Goal: Task Accomplishment & Management: Manage account settings

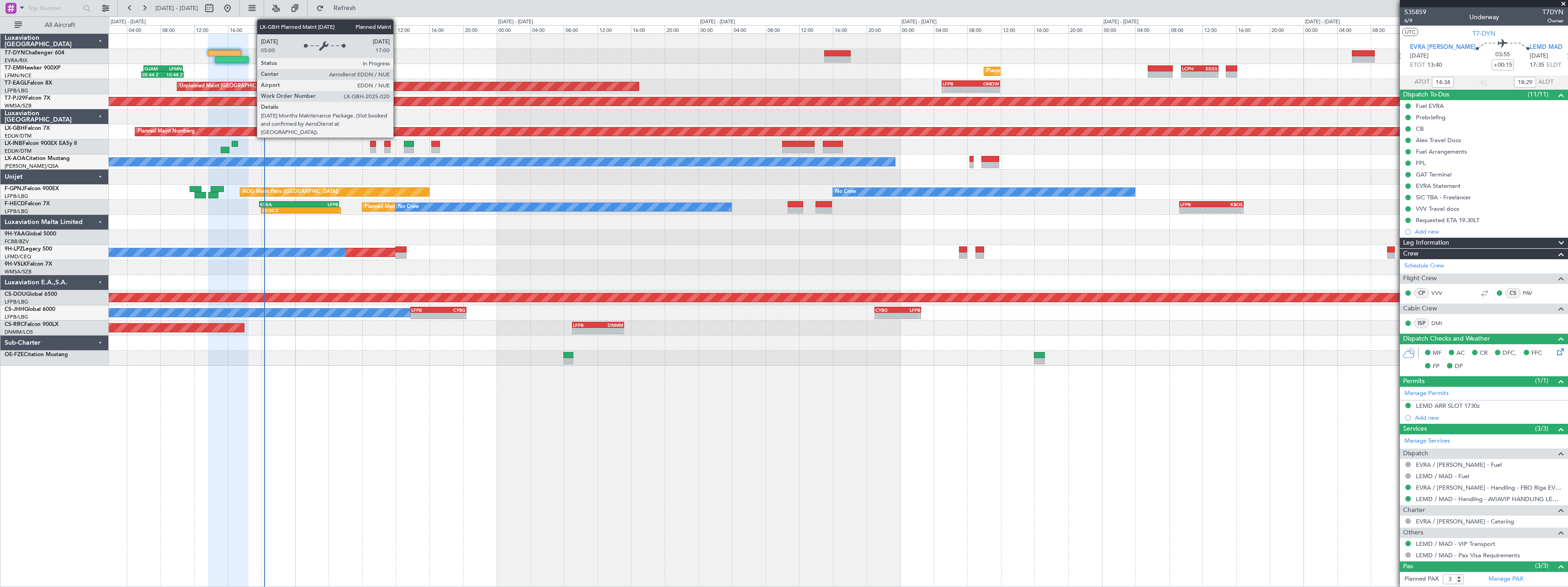
scroll to position [62, 0]
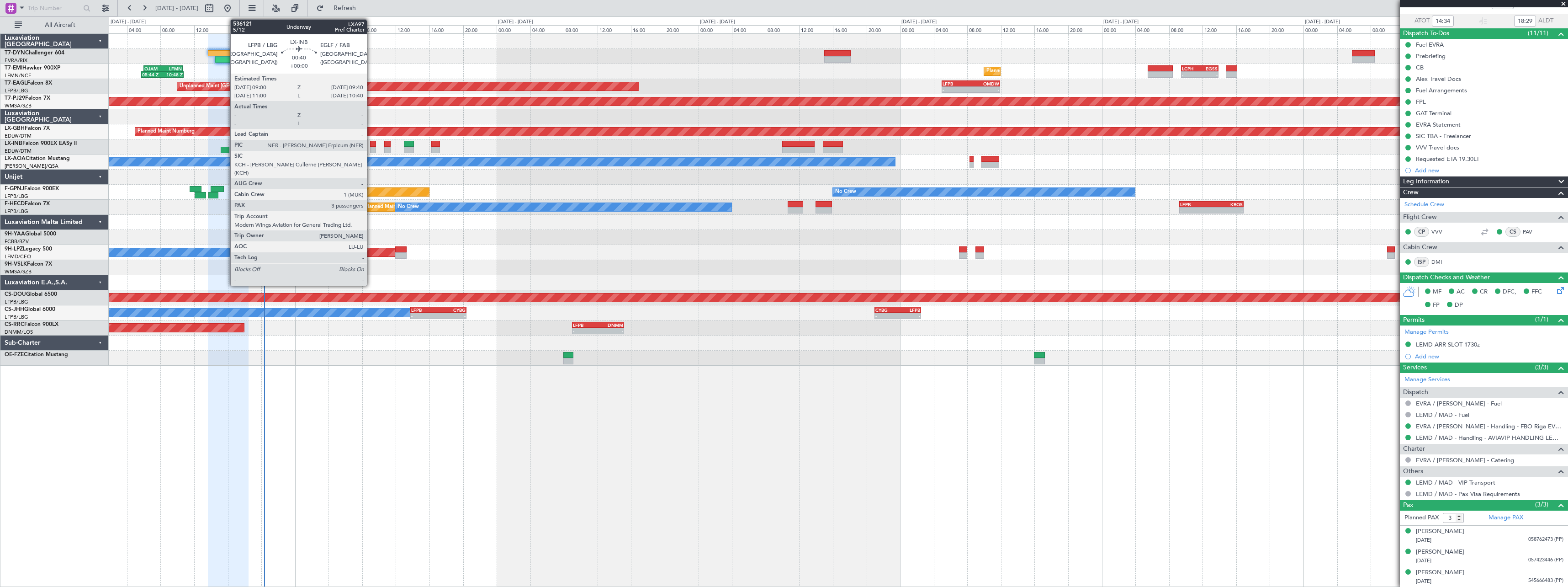
click at [371, 142] on div at bounding box center [373, 144] width 6 height 7
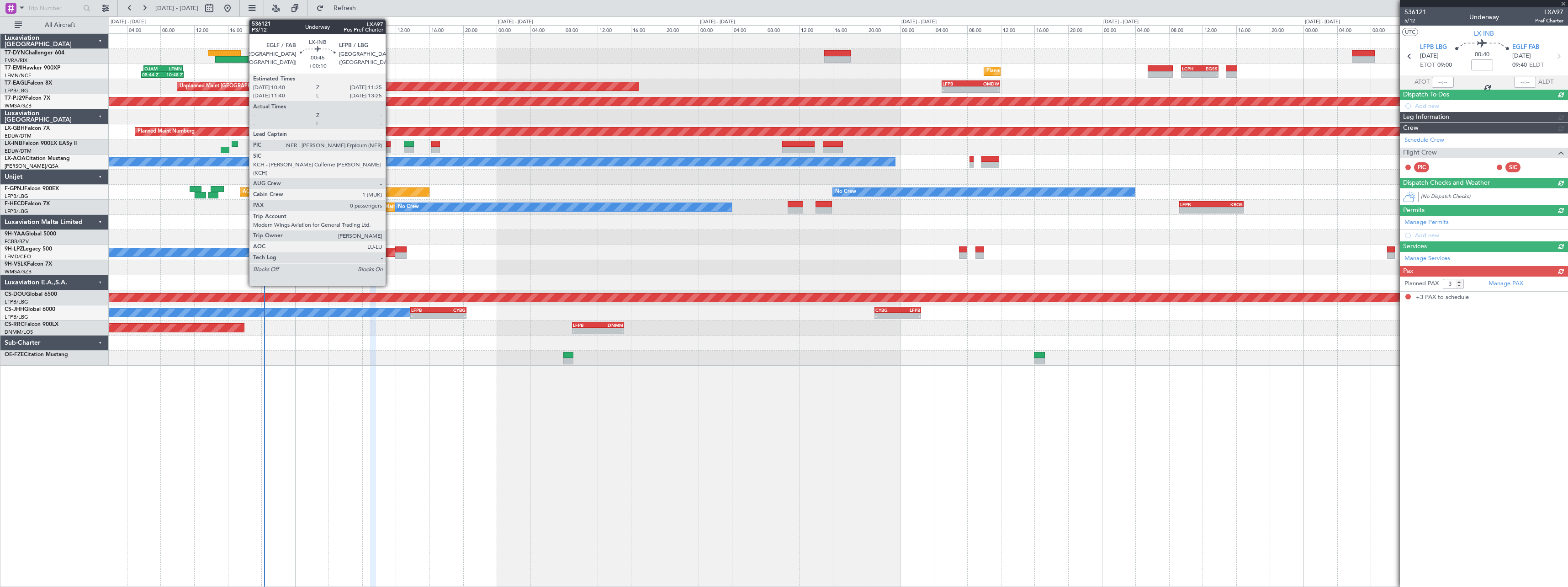
scroll to position [0, 0]
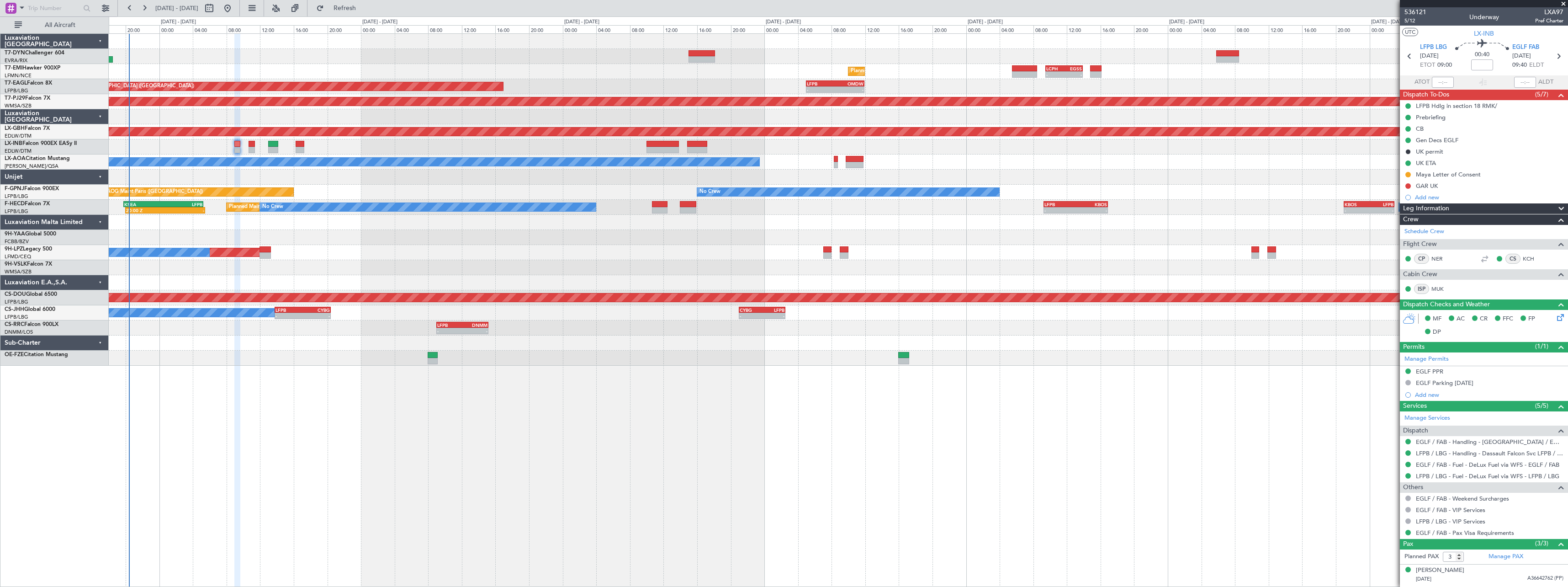
click at [450, 257] on div "Planned Maint [GEOGRAPHIC_DATA] - - LCPH 09:30 Z EGSS 13:55 Z OJAM 06:00 Z LFMN…" at bounding box center [838, 200] width 1459 height 332
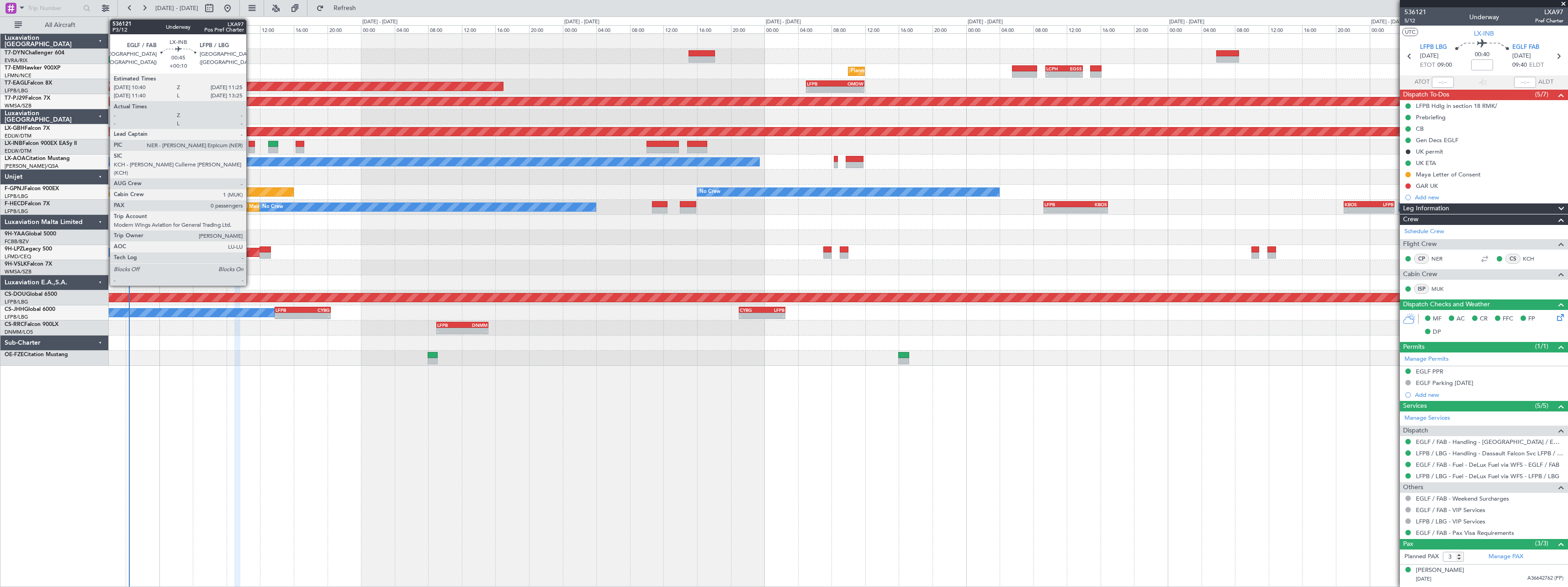
click at [251, 146] on div at bounding box center [251, 144] width 7 height 7
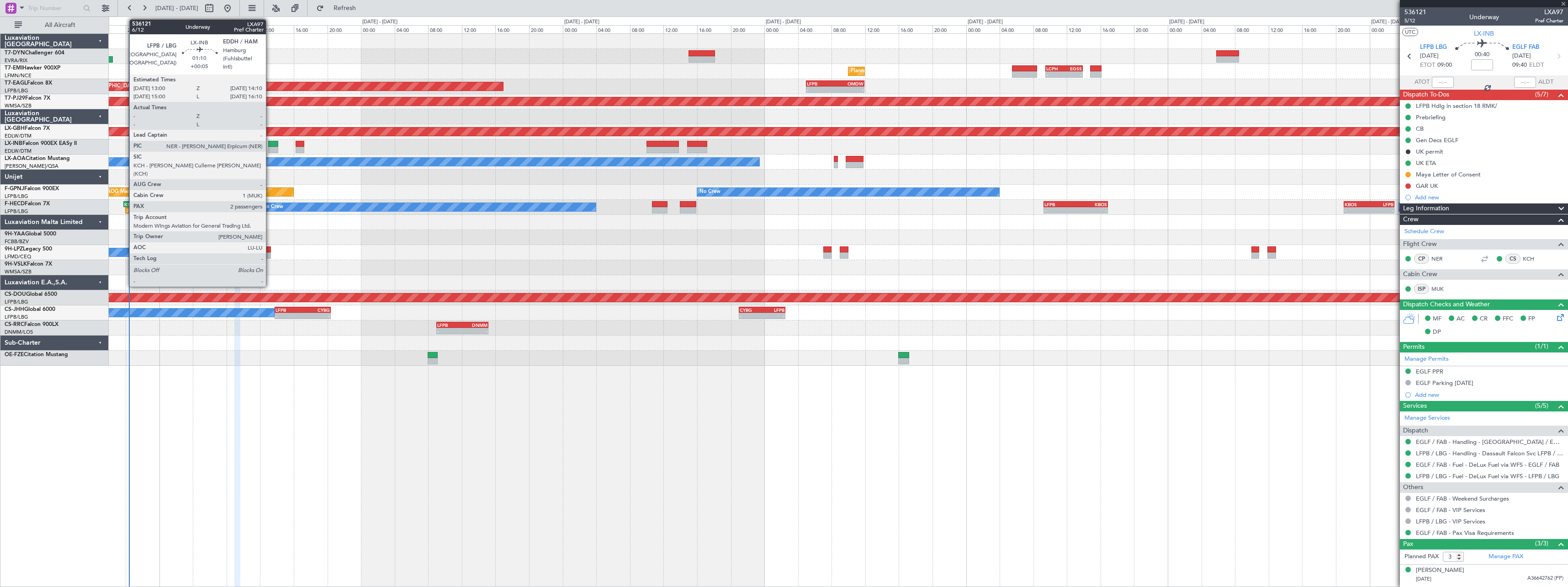
type input "+00:10"
type input "0"
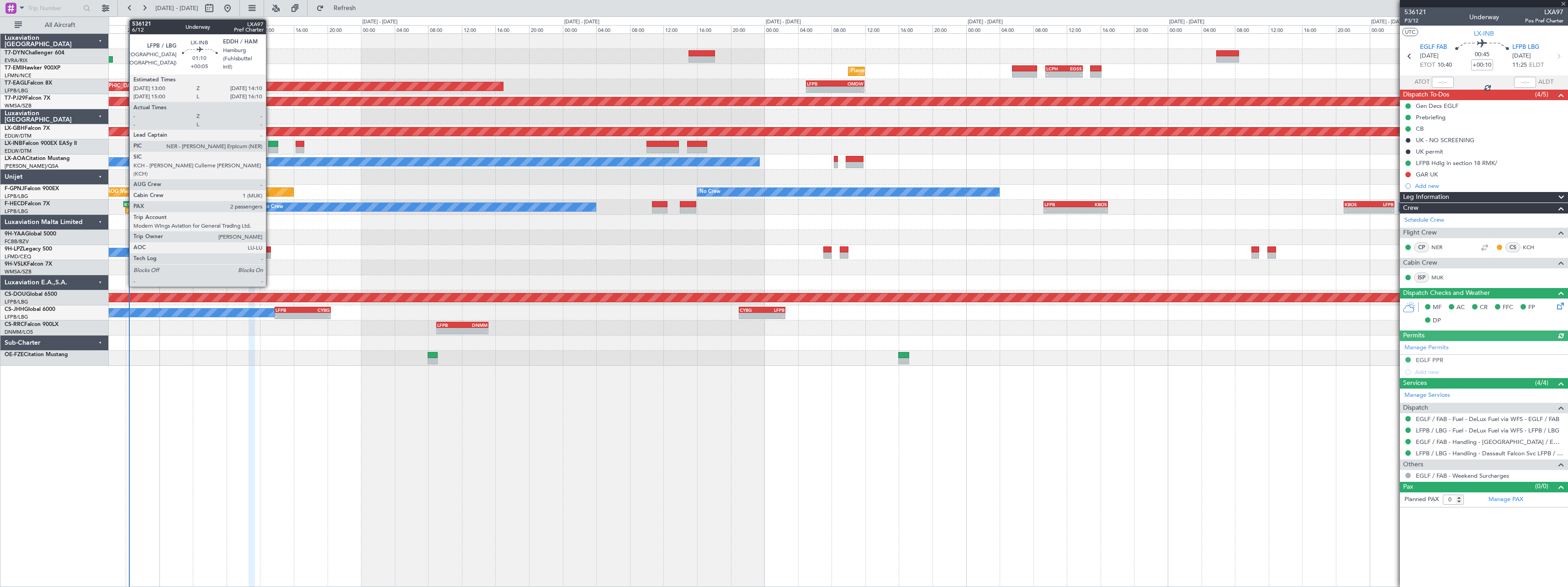
click at [270, 144] on div at bounding box center [273, 144] width 10 height 7
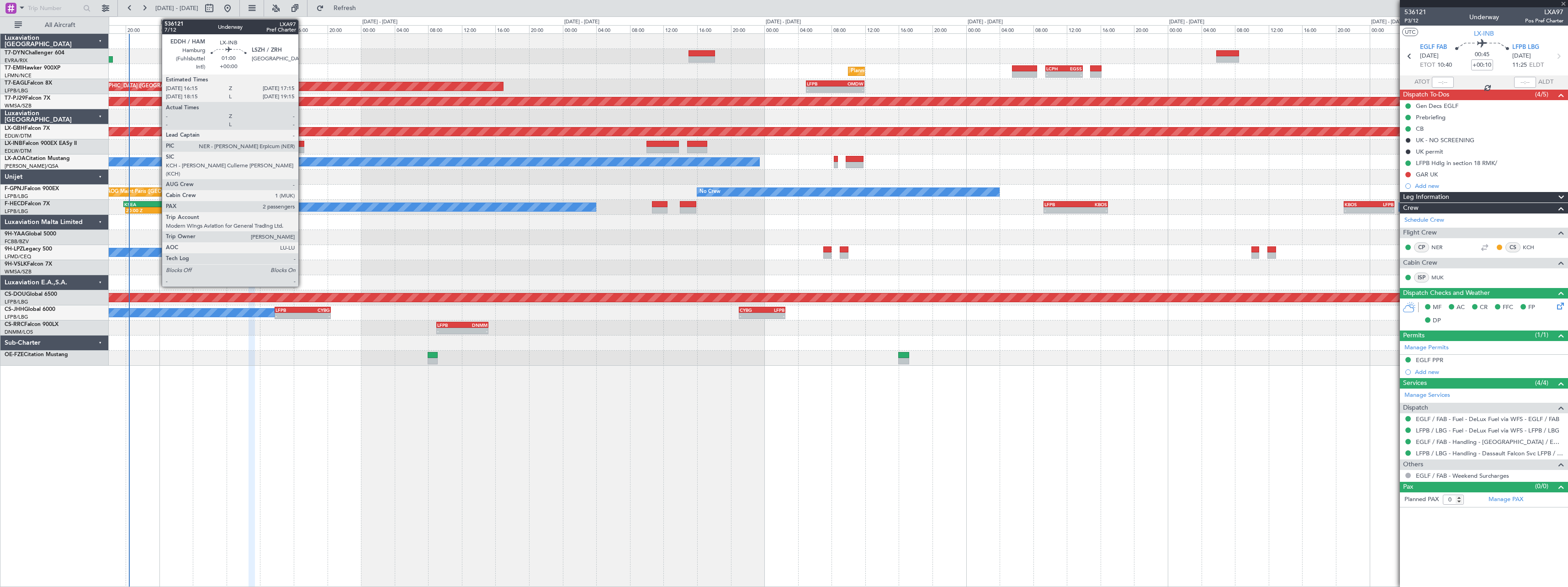
type input "+00:05"
type input "2"
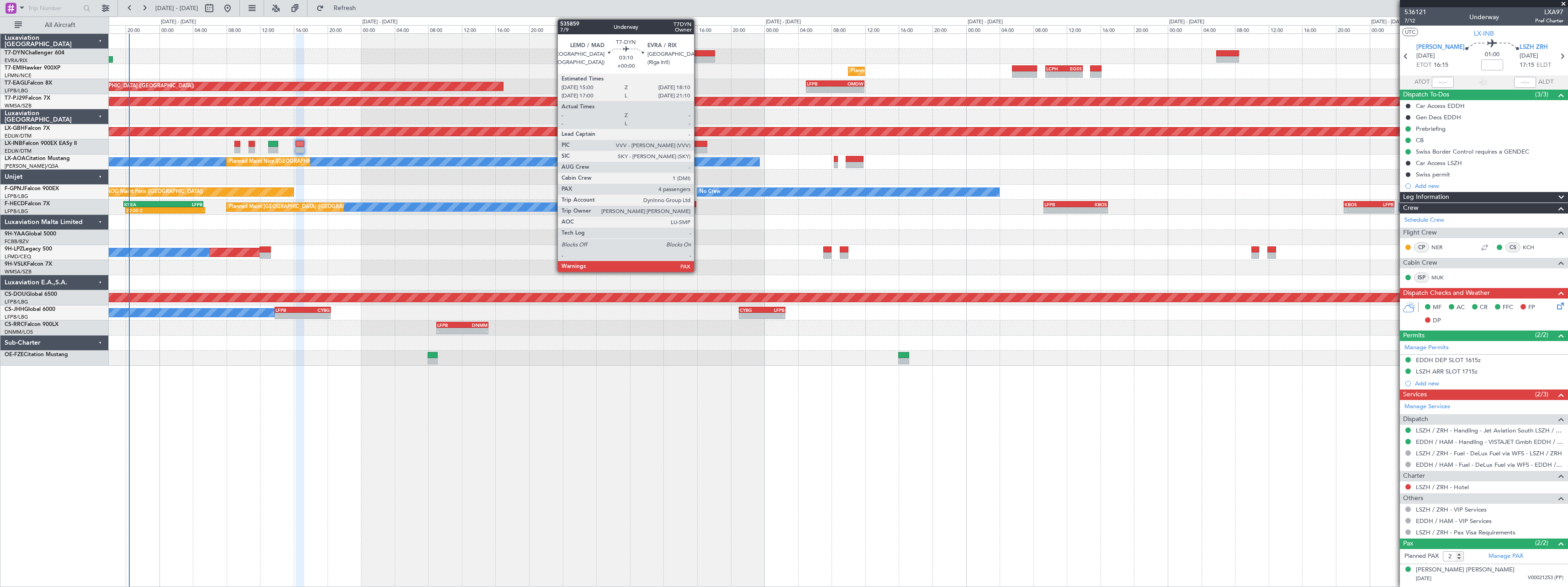
click at [698, 52] on div at bounding box center [702, 54] width 27 height 7
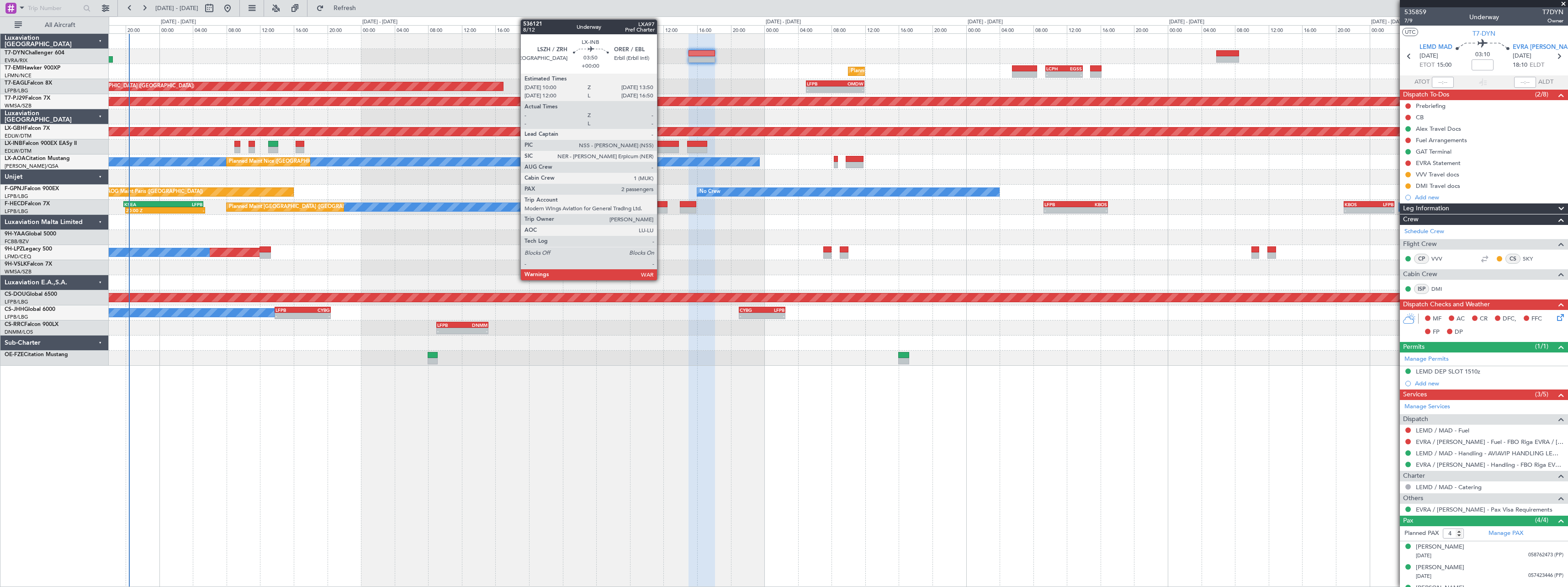
click at [661, 144] on div at bounding box center [662, 144] width 32 height 7
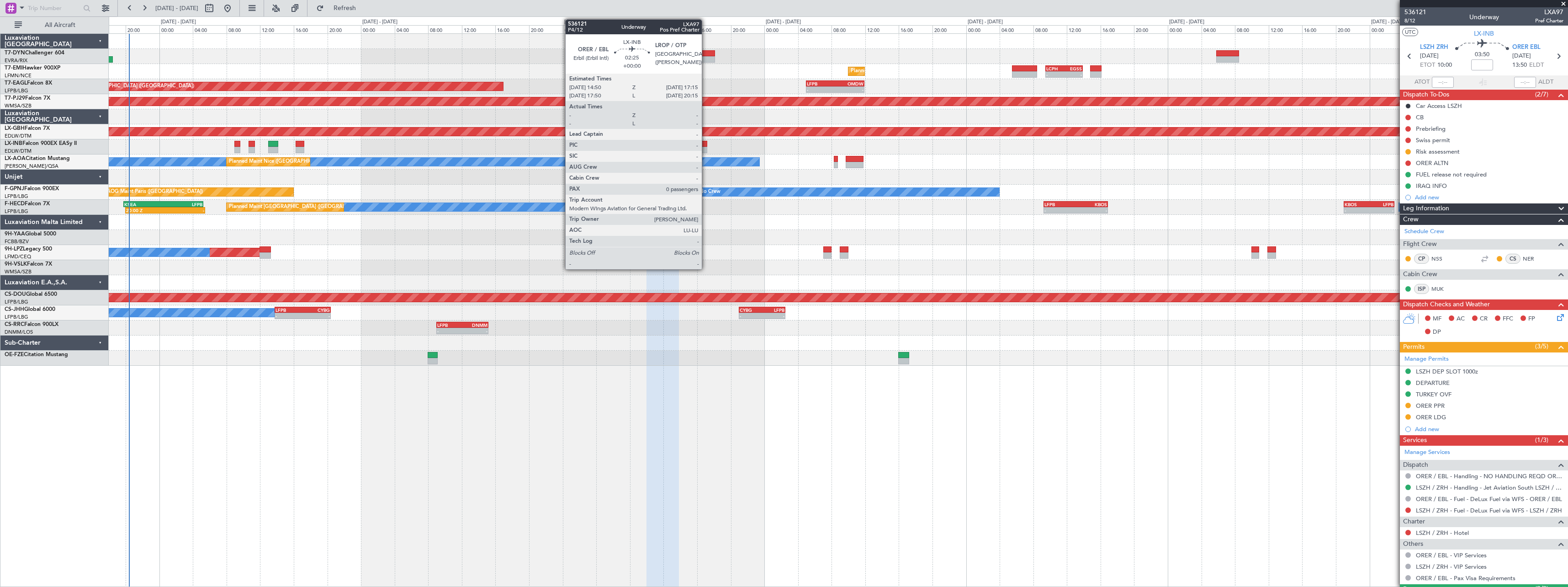
click at [706, 145] on div at bounding box center [698, 144] width 21 height 7
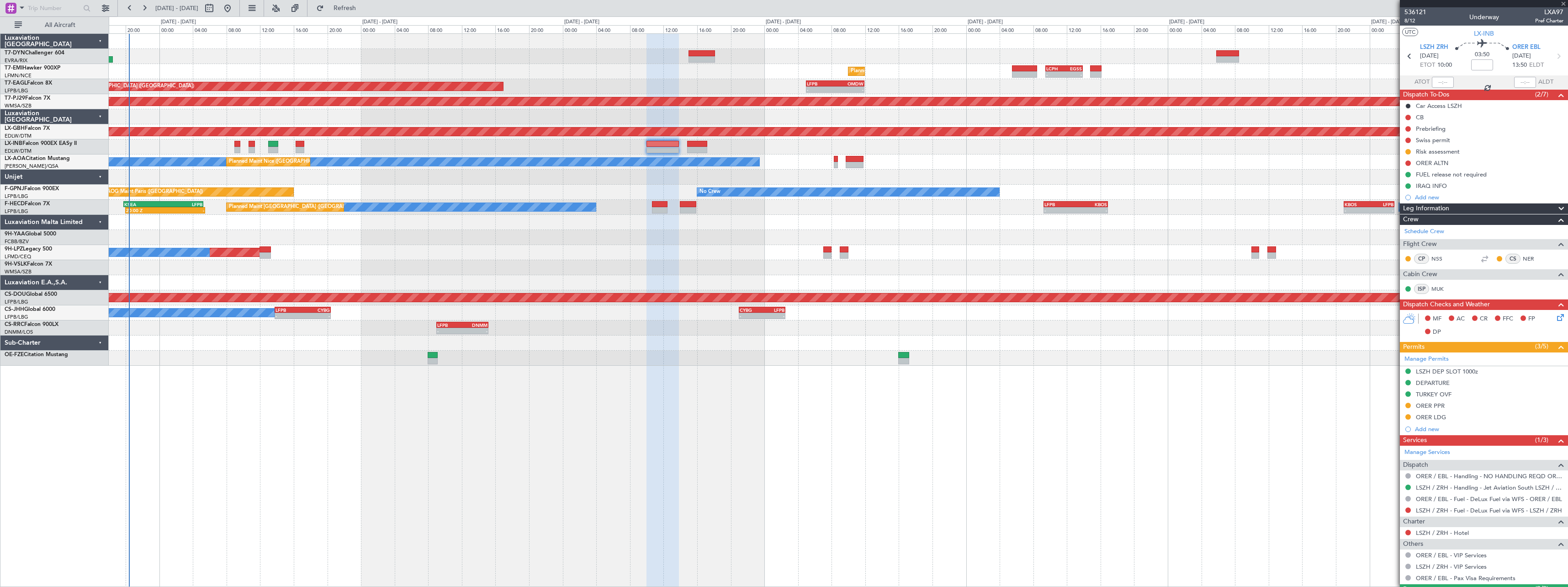
type input "0"
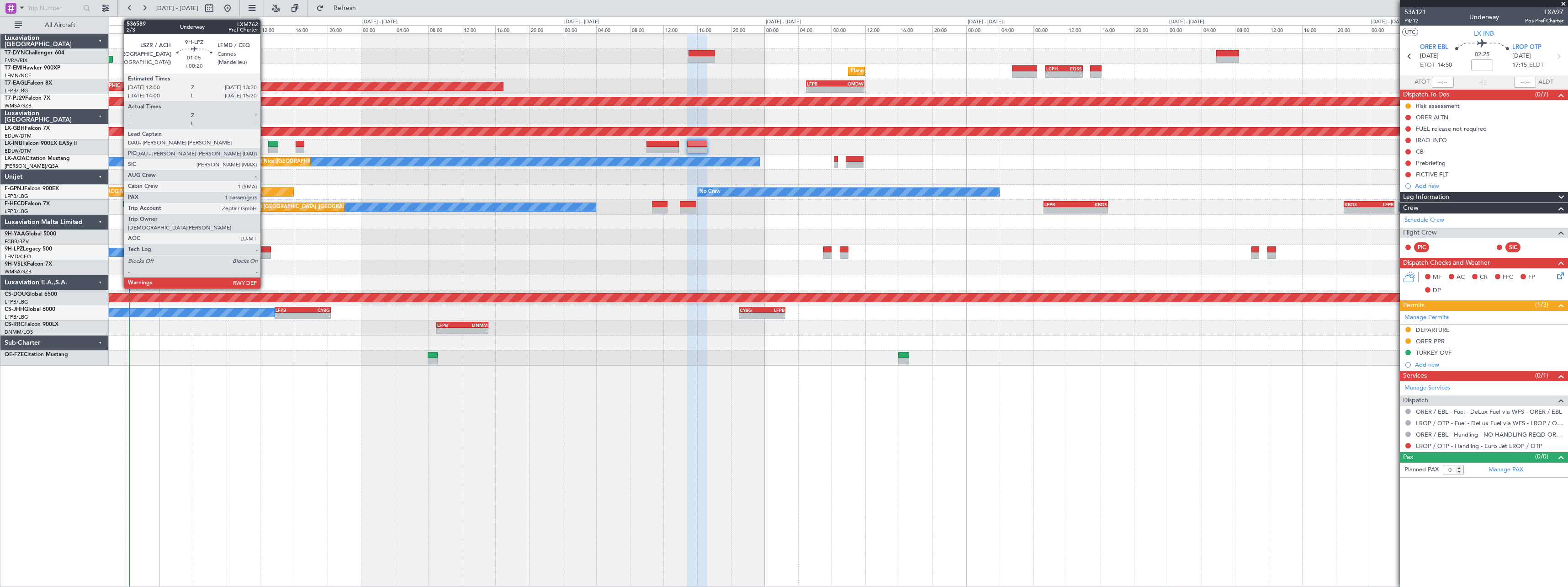
click at [265, 249] on div at bounding box center [265, 250] width 12 height 7
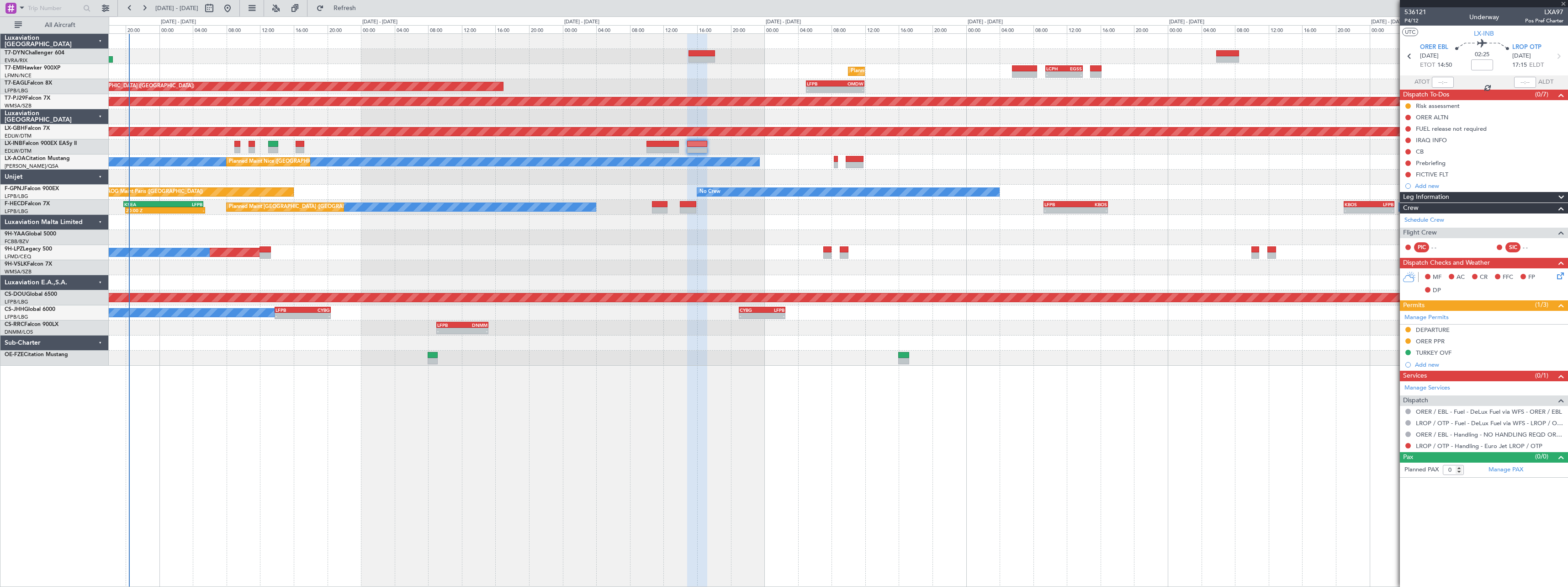
type input "+00:20"
type input "1"
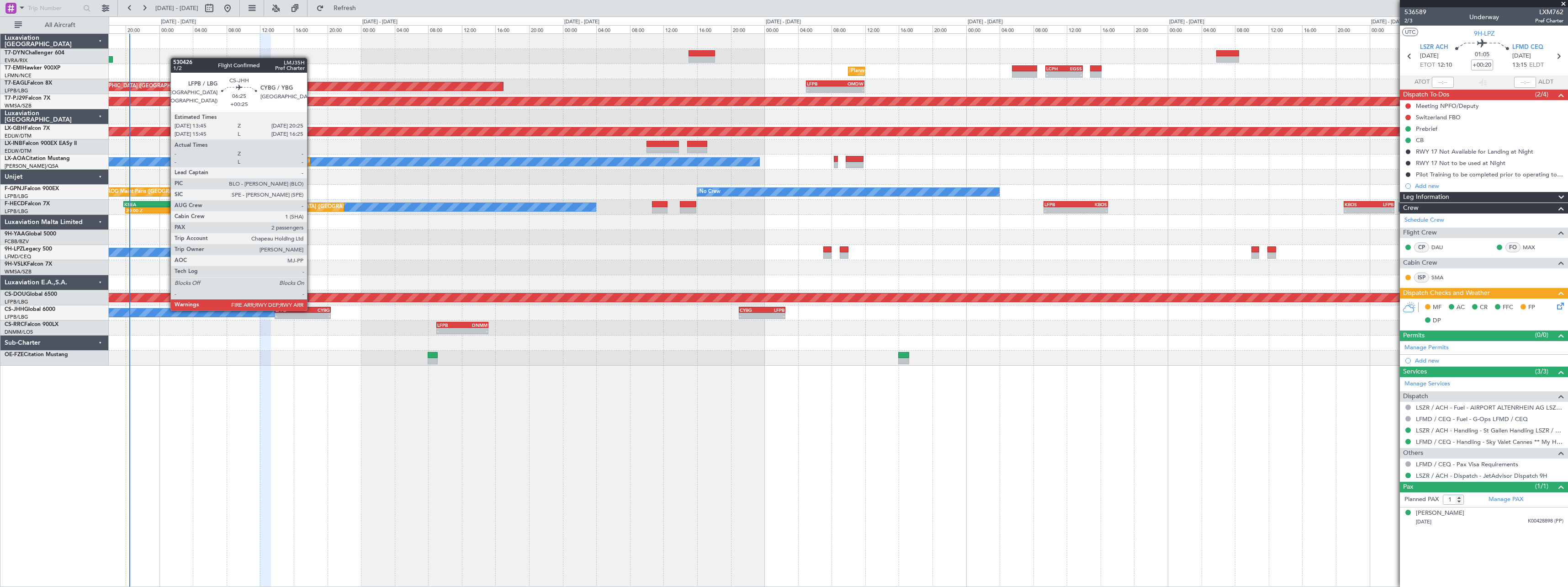
click at [311, 309] on div "CYBG" at bounding box center [316, 309] width 27 height 5
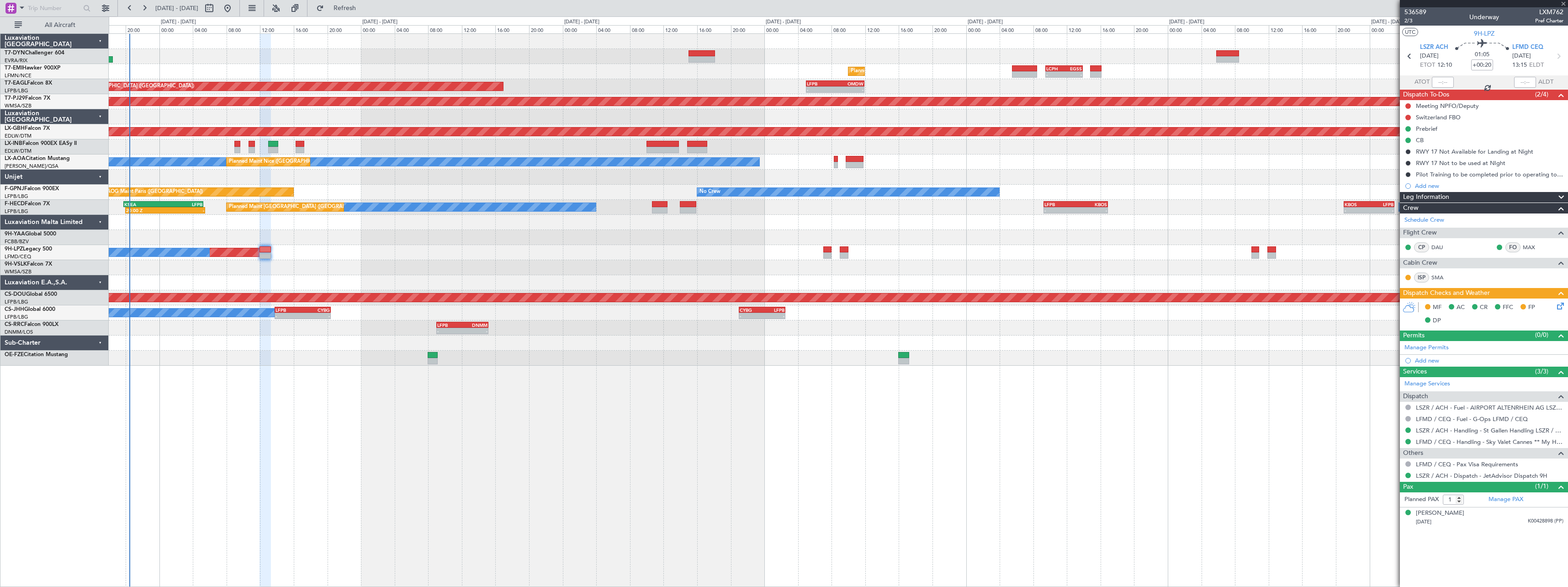
type input "+00:25"
type input "2"
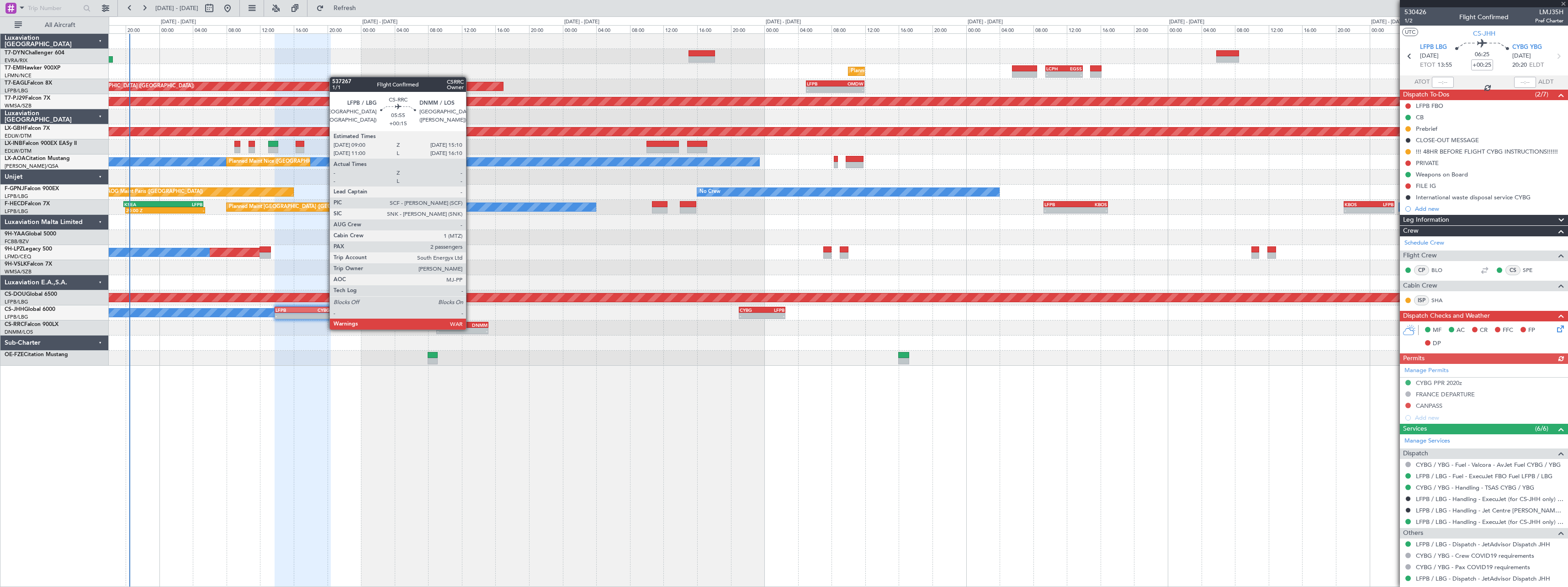
click at [469, 328] on div "- -" at bounding box center [463, 331] width 52 height 7
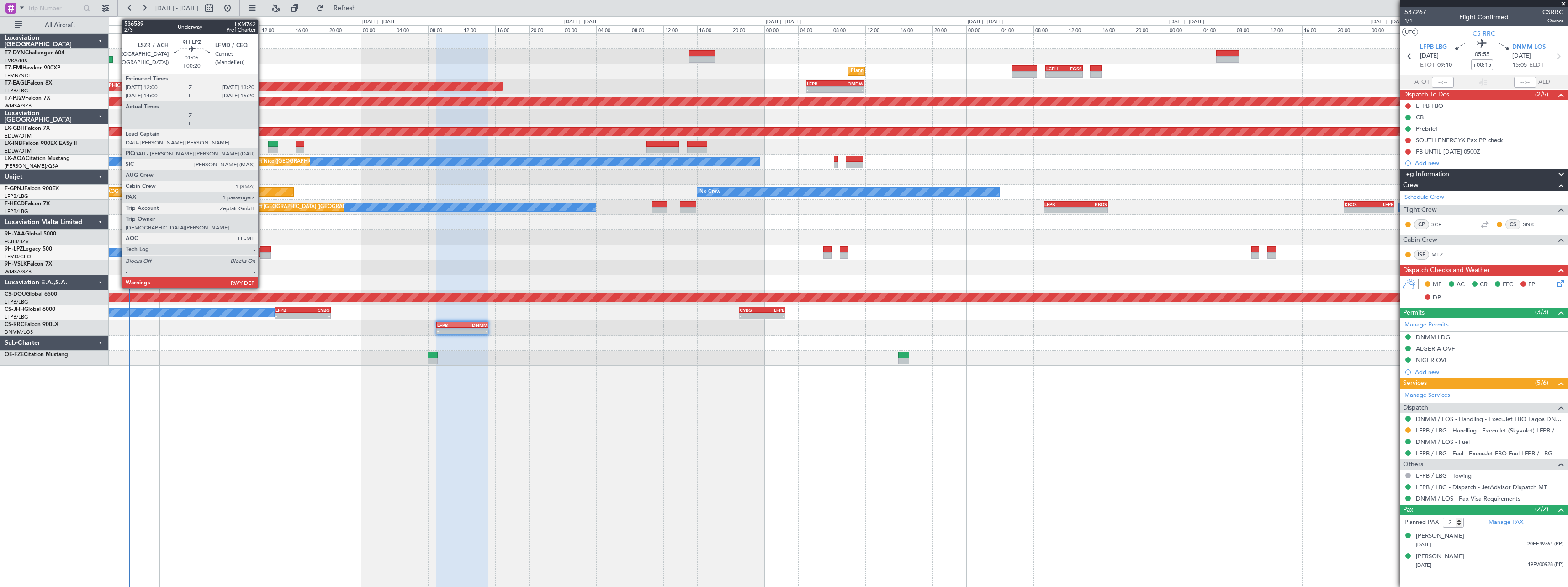
click at [262, 252] on div at bounding box center [265, 250] width 12 height 7
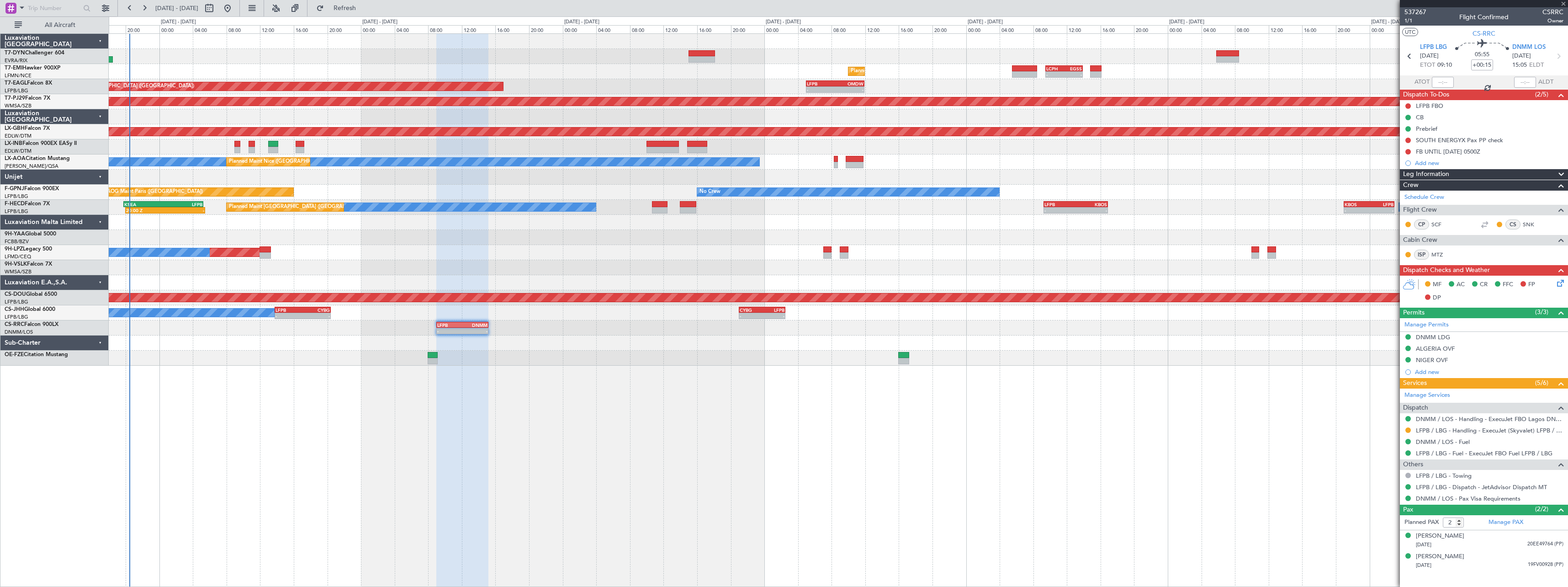
type input "+00:20"
type input "1"
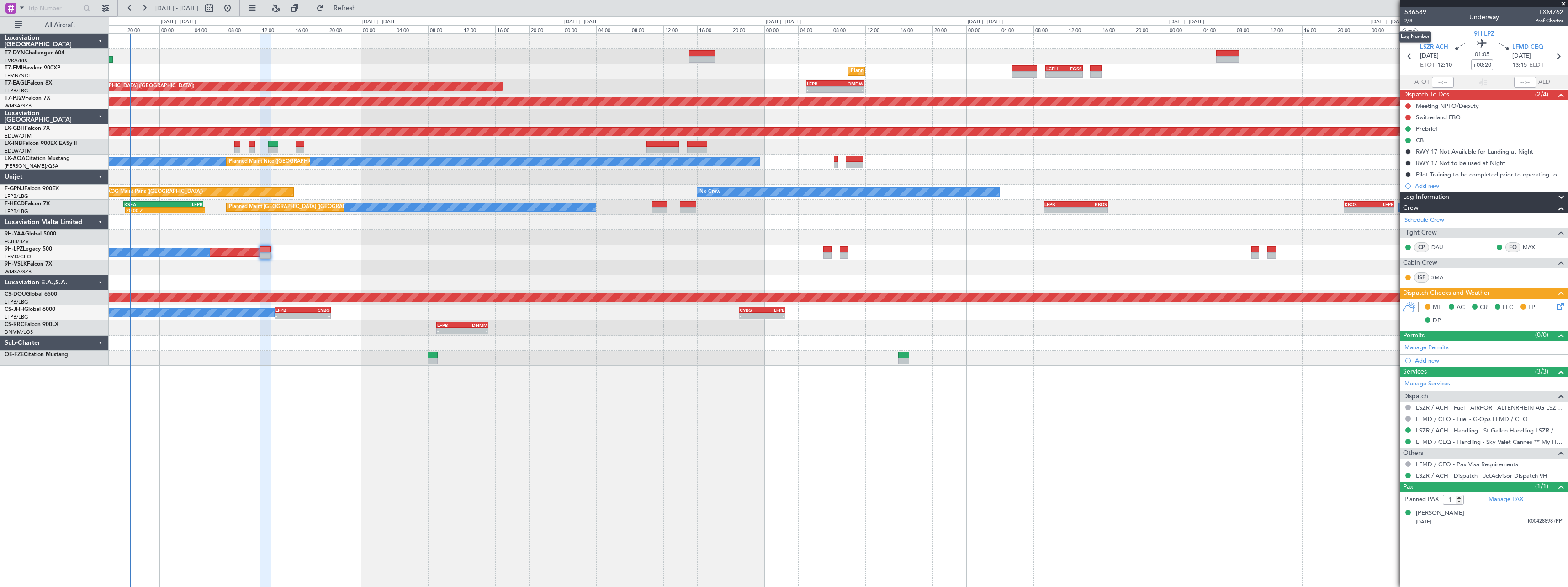
click at [1415, 20] on span "2/3" at bounding box center [1415, 21] width 22 height 8
click at [1533, 427] on link "LSZR / ACH - Handling - St Gallen Handling LSZR / ACH" at bounding box center [1489, 430] width 147 height 8
click at [1563, 302] on icon at bounding box center [1559, 304] width 7 height 7
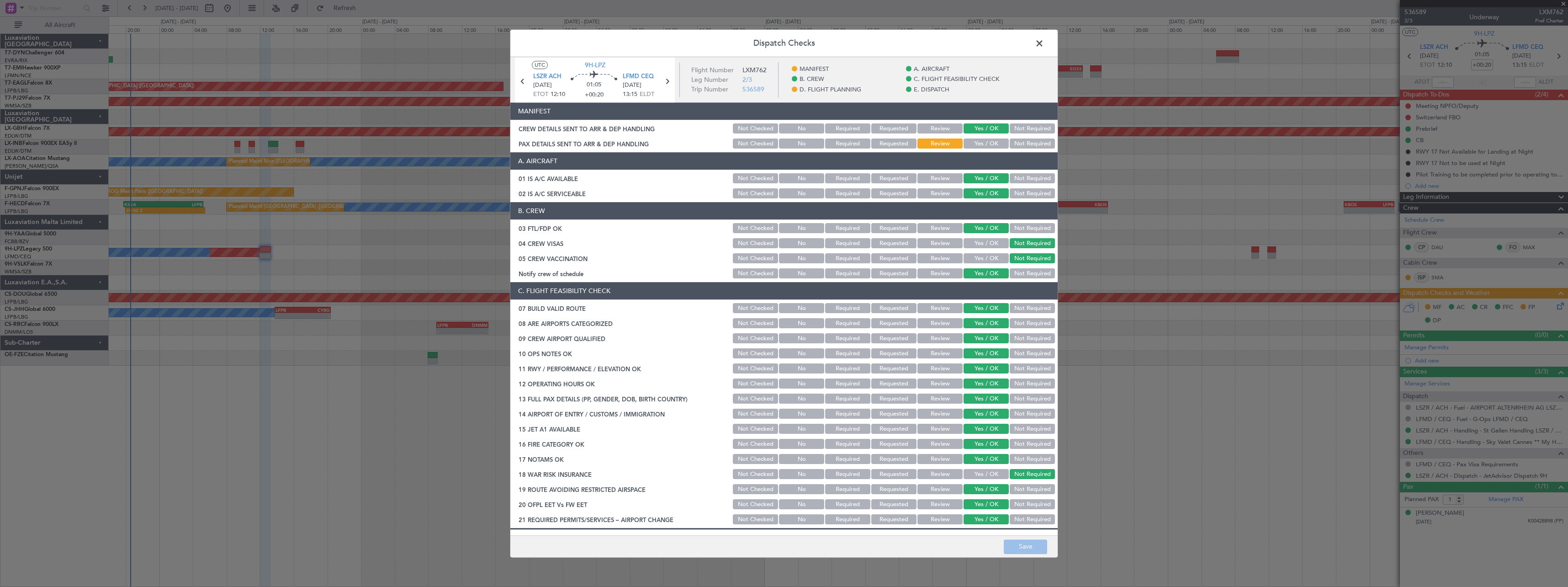
click at [984, 148] on button "Yes / OK" at bounding box center [986, 144] width 45 height 10
click at [1025, 547] on button "Save" at bounding box center [1025, 547] width 43 height 15
click at [1044, 40] on span at bounding box center [1044, 46] width 0 height 18
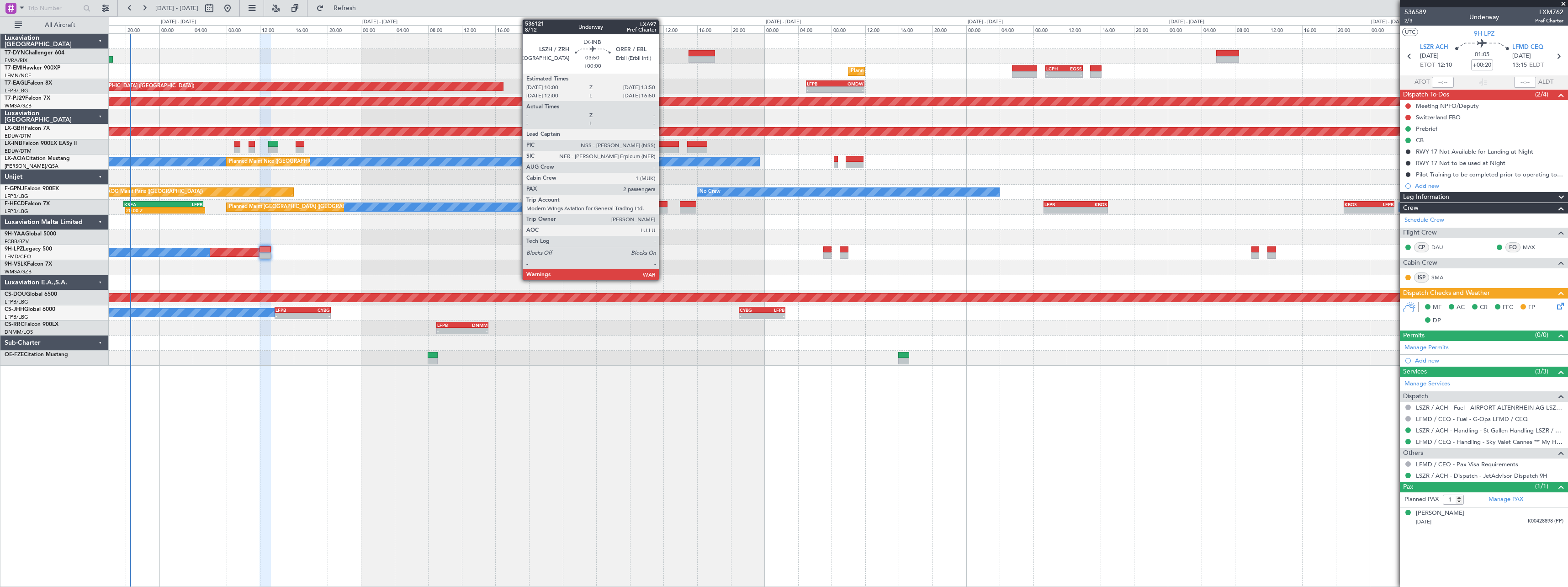
click at [663, 141] on div at bounding box center [662, 144] width 32 height 7
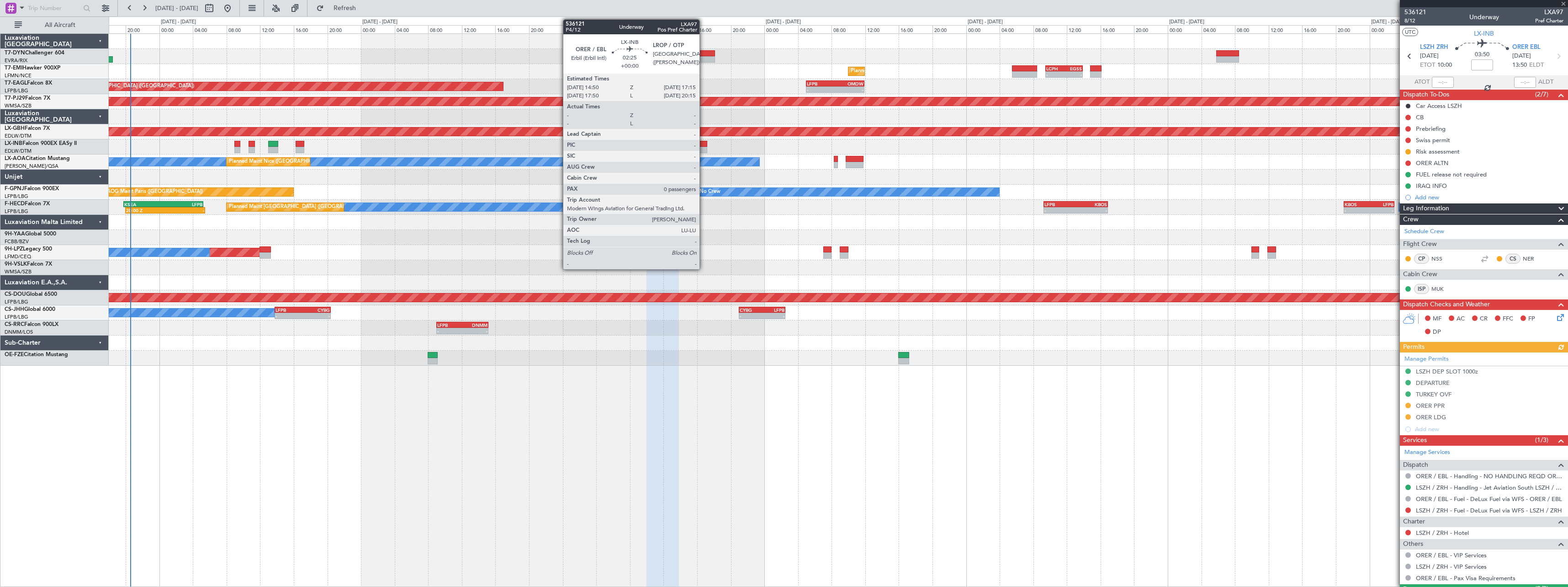
click at [704, 145] on div at bounding box center [698, 144] width 21 height 7
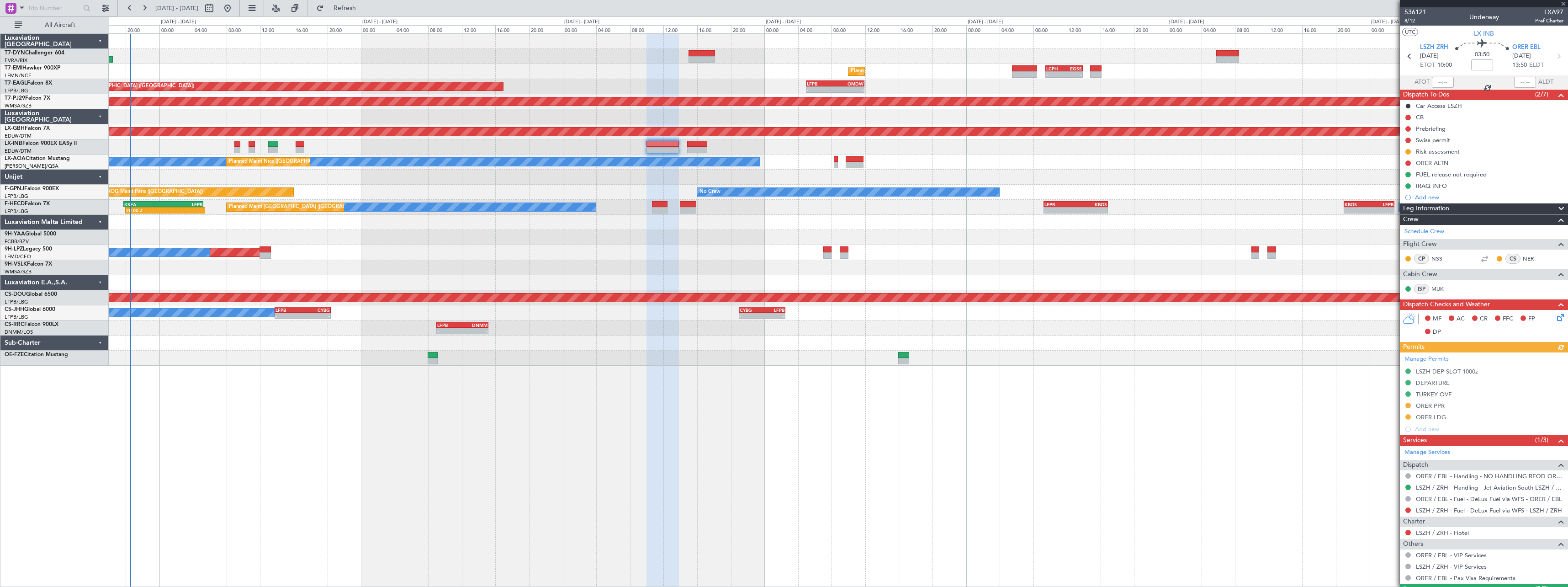
type input "0"
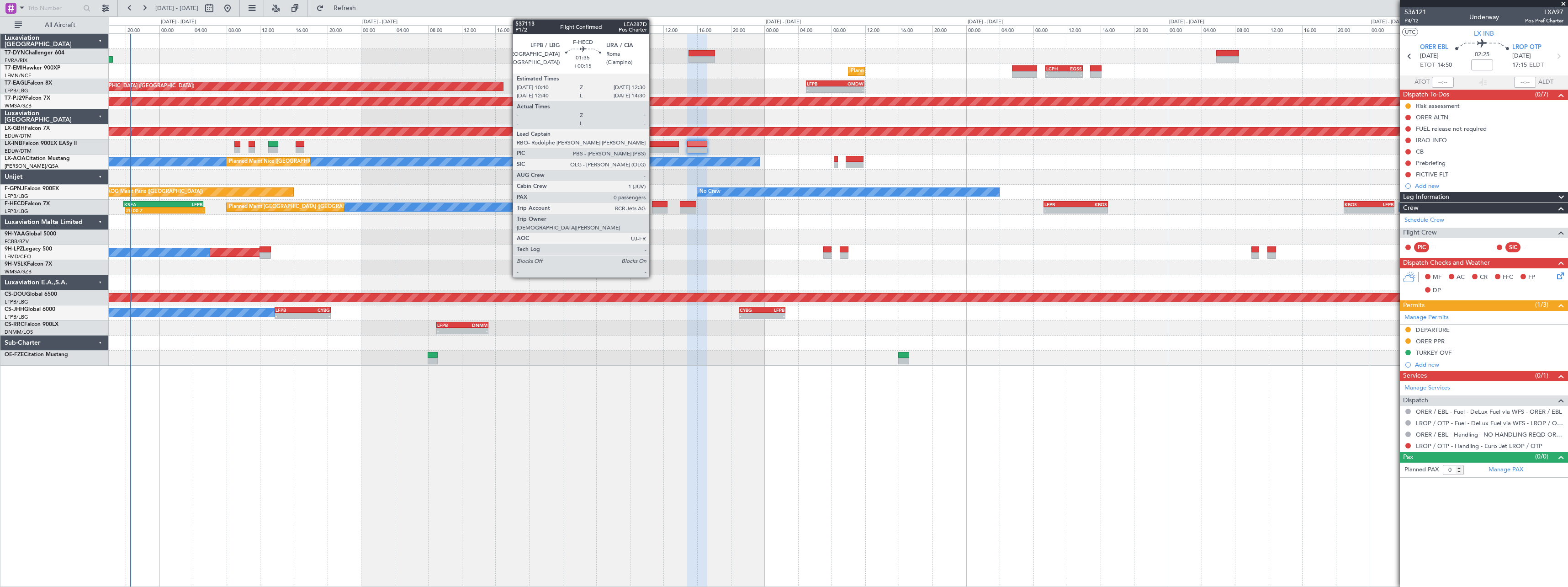
click at [653, 206] on div at bounding box center [660, 204] width 16 height 7
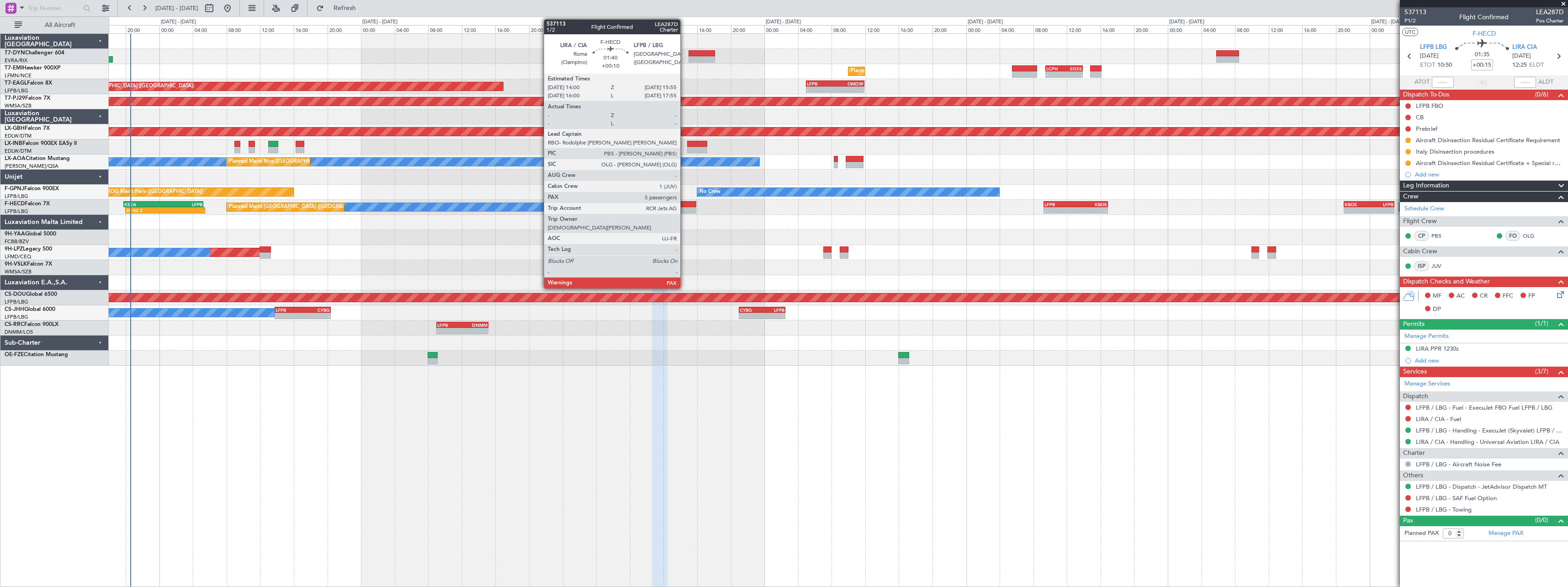
click at [684, 205] on div at bounding box center [688, 204] width 16 height 7
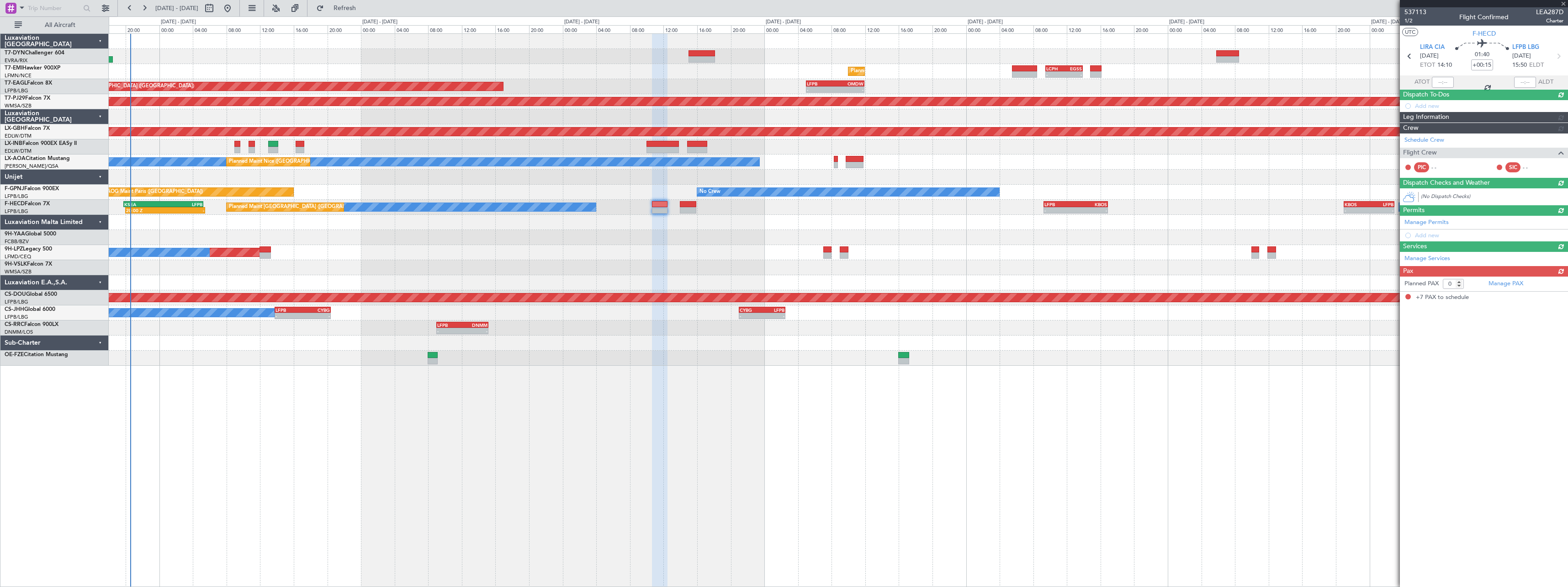
type input "+00:10"
type input "7"
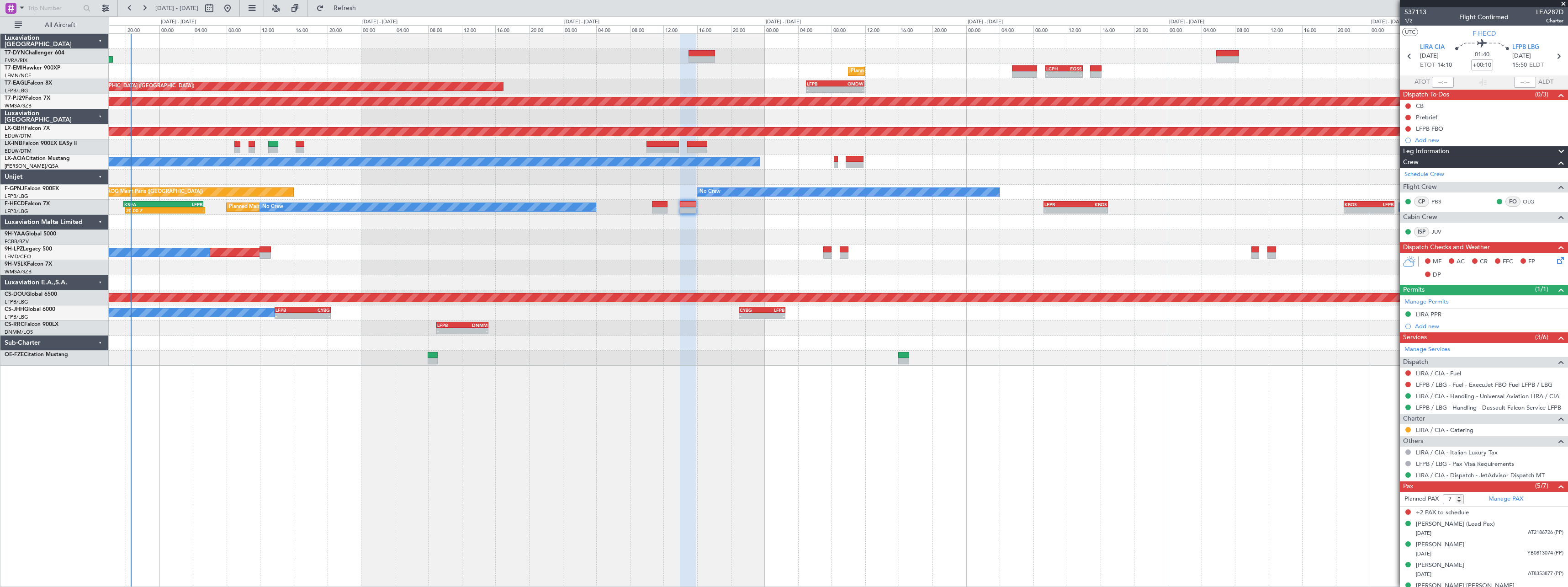
click at [565, 76] on div "Planned Maint [GEOGRAPHIC_DATA] - - LCPH 09:30 Z EGSS 13:55 Z OJAM 06:00 Z LFMN…" at bounding box center [838, 71] width 1459 height 15
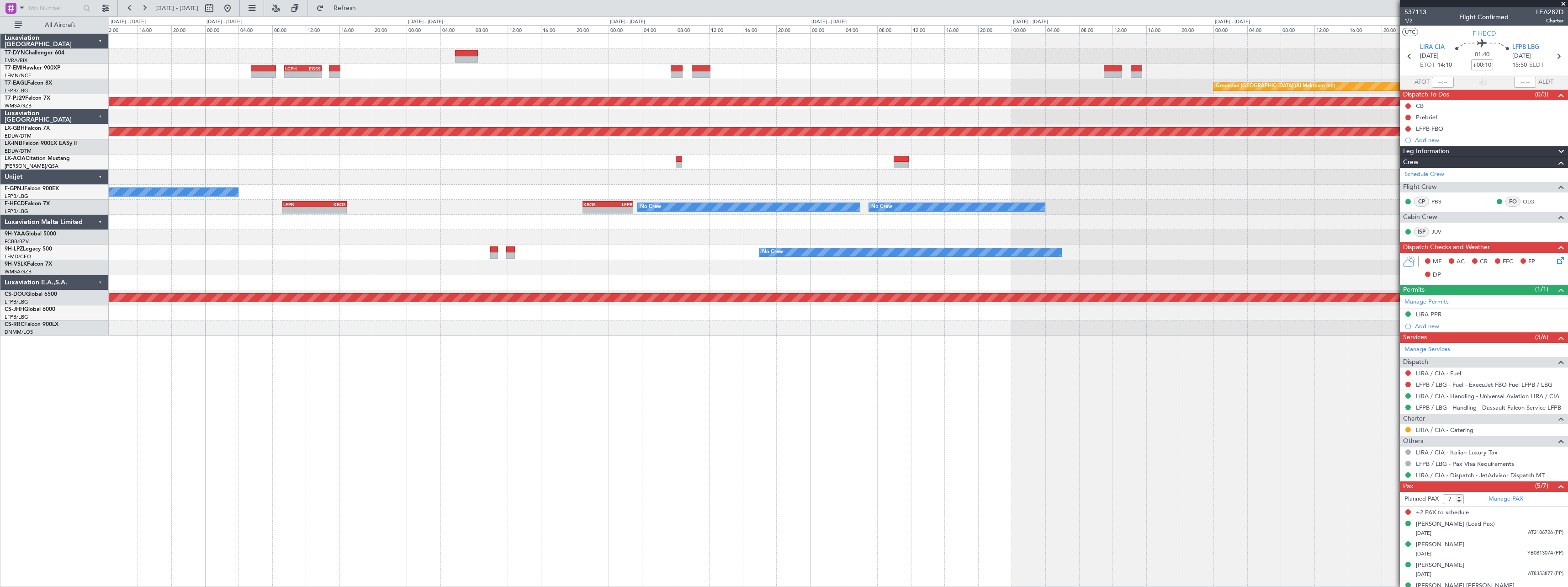
click at [742, 64] on div "- - LCPH 09:30 Z EGSS 13:55 Z Planned Maint [GEOGRAPHIC_DATA] Grounded [GEOGRAP…" at bounding box center [838, 185] width 1459 height 301
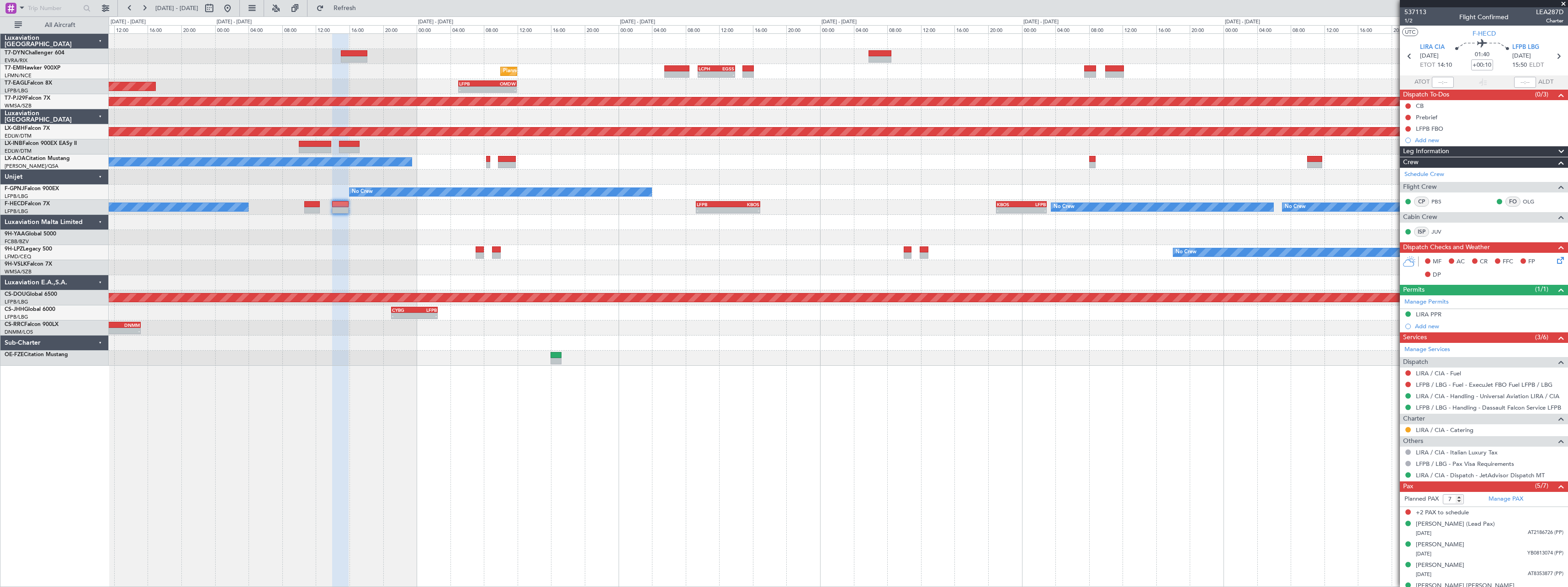
click at [915, 205] on div "No Crew - - LFPB 09:15 Z KBOS 16:55 Z - - KBOS 21:00 Z LFPB 03:00 Z No Crew No …" at bounding box center [838, 207] width 1459 height 15
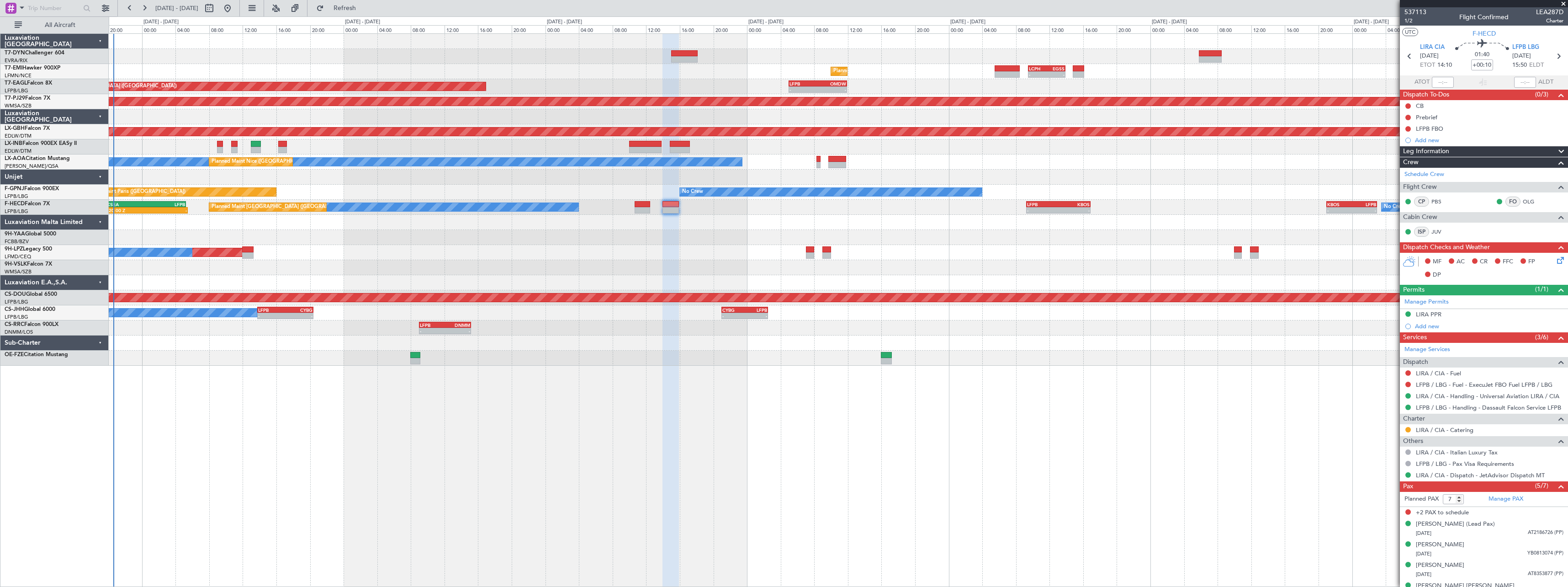
click at [940, 244] on div at bounding box center [838, 237] width 1459 height 15
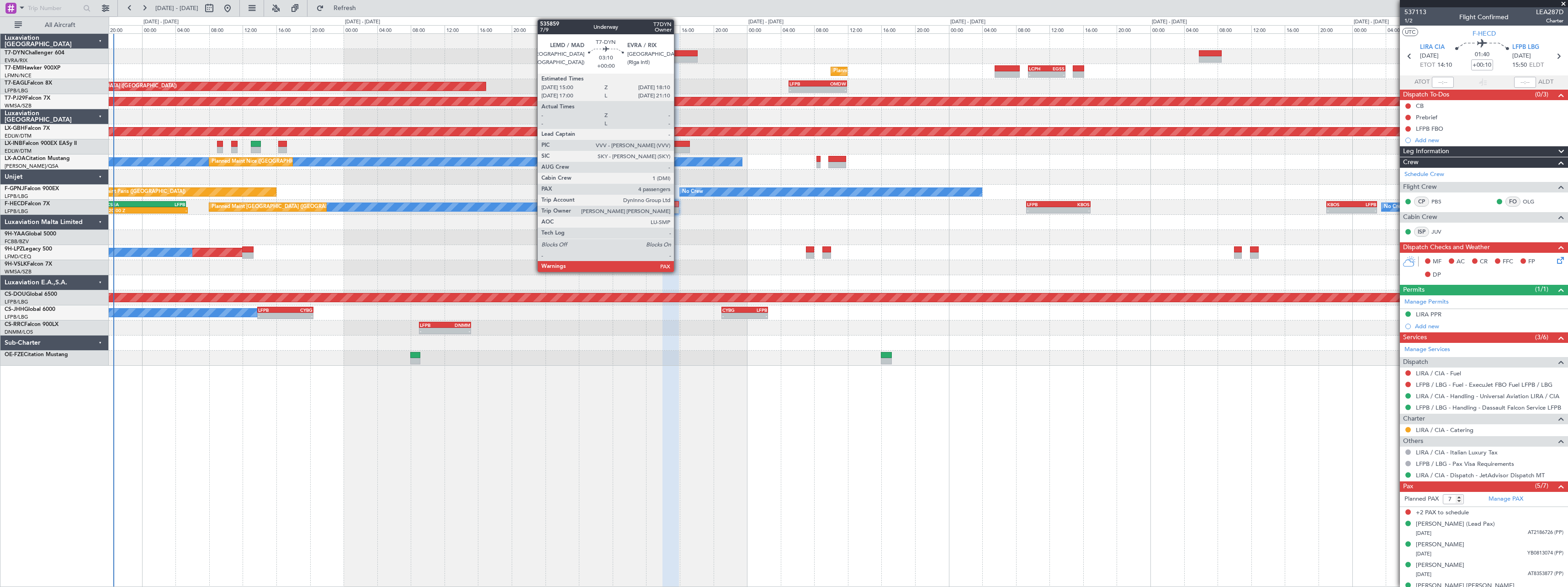
click at [678, 56] on div at bounding box center [685, 59] width 27 height 7
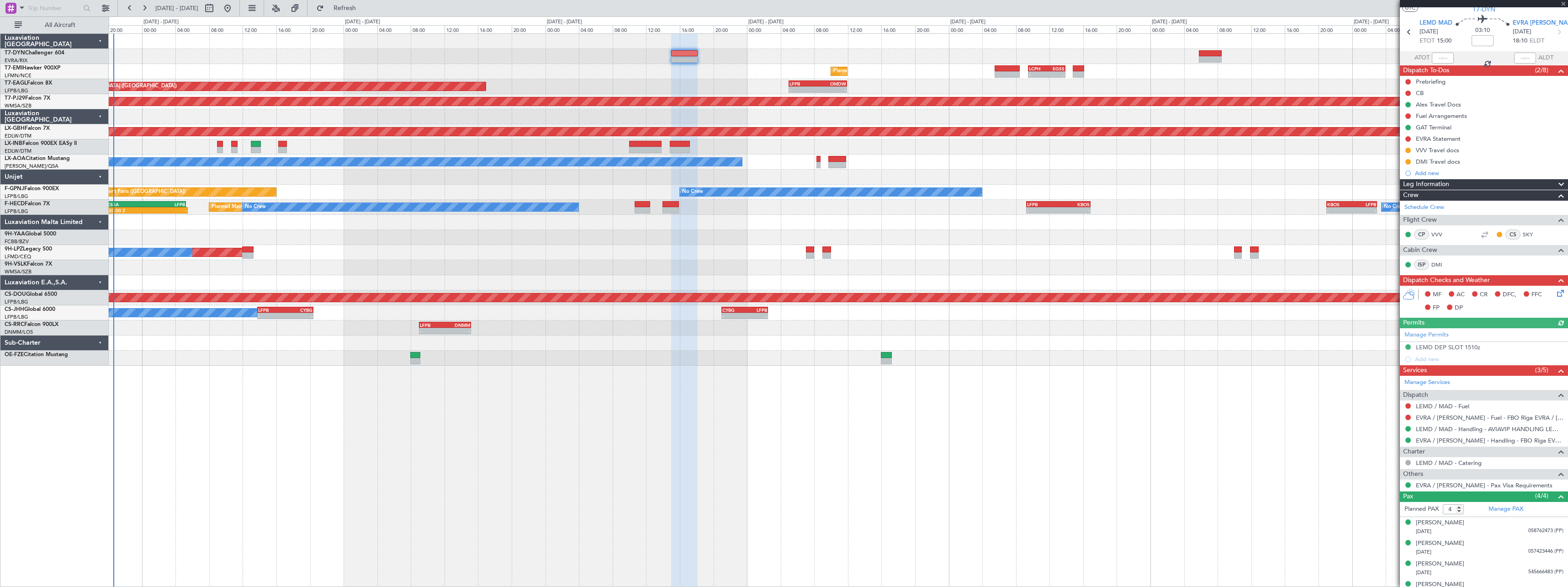
scroll to position [36, 0]
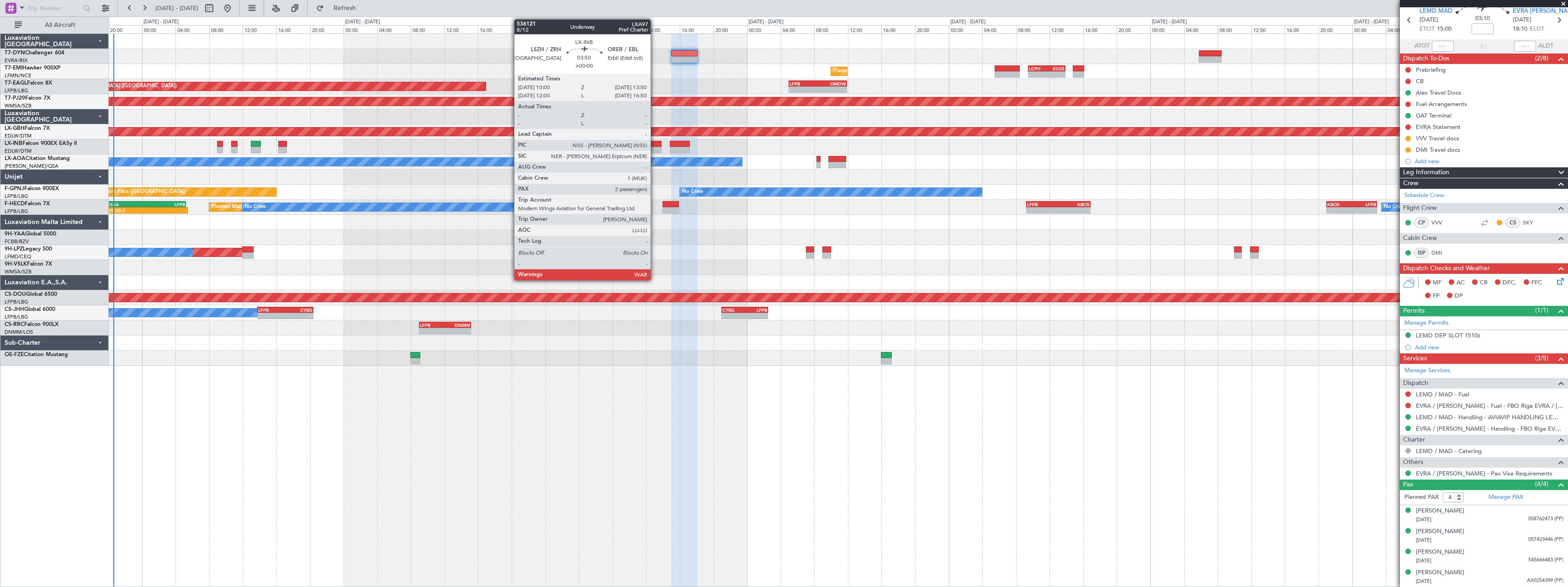
click at [655, 146] on div at bounding box center [645, 144] width 32 height 7
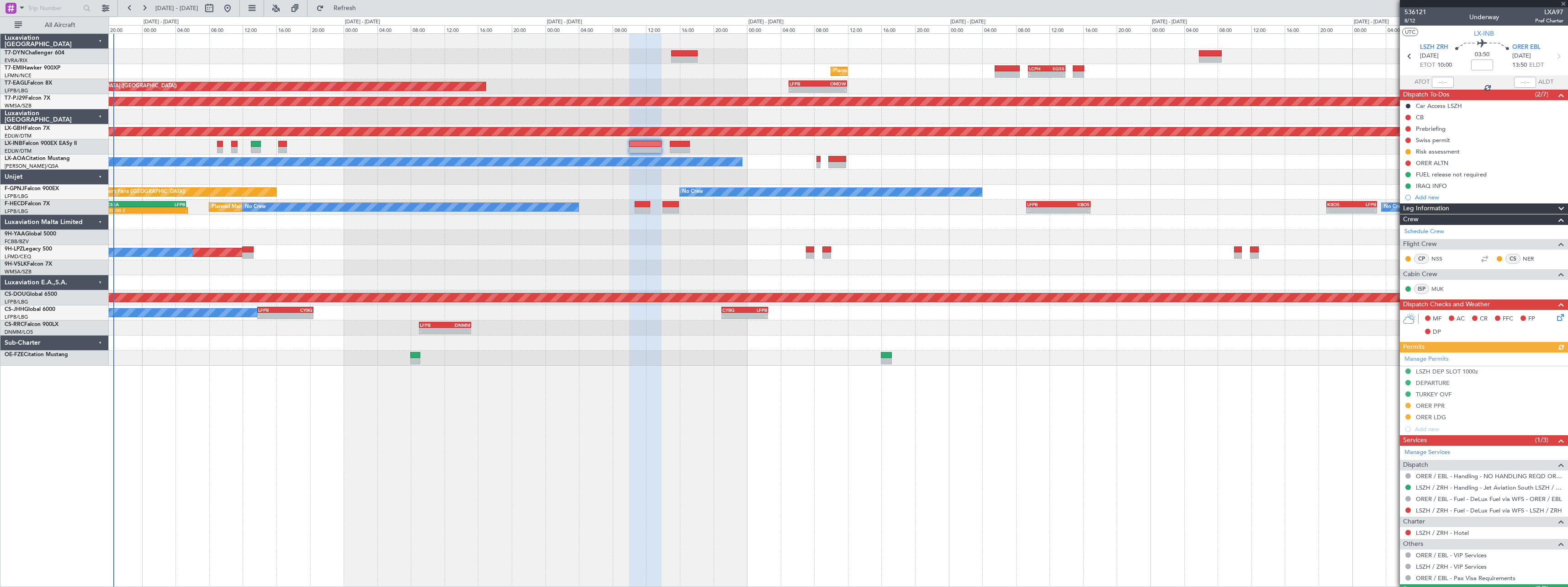
scroll to position [63, 0]
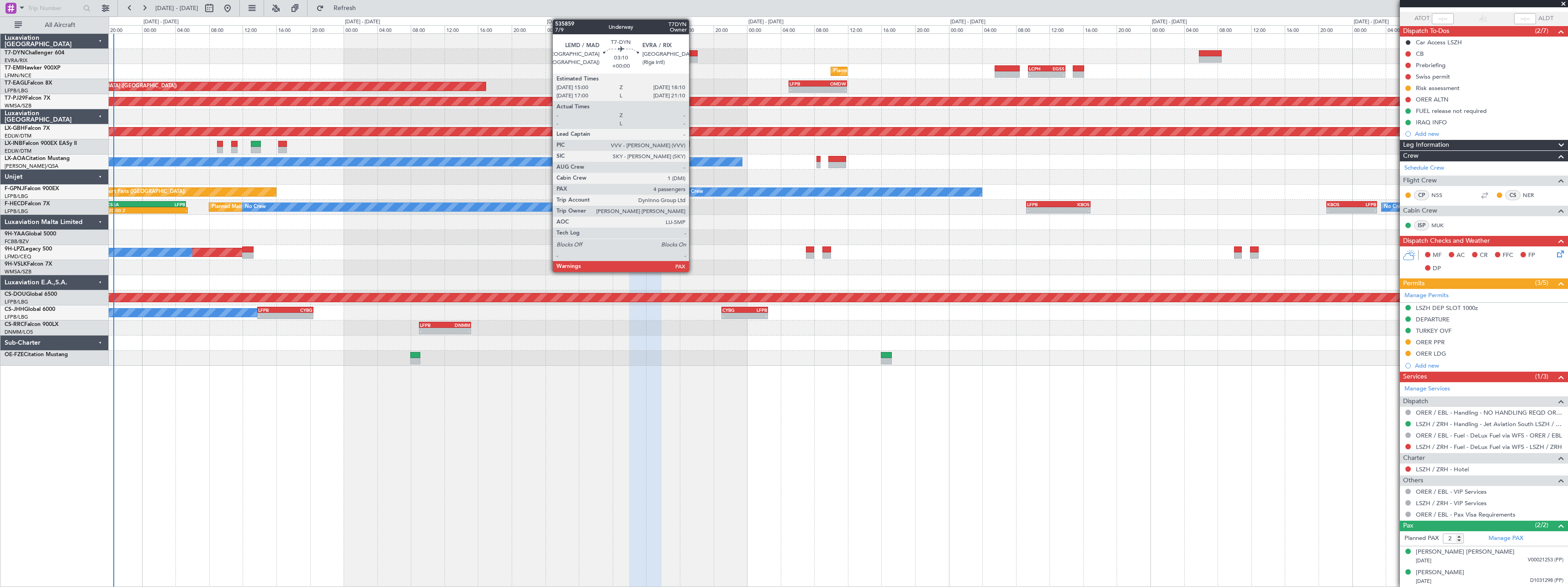
click at [693, 54] on div at bounding box center [685, 54] width 27 height 7
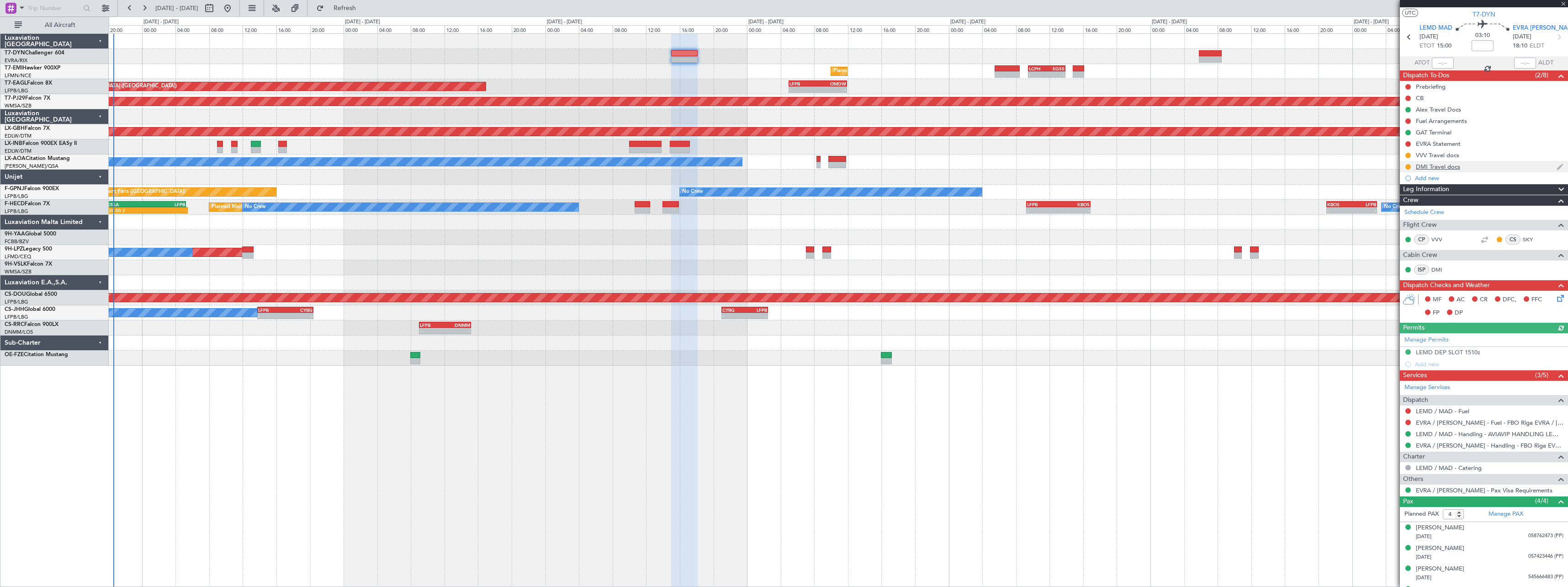
scroll to position [36, 0]
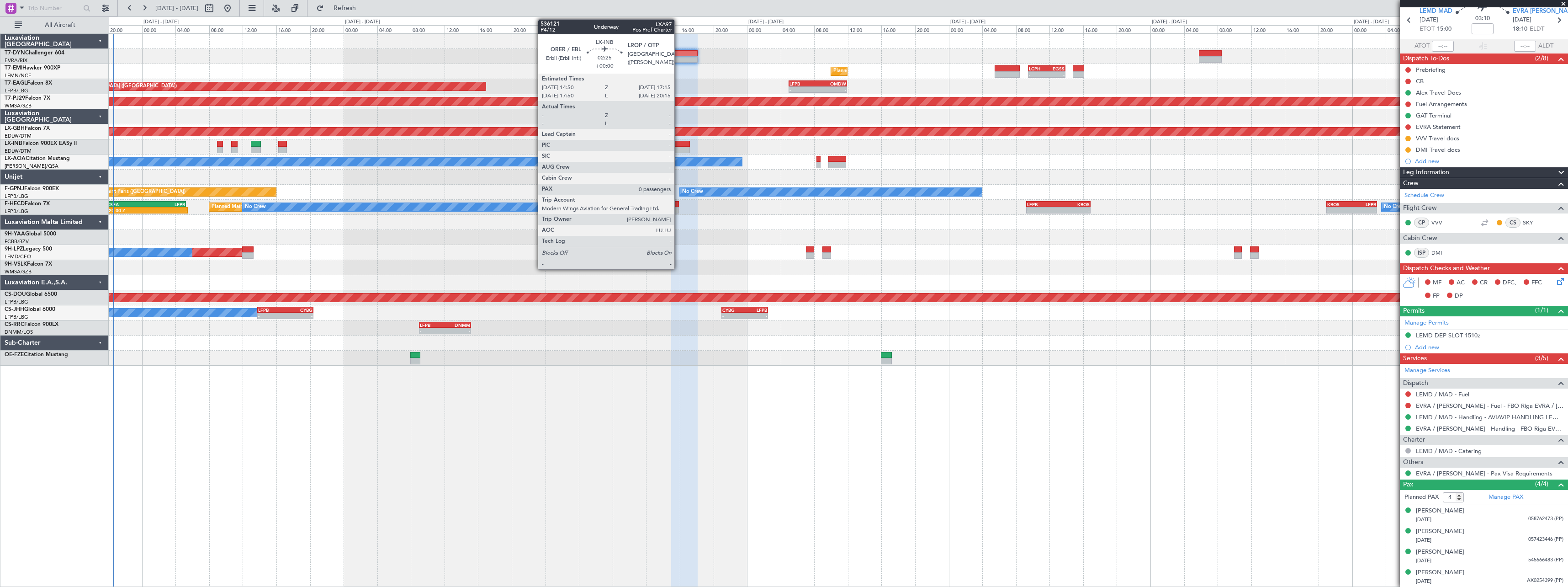
click at [679, 148] on div at bounding box center [680, 150] width 21 height 7
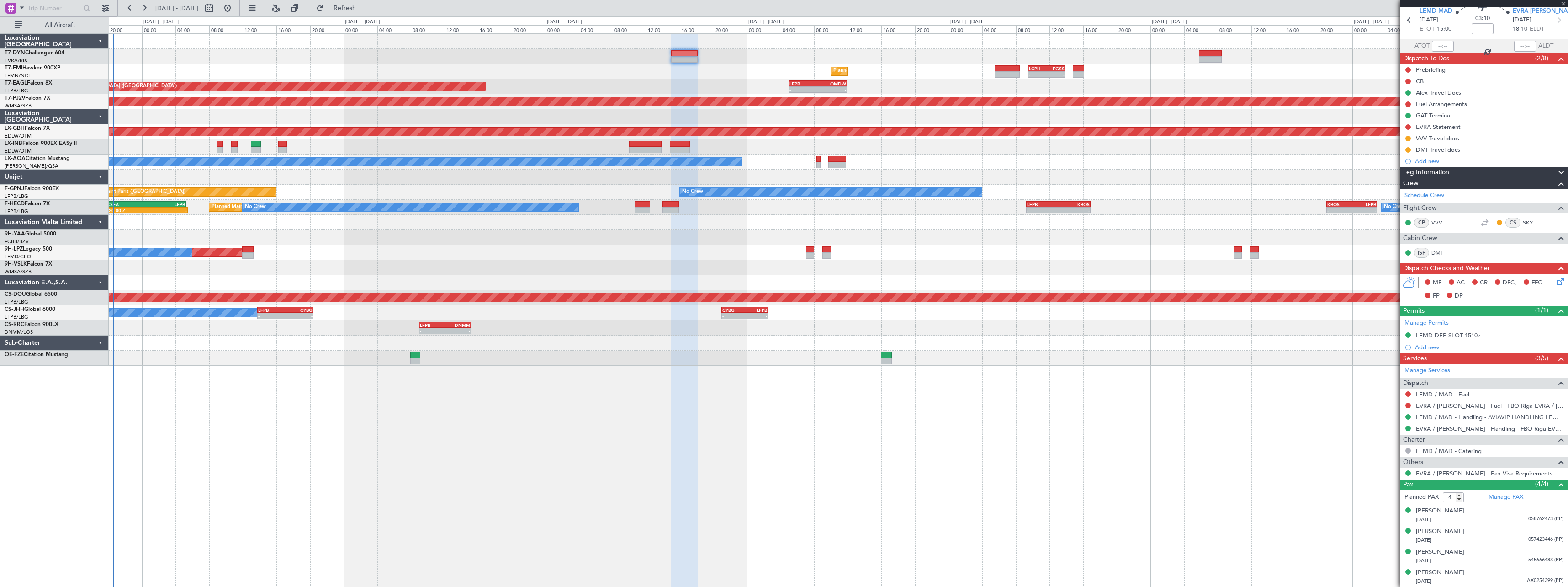
type input "0"
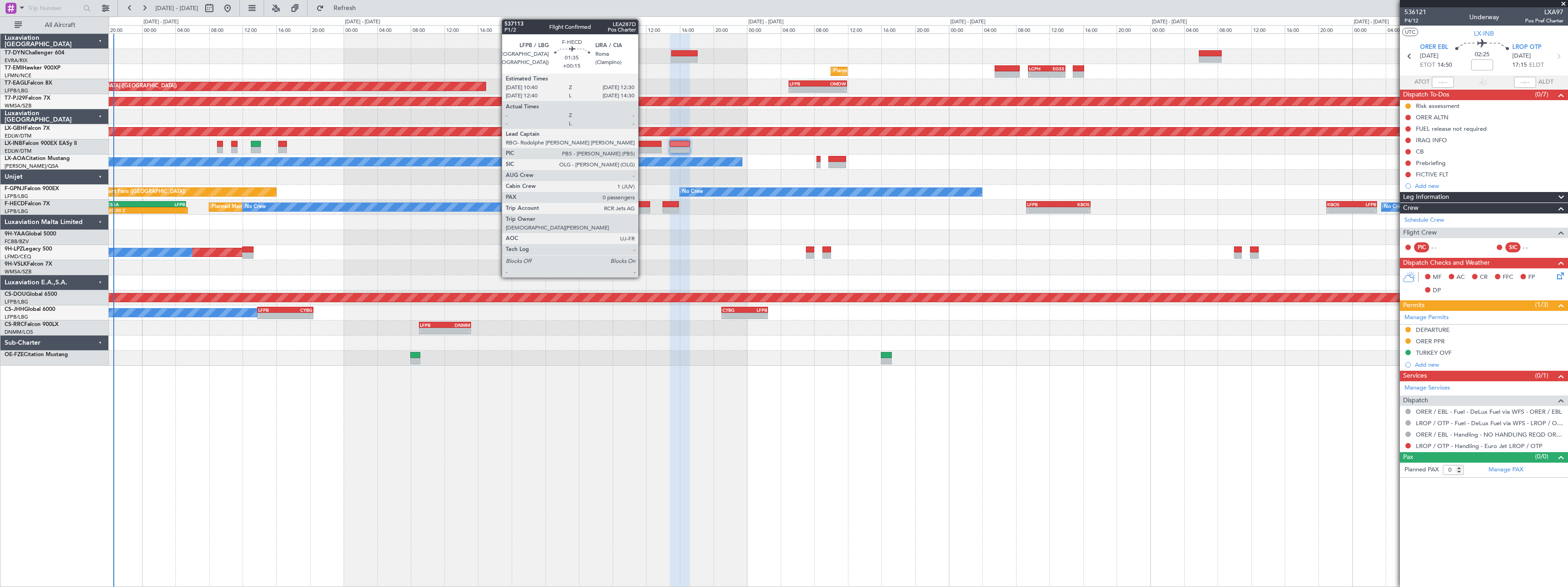
click at [642, 202] on div at bounding box center [643, 204] width 16 height 7
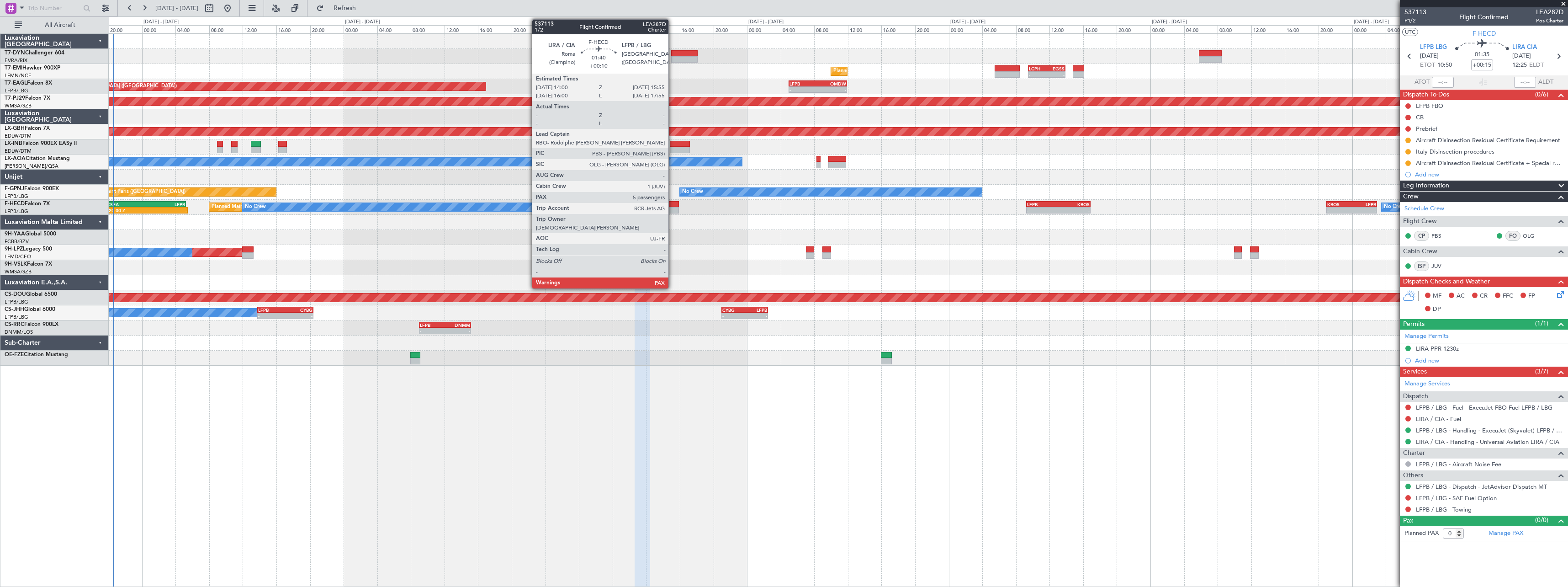
click at [673, 202] on div at bounding box center [670, 204] width 16 height 7
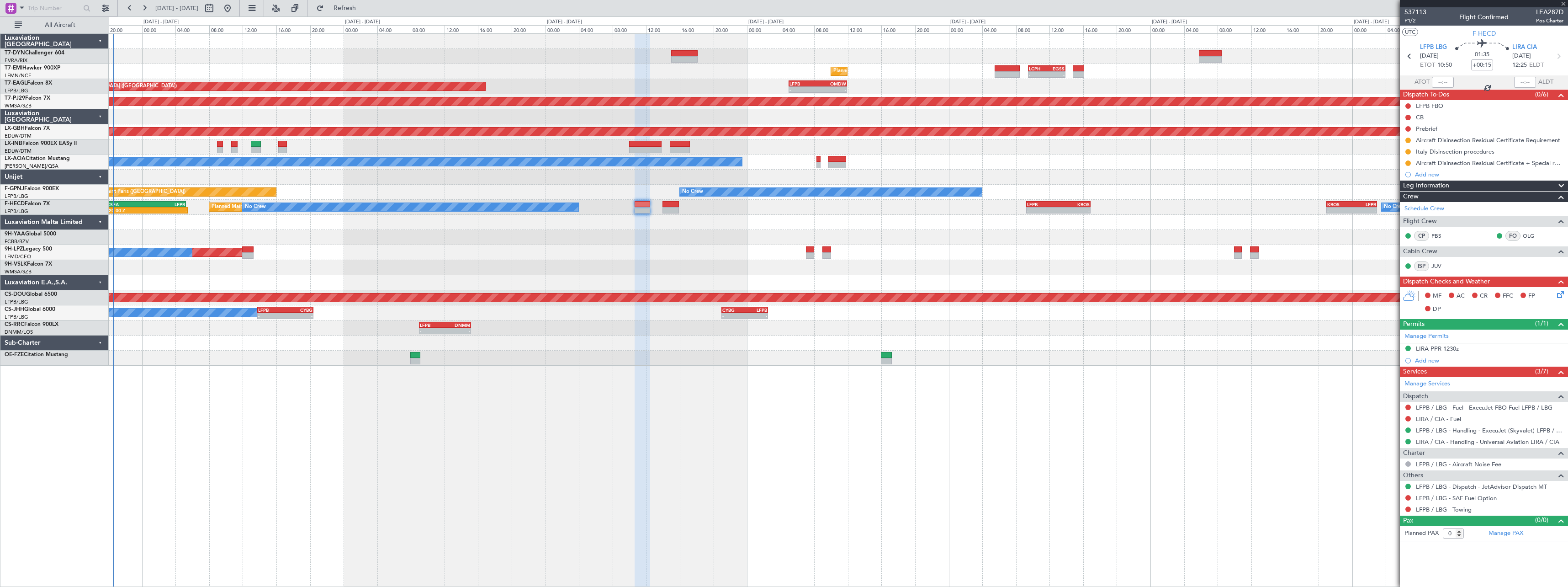
type input "+00:10"
type input "7"
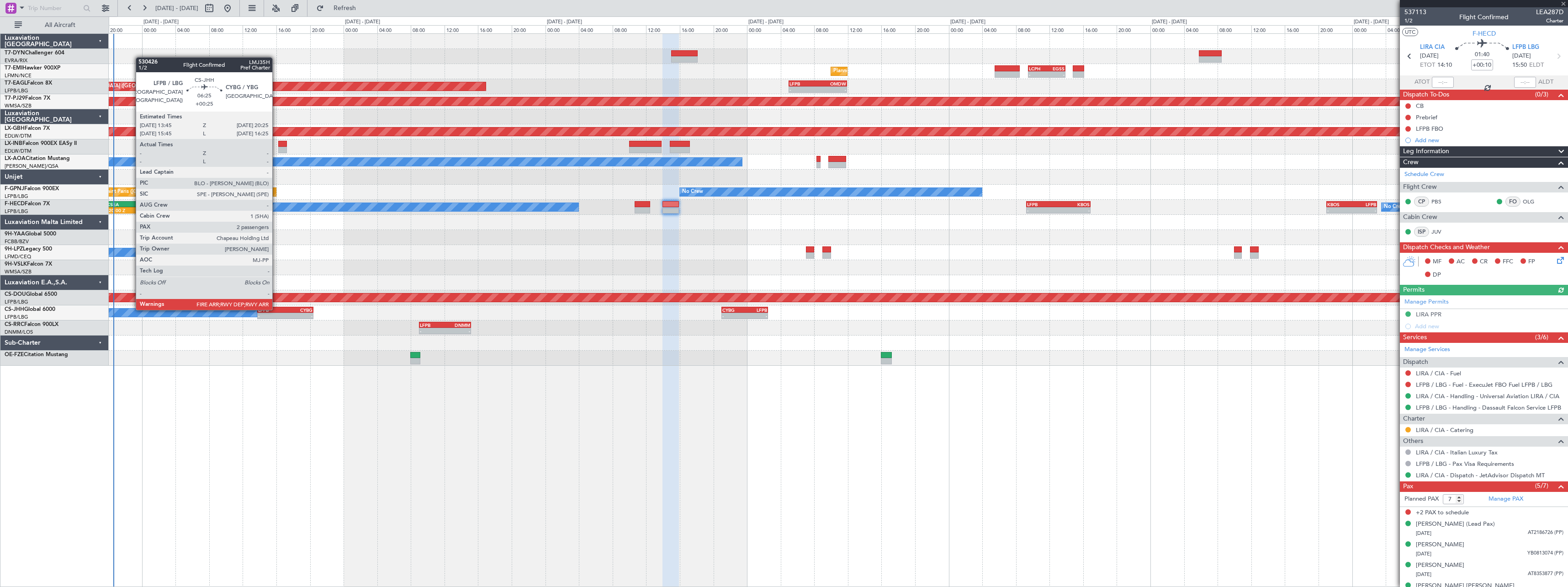
click at [277, 309] on div "LFPB" at bounding box center [271, 309] width 27 height 5
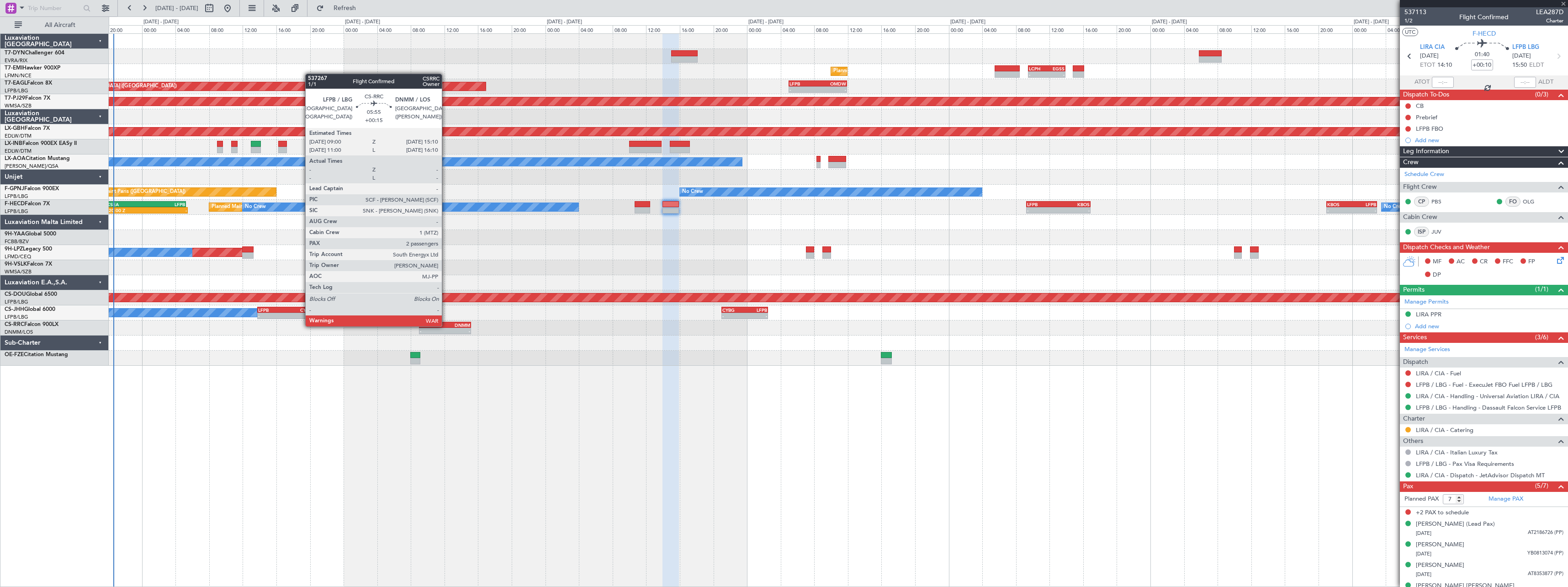
type input "+00:25"
type input "2"
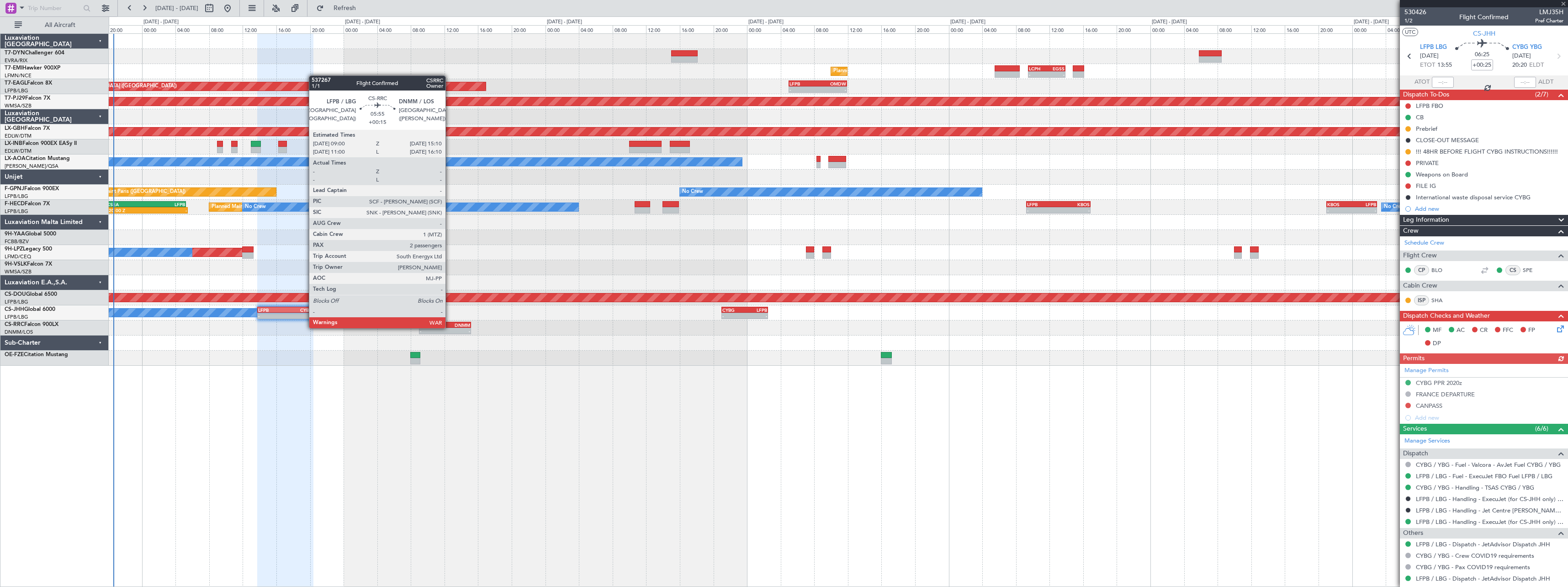
click at [450, 327] on div "LFPB 09:00 Z DNMM 15:10 Z" at bounding box center [445, 325] width 52 height 7
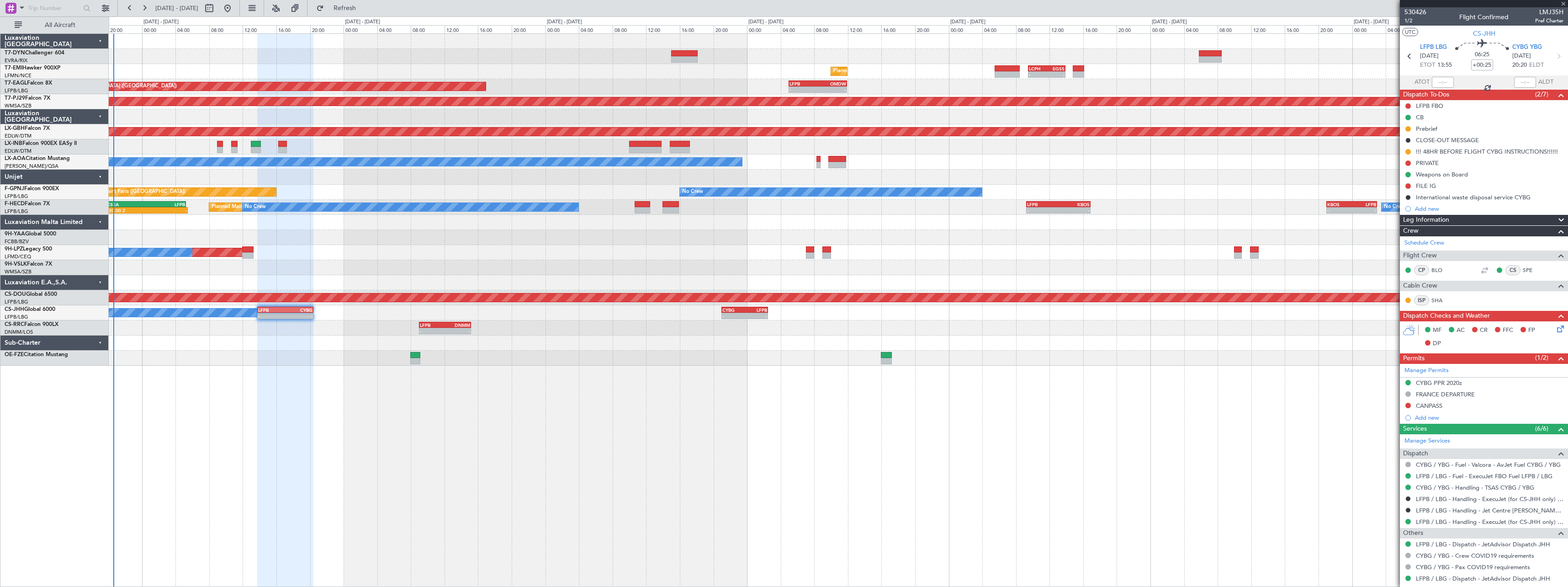
type input "+00:15"
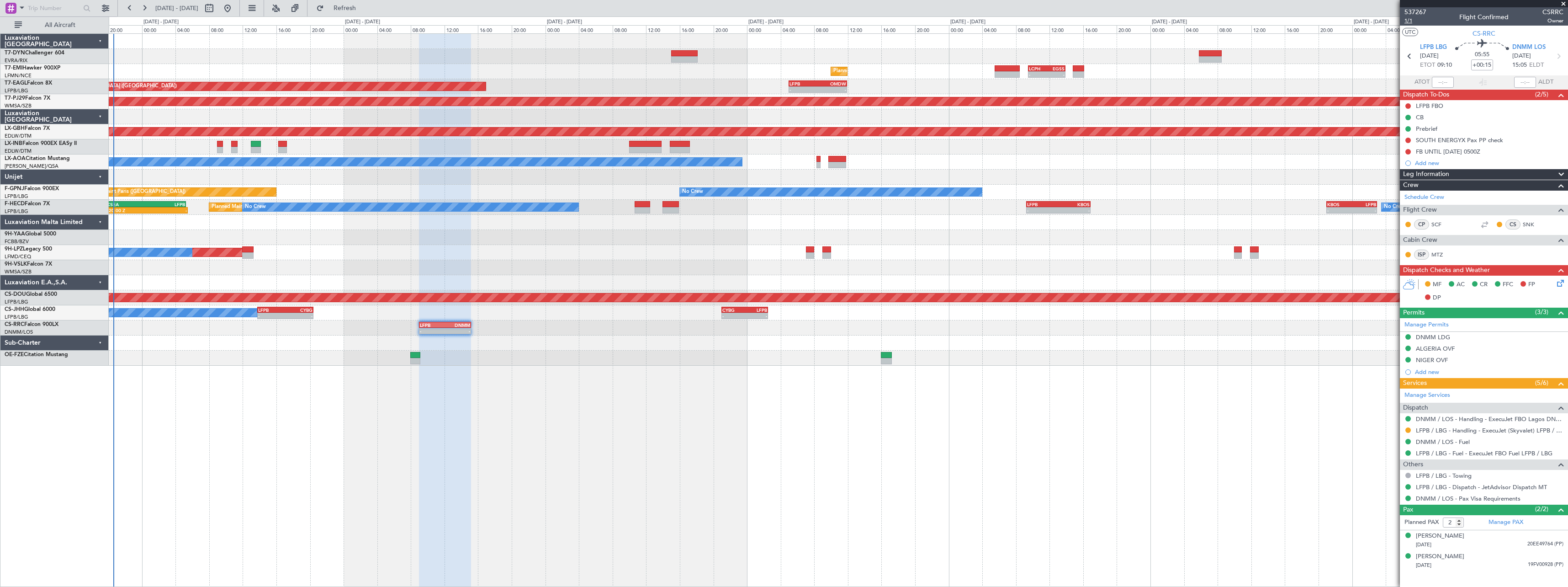
click at [1406, 23] on span "1/1" at bounding box center [1415, 21] width 22 height 8
click at [441, 149] on div "Planned Maint [GEOGRAPHIC_DATA] - - LCPH 09:30 Z EGSS 13:55 Z OJAM 06:00 Z LFMN…" at bounding box center [838, 200] width 1459 height 332
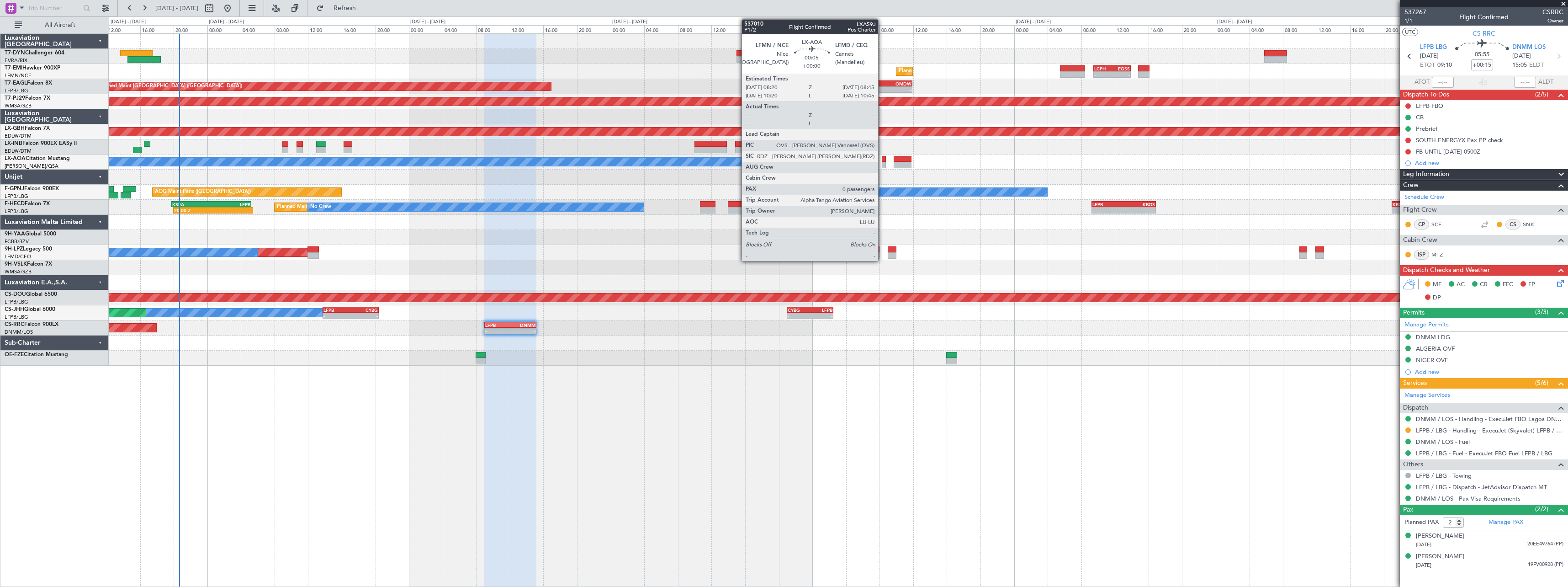
click at [882, 159] on div at bounding box center [884, 159] width 4 height 7
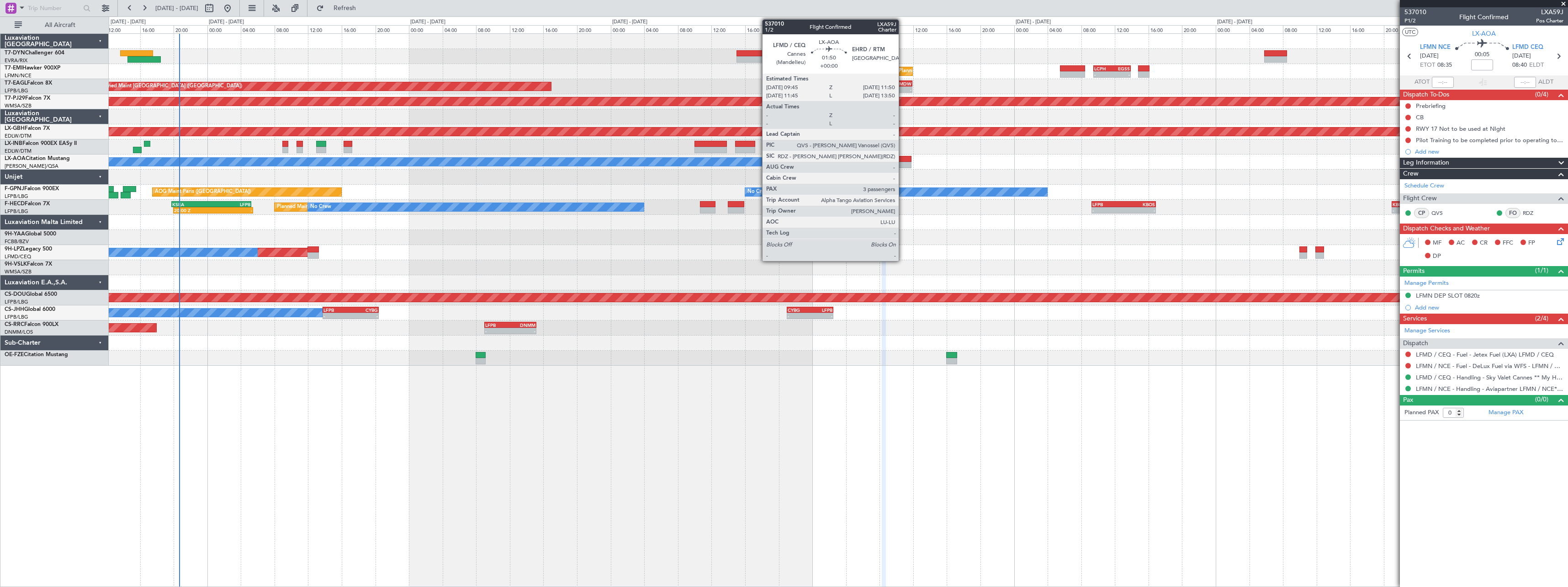
click at [903, 158] on div at bounding box center [902, 159] width 18 height 7
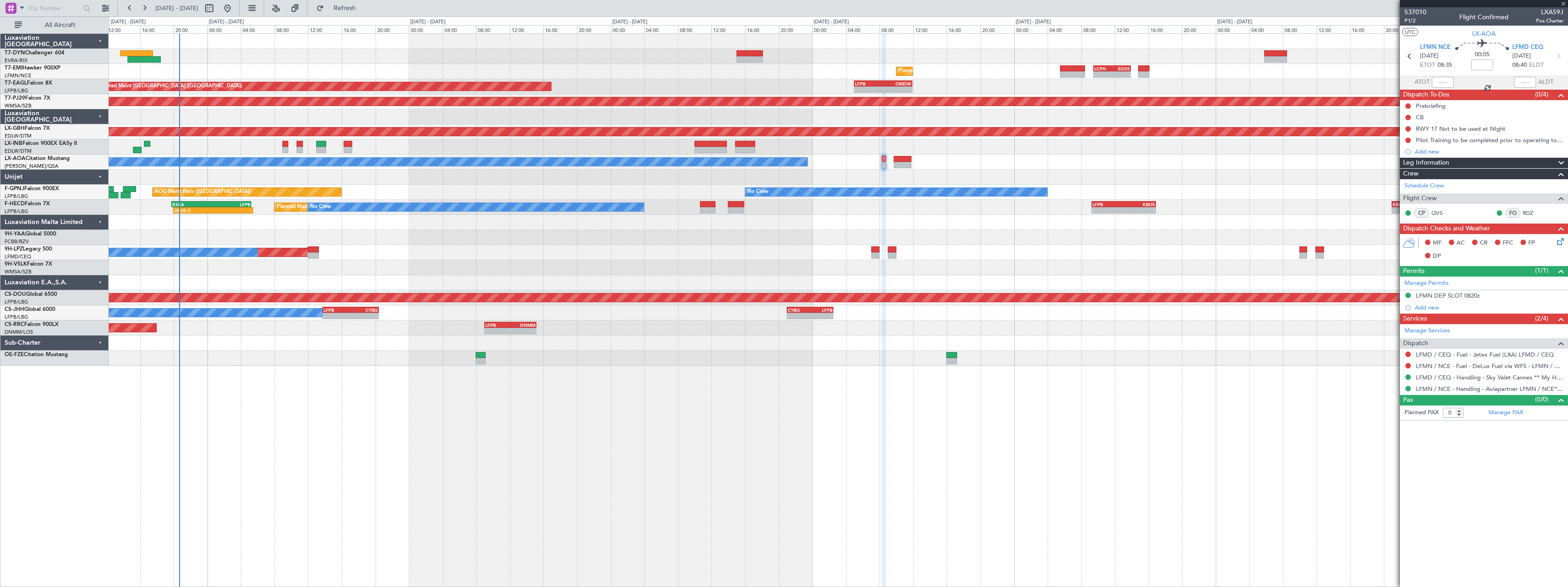
type input "3"
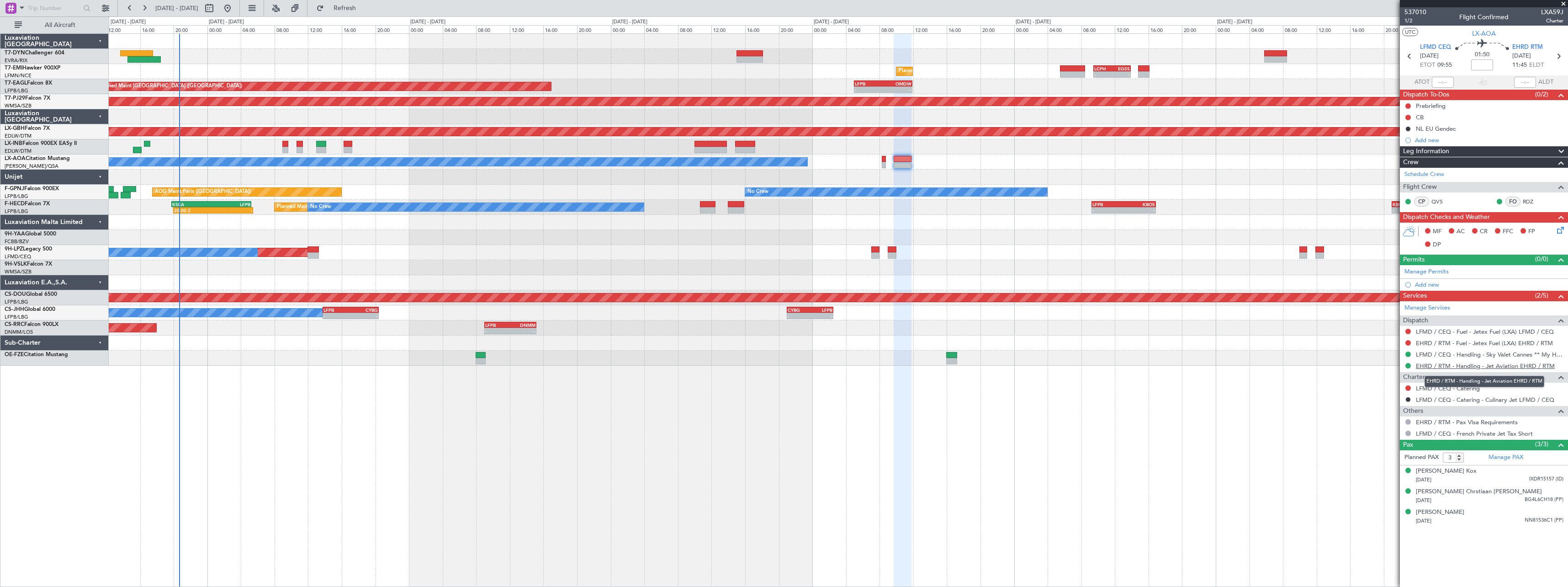
click at [1502, 367] on link "EHRD / RTM - Handling - Jet Aviation EHRD / RTM" at bounding box center [1485, 365] width 139 height 8
click at [1514, 353] on link "LFMD / CEQ - Handling - Sky Valet Cannes ** My Handling**LFMD / CEQ" at bounding box center [1489, 354] width 147 height 8
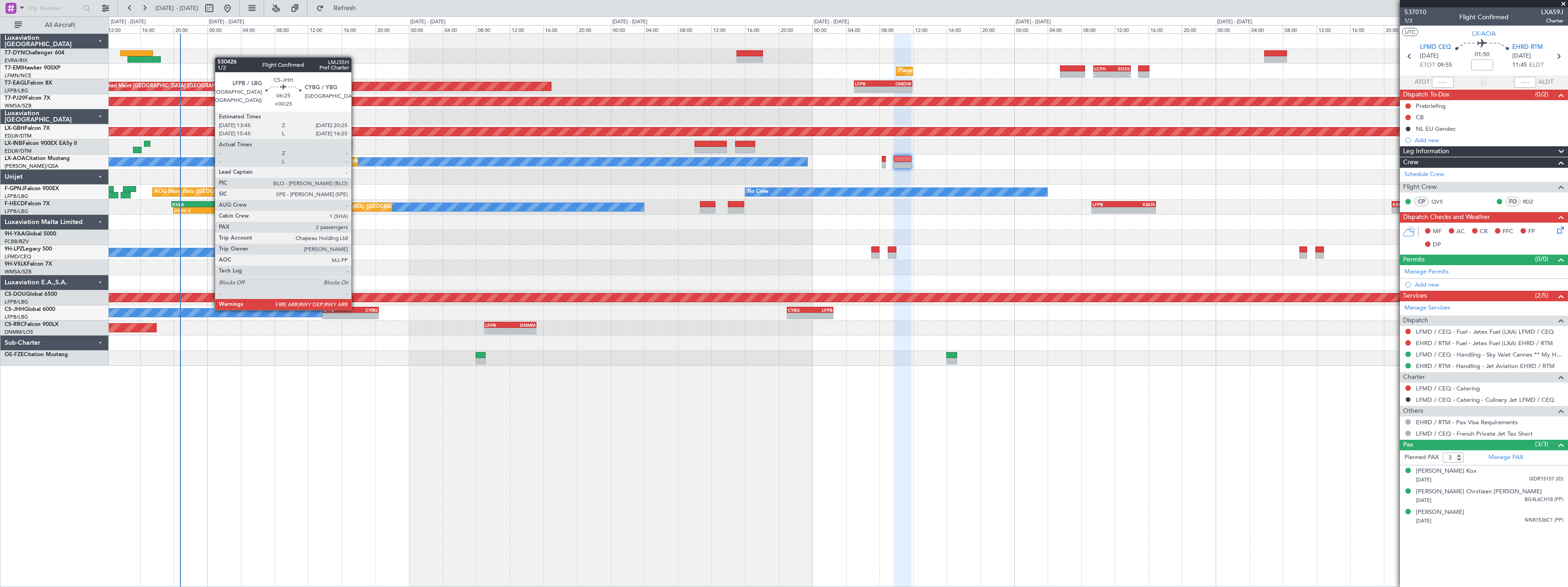
click at [355, 309] on div "CYBG" at bounding box center [364, 309] width 27 height 5
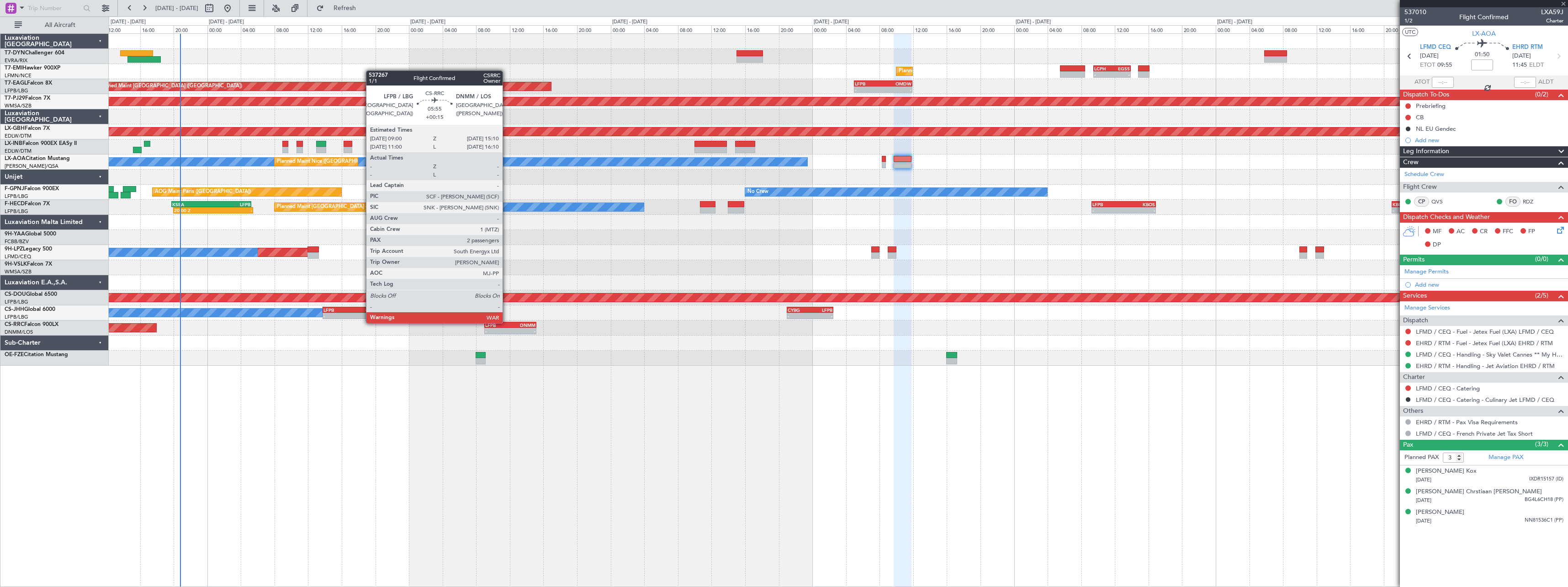
type input "+00:25"
type input "2"
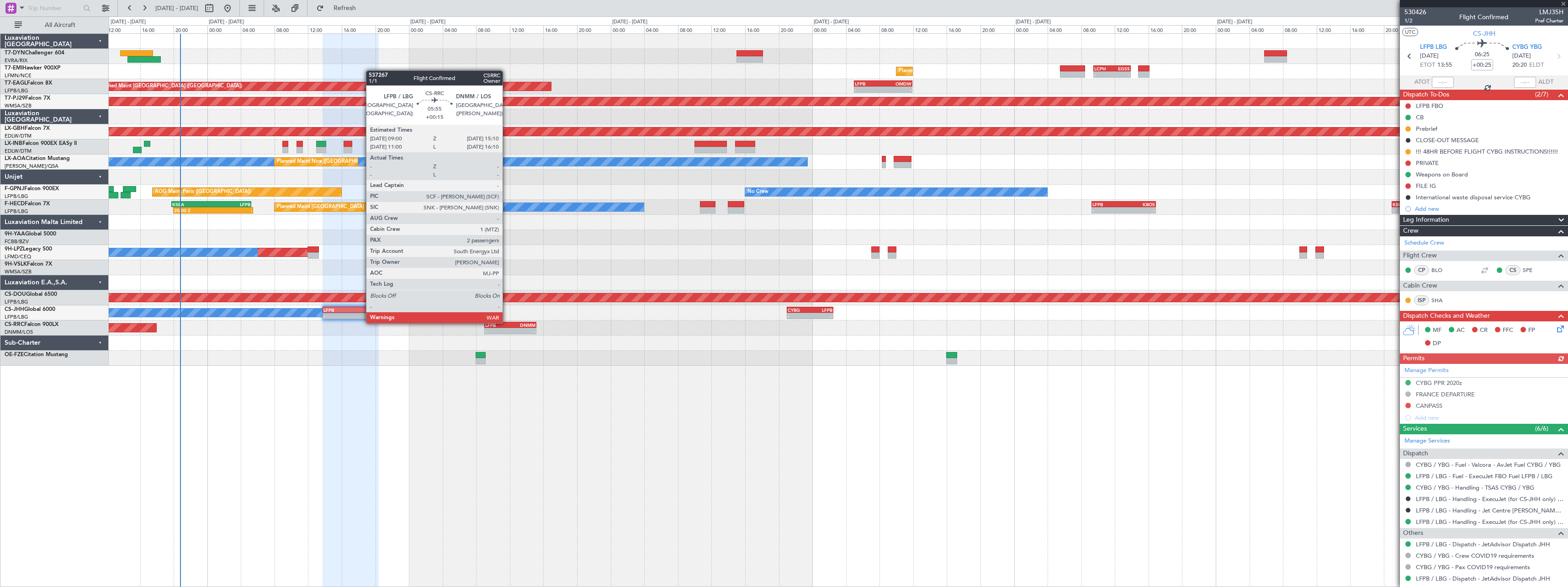
click at [506, 322] on div "LFPB" at bounding box center [497, 325] width 25 height 5
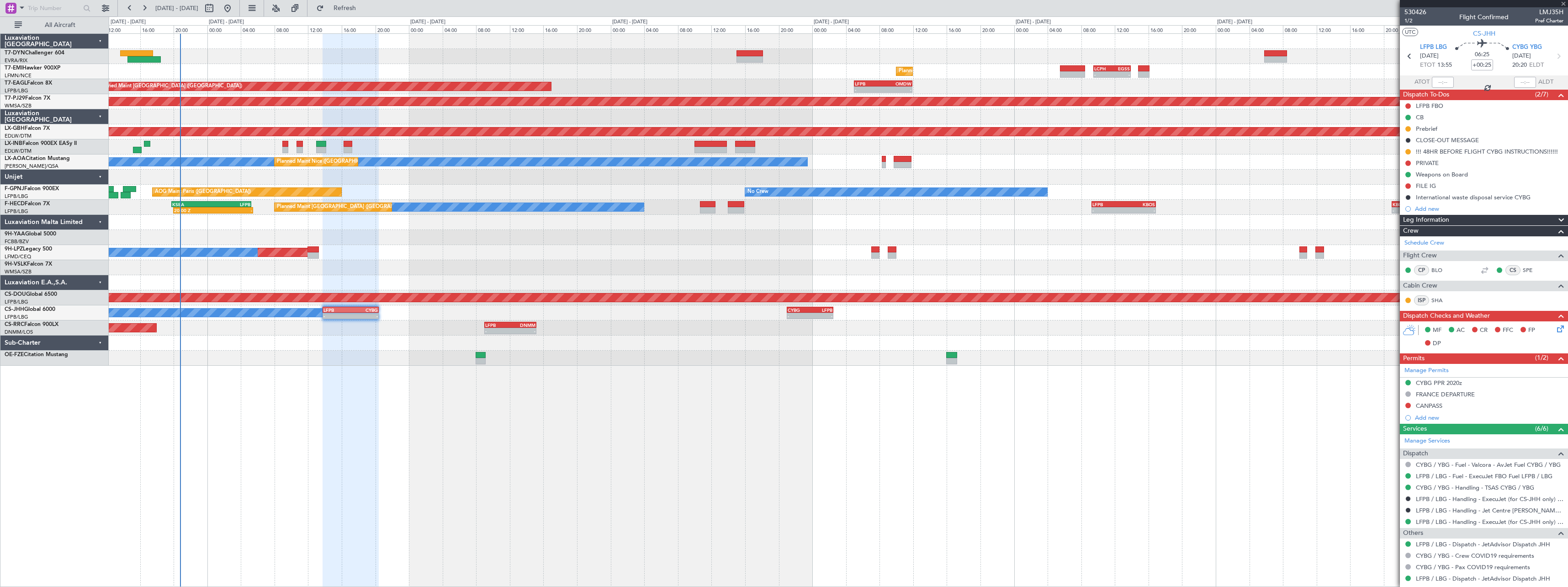
type input "+00:15"
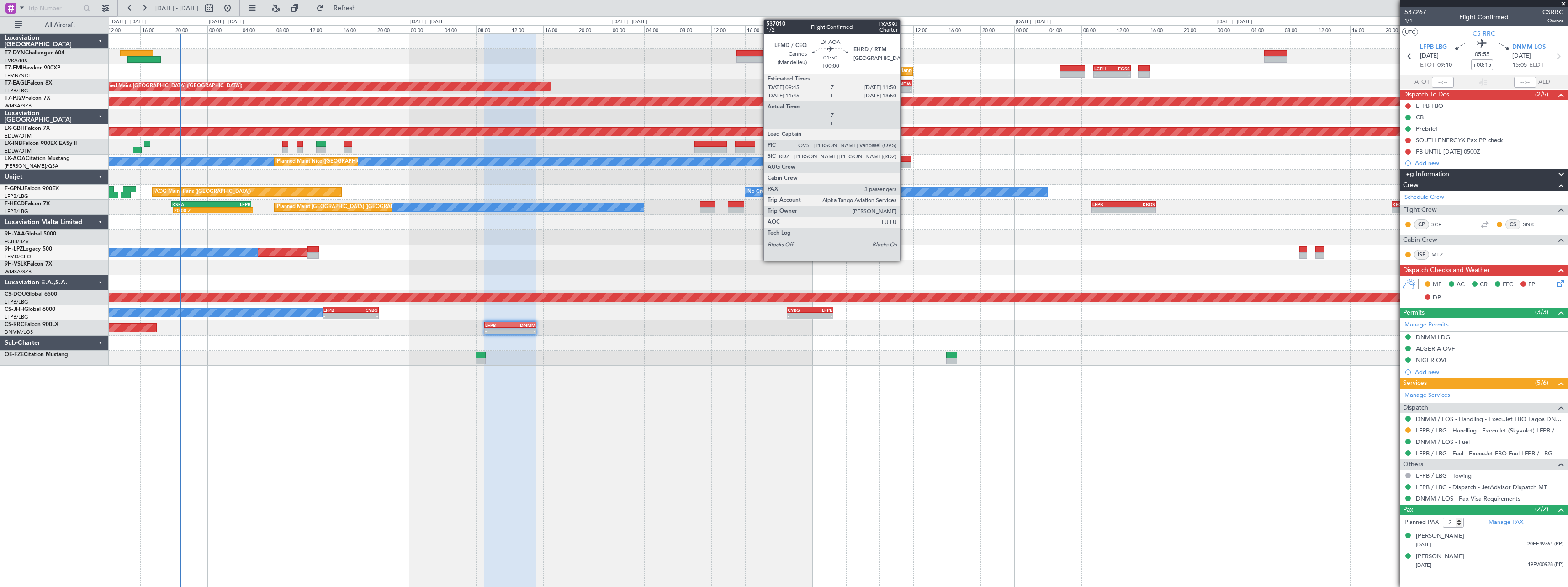
click at [904, 158] on div at bounding box center [902, 159] width 18 height 7
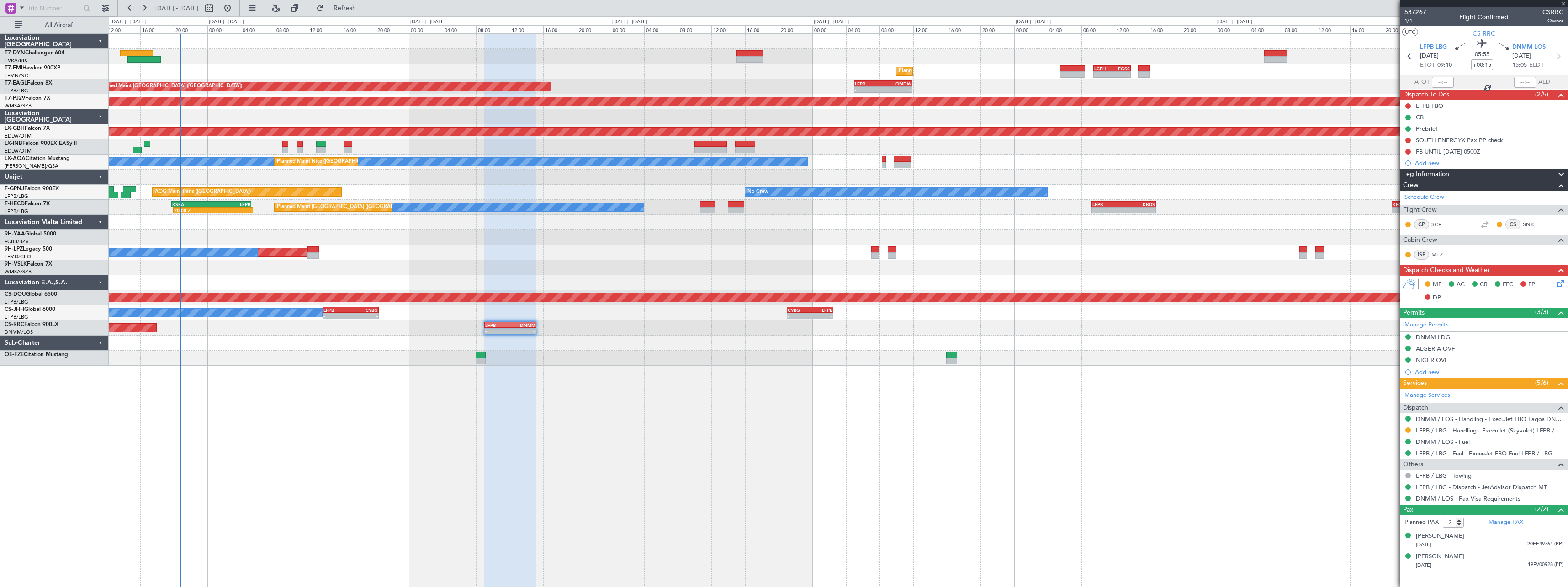
type input "3"
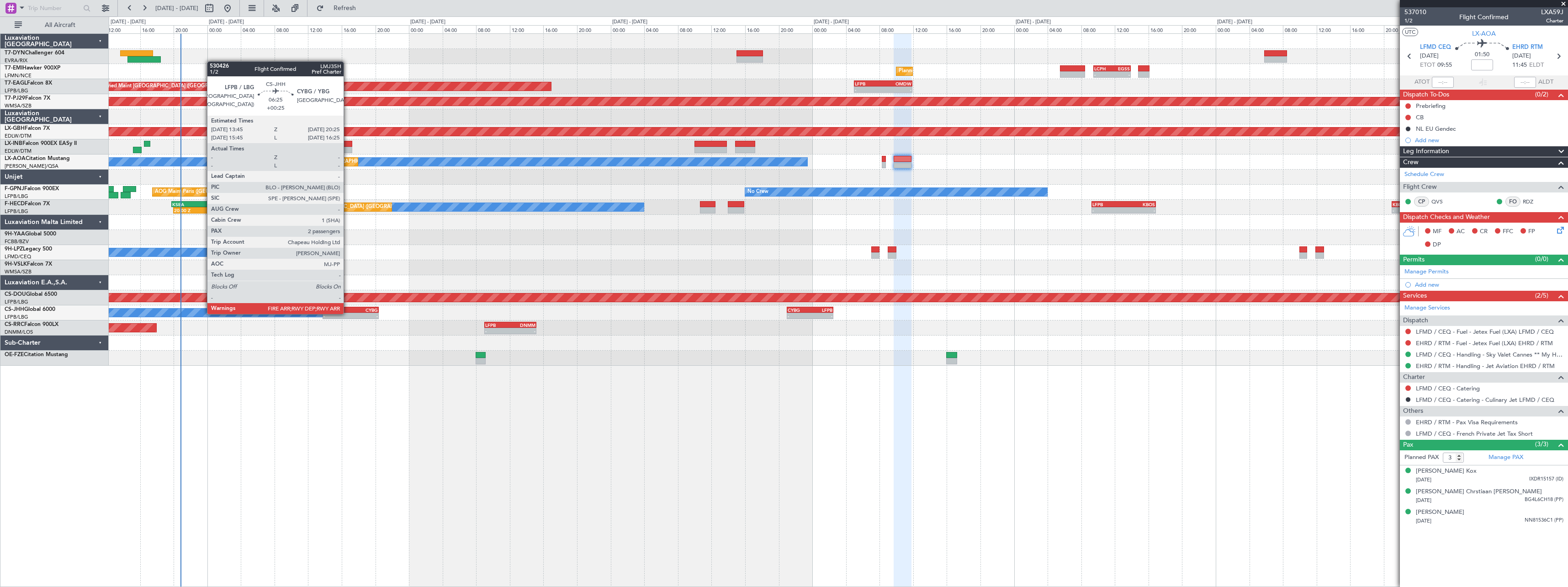
click at [348, 313] on div "-" at bounding box center [337, 315] width 27 height 5
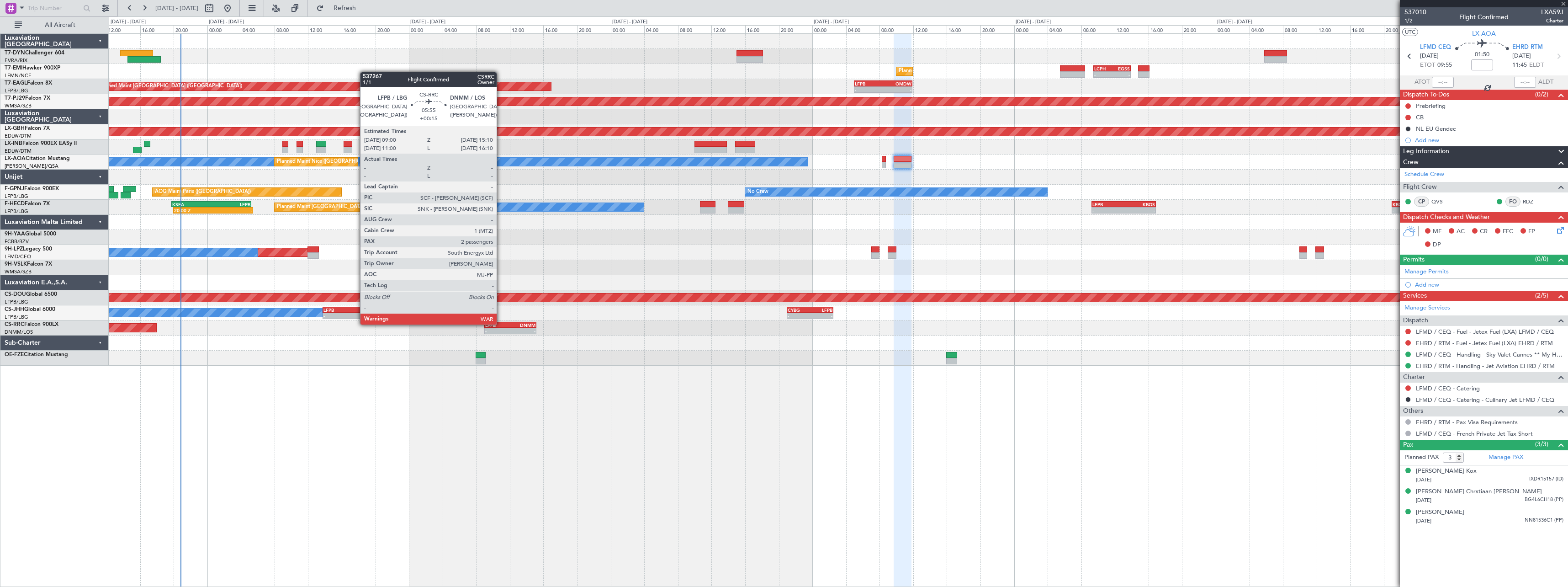
type input "+00:25"
type input "2"
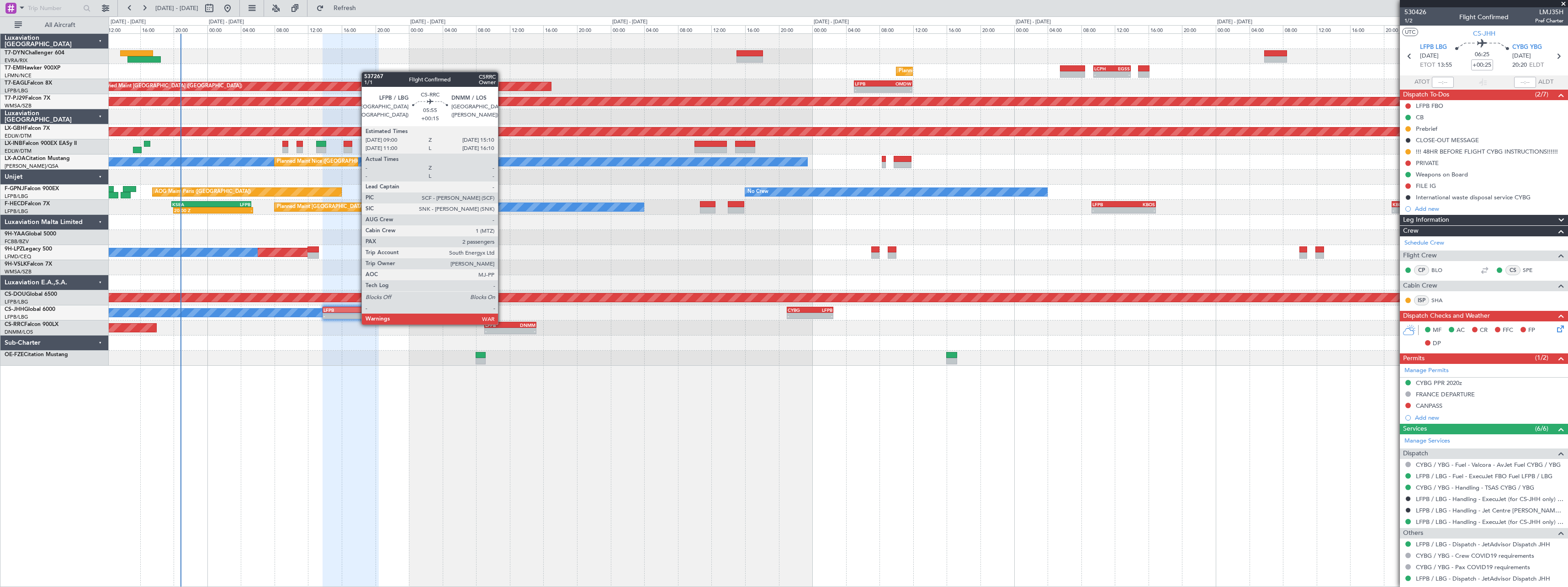
click at [502, 323] on div "LFPB" at bounding box center [497, 325] width 25 height 5
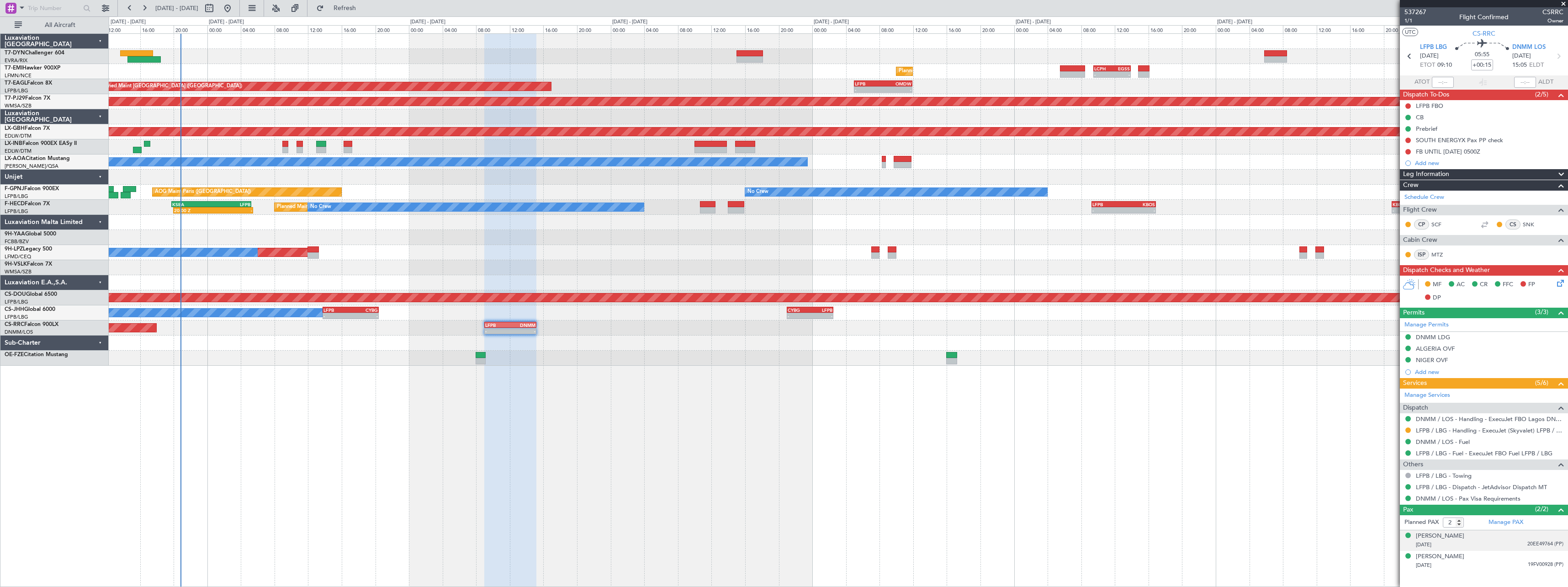
click at [1516, 541] on div "[DATE] 20EE49764 (PP)" at bounding box center [1489, 544] width 147 height 9
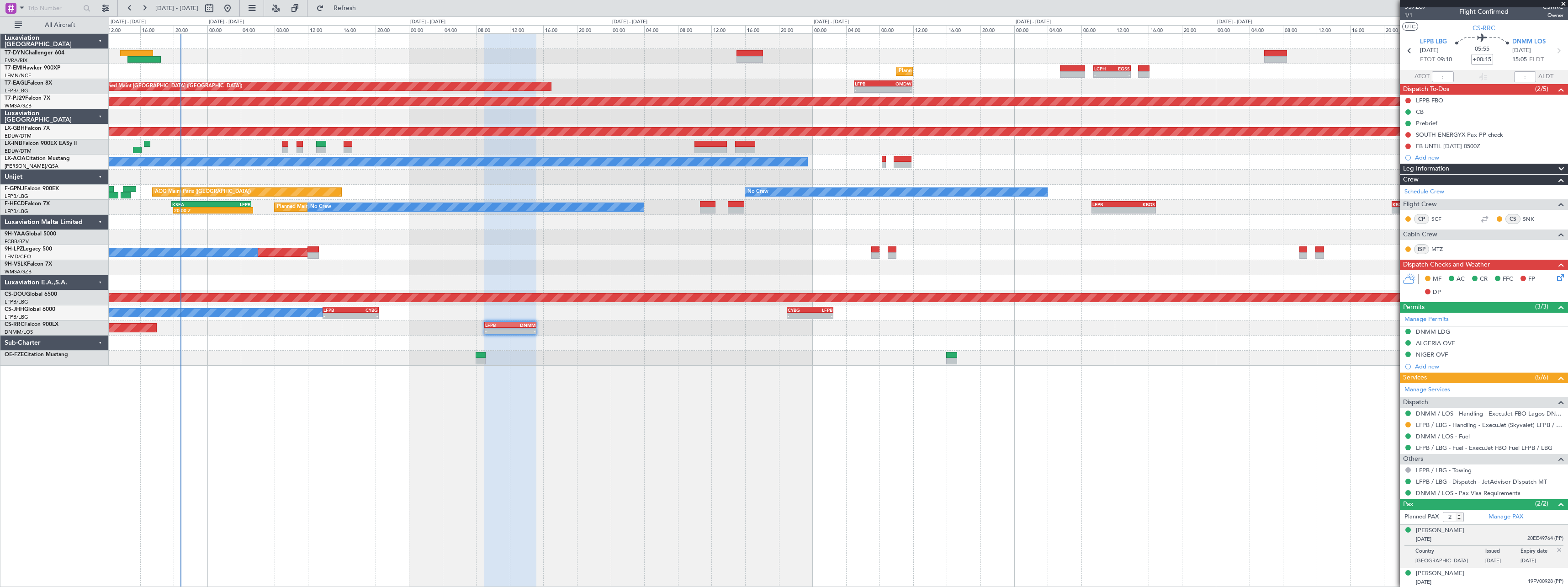
scroll to position [7, 0]
click at [1498, 574] on div "[PERSON_NAME] [DATE] 19FV00928 (PP)" at bounding box center [1489, 577] width 147 height 18
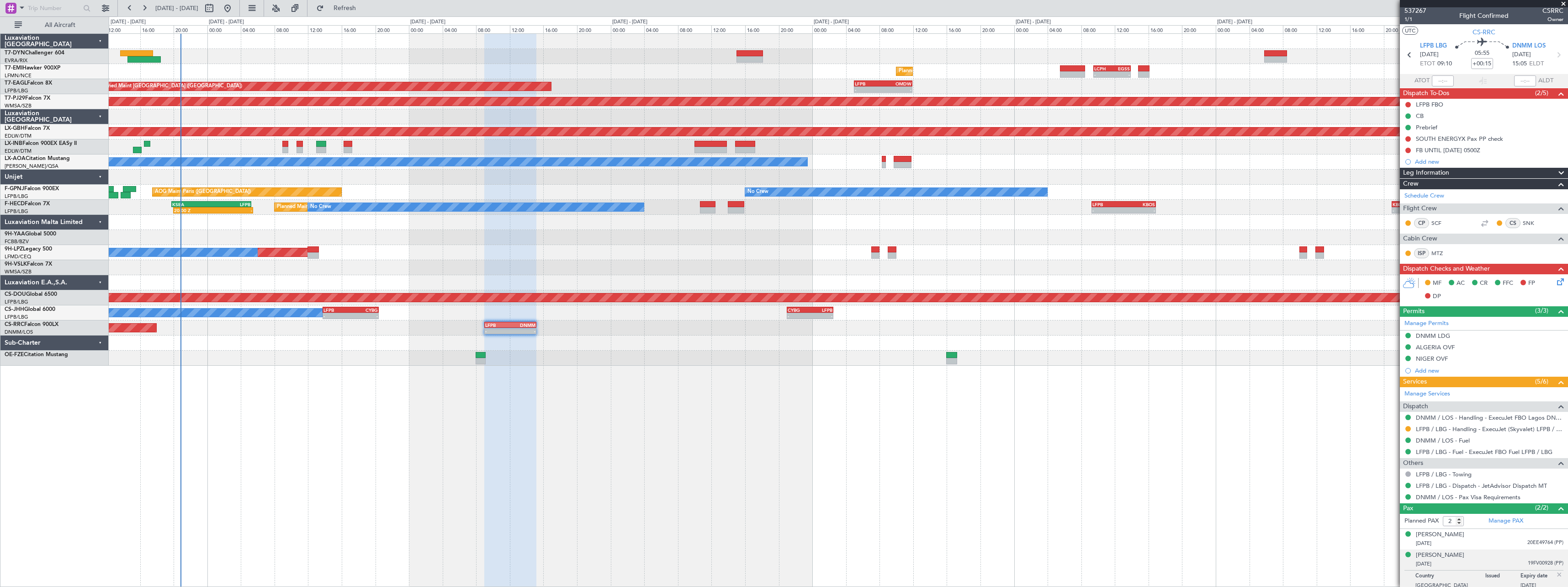
scroll to position [0, 0]
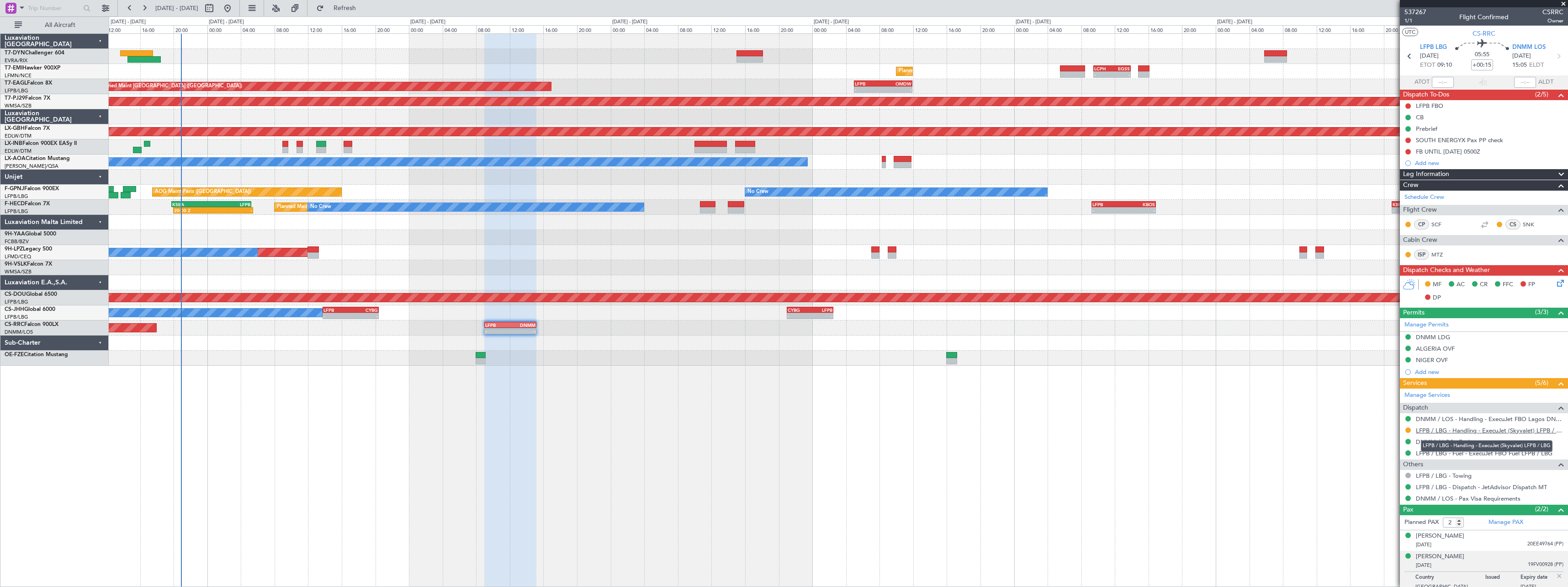
click at [1519, 432] on link "LFPB / LBG - Handling - ExecuJet (Skyvalet) LFPB / LBG" at bounding box center [1489, 430] width 147 height 8
click at [1407, 21] on span "1/1" at bounding box center [1415, 21] width 22 height 8
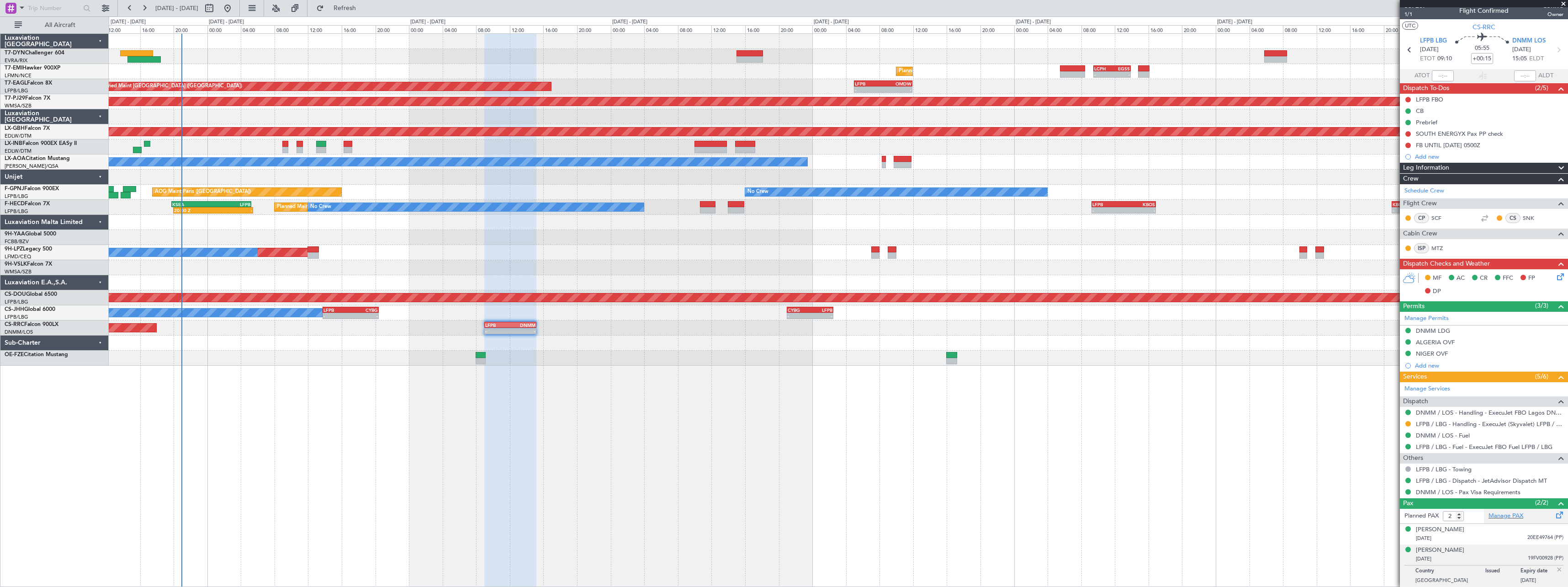
click at [1530, 516] on div "Manage PAX" at bounding box center [1526, 516] width 84 height 15
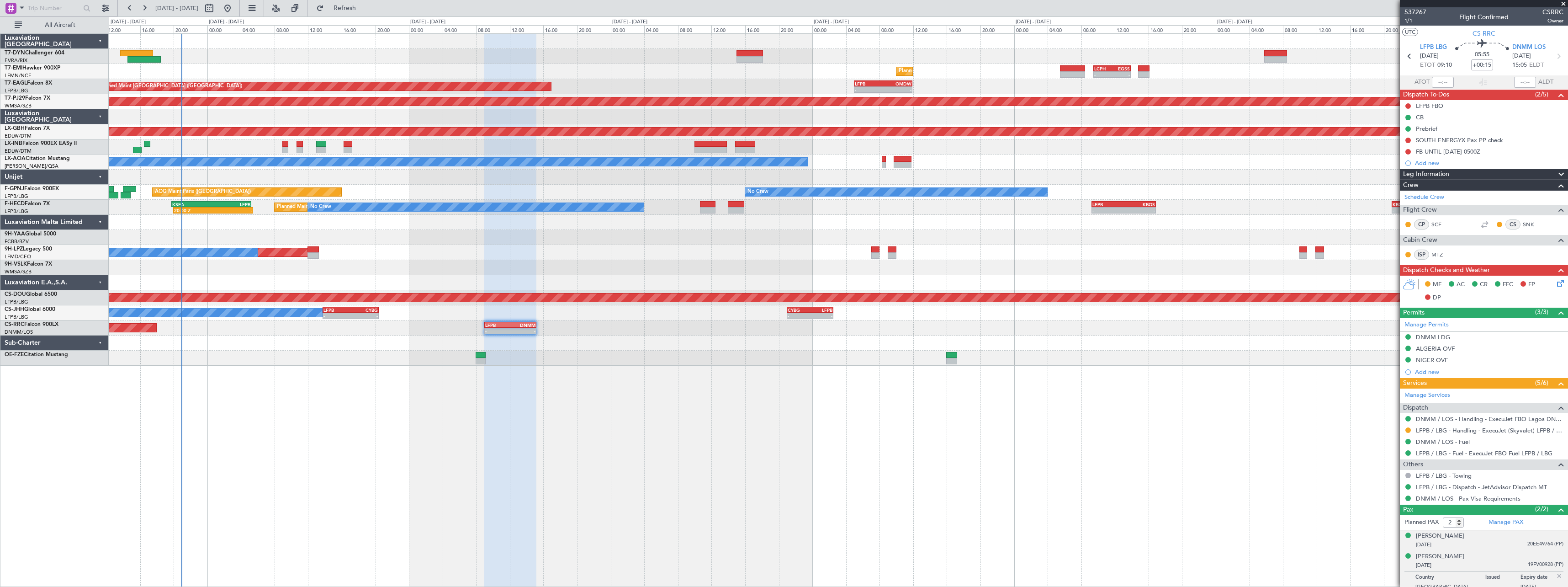
click at [1514, 546] on div "[DATE] 20EE49764 (PP)" at bounding box center [1489, 544] width 147 height 9
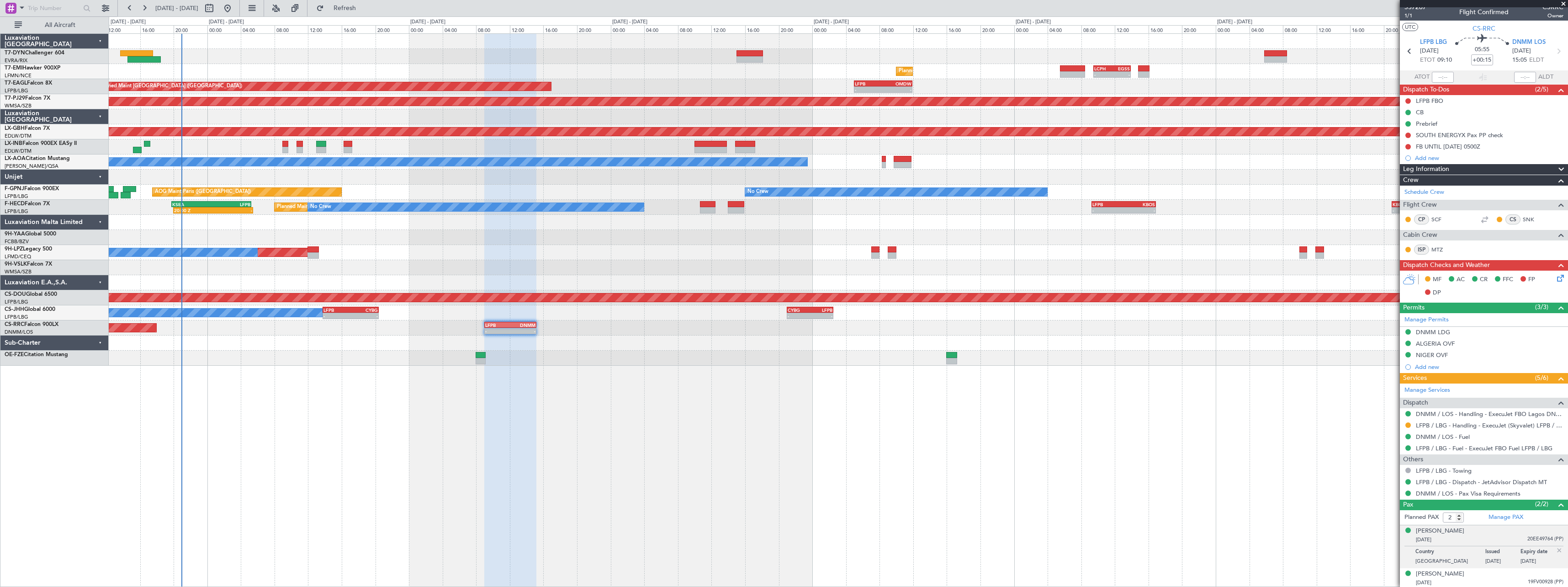
scroll to position [7, 0]
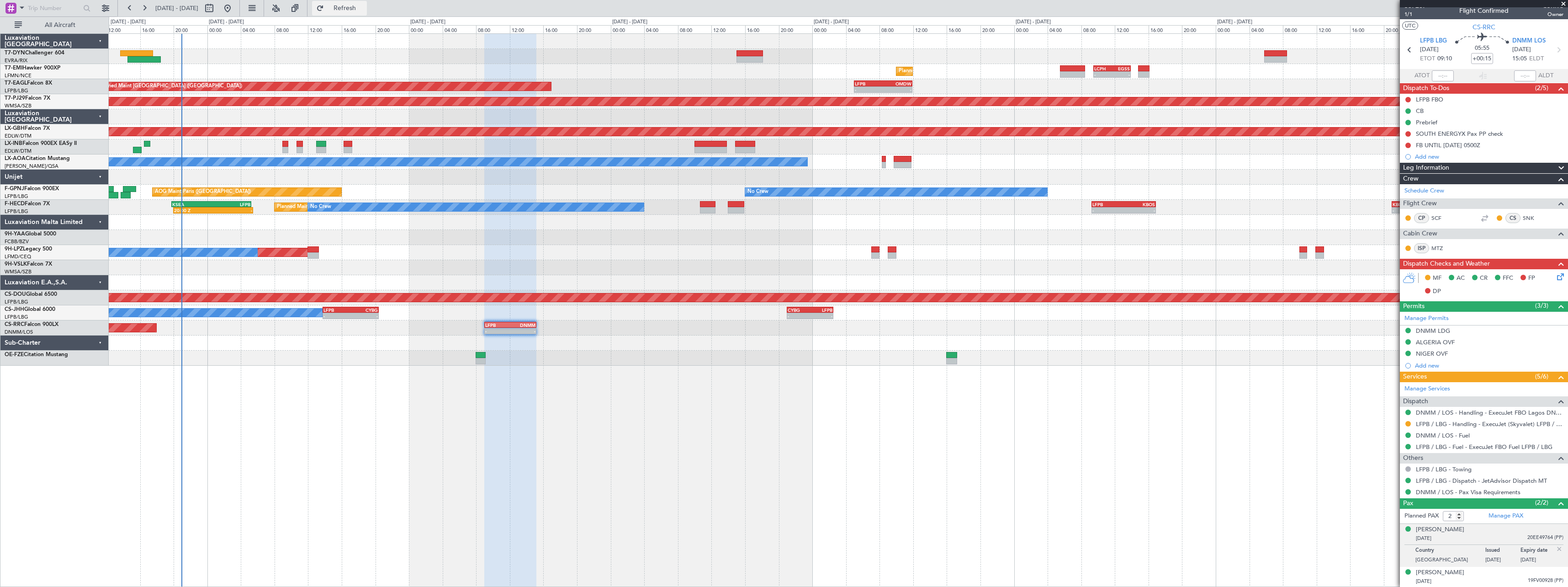
click at [364, 9] on span "Refresh" at bounding box center [345, 8] width 38 height 7
click at [1489, 577] on div "[DATE] B50157467 (PP)" at bounding box center [1489, 581] width 147 height 9
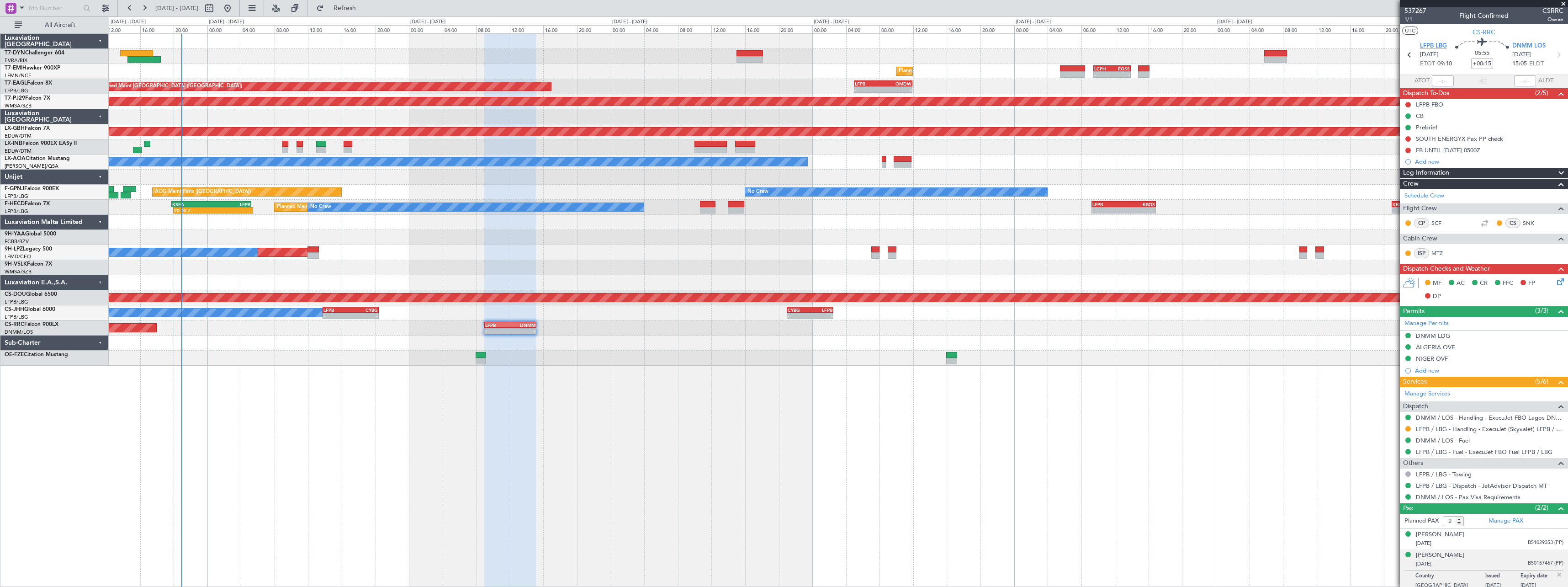
scroll to position [0, 0]
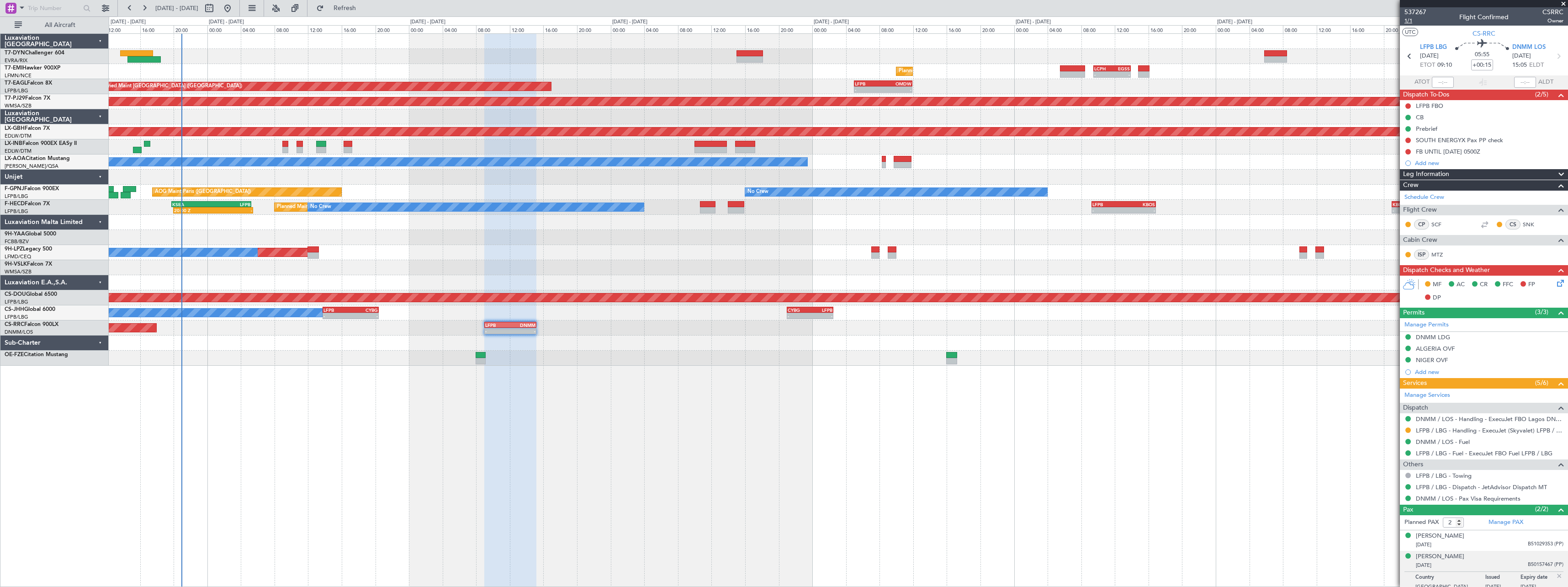
click at [1406, 19] on span "1/1" at bounding box center [1415, 21] width 22 height 8
click at [1479, 421] on link "DNMM / LOS - Handling - ExecuJet FBO Lagos DNMM / LOS" at bounding box center [1489, 419] width 147 height 8
click at [1555, 285] on icon at bounding box center [1559, 281] width 7 height 7
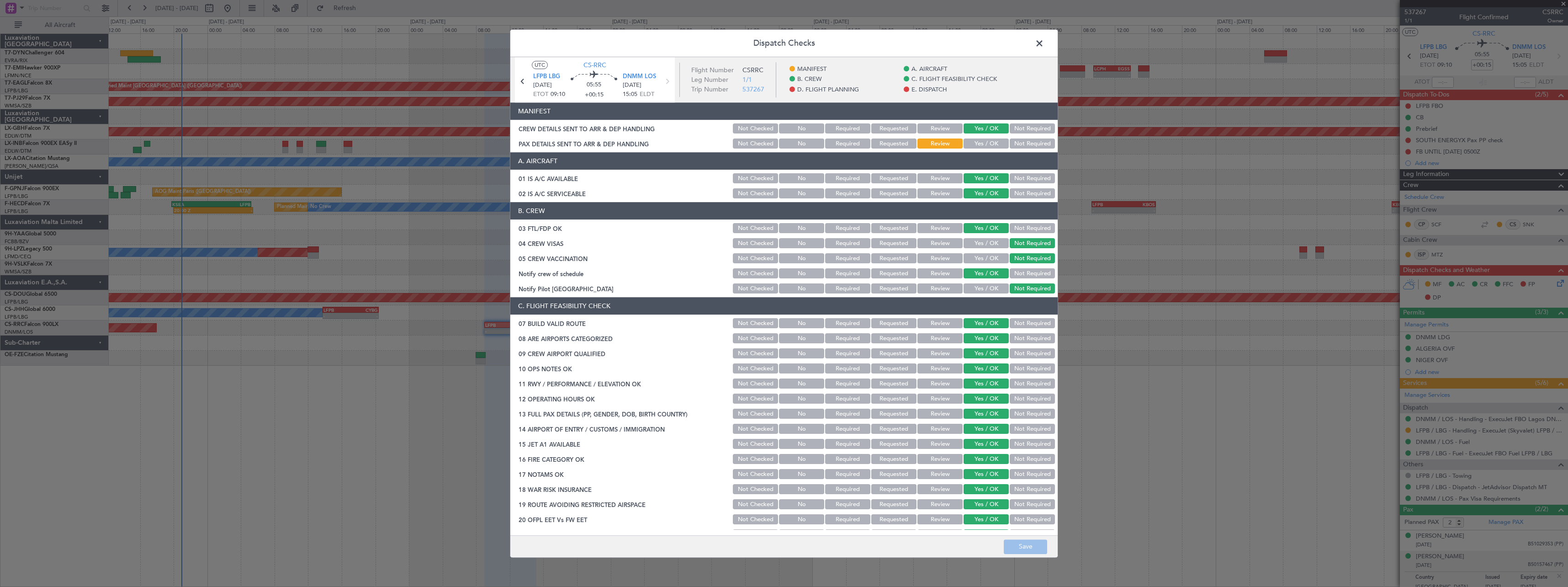
click at [967, 144] on button "Yes / OK" at bounding box center [986, 144] width 45 height 10
click at [1016, 545] on button "Save" at bounding box center [1025, 547] width 43 height 15
click at [1044, 43] on span at bounding box center [1044, 46] width 0 height 18
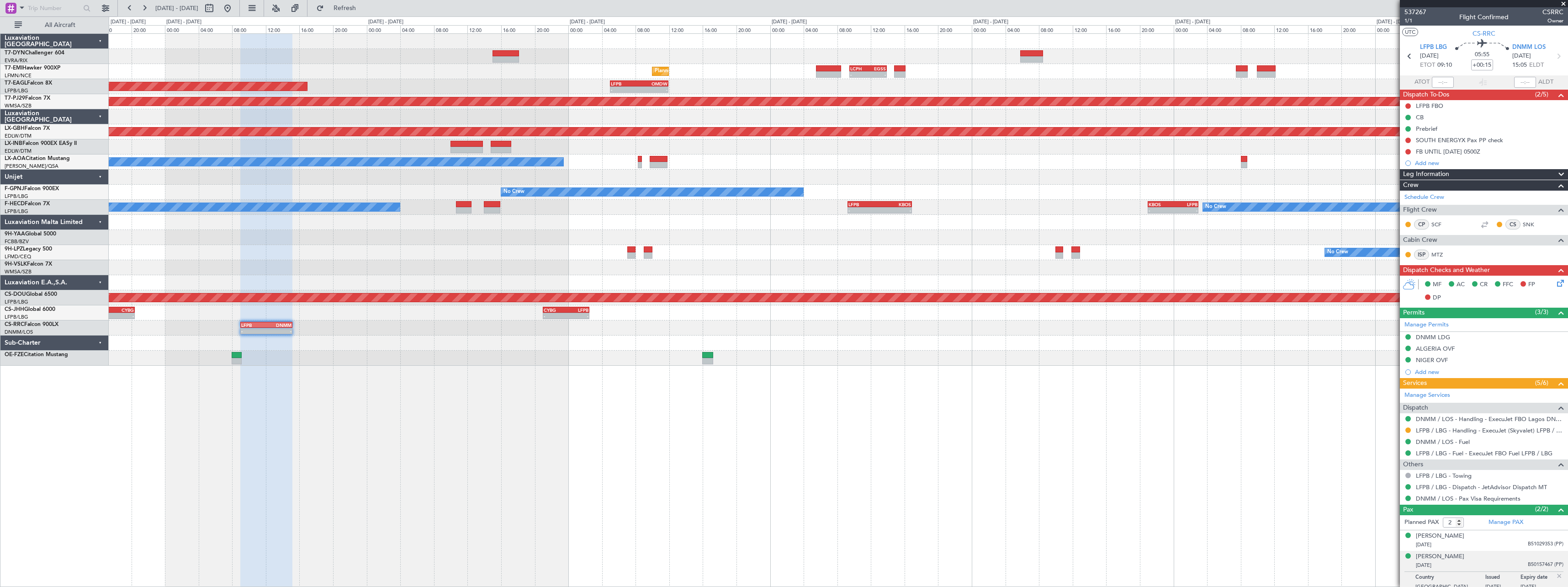
click at [906, 157] on div "Planned Maint [GEOGRAPHIC_DATA] - - LCPH 09:30 Z EGSS 13:55 Z OJAM 06:00 Z LFMN…" at bounding box center [838, 200] width 1459 height 332
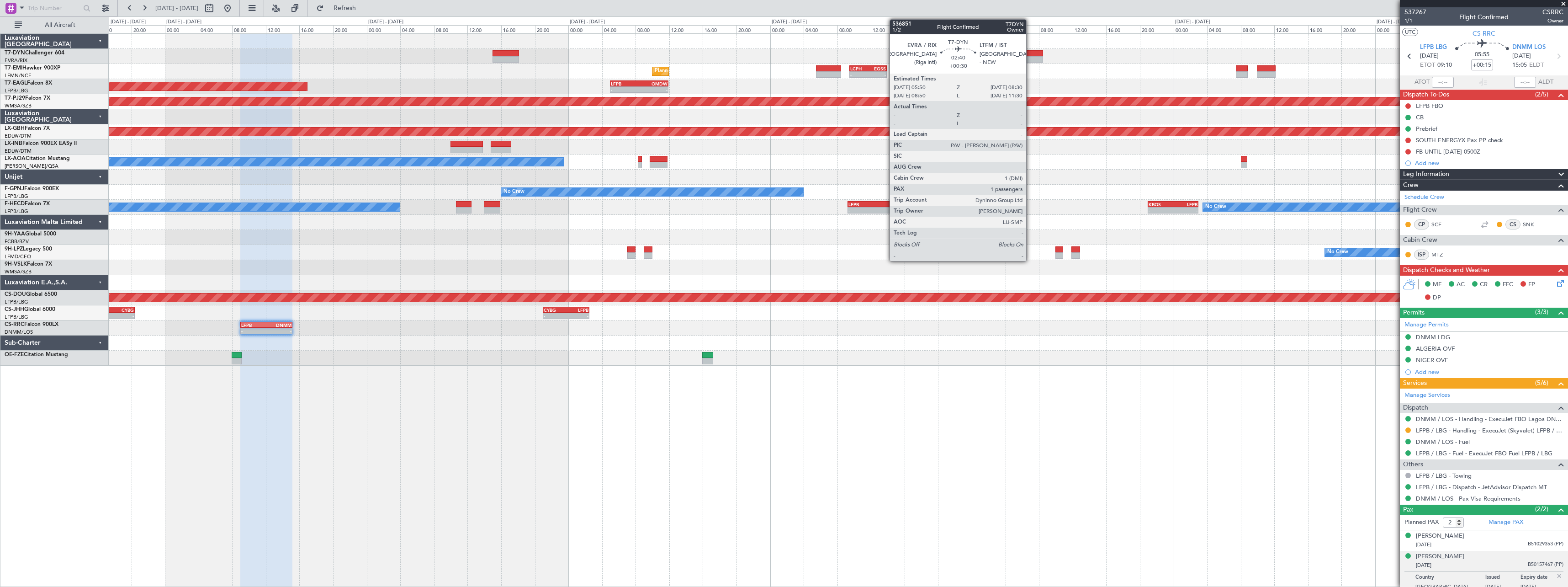
click at [1031, 56] on div at bounding box center [1032, 54] width 23 height 7
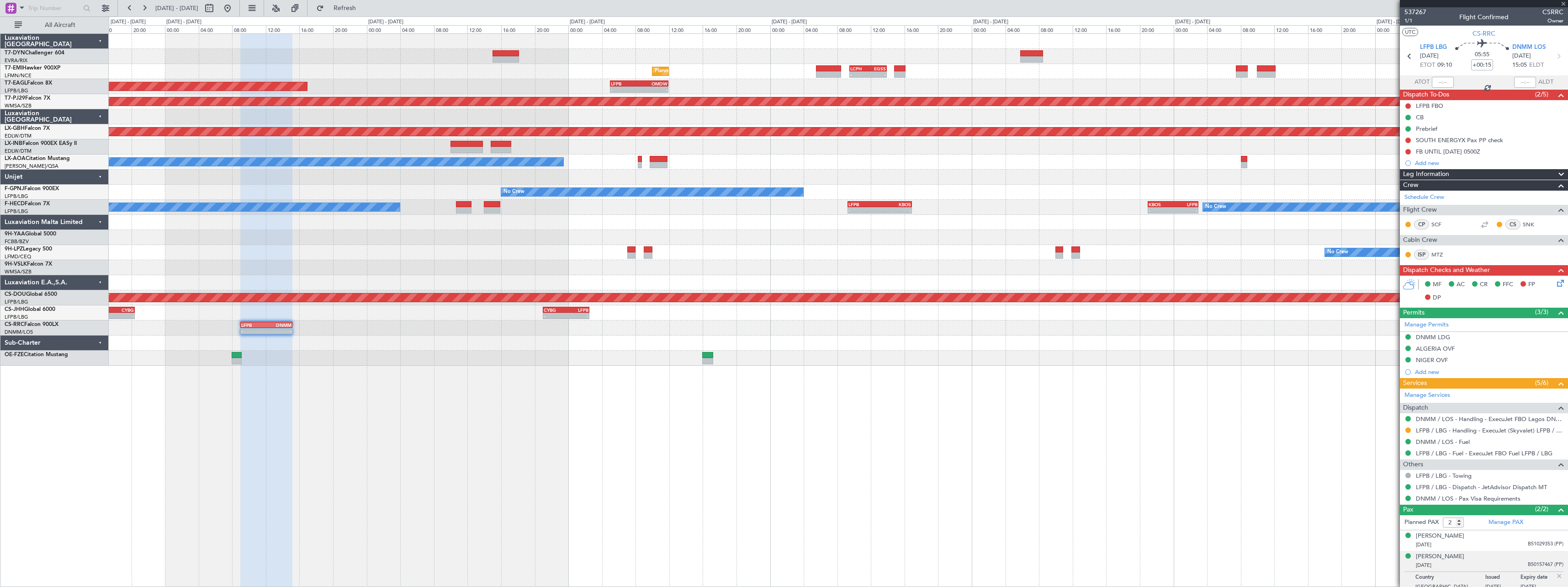
type input "+00:30"
type input "1"
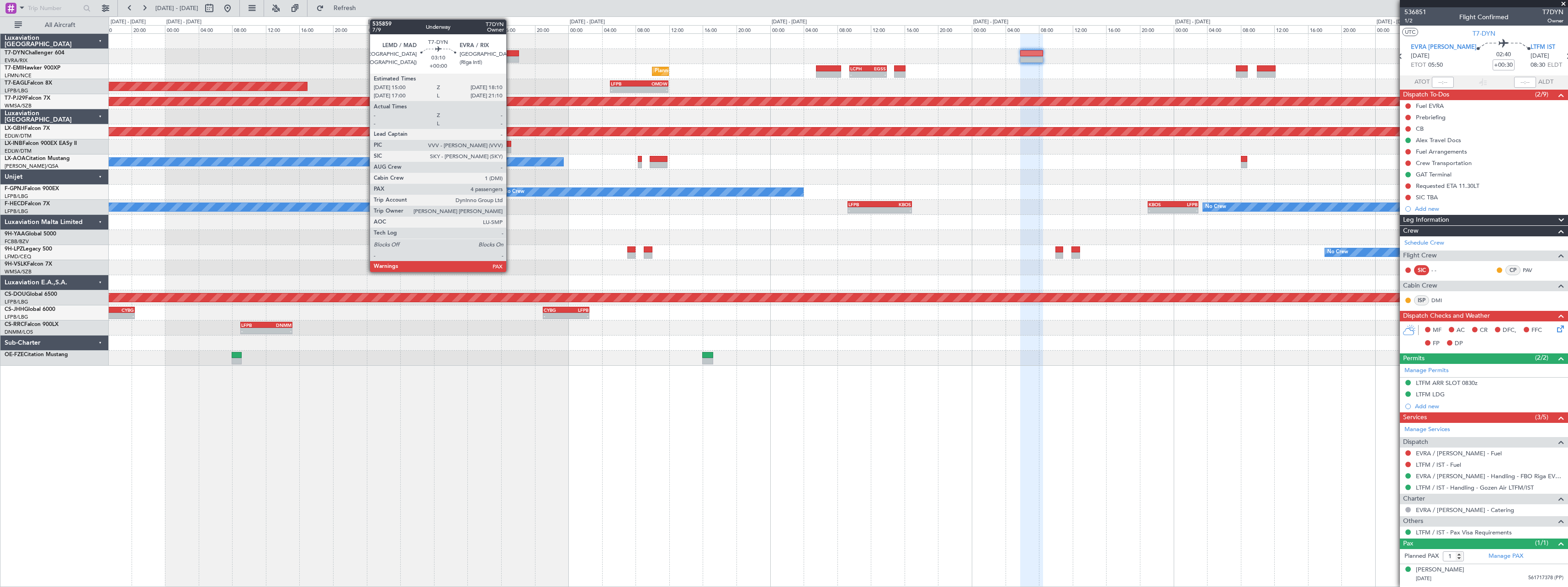
click at [510, 56] on div at bounding box center [506, 59] width 27 height 7
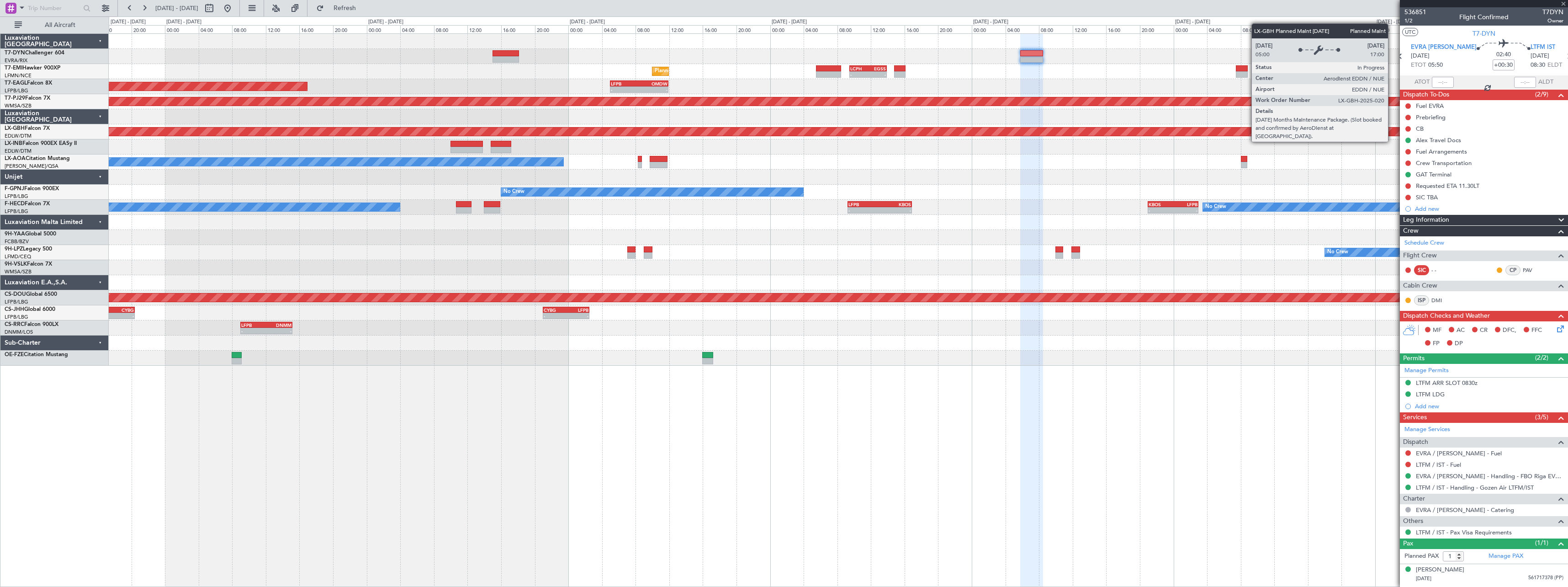
type input "4"
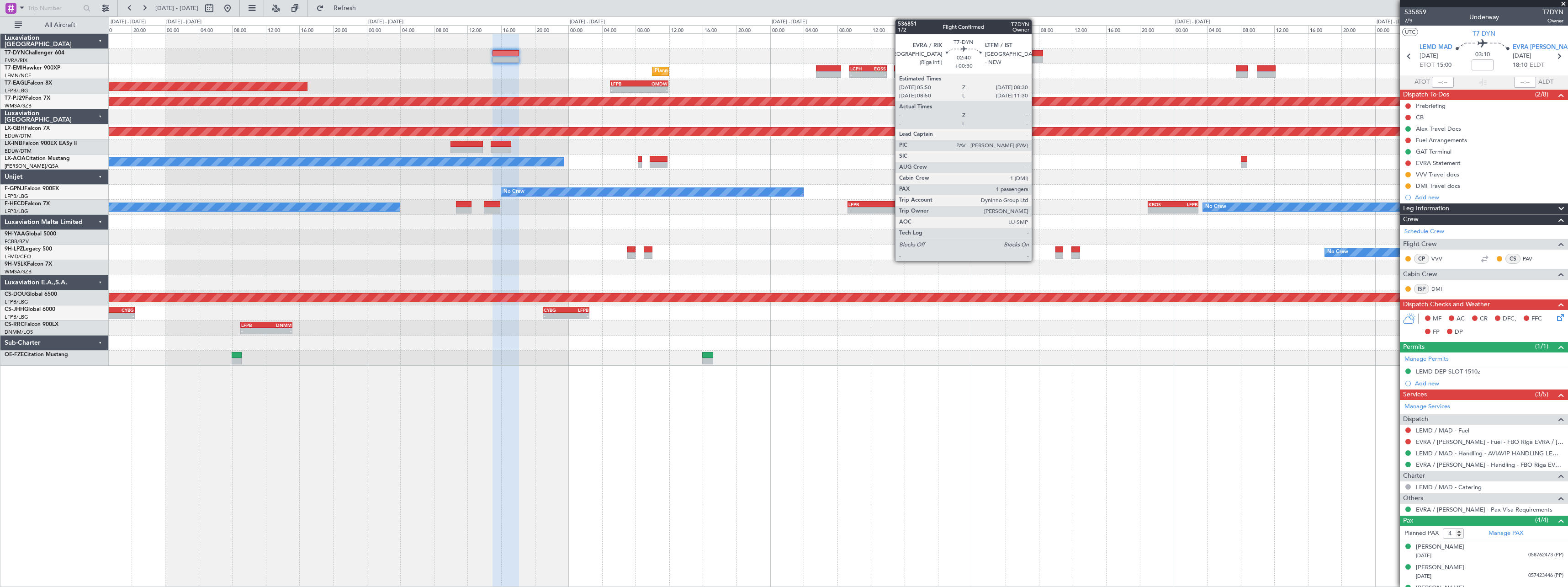
click at [1036, 59] on div at bounding box center [1032, 59] width 23 height 7
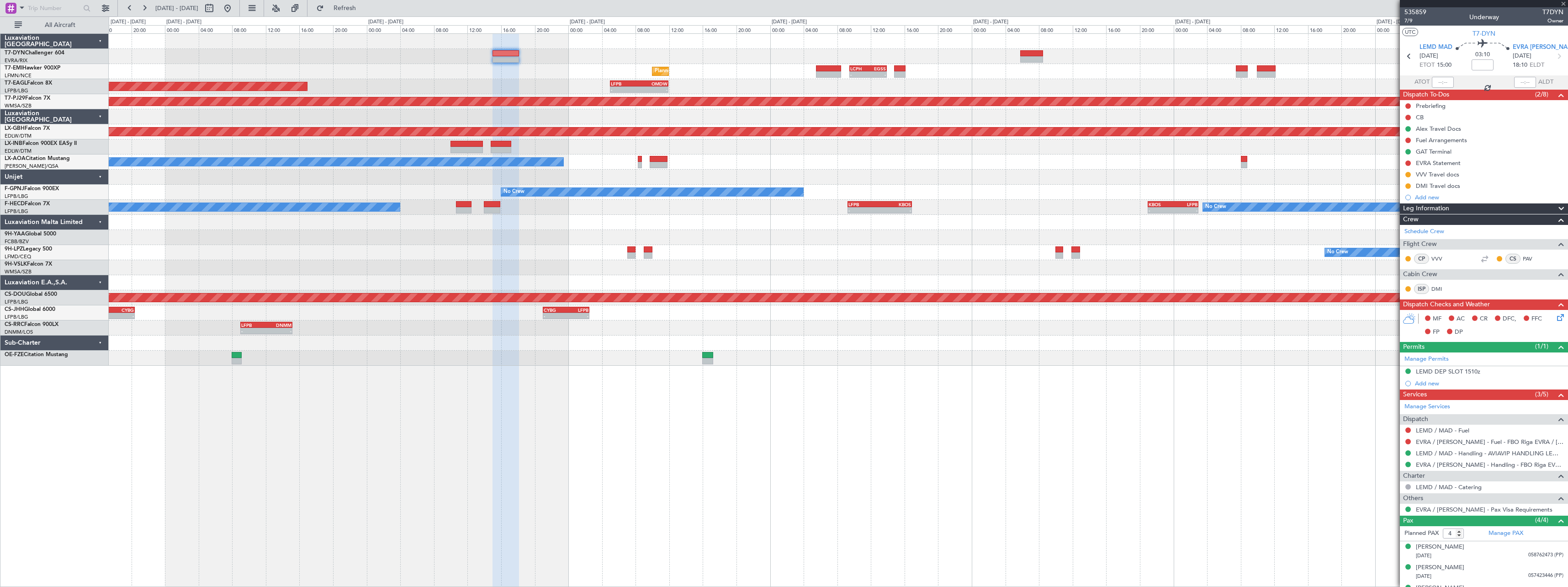
type input "+00:30"
type input "1"
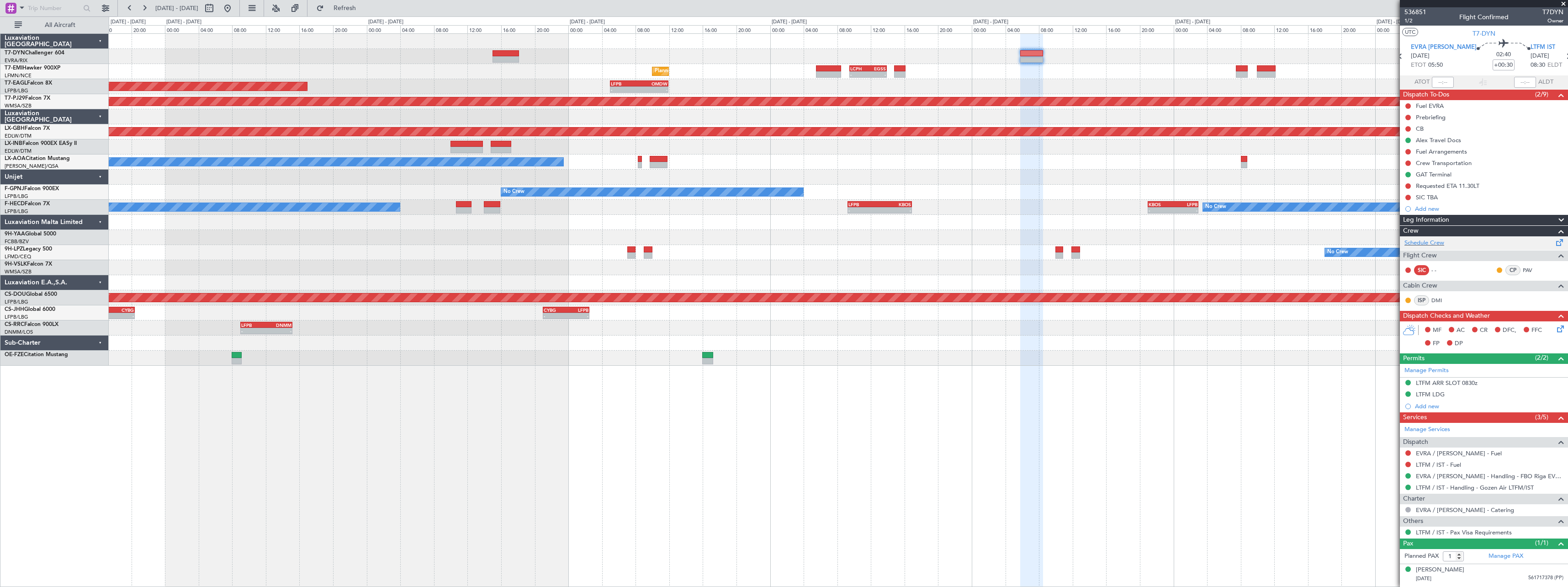
click at [1562, 240] on span at bounding box center [1559, 241] width 11 height 7
click at [364, 10] on span "Refresh" at bounding box center [345, 8] width 38 height 7
click at [367, 3] on button "Refresh" at bounding box center [340, 9] width 55 height 15
click at [346, 9] on button "Refresh" at bounding box center [340, 9] width 55 height 15
click at [1411, 23] on span "1/2" at bounding box center [1415, 21] width 22 height 8
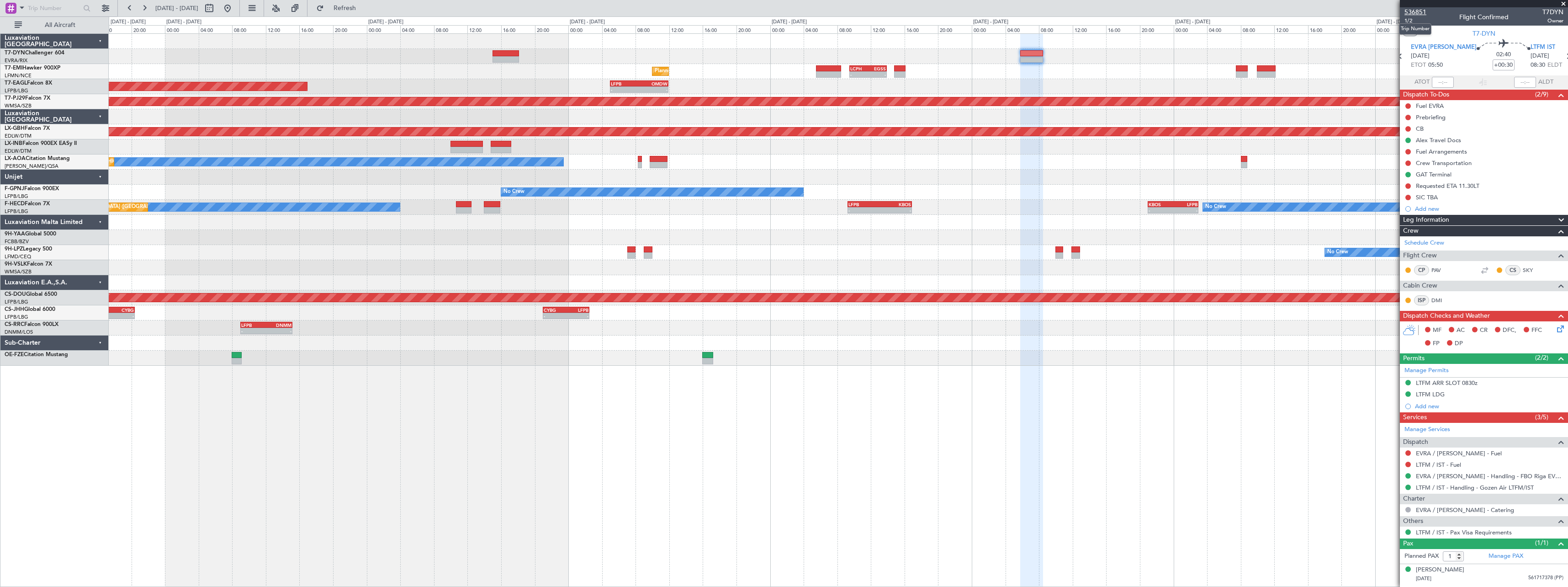
click at [1421, 8] on span "536851" at bounding box center [1415, 12] width 22 height 10
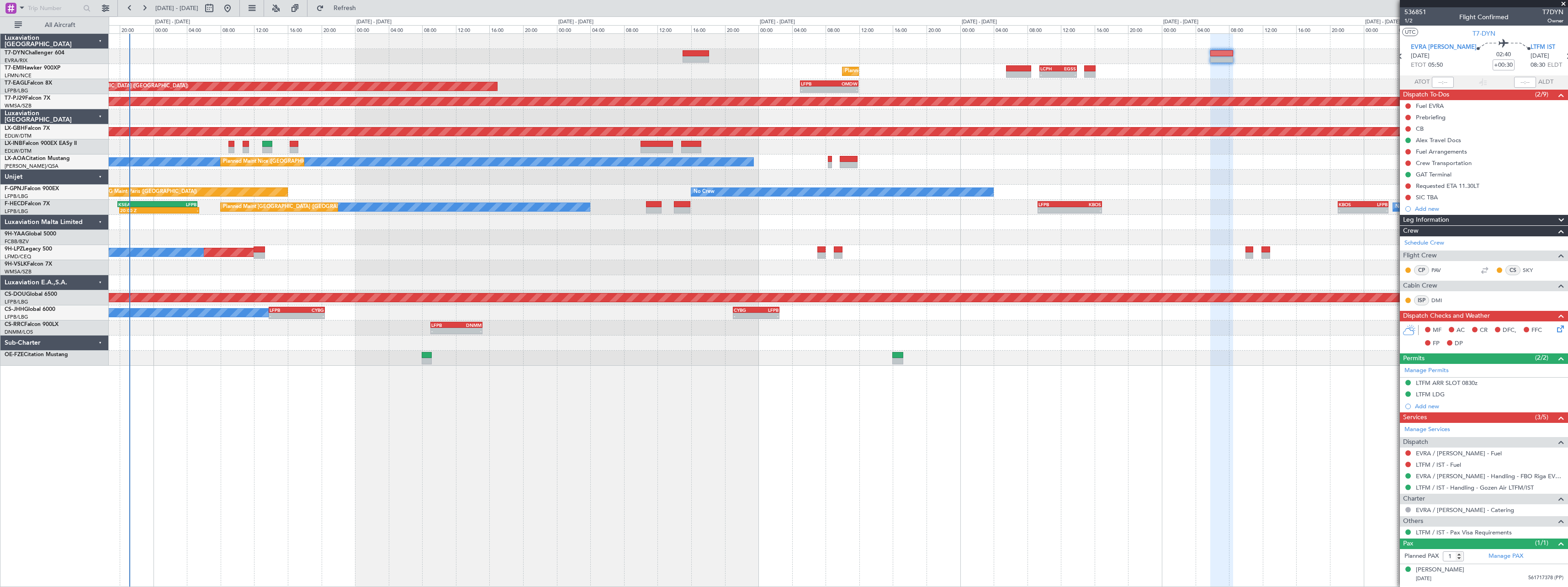
click at [440, 142] on div "Planned Maint [GEOGRAPHIC_DATA] - - LCPH 09:30 Z EGSS 13:55 Z OJAM 06:00 Z LFMN…" at bounding box center [838, 200] width 1459 height 332
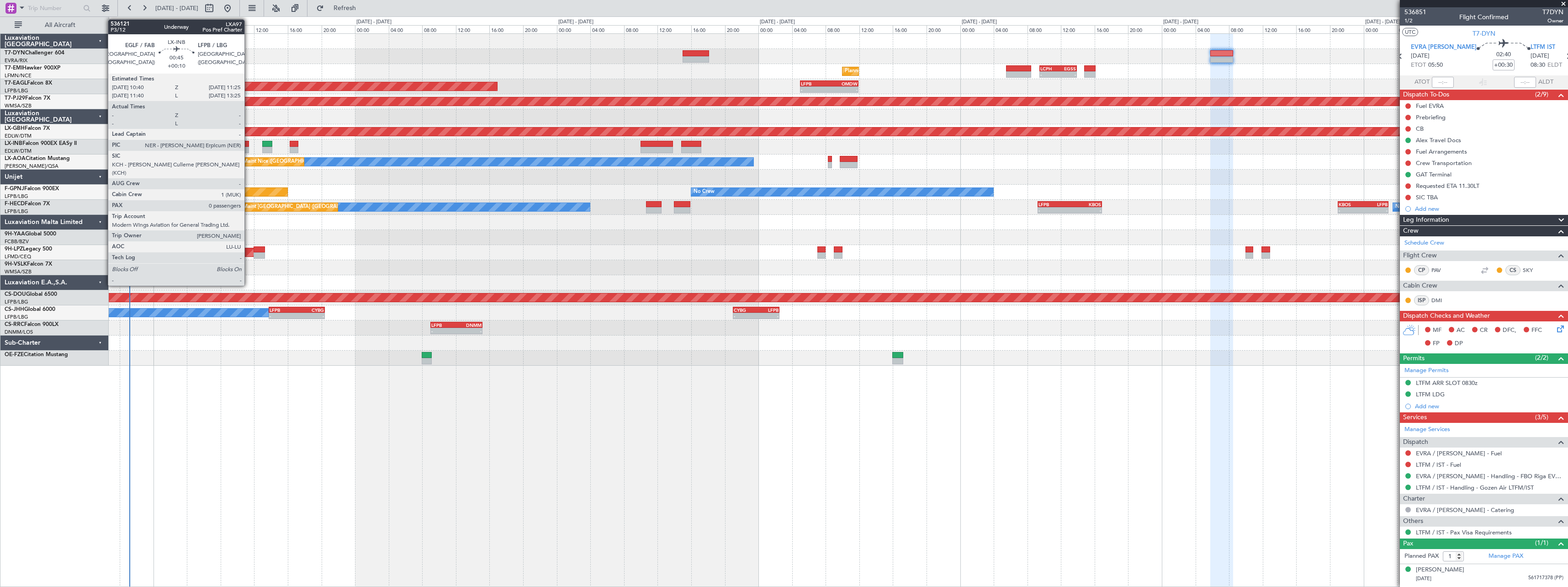
click at [248, 144] on div at bounding box center [246, 144] width 7 height 7
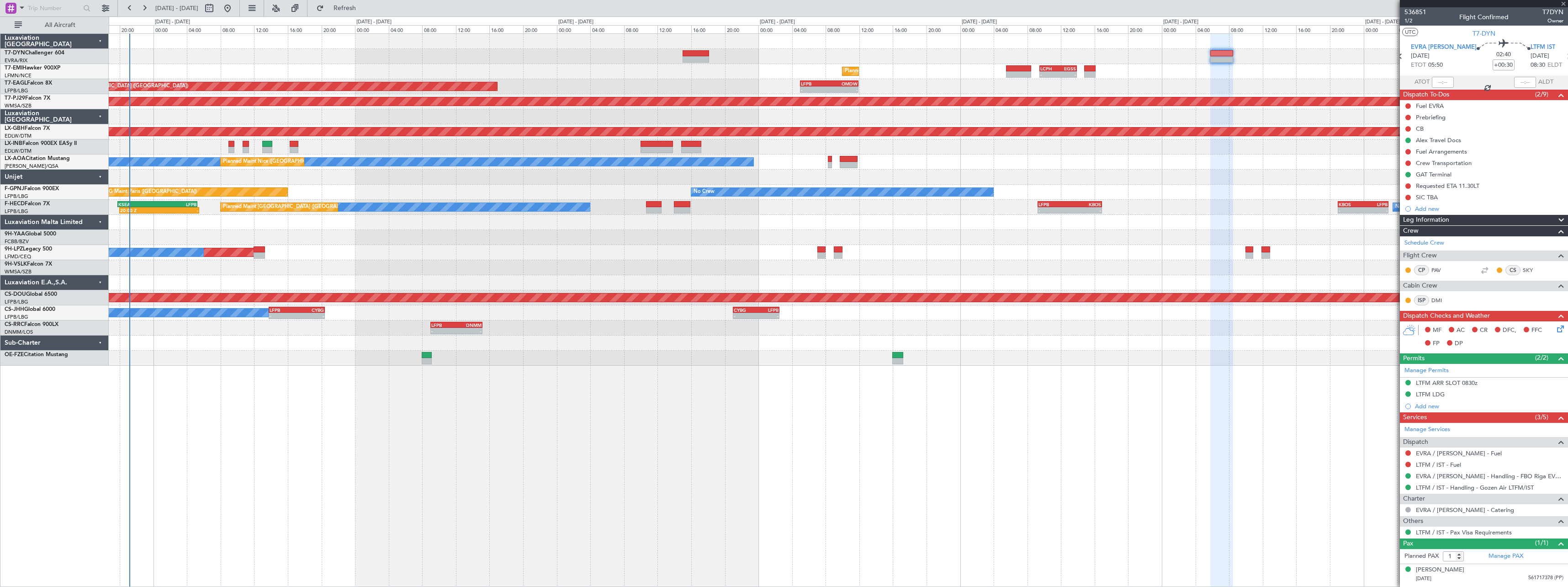
type input "+00:10"
type input "0"
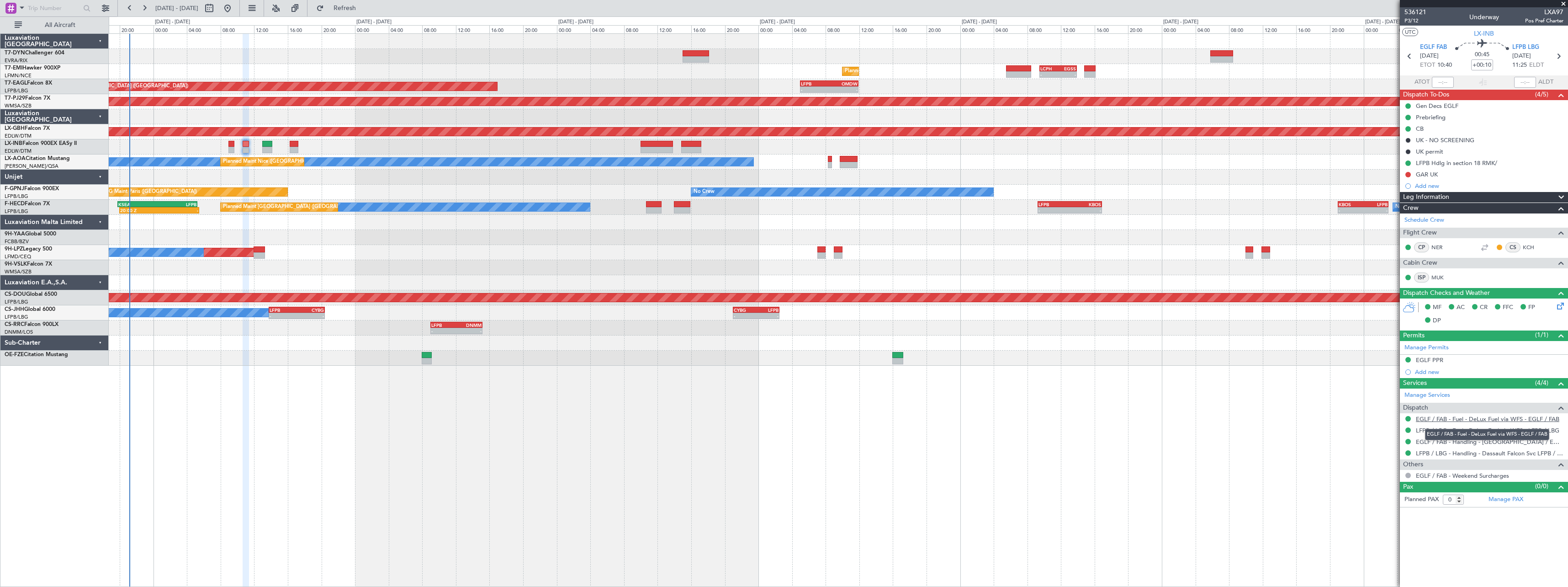
click at [1512, 419] on link "EGLF / FAB - Fuel - DeLux Fuel via WFS - EGLF / FAB" at bounding box center [1488, 419] width 144 height 8
click at [1528, 438] on link "EGLF / FAB - Handling - [GEOGRAPHIC_DATA] / EGLF / FAB" at bounding box center [1489, 441] width 147 height 8
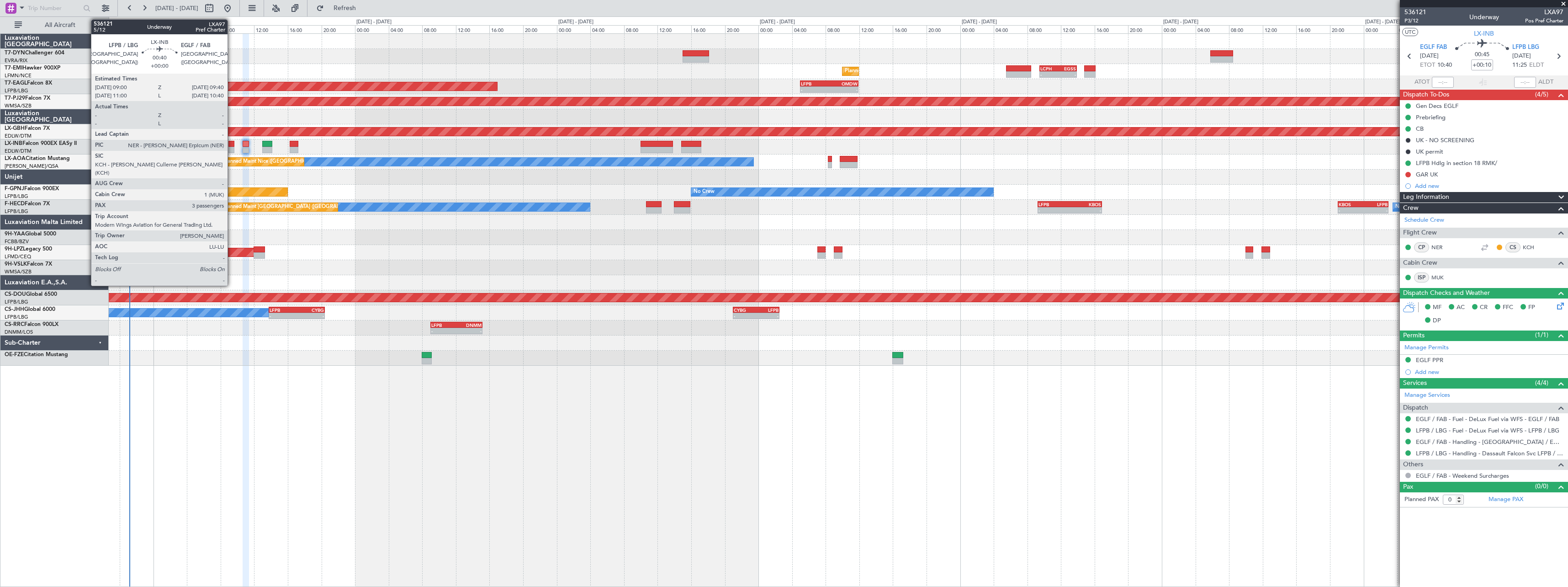
click at [232, 145] on div at bounding box center [231, 144] width 6 height 7
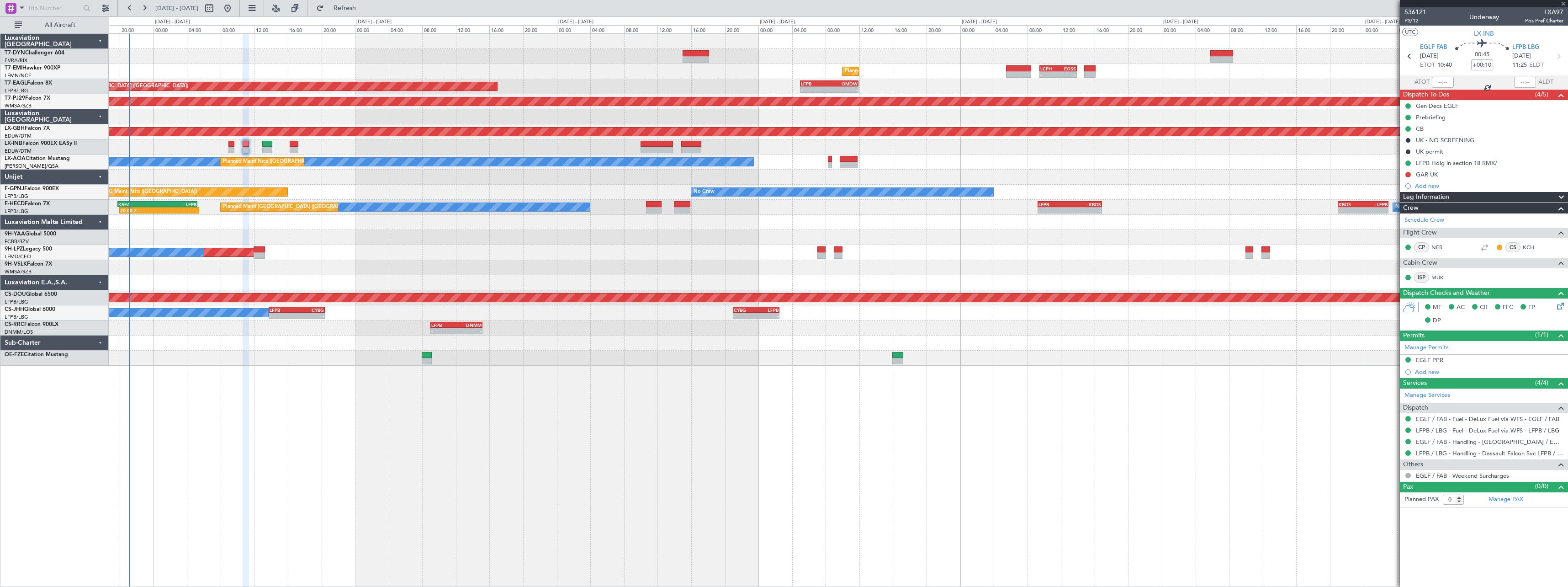
type input "3"
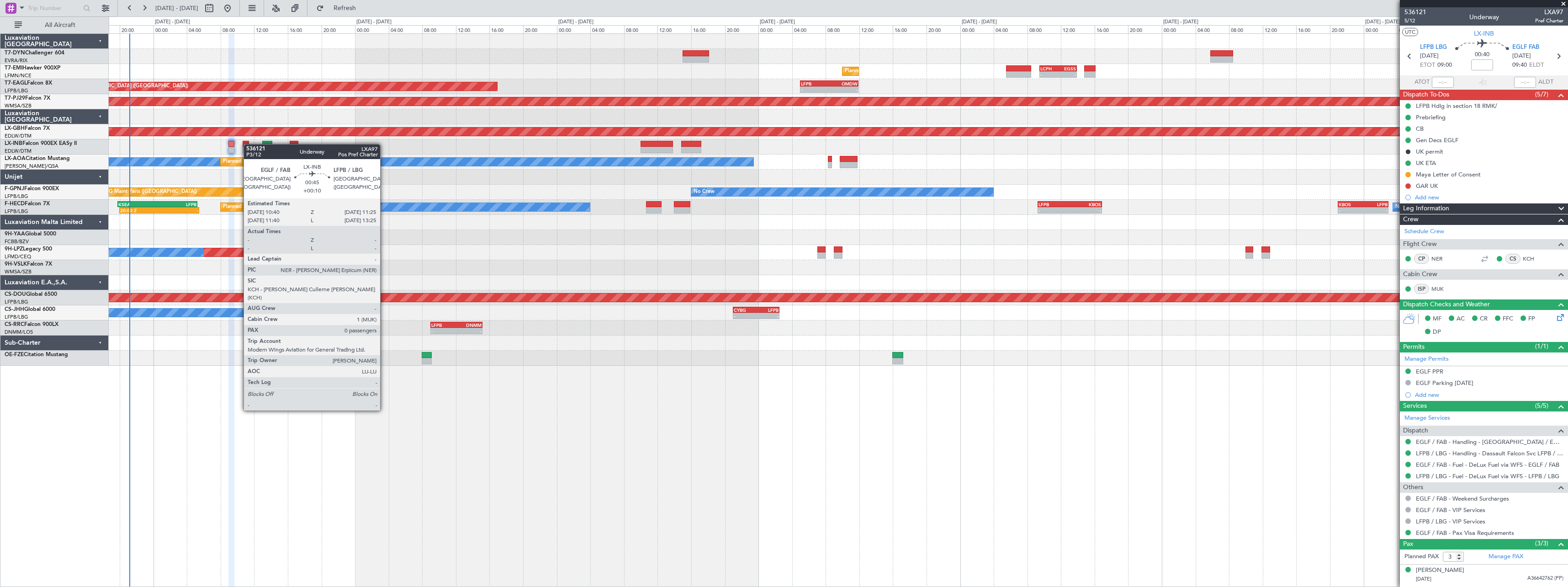
click at [248, 144] on div at bounding box center [246, 144] width 7 height 7
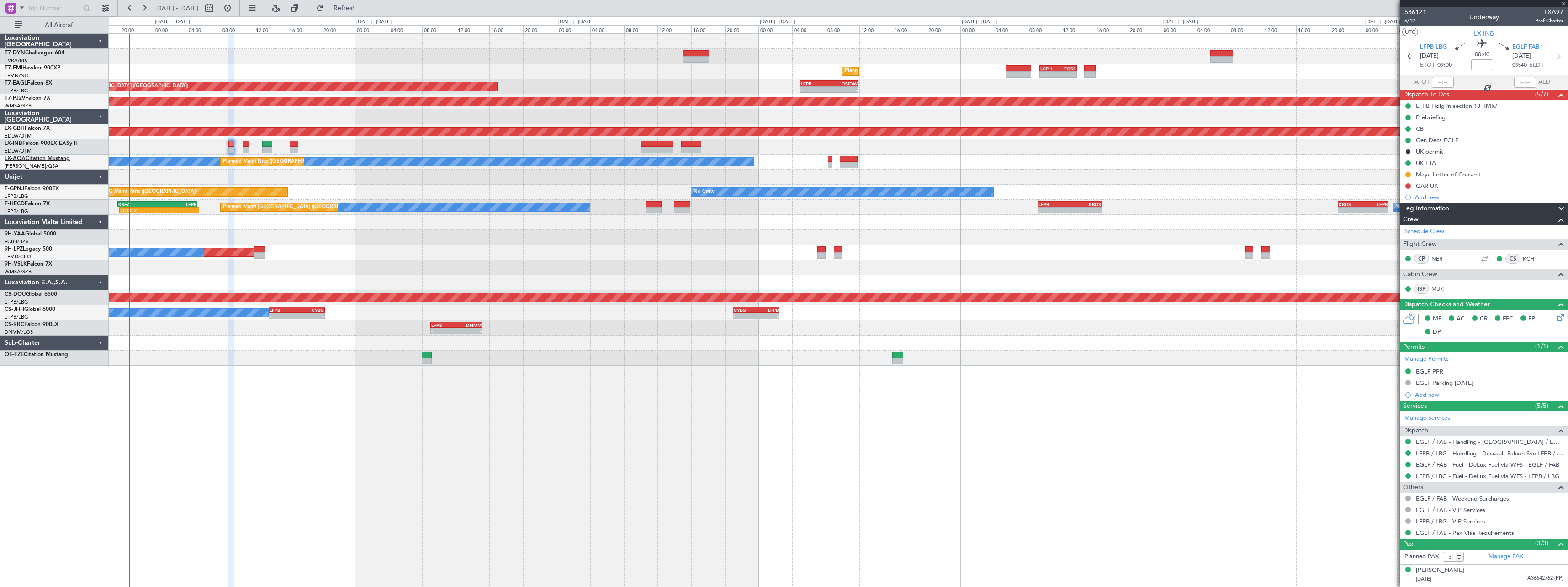
type input "+00:10"
type input "0"
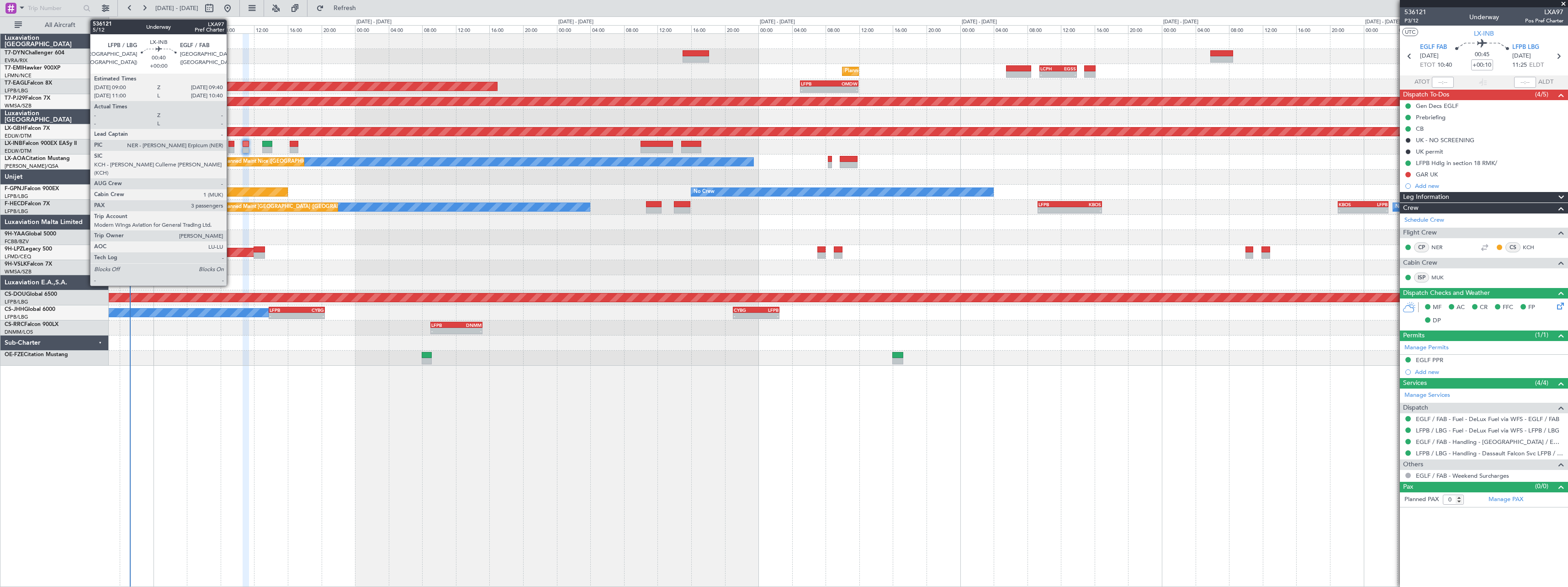
click at [231, 145] on div at bounding box center [231, 144] width 6 height 7
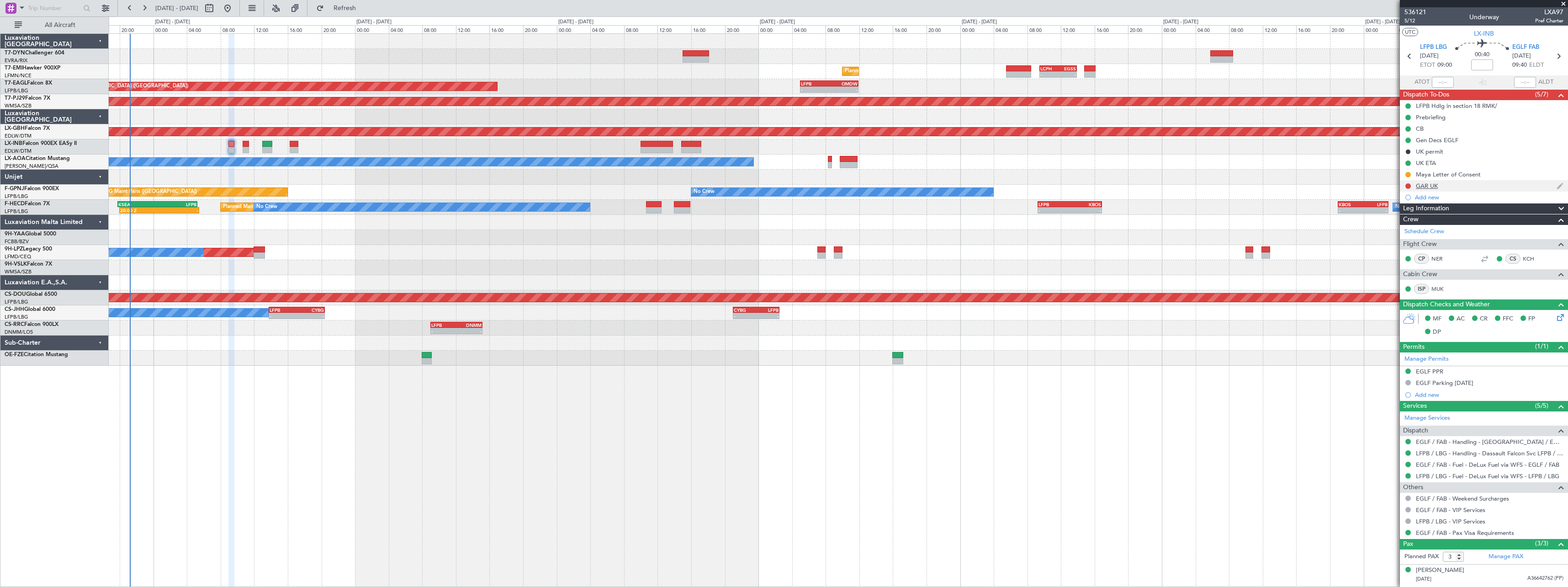
click at [1556, 185] on img at bounding box center [1559, 186] width 7 height 9
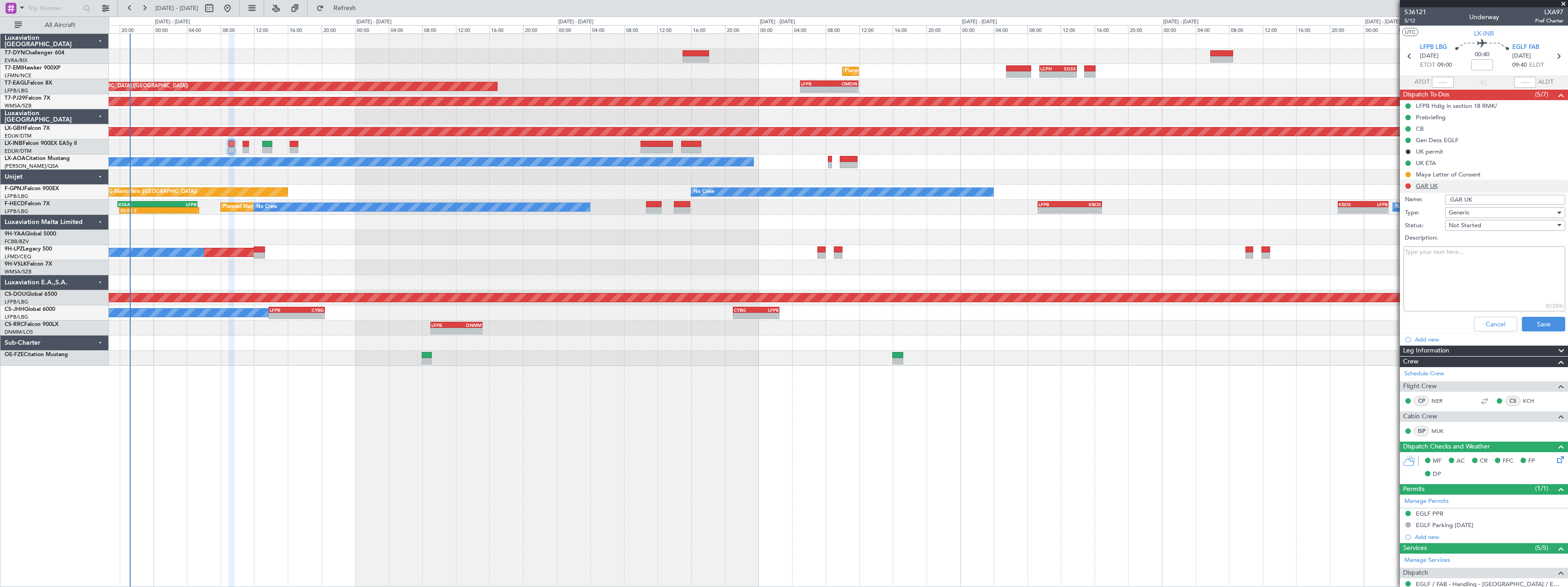
click at [1410, 186] on li "GAR UK Name: GAR [GEOGRAPHIC_DATA] Type: Generic Status: Not Started Descriptio…" at bounding box center [1484, 258] width 168 height 155
click at [1538, 222] on div "Not Started" at bounding box center [1502, 225] width 107 height 14
click at [1491, 269] on span "Completed" at bounding box center [1501, 271] width 107 height 14
click at [1547, 323] on button "Save" at bounding box center [1543, 324] width 43 height 15
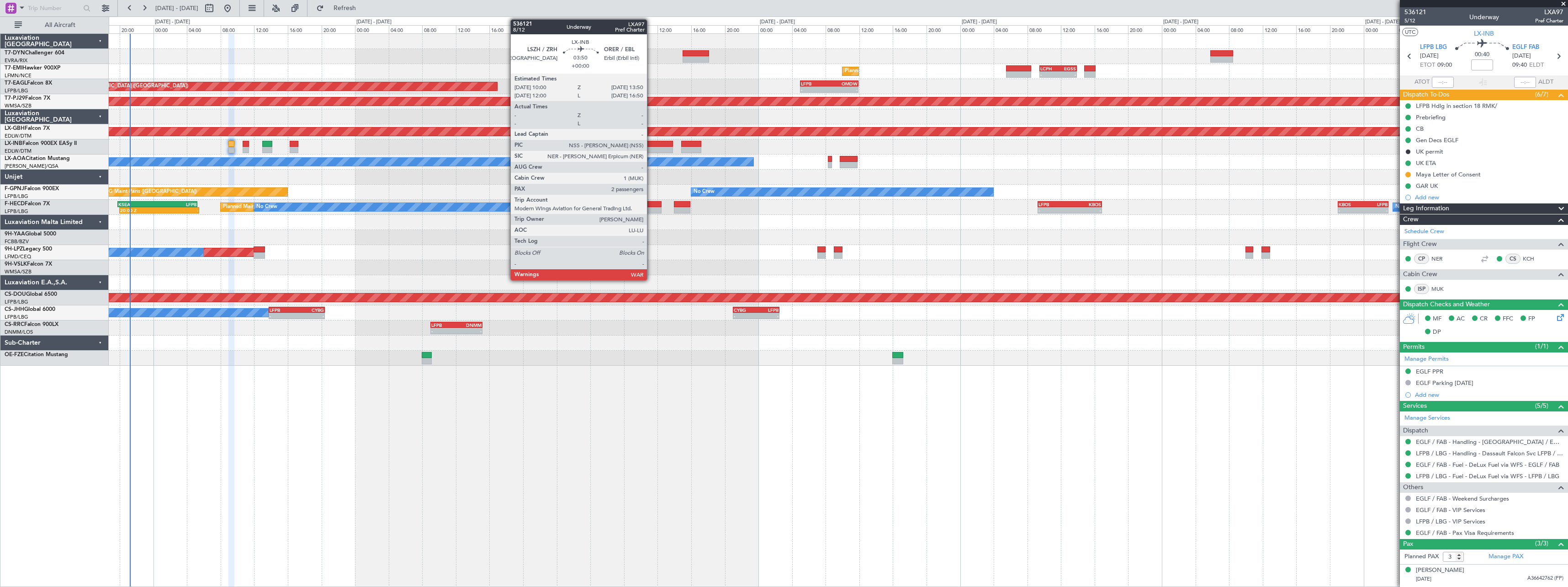
click at [651, 147] on div at bounding box center [656, 150] width 32 height 7
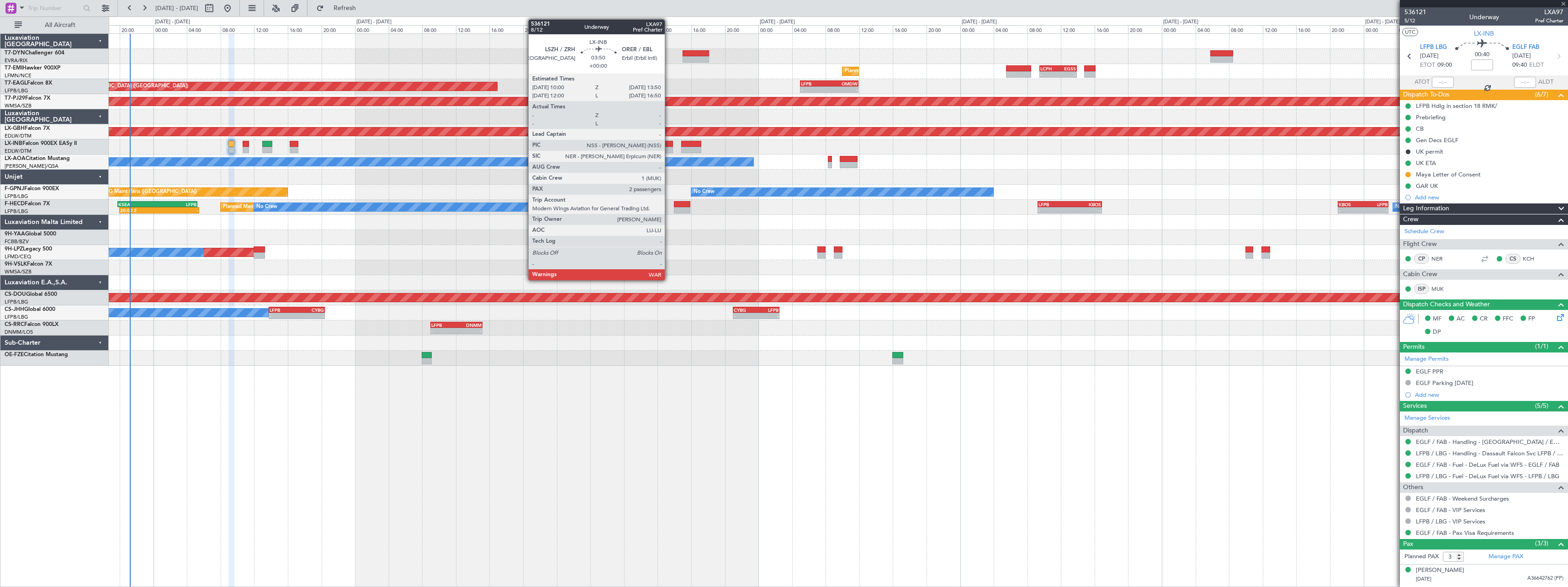
type input "2"
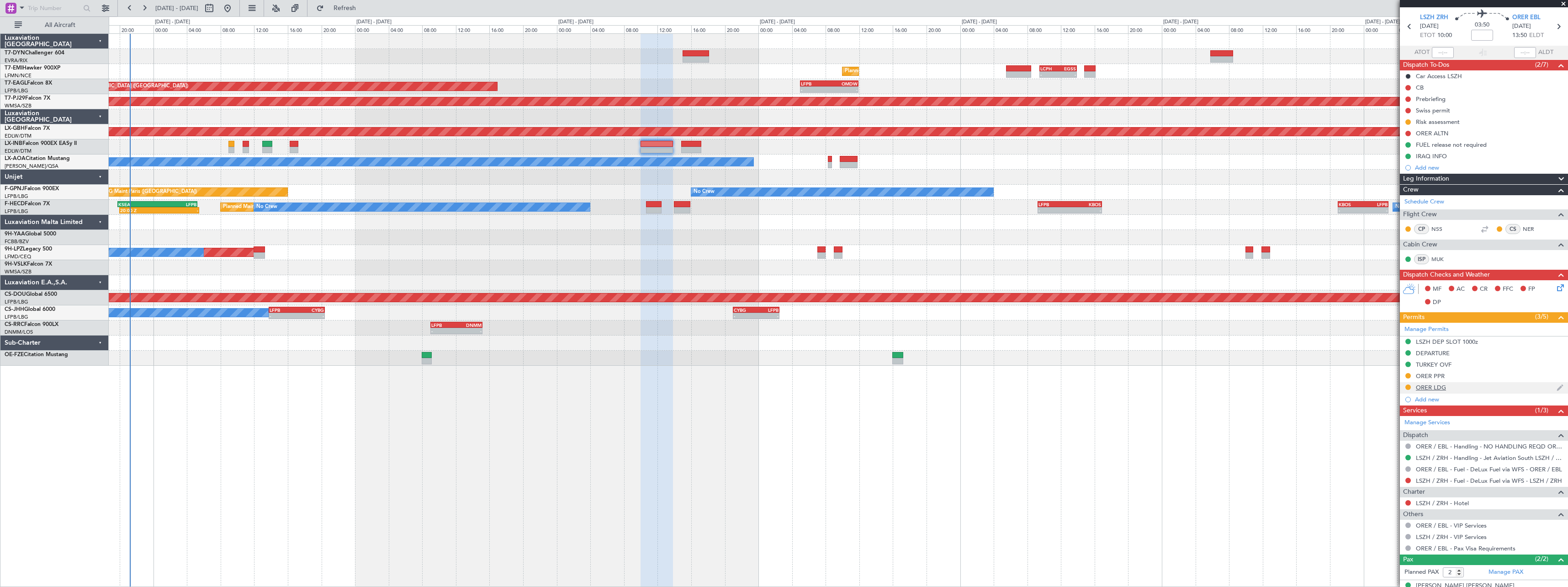
scroll to position [63, 0]
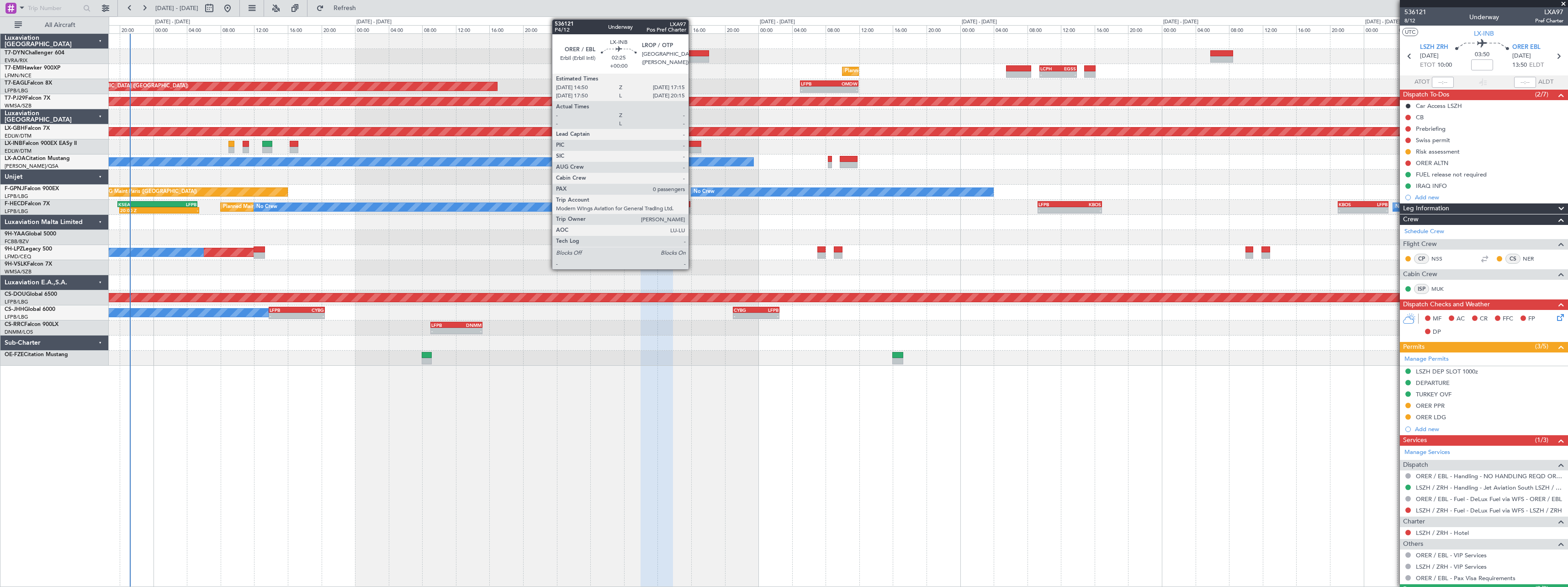
click at [693, 145] on div at bounding box center [691, 144] width 21 height 7
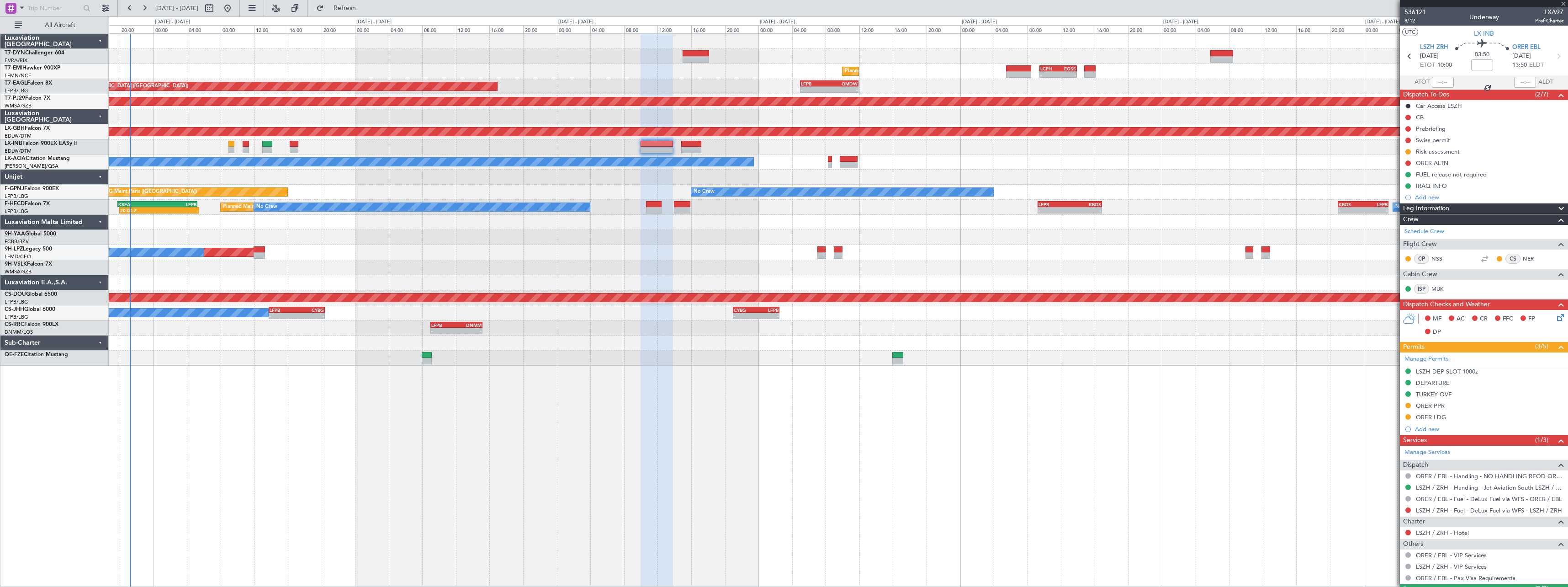
type input "0"
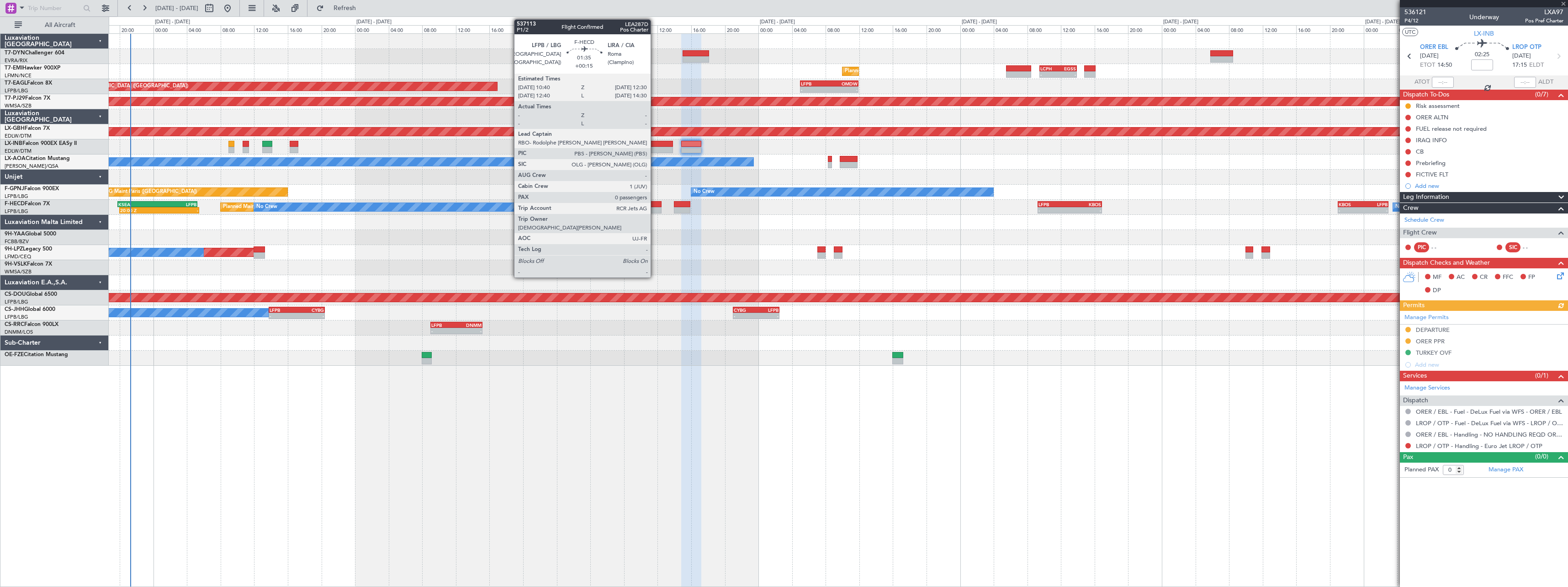
click at [655, 203] on div at bounding box center [654, 204] width 16 height 7
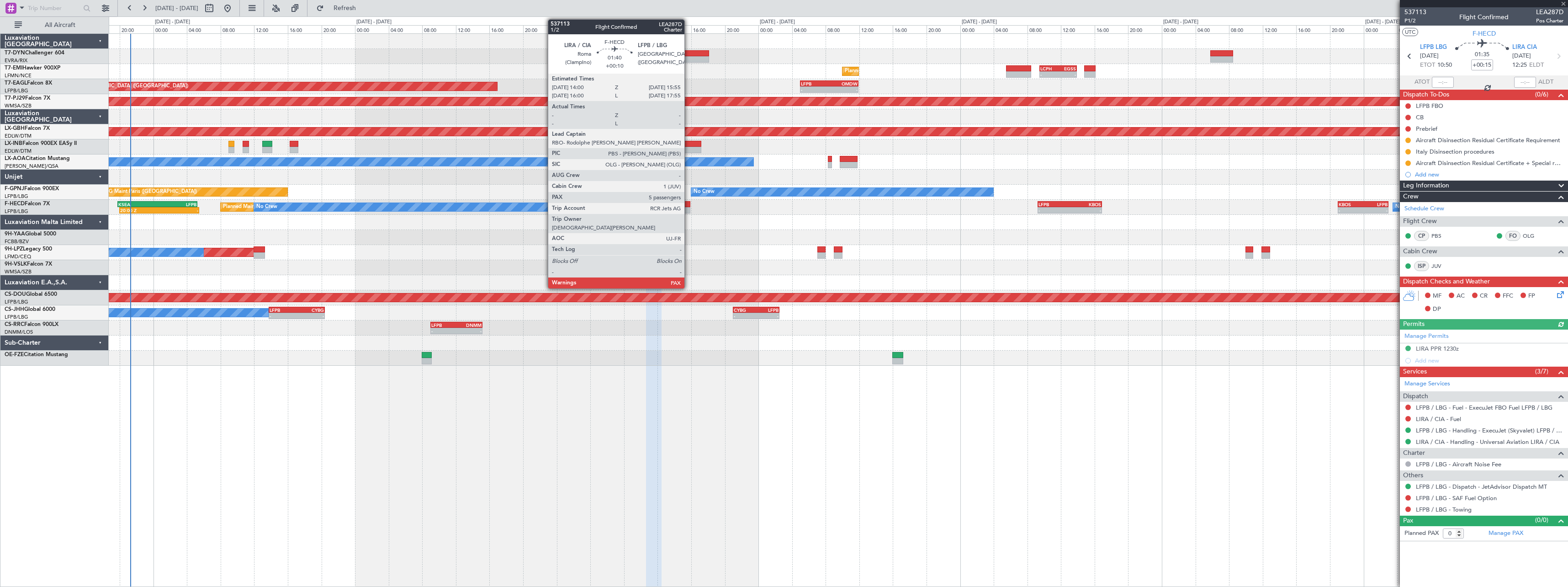
click at [688, 203] on div at bounding box center [682, 204] width 16 height 7
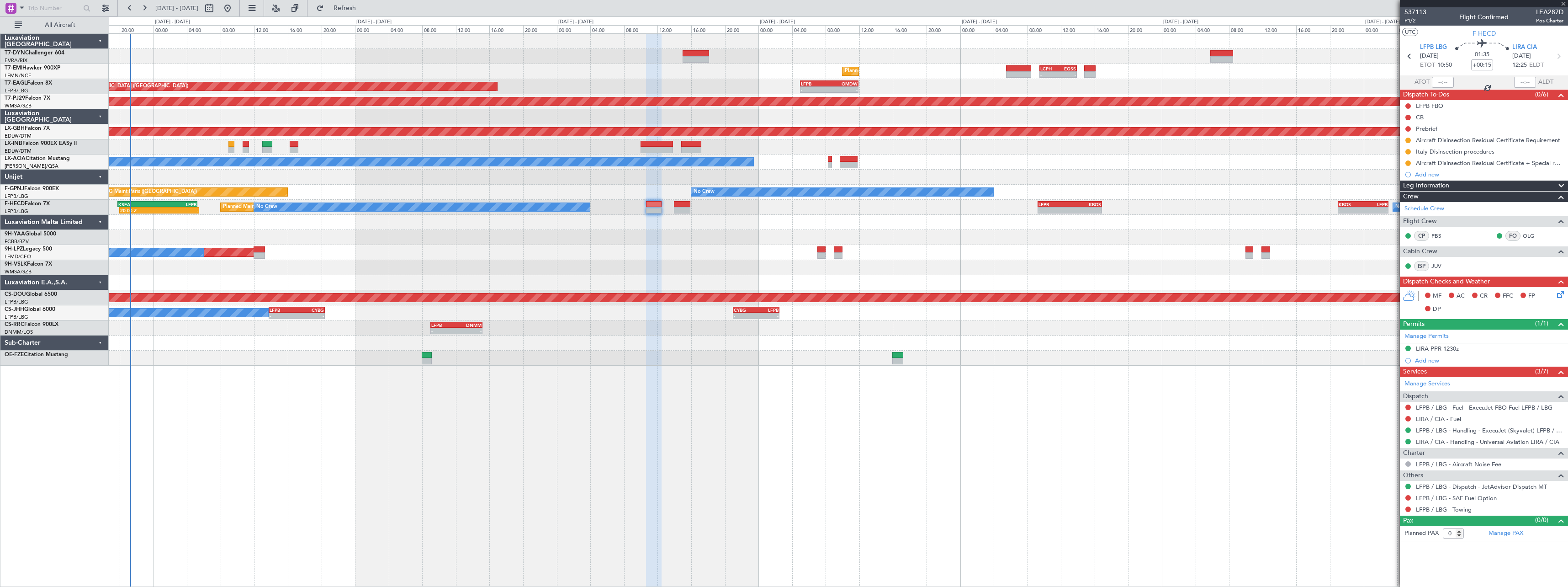
type input "+00:10"
type input "7"
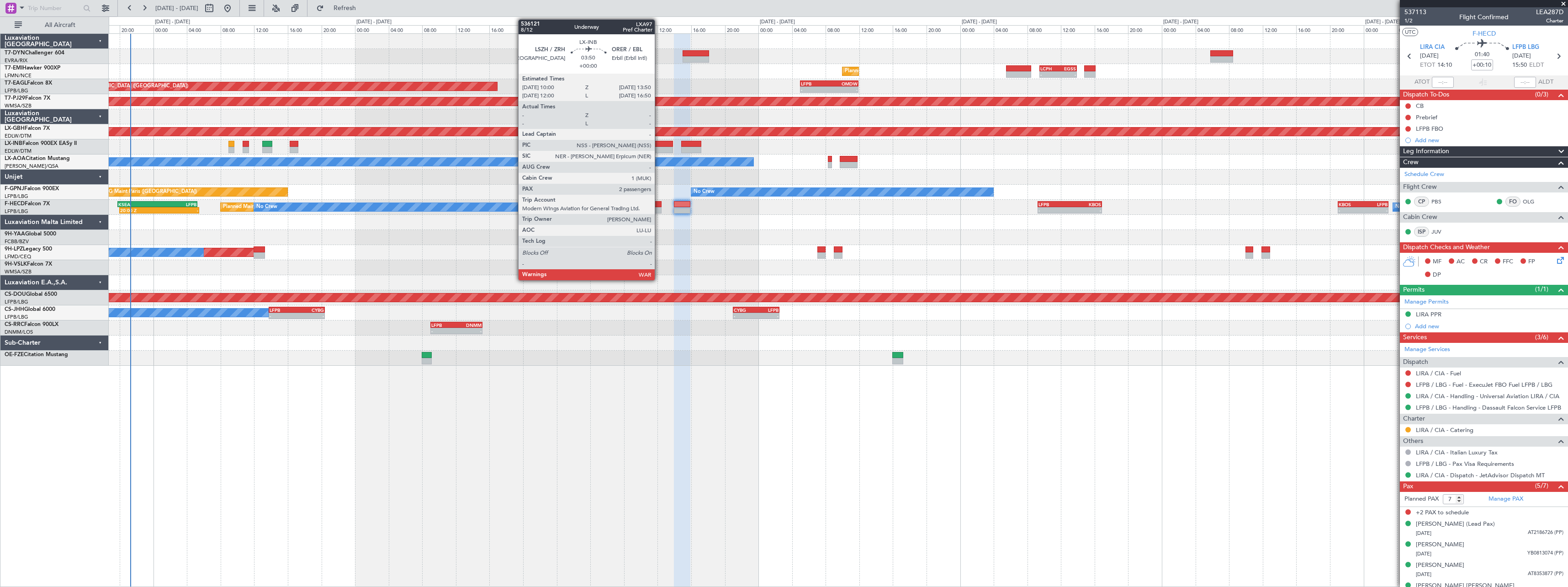
click at [659, 144] on div at bounding box center [656, 144] width 32 height 7
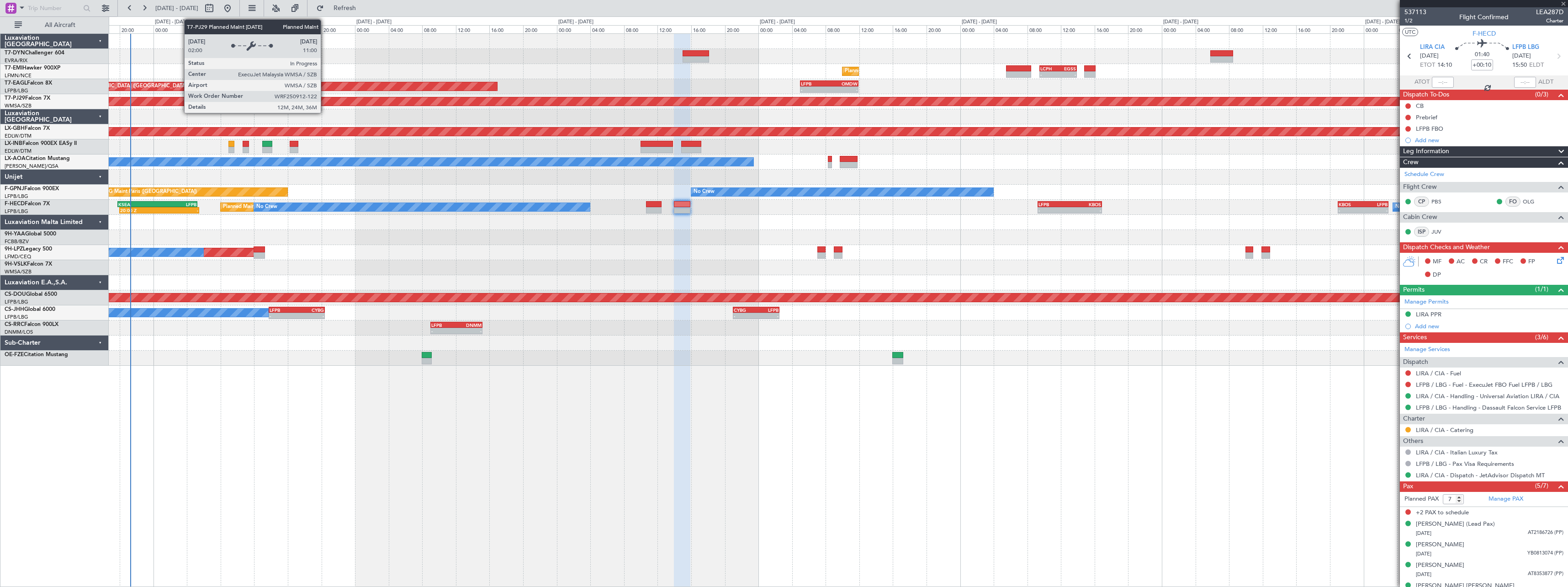
type input "2"
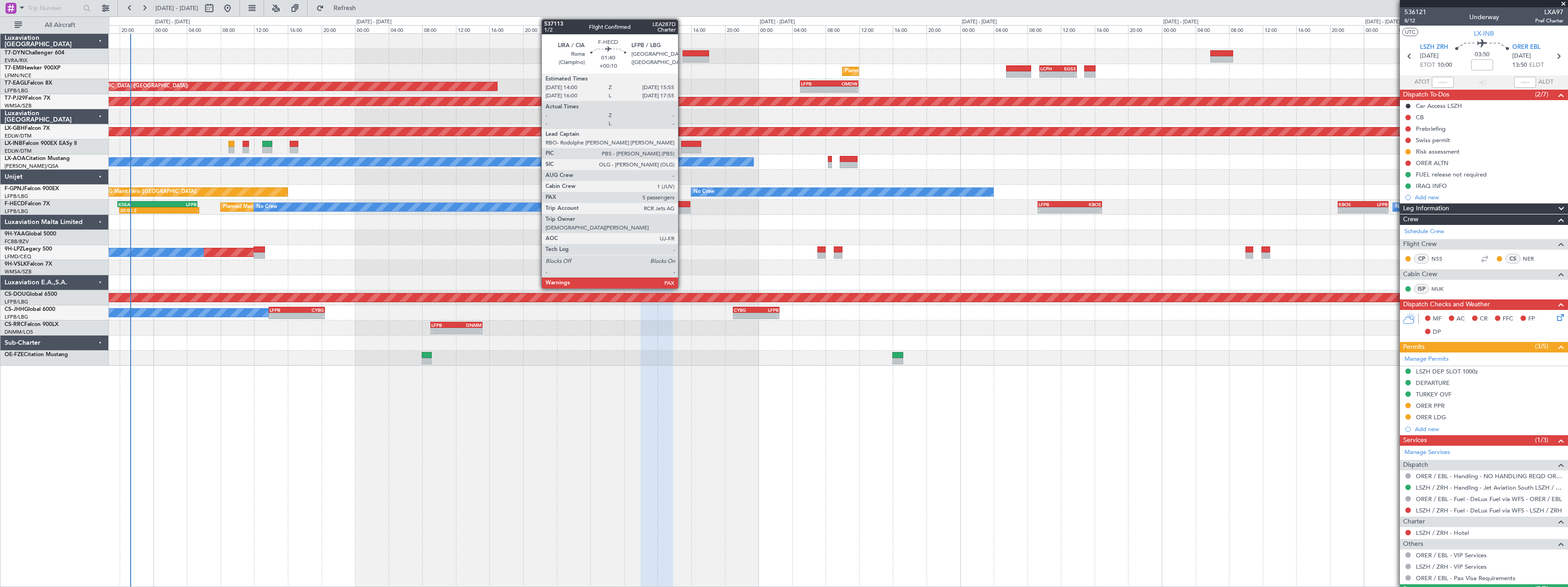
click at [682, 203] on div at bounding box center [682, 204] width 16 height 7
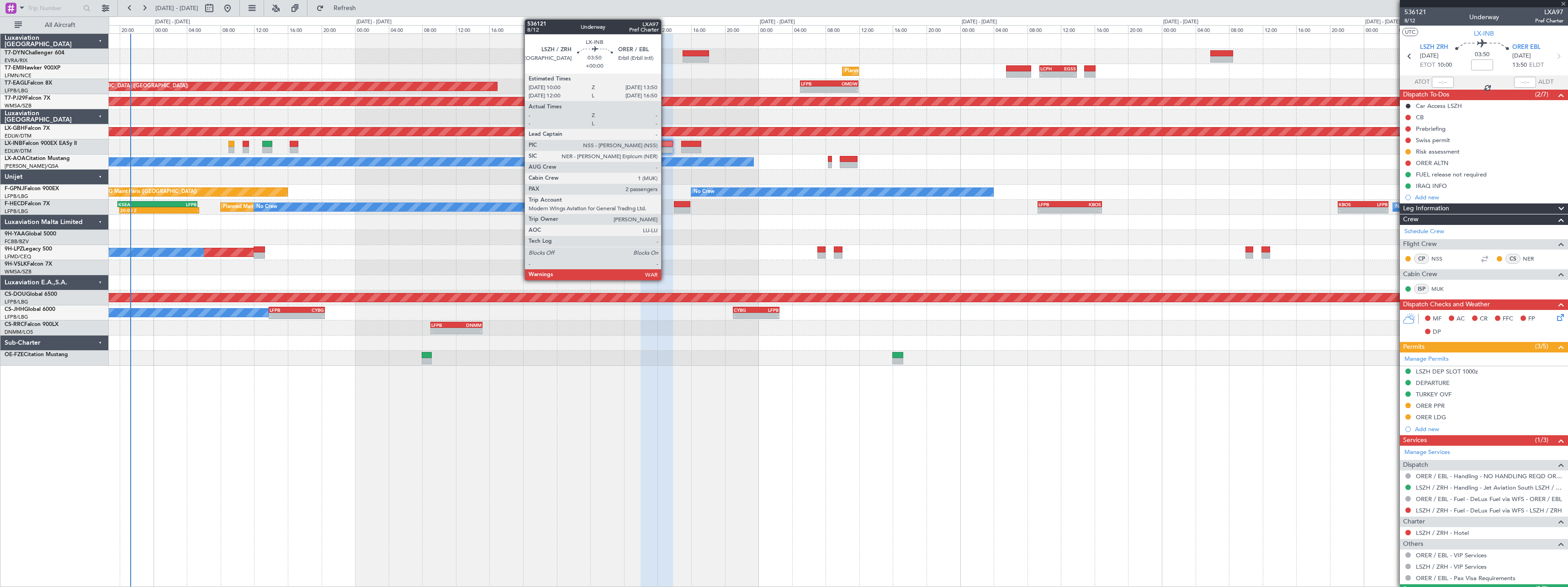
type input "+00:10"
type input "7"
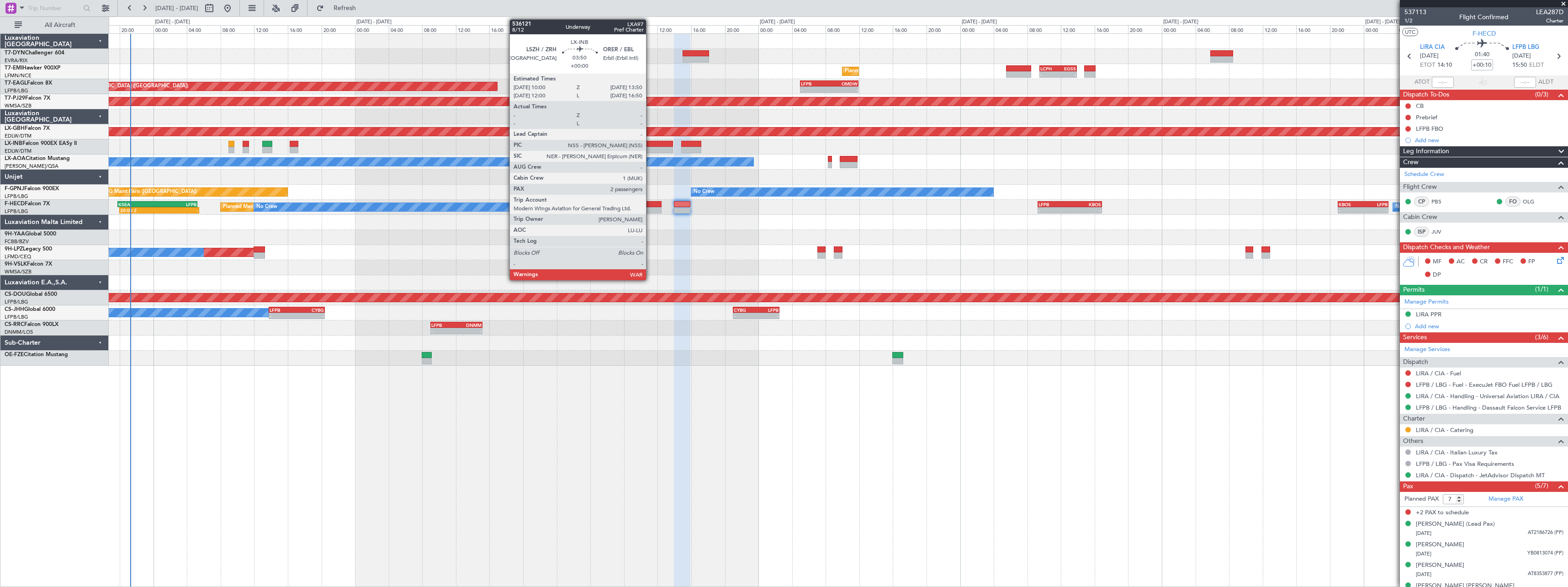
click at [650, 147] on div at bounding box center [656, 150] width 32 height 7
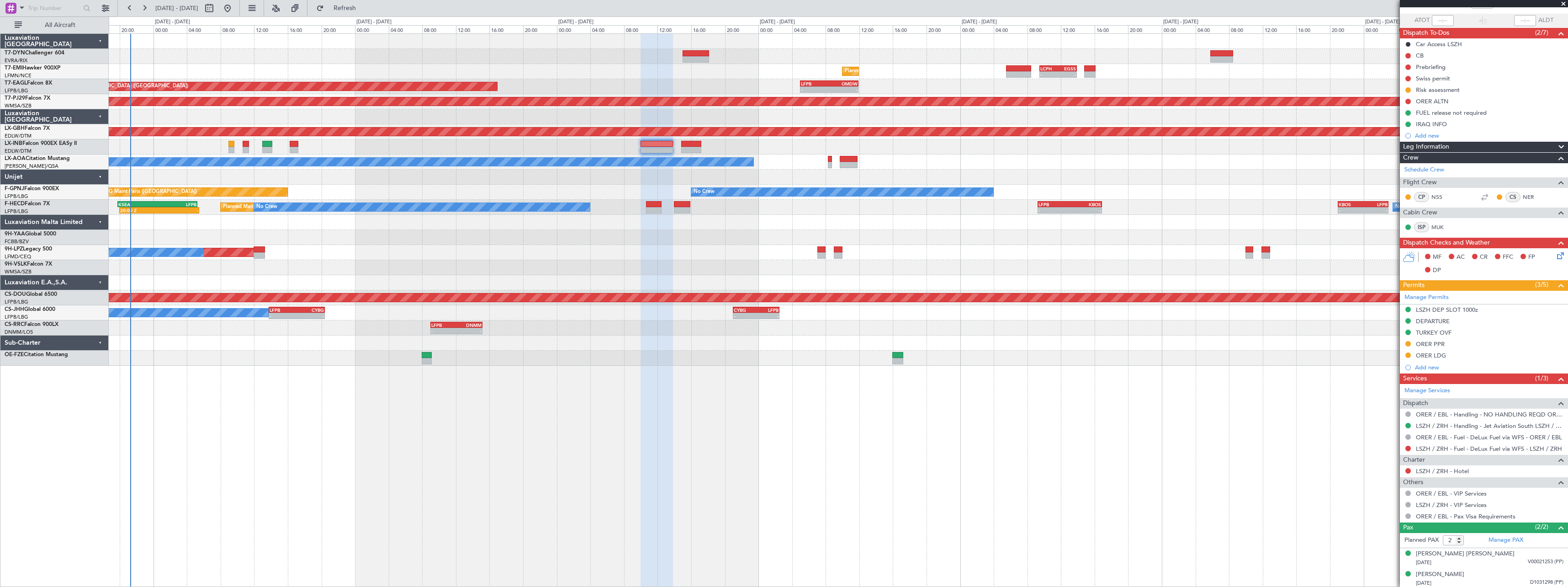
scroll to position [63, 0]
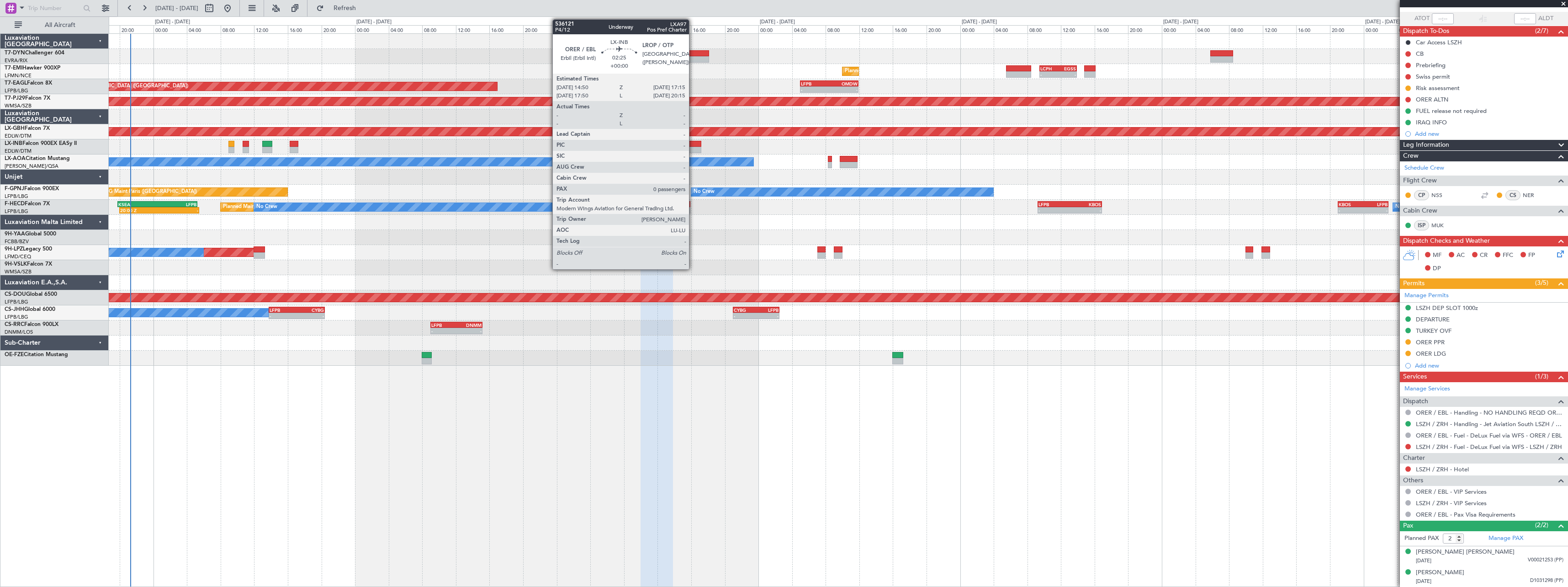
click at [693, 144] on div at bounding box center [691, 144] width 21 height 7
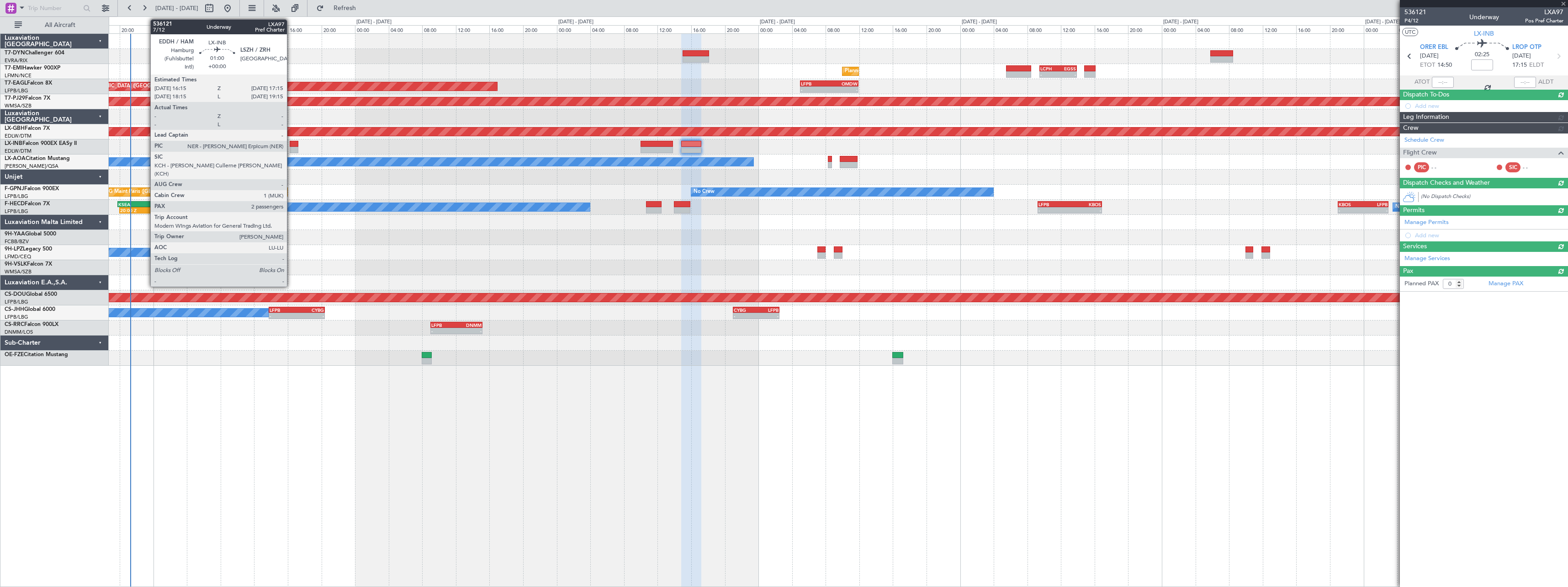
scroll to position [0, 0]
click at [291, 146] on div at bounding box center [294, 144] width 9 height 7
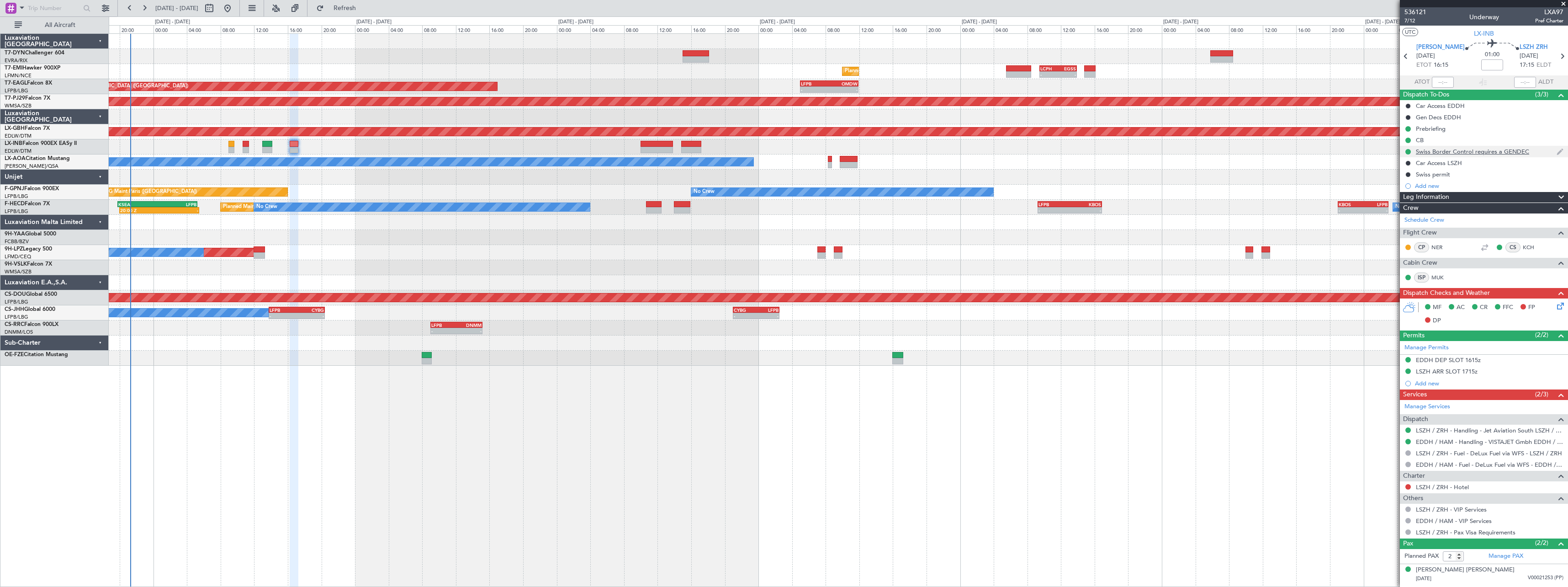
click at [1535, 149] on div "Swiss Border Control requires a GENDEC" at bounding box center [1484, 151] width 168 height 12
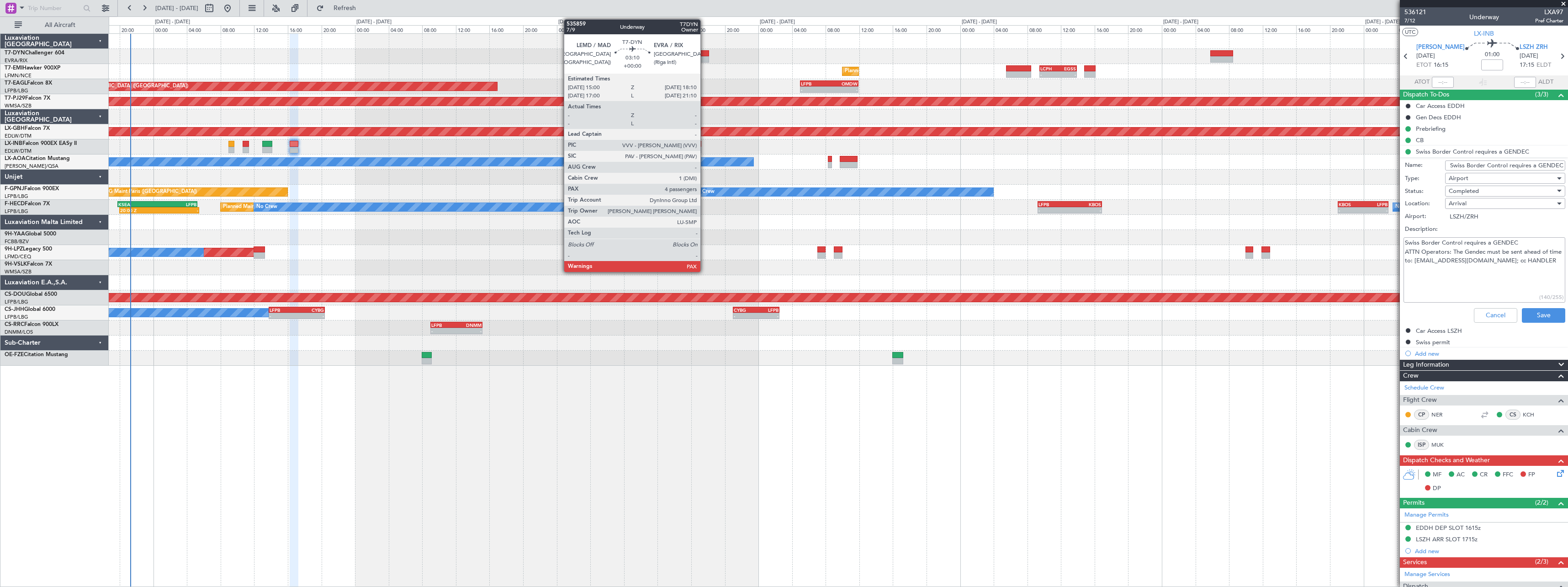
click at [704, 52] on div at bounding box center [696, 54] width 27 height 7
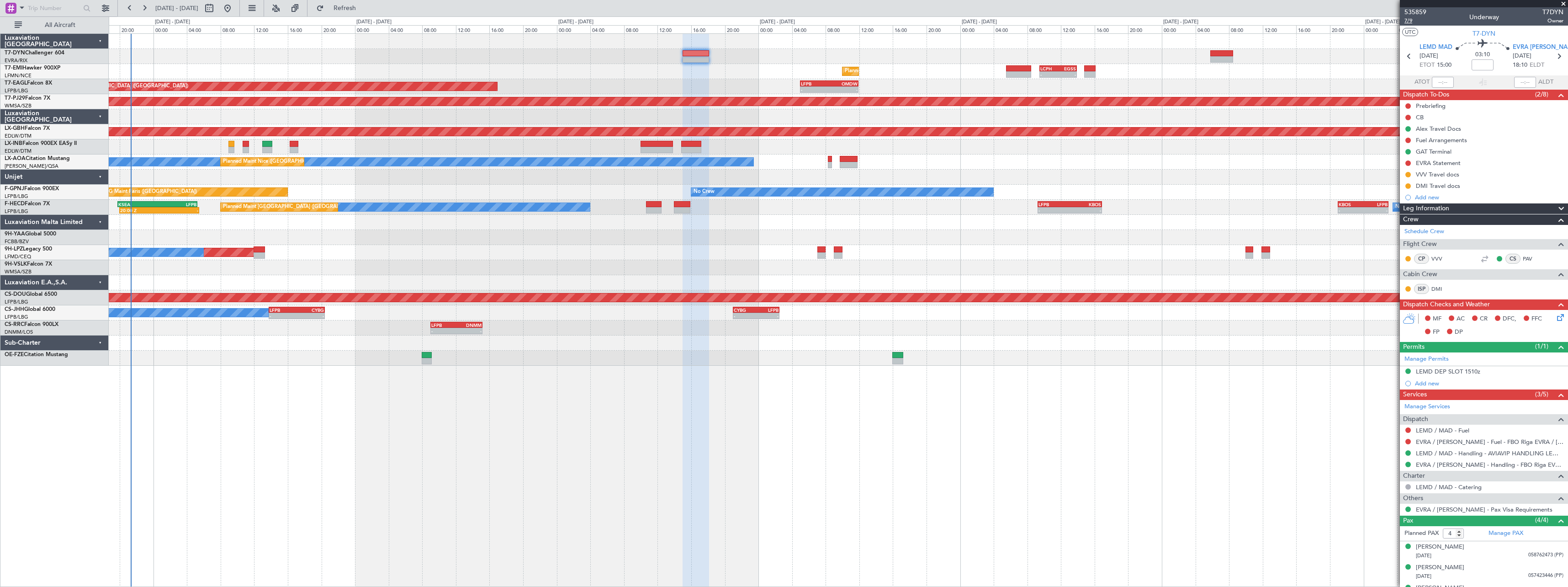
click at [1415, 19] on span "7/9" at bounding box center [1415, 21] width 22 height 8
click at [1531, 451] on link "LEMD / MAD - Handling - AVIAVIP HANDLING LEMD /MAD" at bounding box center [1489, 453] width 147 height 8
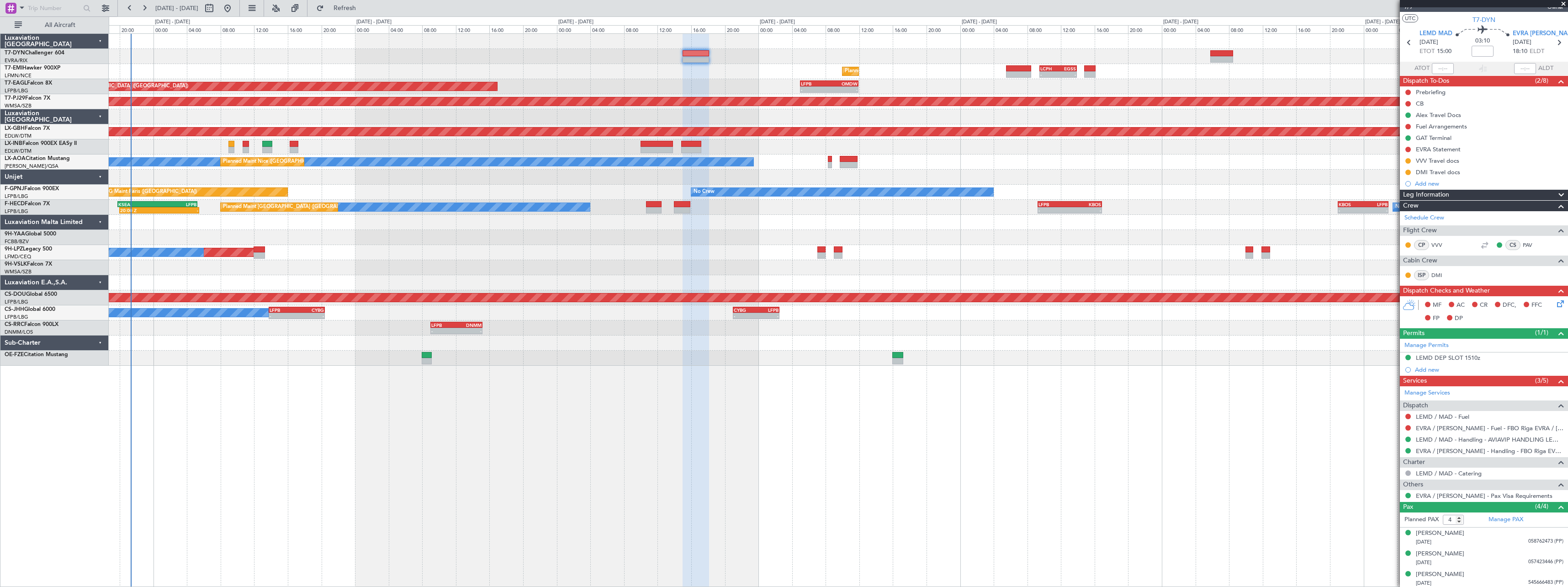
scroll to position [36, 0]
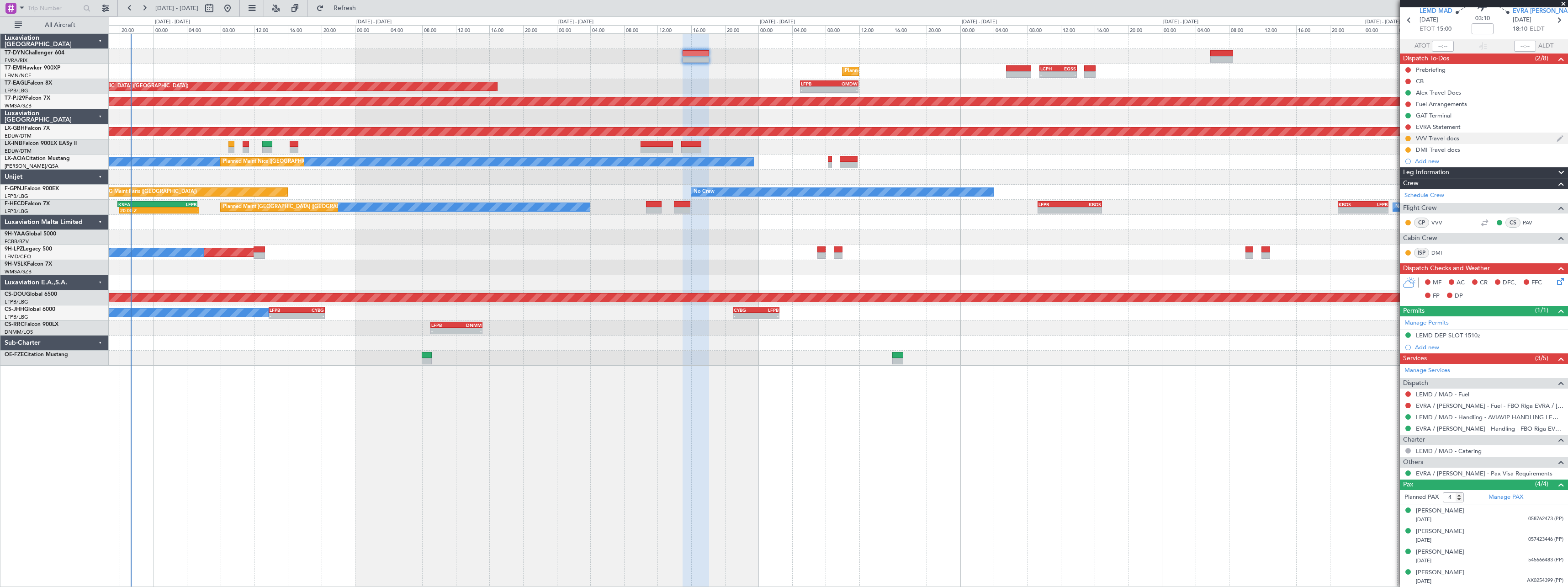
click at [1479, 138] on div "VVV Travel docs" at bounding box center [1484, 138] width 168 height 12
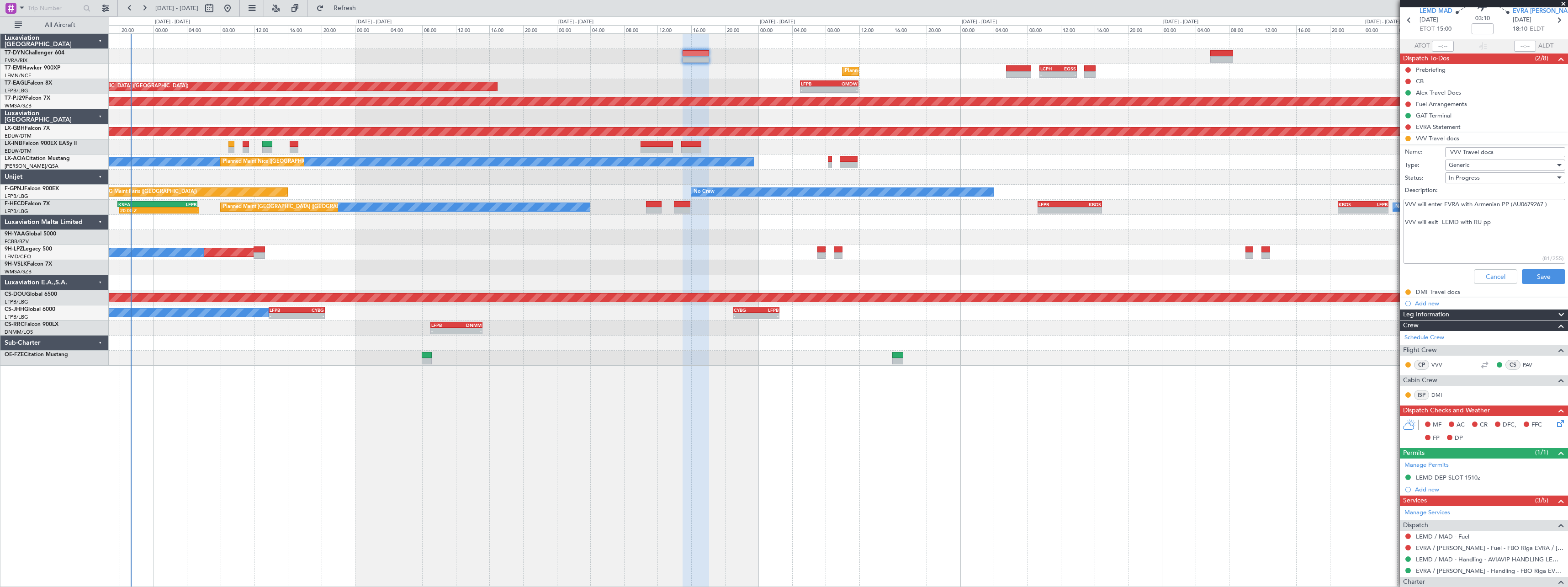
click at [1452, 365] on fb-crew-member "CP VVV" at bounding box center [1432, 365] width 57 height 10
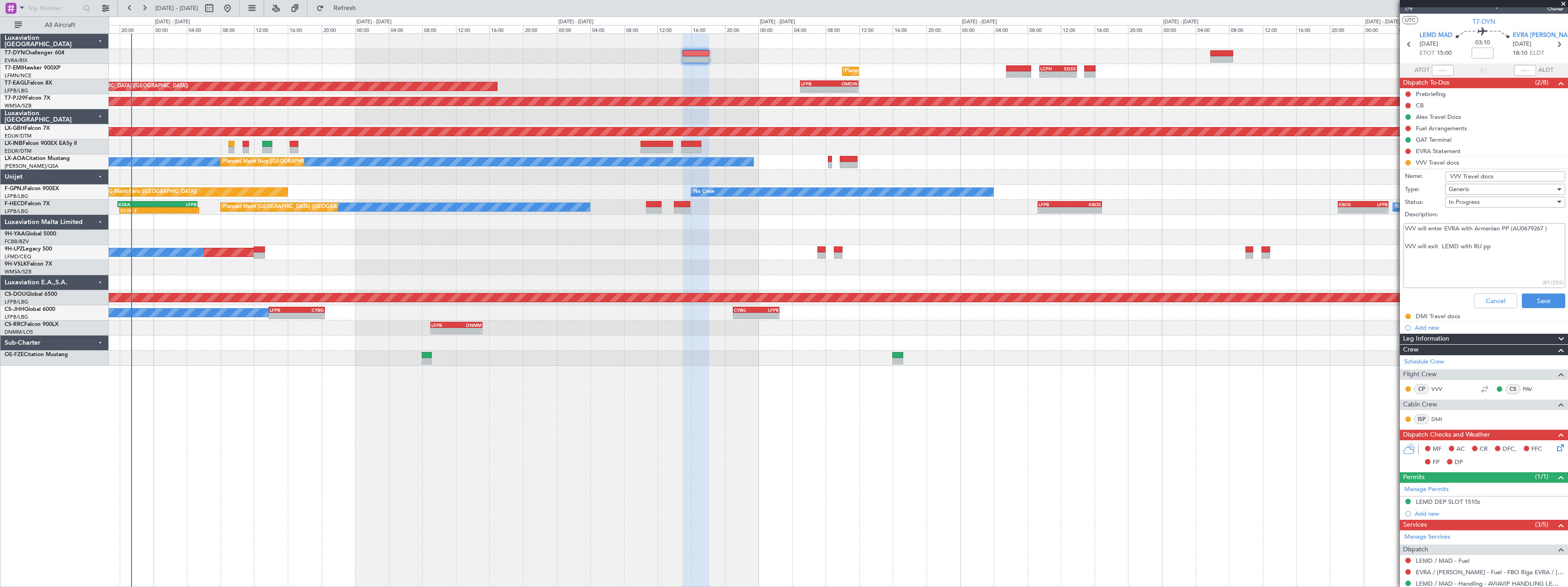
scroll to position [0, 0]
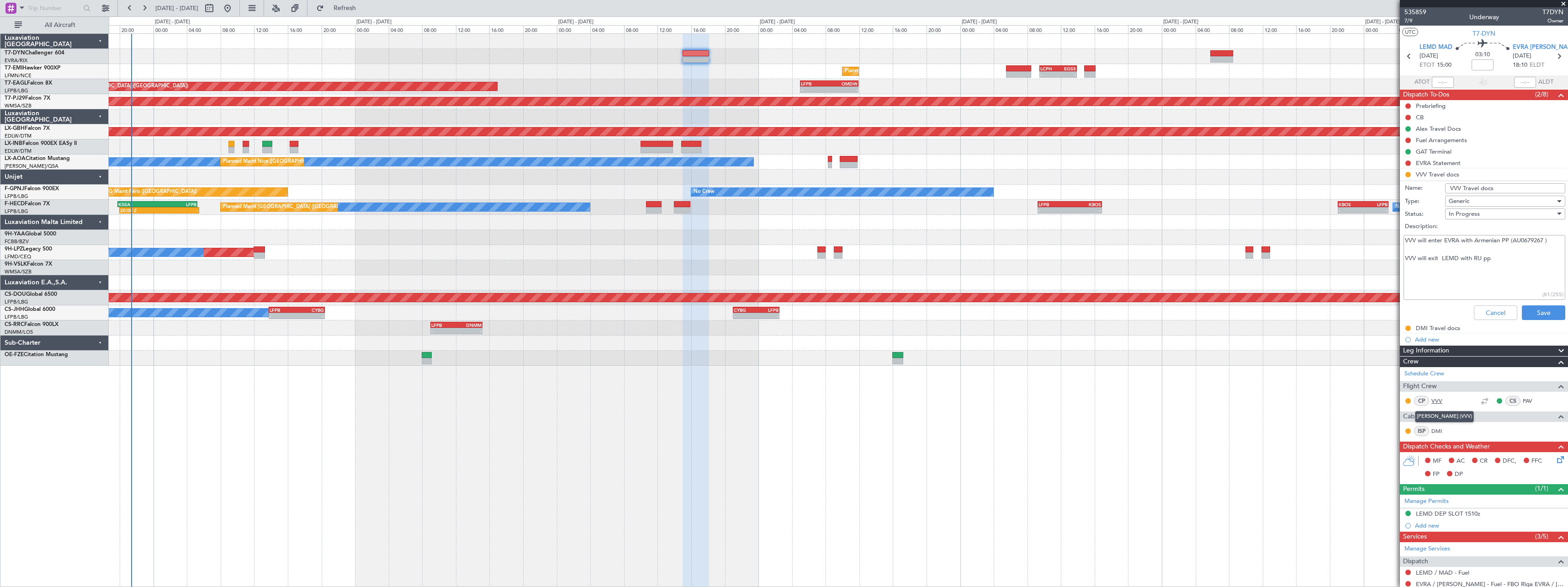
click at [1435, 401] on link "VVV" at bounding box center [1442, 401] width 21 height 9
click at [1443, 427] on link "DMI" at bounding box center [1442, 431] width 21 height 9
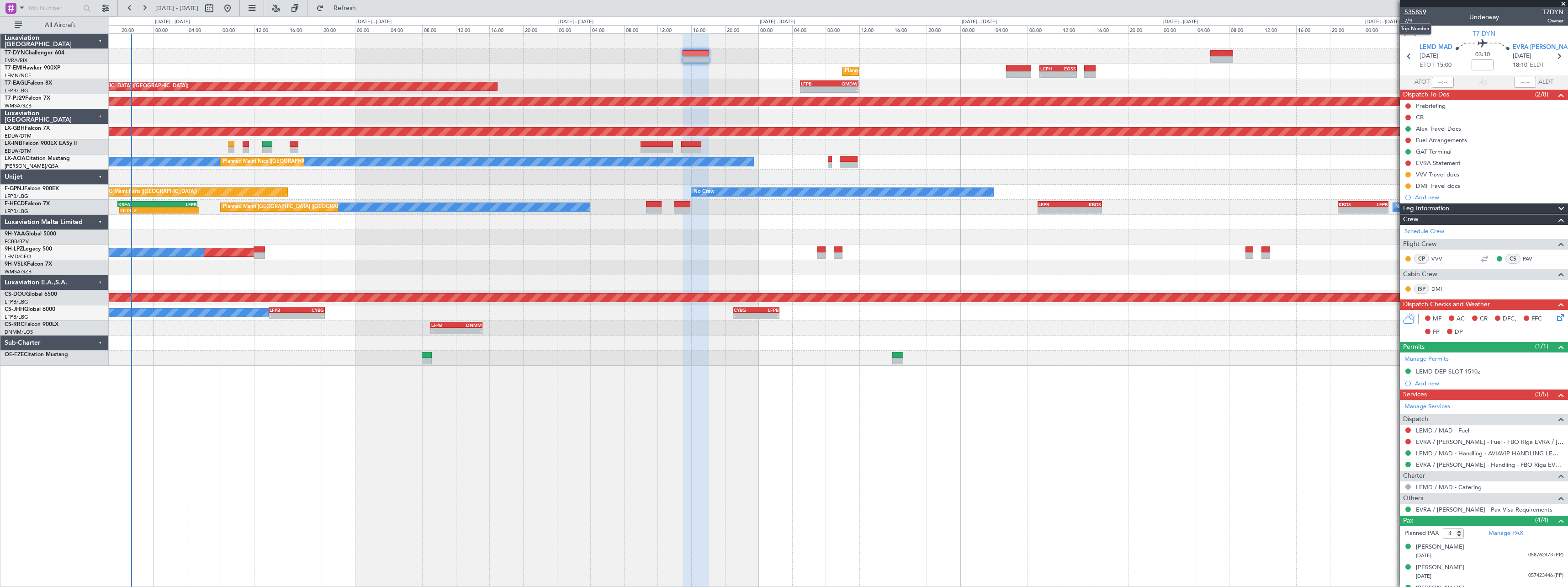
click at [1417, 14] on span "535859" at bounding box center [1415, 12] width 22 height 10
click at [1412, 20] on span "7/9" at bounding box center [1415, 21] width 22 height 8
click at [1519, 175] on div "VVV Travel docs" at bounding box center [1484, 174] width 168 height 12
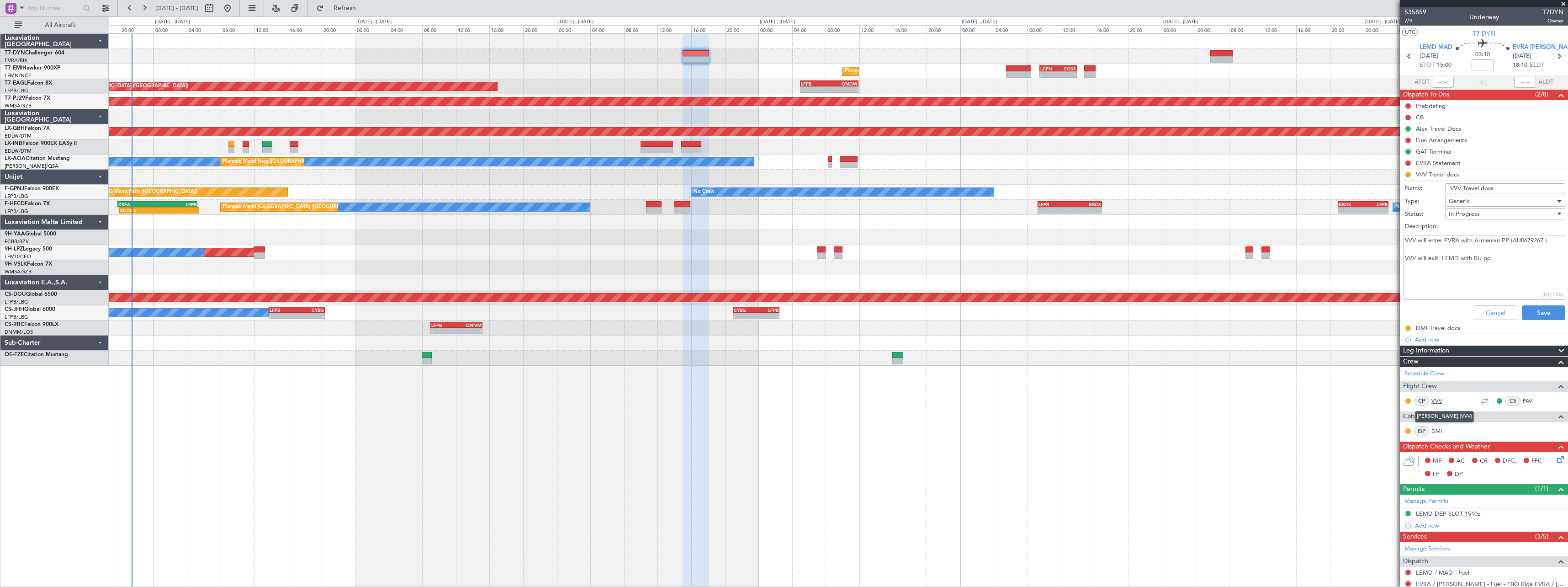
click at [1438, 400] on link "VVV" at bounding box center [1442, 401] width 21 height 9
click at [1481, 328] on div "DMI Travel docs" at bounding box center [1484, 328] width 168 height 12
click at [1441, 430] on link "DMI" at bounding box center [1442, 431] width 21 height 9
click at [347, 15] on button "Refresh" at bounding box center [340, 9] width 55 height 15
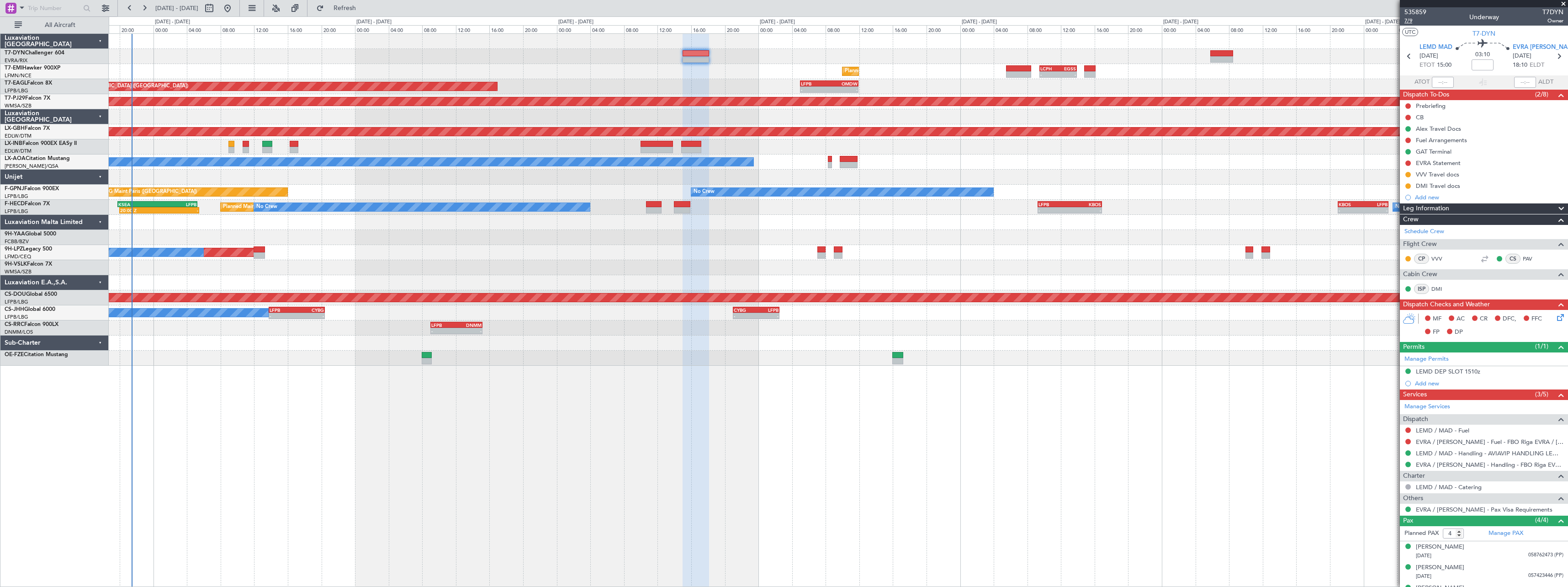
click at [1414, 23] on span "7/9" at bounding box center [1415, 21] width 22 height 8
click at [1510, 463] on link "EVRA / [PERSON_NAME] - Handling - FBO Riga EVRA / [PERSON_NAME]" at bounding box center [1489, 465] width 147 height 8
click at [1556, 318] on icon at bounding box center [1559, 316] width 7 height 7
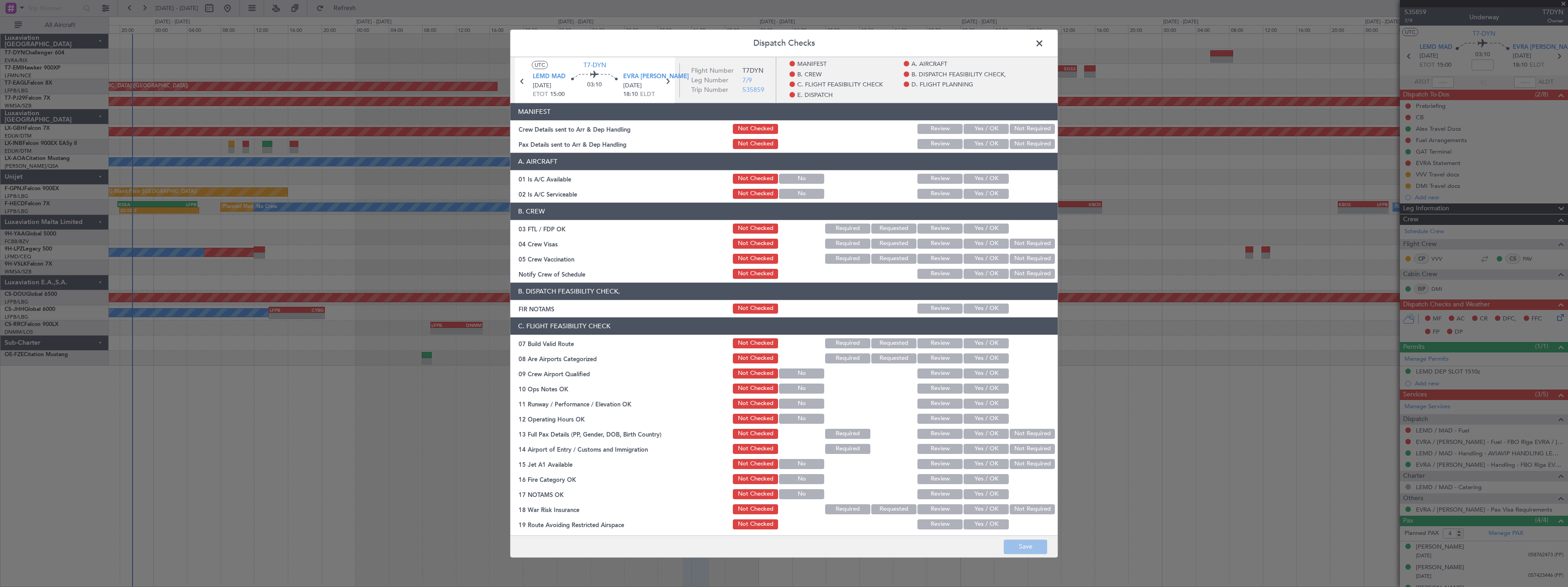
click at [968, 130] on button "Yes / OK" at bounding box center [986, 128] width 45 height 10
click at [973, 139] on button "Yes / OK" at bounding box center [986, 144] width 45 height 10
click at [1013, 543] on button "Save" at bounding box center [1025, 547] width 43 height 15
click at [1044, 41] on span at bounding box center [1044, 46] width 0 height 18
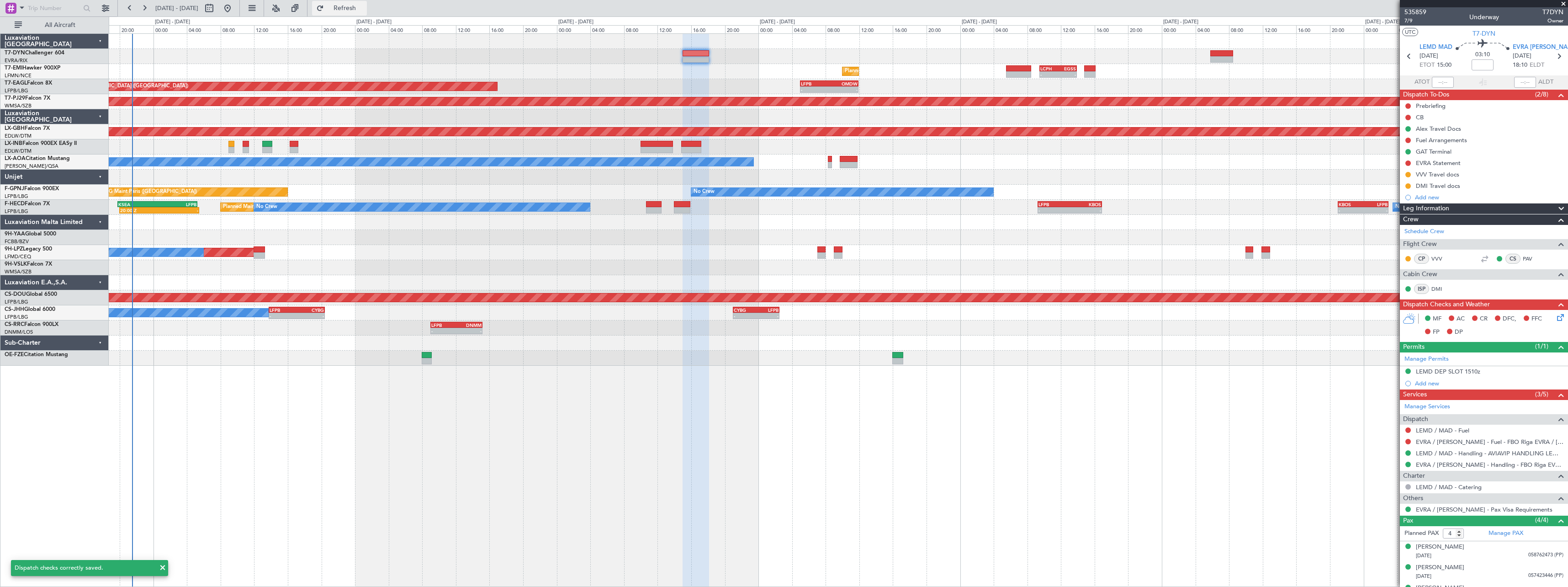
click at [343, 7] on button "Refresh" at bounding box center [340, 9] width 55 height 15
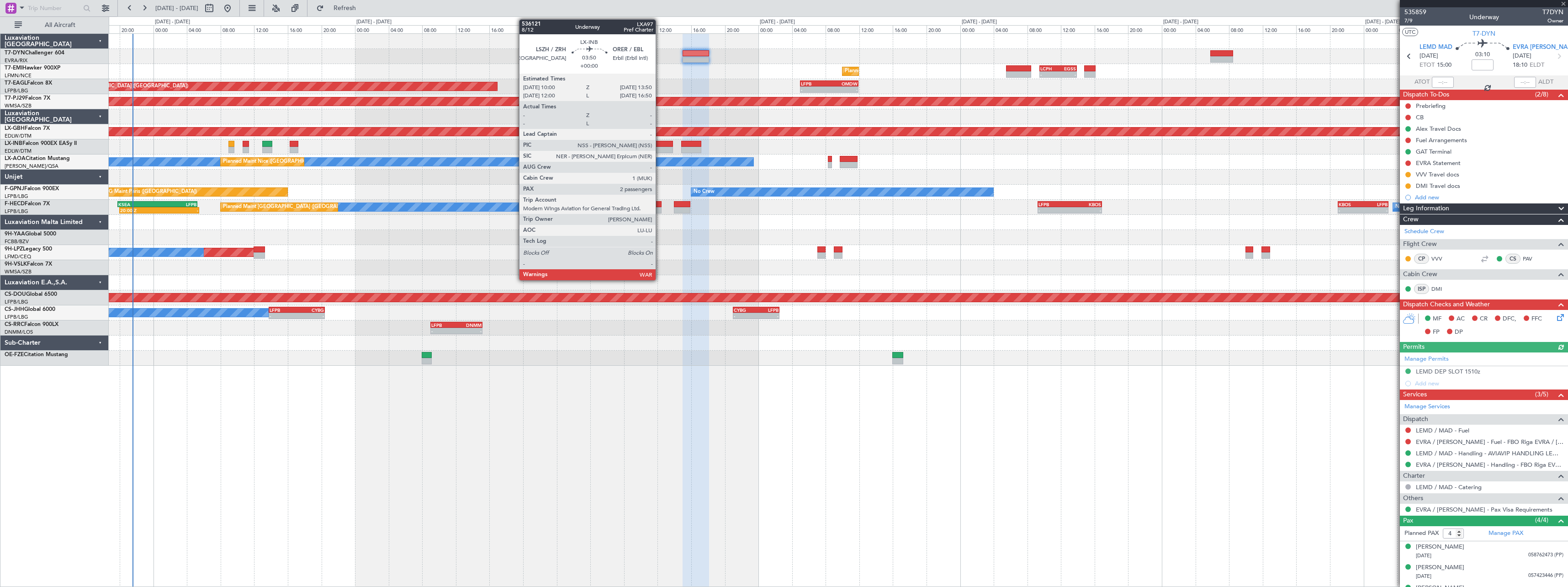
click at [660, 142] on div at bounding box center [656, 144] width 32 height 7
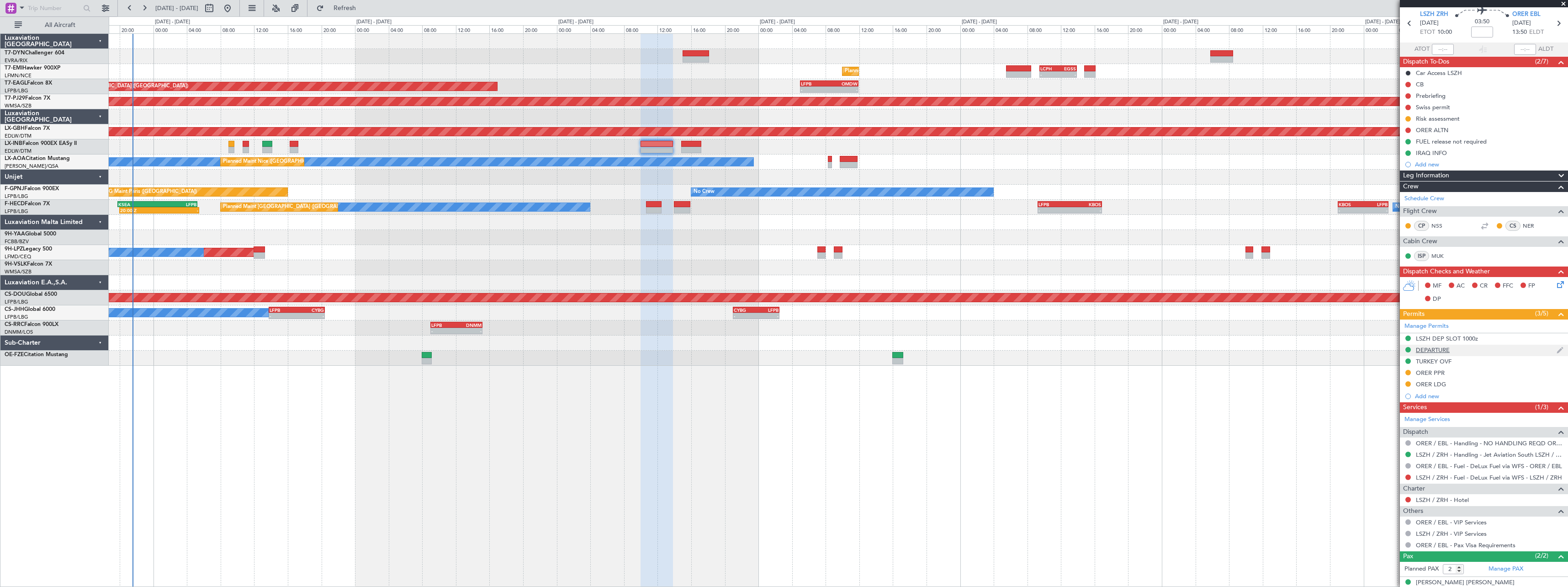
scroll to position [63, 0]
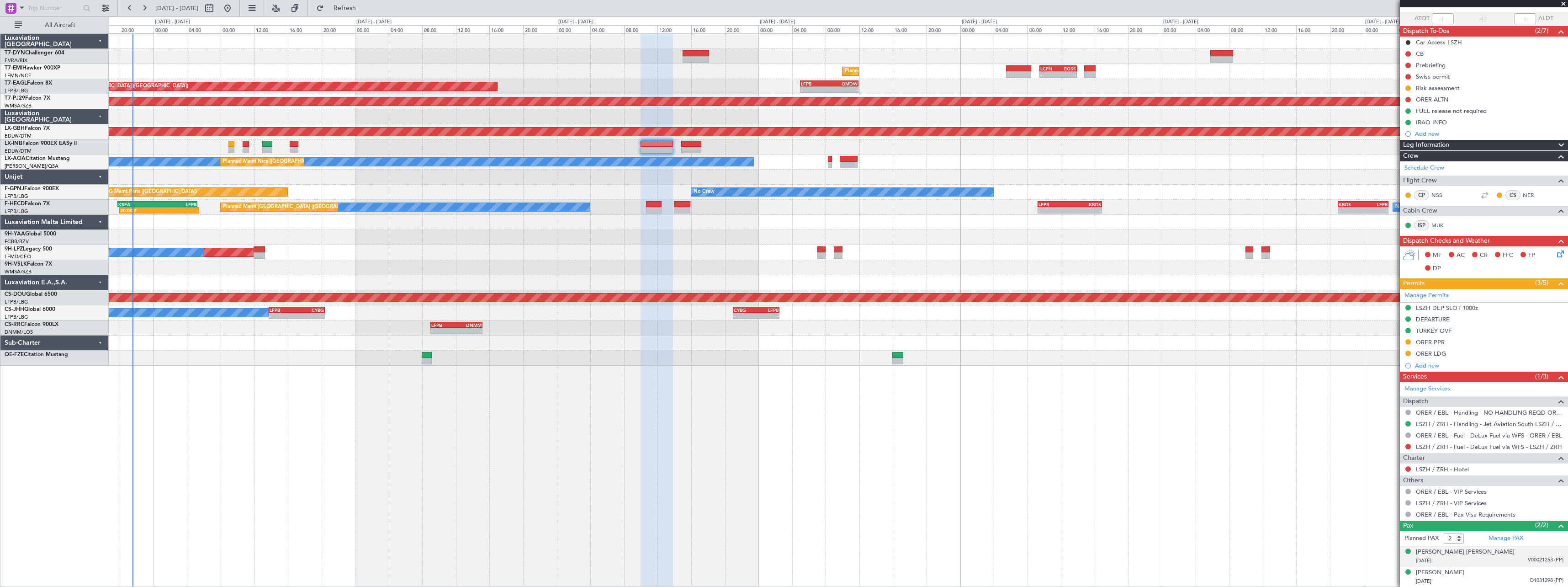
click at [1530, 553] on div "Ahmed Hasko Ahmad SHERWANI 01/07/1960 V00021253 (PP)" at bounding box center [1489, 556] width 147 height 18
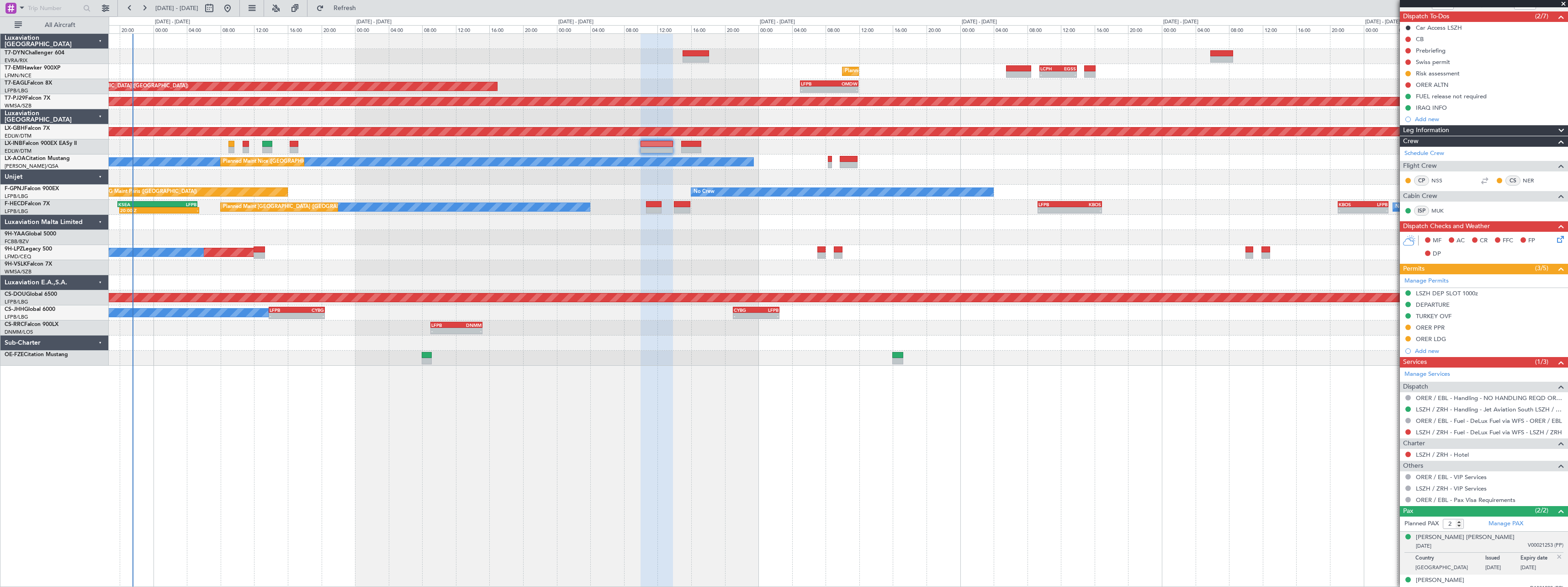
scroll to position [86, 0]
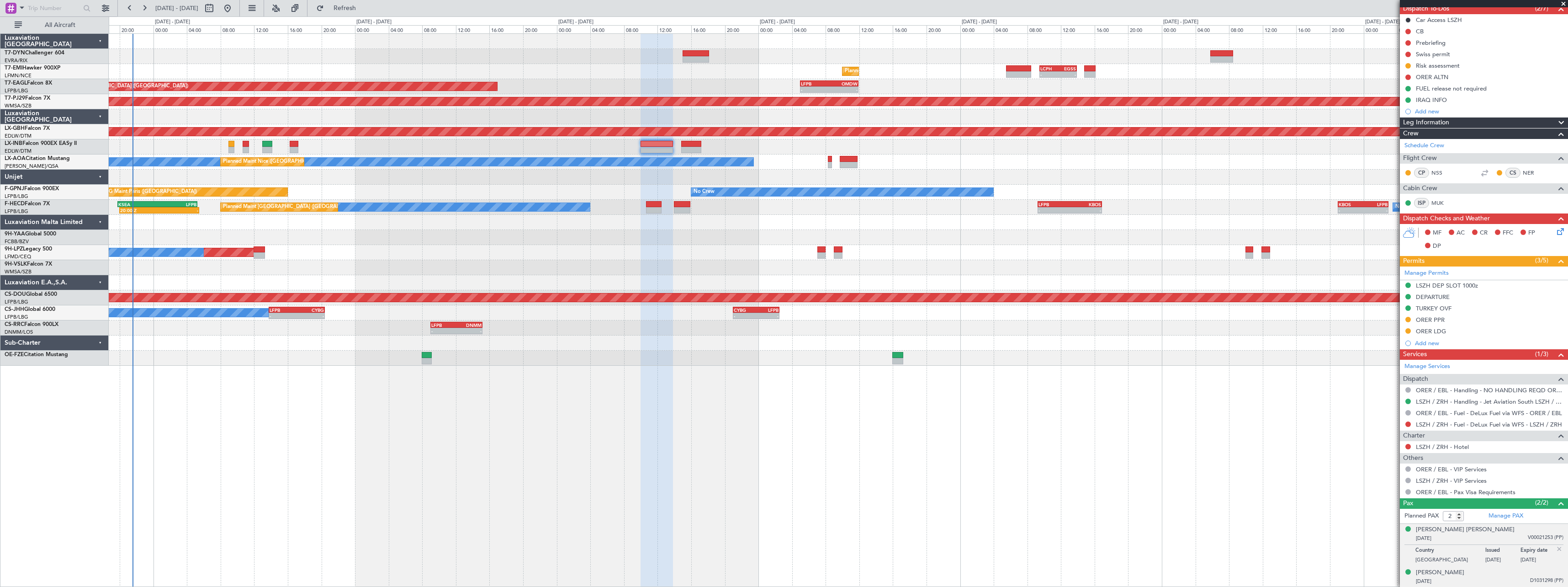
click at [1532, 572] on div "Nechervan Idris Mustafa BARZANI 21/09/1966 D1031298 (PP)" at bounding box center [1489, 577] width 147 height 18
click at [1516, 534] on div "01/07/1960 V00021253 (PP)" at bounding box center [1489, 538] width 147 height 9
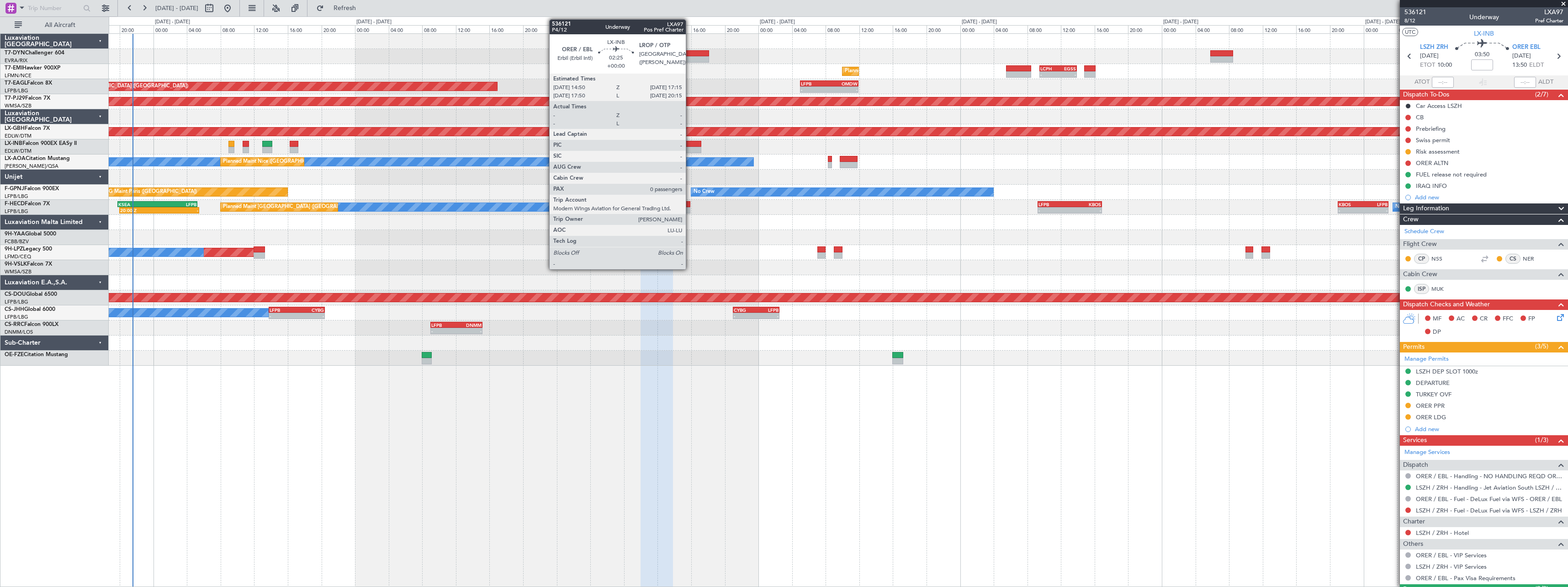
click at [690, 142] on div at bounding box center [691, 144] width 21 height 7
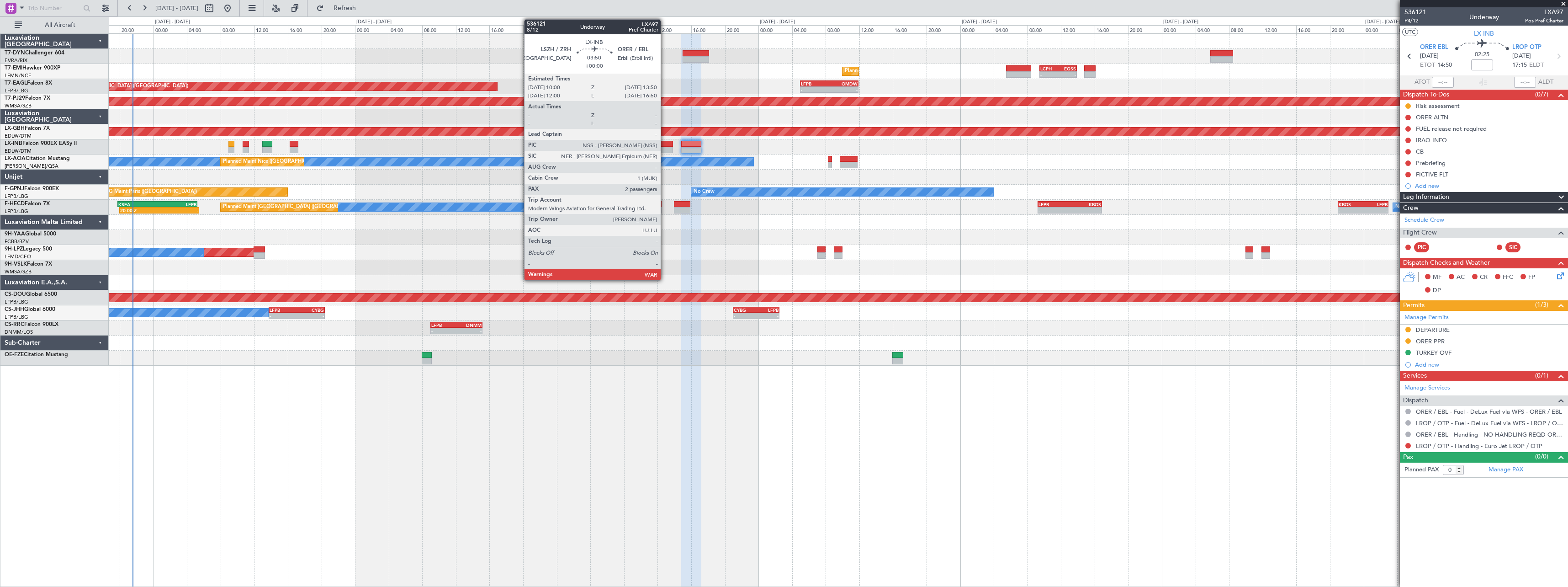
click at [665, 143] on div at bounding box center [656, 144] width 32 height 7
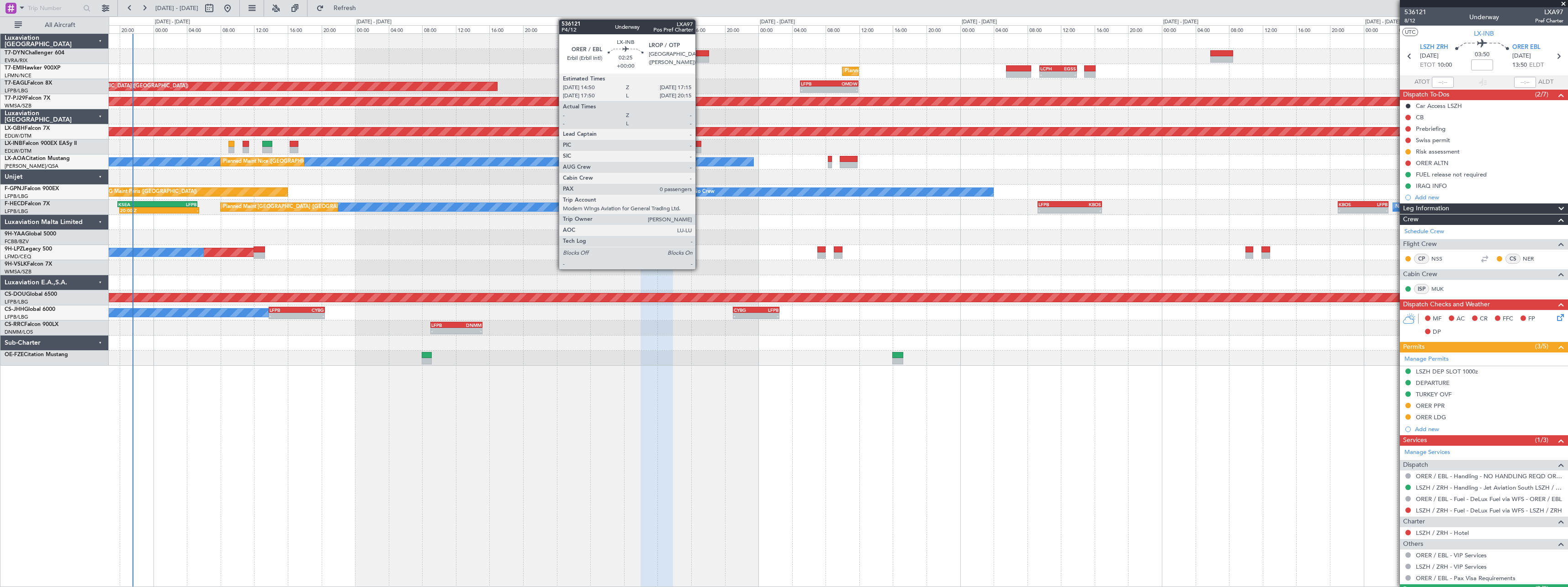
click at [699, 142] on div at bounding box center [691, 144] width 21 height 7
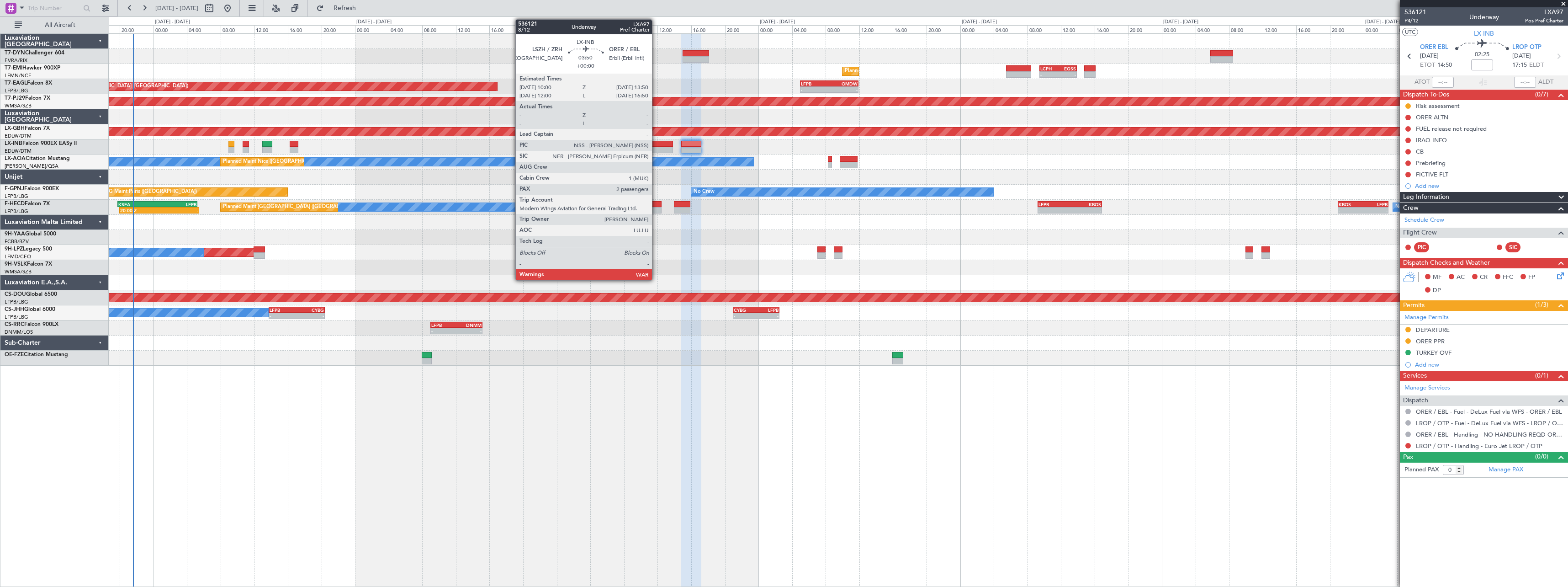
click at [656, 145] on div at bounding box center [656, 144] width 32 height 7
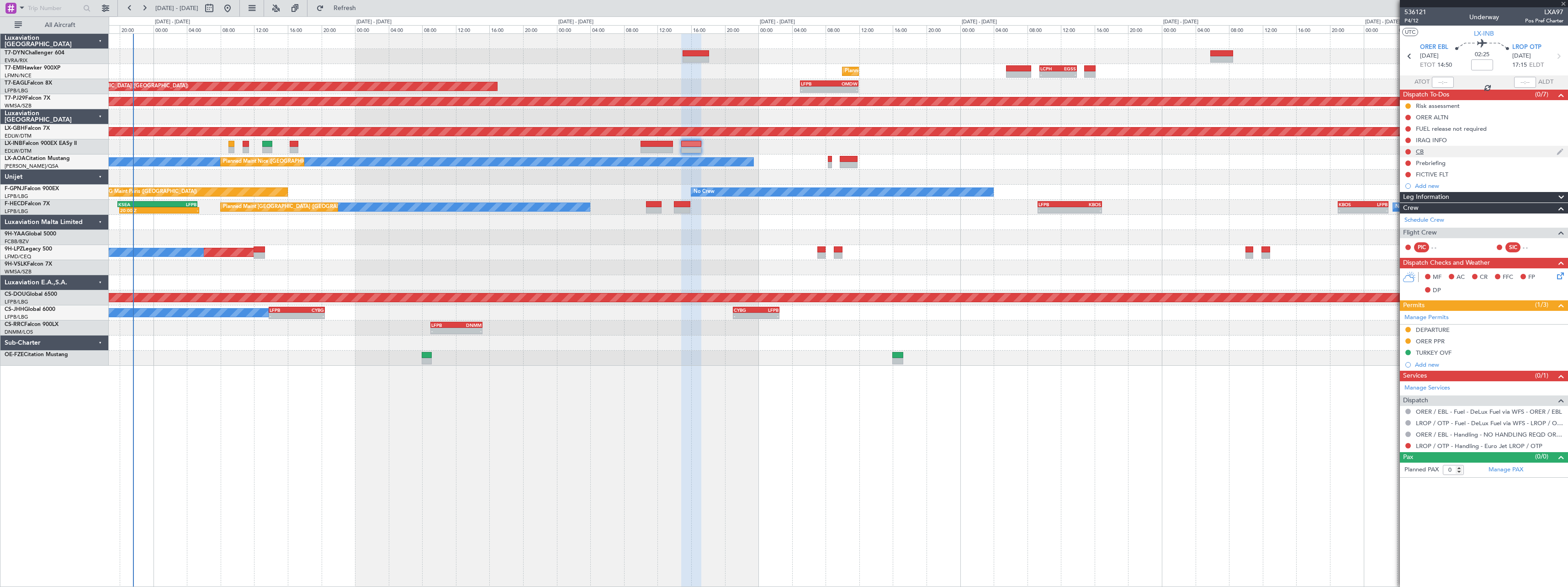
type input "2"
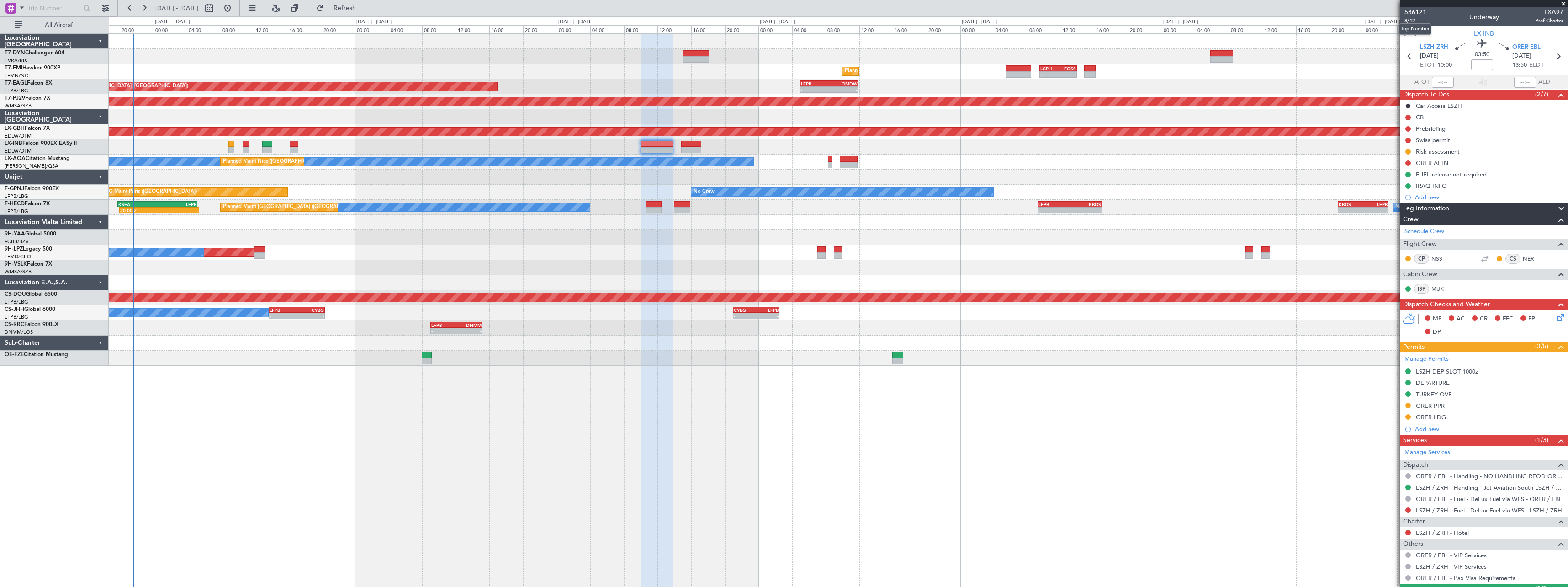
click at [1423, 12] on span "536121" at bounding box center [1415, 12] width 22 height 10
click at [1406, 23] on span "8/12" at bounding box center [1415, 21] width 22 height 8
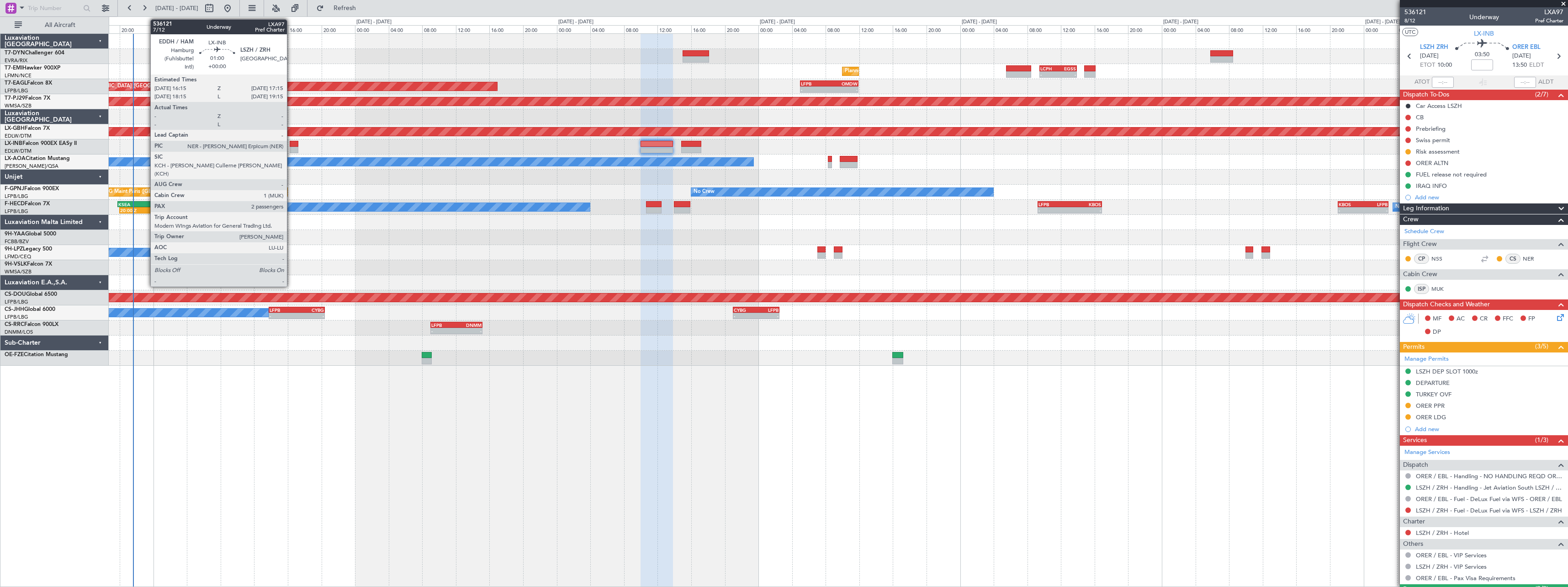
click at [291, 146] on div at bounding box center [294, 144] width 9 height 7
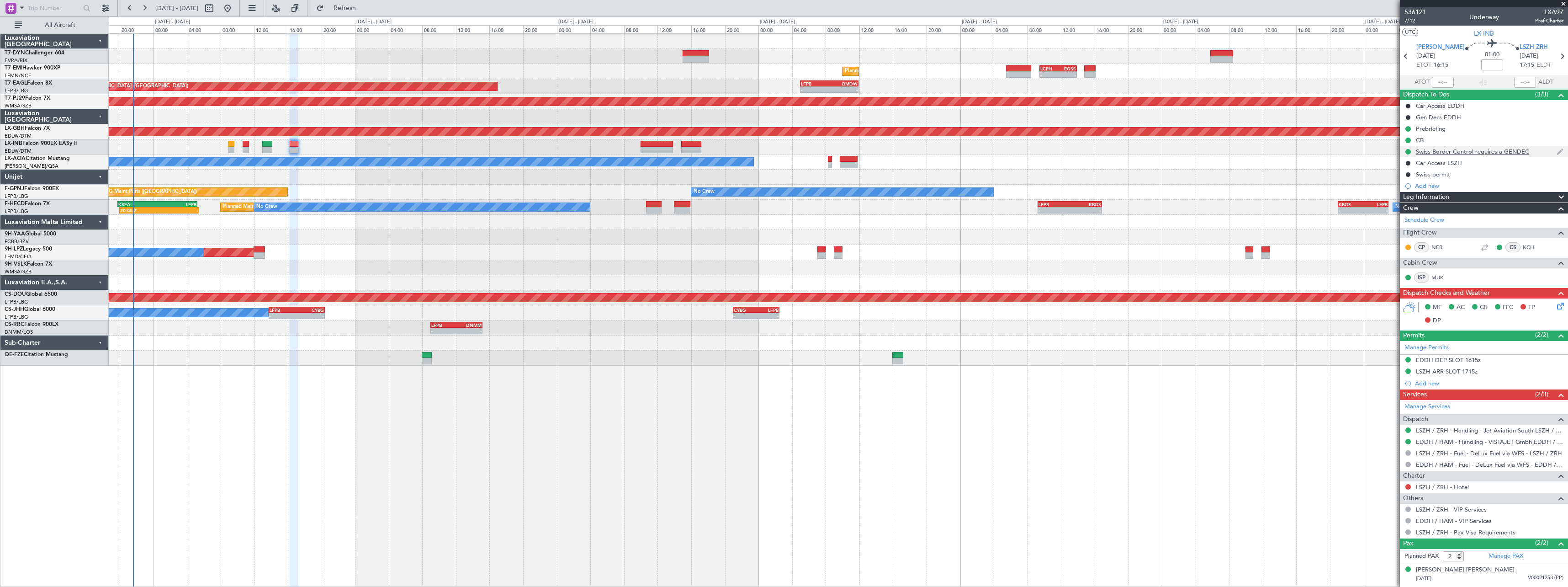
click at [1541, 152] on div "Swiss Border Control requires a GENDEC" at bounding box center [1484, 151] width 168 height 12
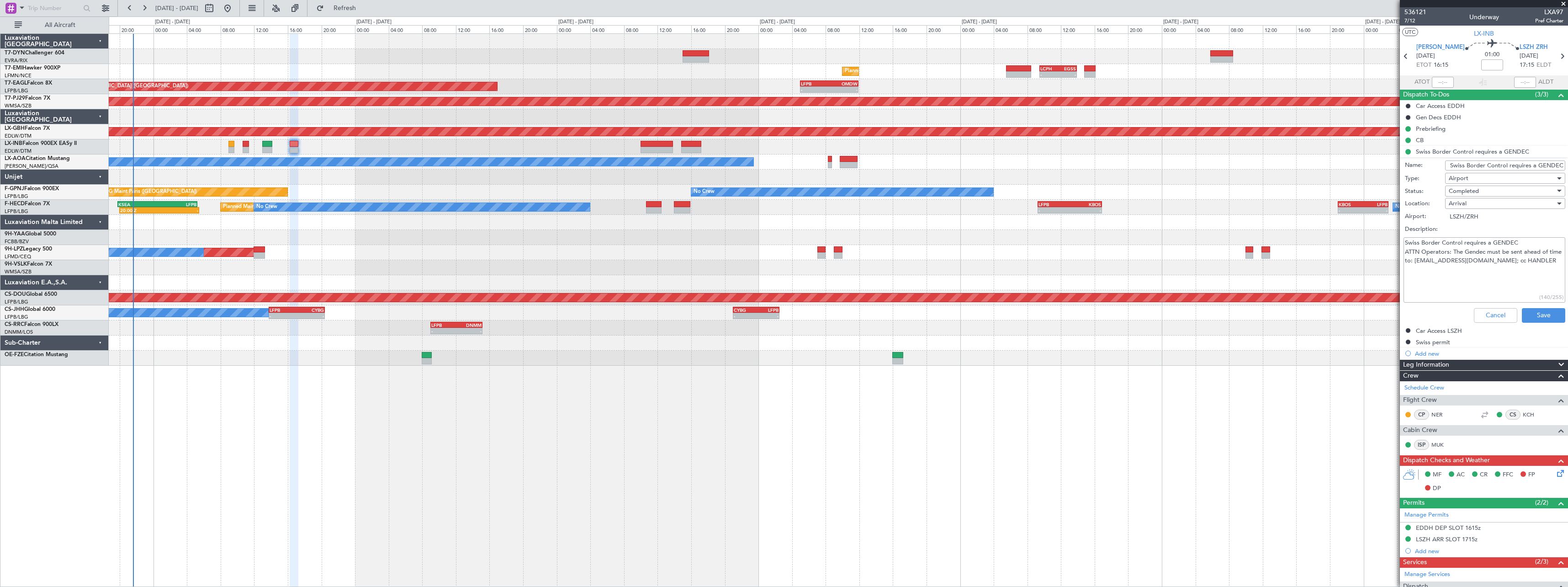
drag, startPoint x: 1426, startPoint y: 259, endPoint x: 1483, endPoint y: 263, distance: 57.1
click at [1483, 263] on textarea "Swiss Border Control requires a GENDEC ATTN Operators: The Gendec must be sent …" at bounding box center [1485, 270] width 162 height 65
click at [1487, 281] on textarea "Swiss Border Control requires a GENDEC ATTN Operators: The Gendec must be sent …" at bounding box center [1485, 270] width 162 height 65
drag, startPoint x: 1483, startPoint y: 260, endPoint x: 1517, endPoint y: 263, distance: 34.1
click at [1517, 263] on textarea "Swiss Border Control requires a GENDEC ATTN Operators: The Gendec must be sent …" at bounding box center [1485, 270] width 162 height 65
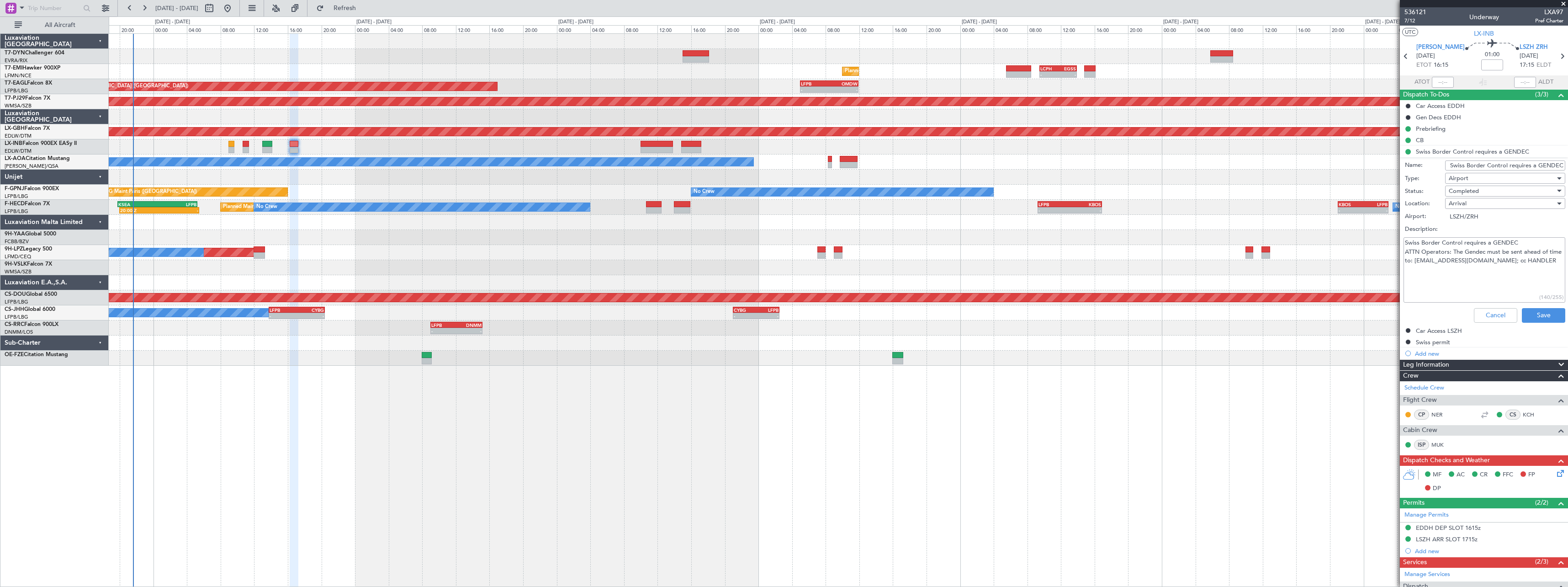
click at [1463, 282] on textarea "Swiss Border Control requires a GENDEC ATTN Operators: The Gendec must be sent …" at bounding box center [1485, 270] width 162 height 65
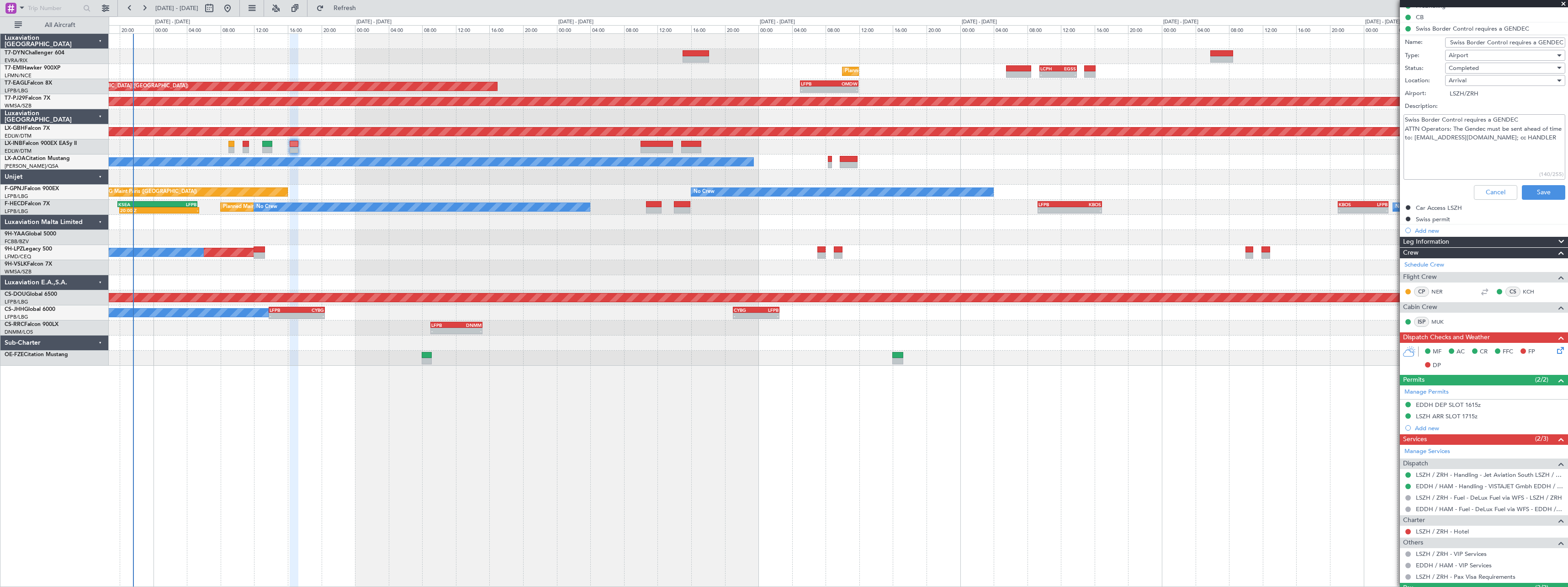
scroll to position [137, 0]
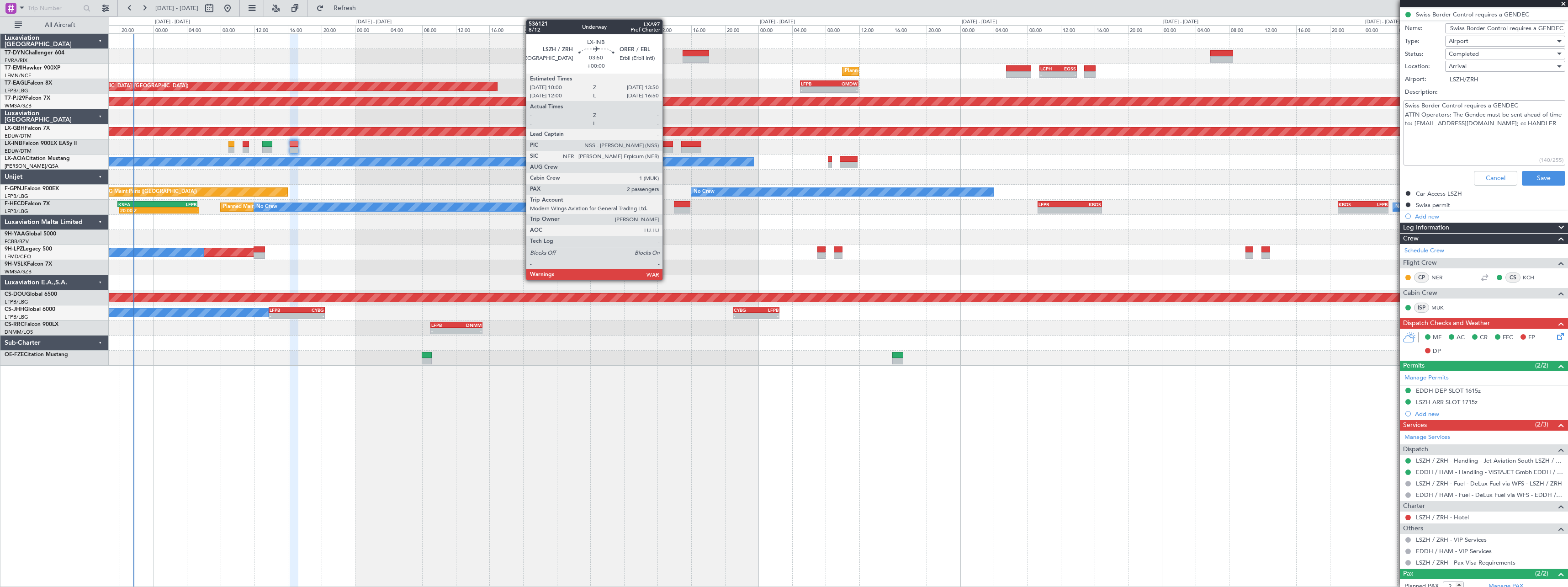
click at [667, 144] on div at bounding box center [656, 144] width 32 height 7
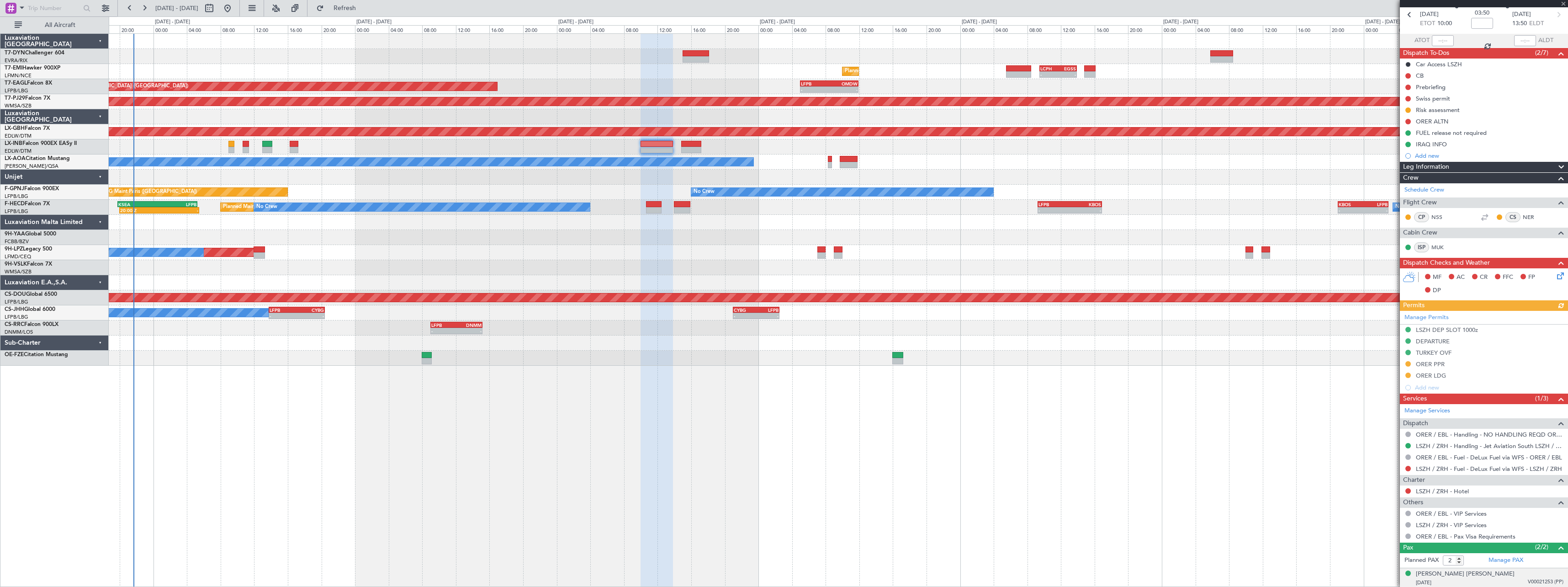
scroll to position [86, 0]
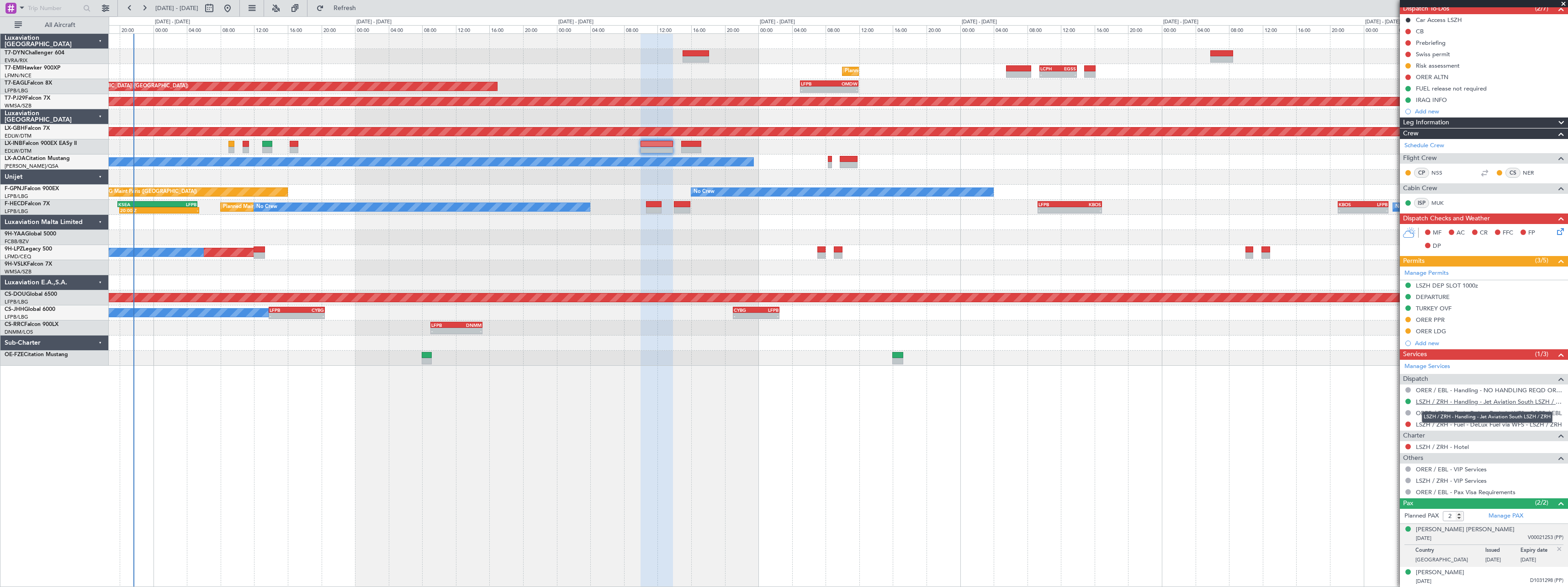
click at [1525, 401] on link "LSZH / ZRH - Handling - Jet Aviation South LSZH / ZRH" at bounding box center [1489, 401] width 147 height 8
click at [1555, 232] on icon at bounding box center [1559, 230] width 7 height 7
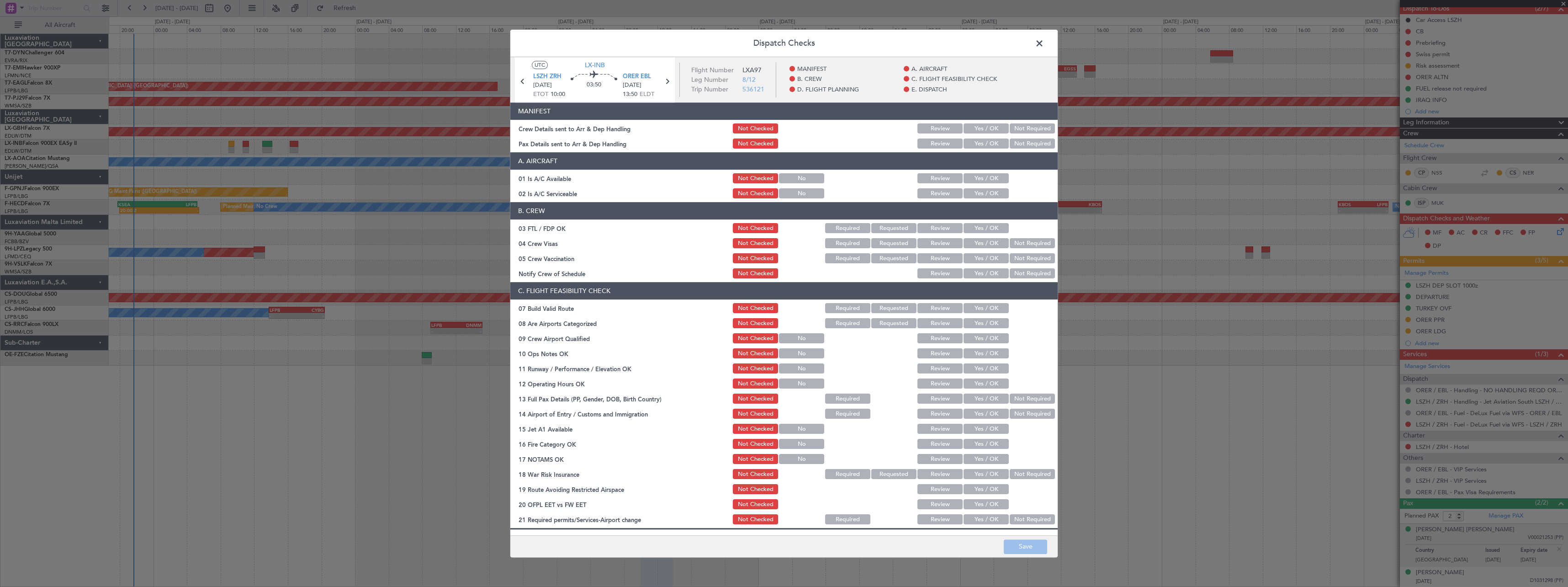
click at [985, 126] on button "Yes / OK" at bounding box center [986, 128] width 45 height 10
click at [985, 136] on section "MANIFEST Crew Details sent to Arr & Dep Handling Not Checked Review Yes / OK No…" at bounding box center [783, 127] width 547 height 47
click at [985, 141] on button "Yes / OK" at bounding box center [986, 144] width 45 height 10
click at [1032, 549] on button "Save" at bounding box center [1025, 547] width 43 height 15
click at [1044, 40] on span at bounding box center [1044, 46] width 0 height 18
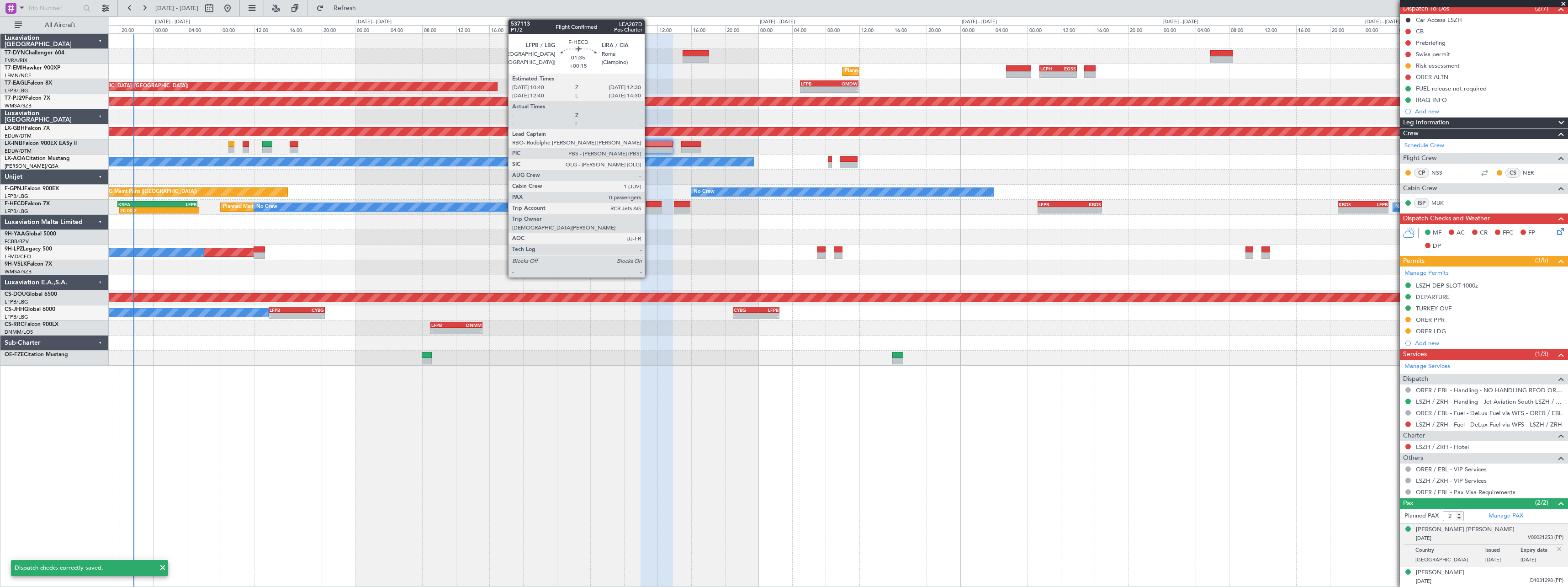
click at [649, 207] on div at bounding box center [654, 210] width 16 height 7
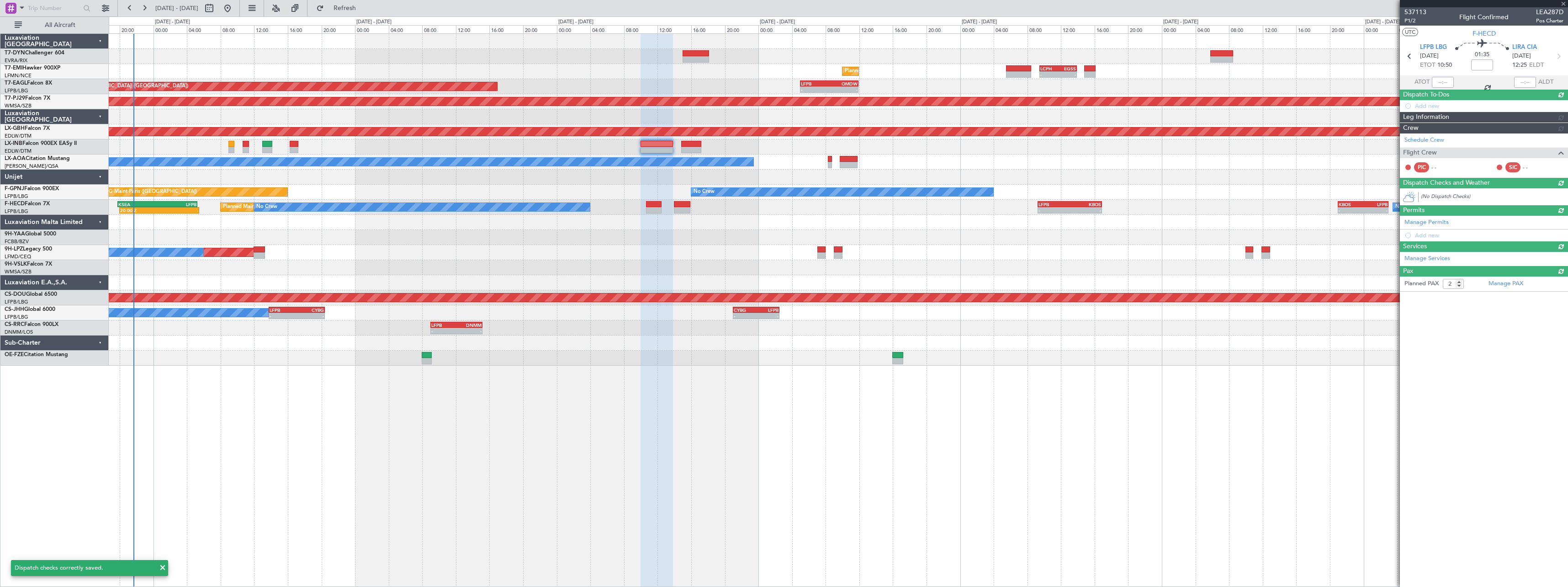
type input "+00:15"
type input "0"
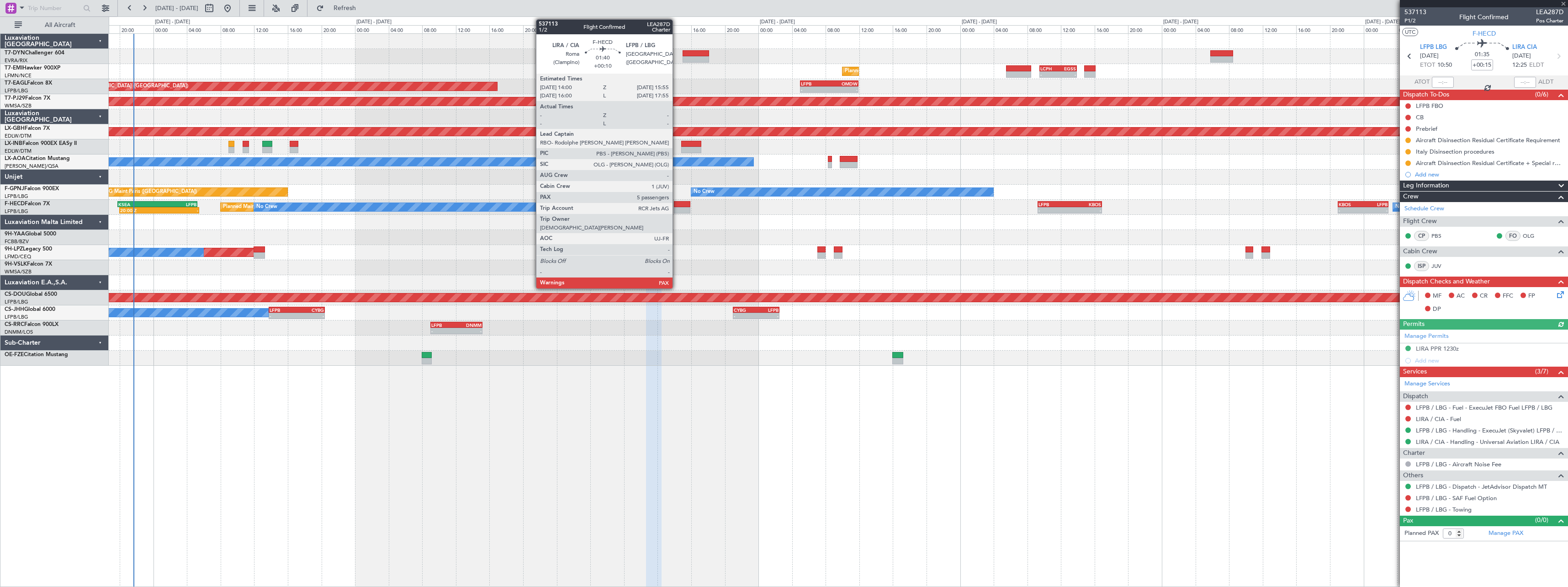
click at [677, 205] on div at bounding box center [682, 204] width 16 height 7
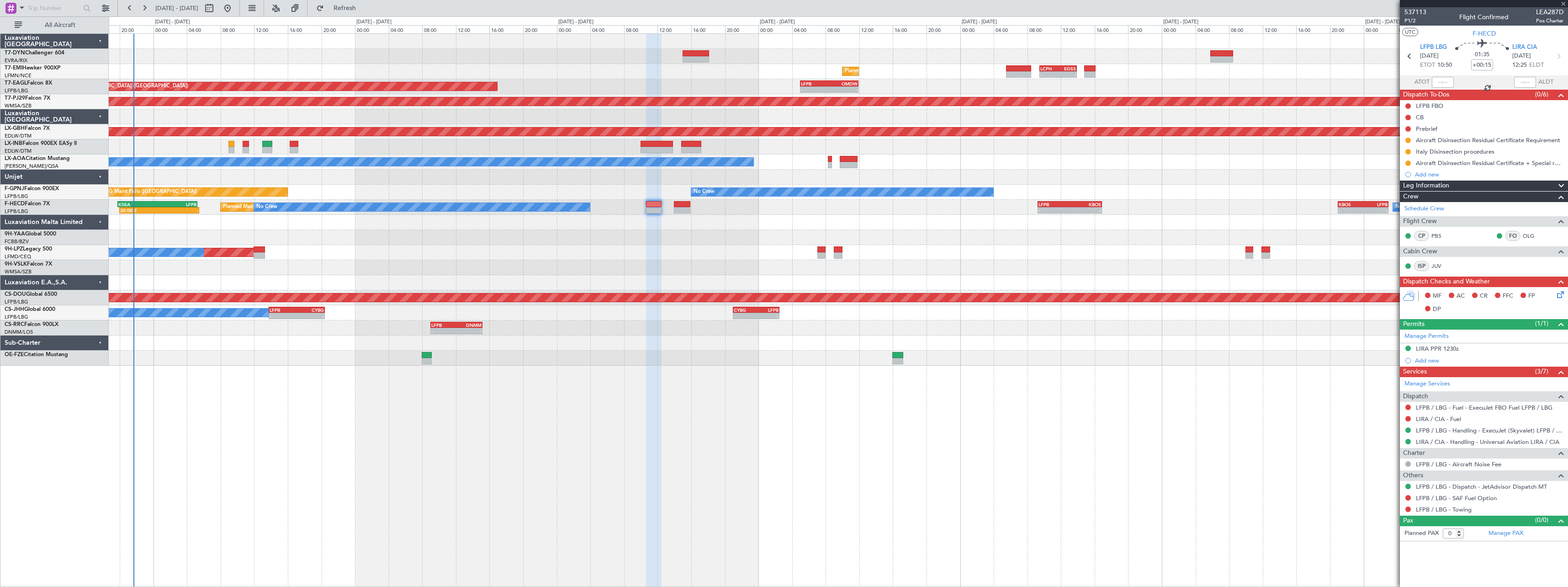
type input "+00:10"
type input "7"
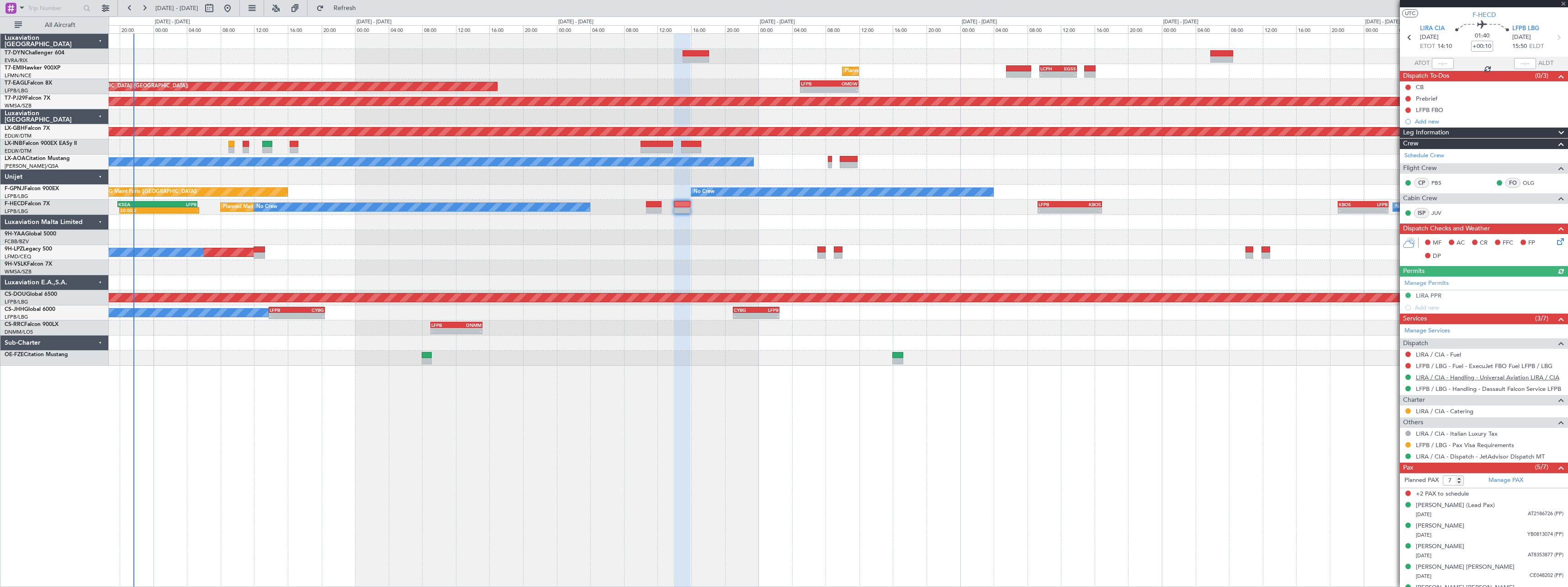
scroll to position [34, 0]
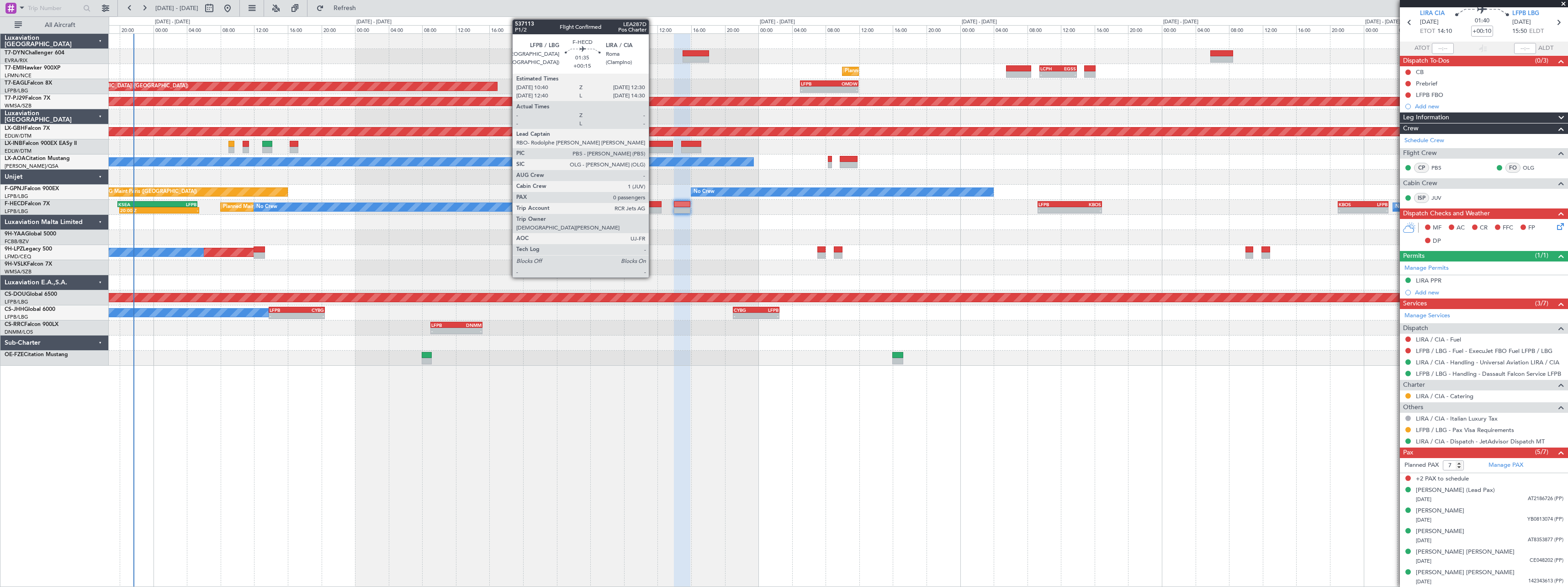
click at [653, 205] on div at bounding box center [654, 204] width 16 height 7
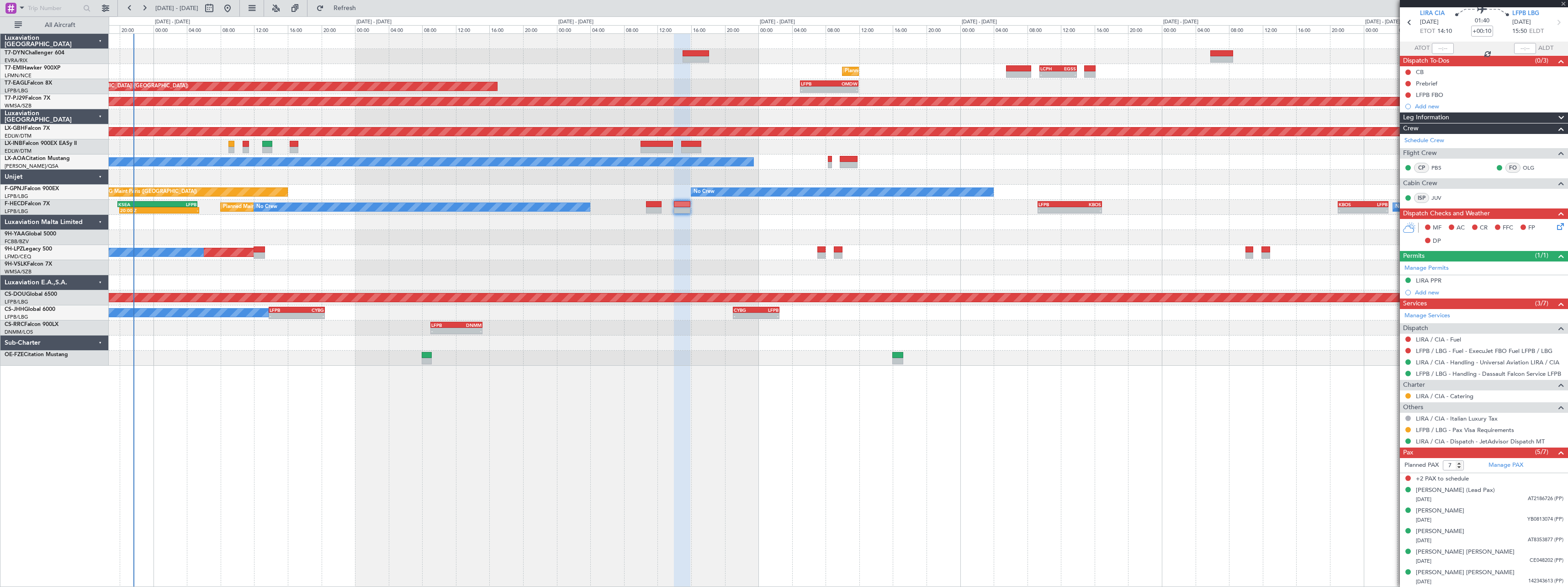
type input "+00:15"
type input "0"
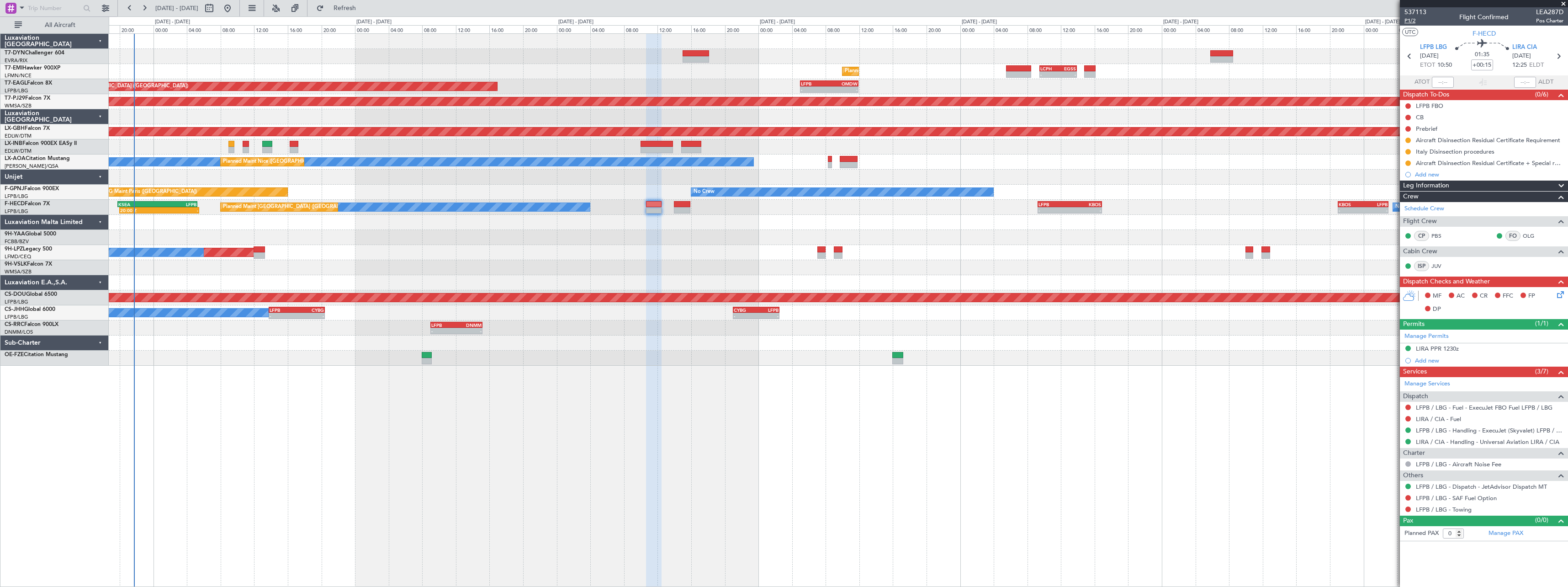
click at [1410, 22] on span "P1/2" at bounding box center [1415, 21] width 22 height 8
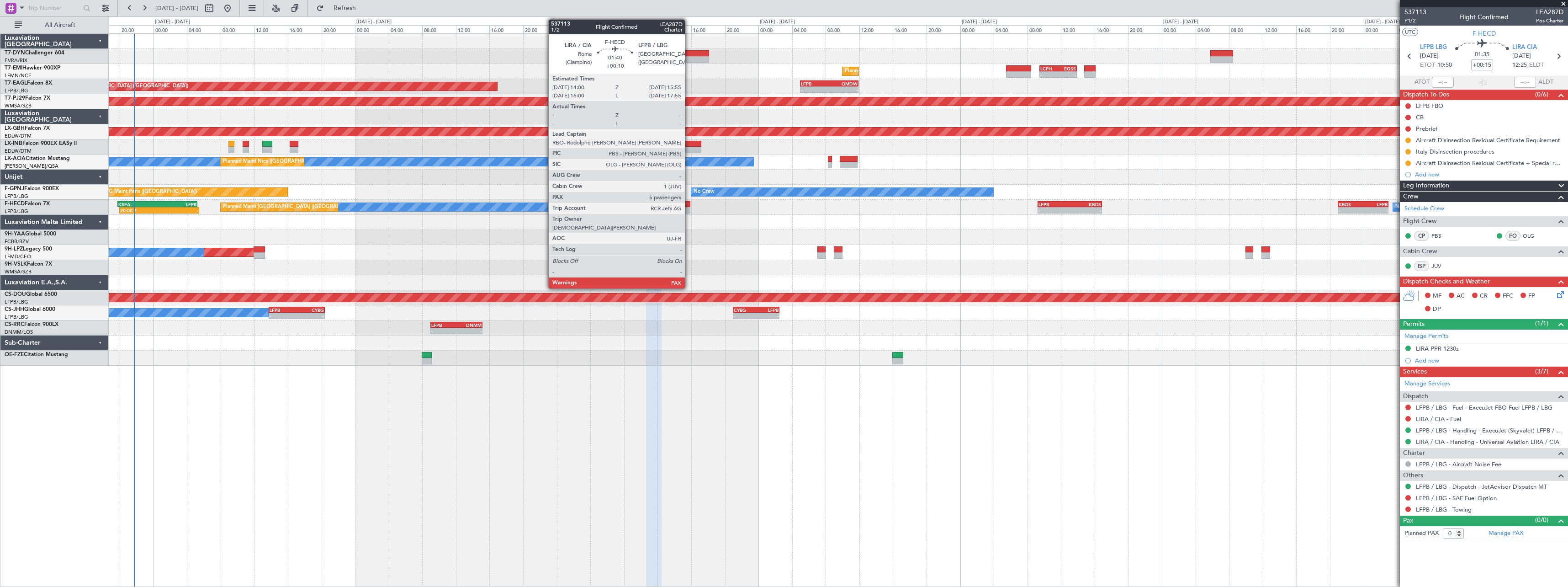
click at [689, 206] on div at bounding box center [682, 204] width 16 height 7
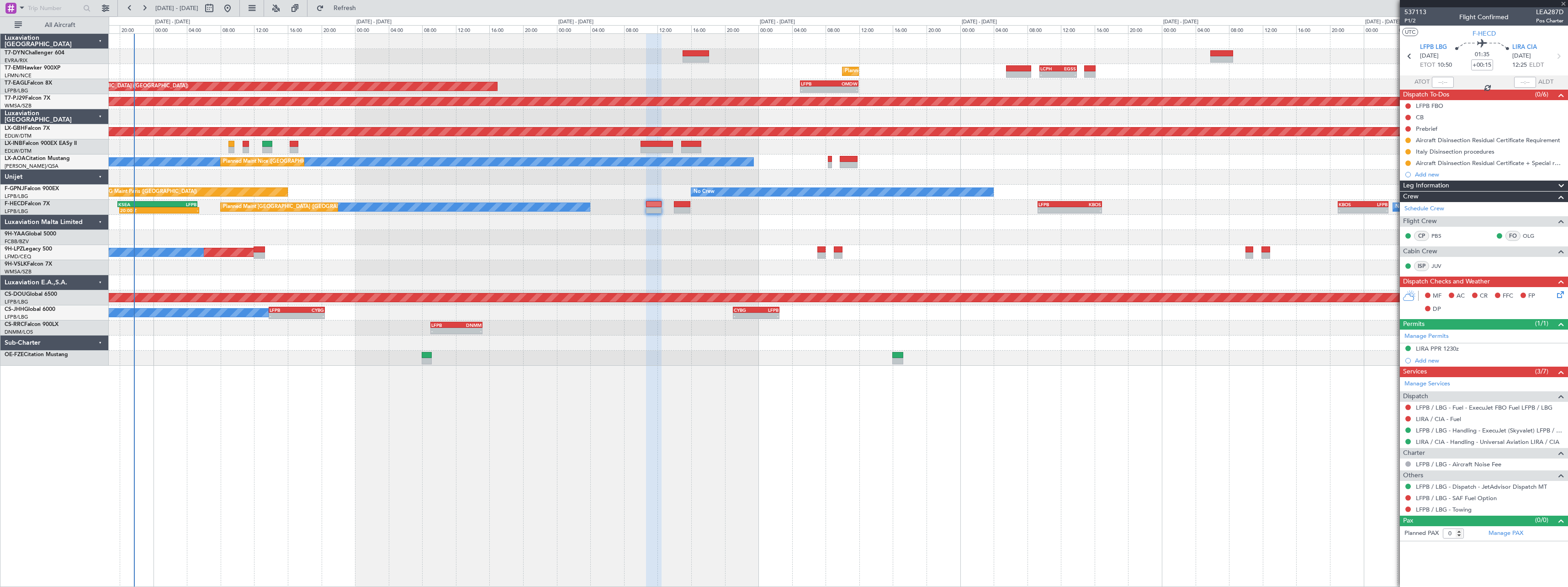
type input "+00:10"
type input "7"
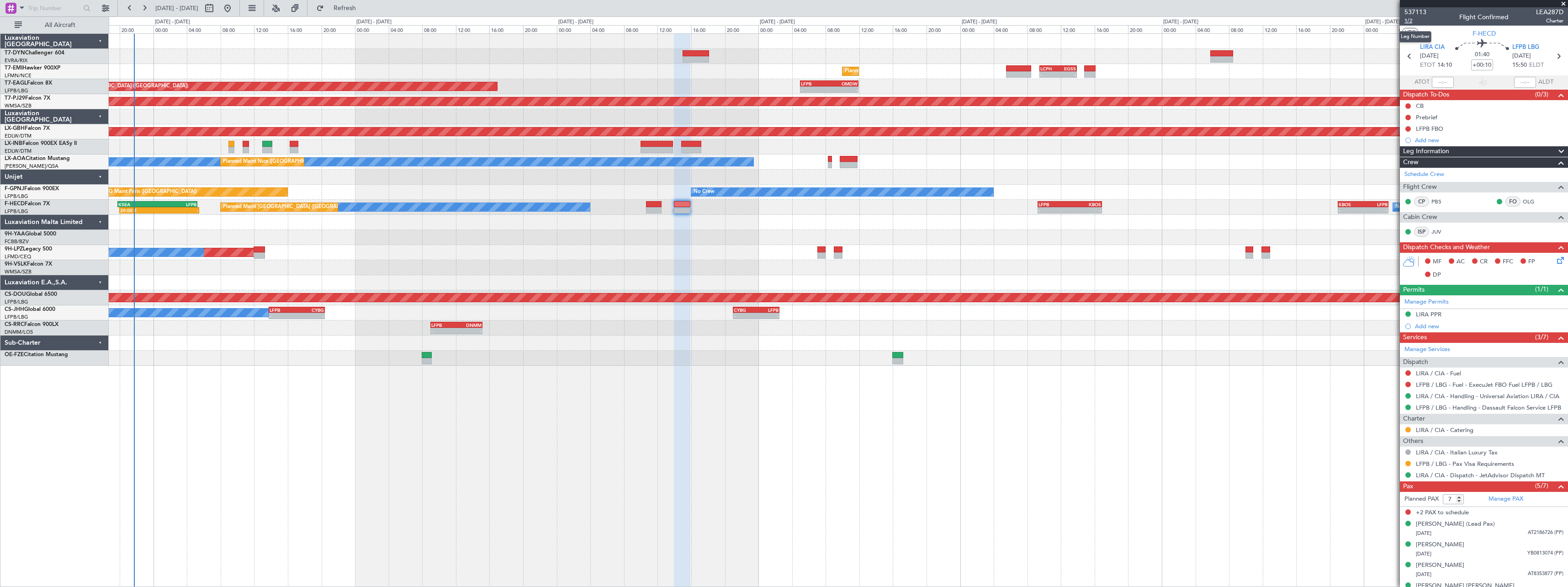
click at [1407, 21] on span "1/2" at bounding box center [1415, 21] width 22 height 8
click at [1532, 396] on link "LIRA / CIA - Handling - Universal Aviation LIRA / CIA" at bounding box center [1488, 396] width 144 height 8
click at [1514, 407] on link "LFPB / LBG - Handling - Dassault Falcon Service LFPB" at bounding box center [1488, 407] width 145 height 8
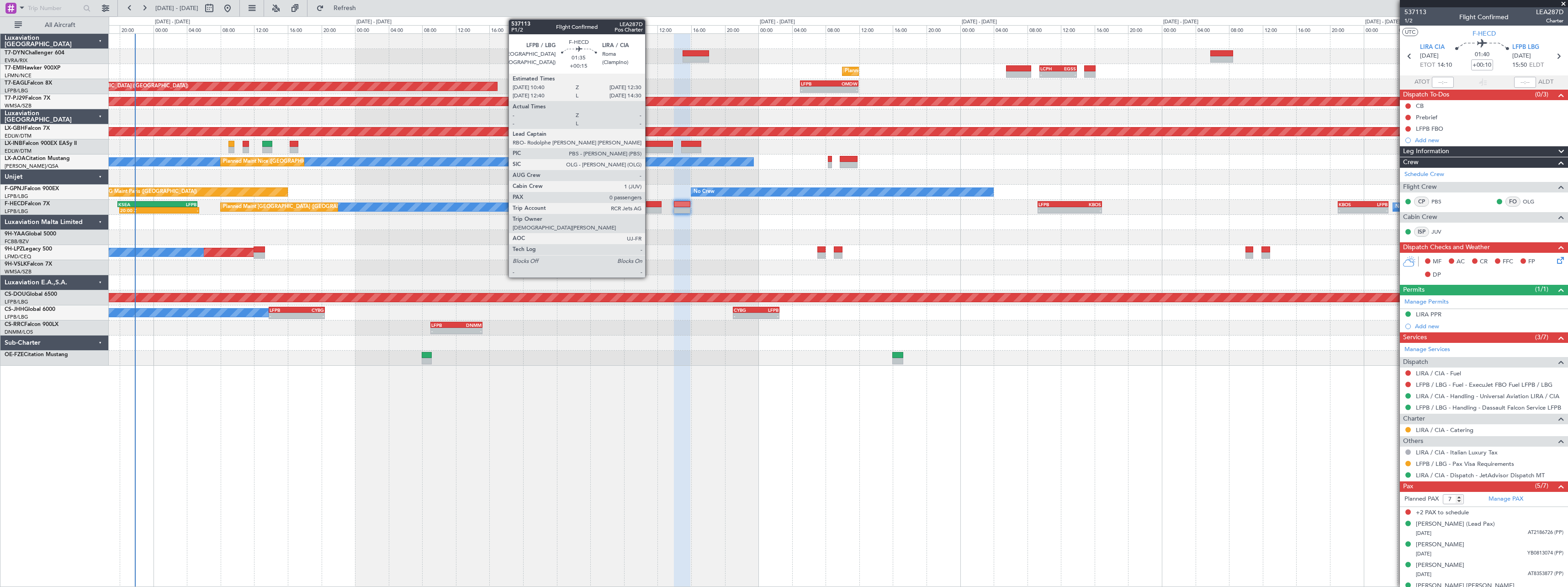
click at [648, 206] on div at bounding box center [654, 204] width 16 height 7
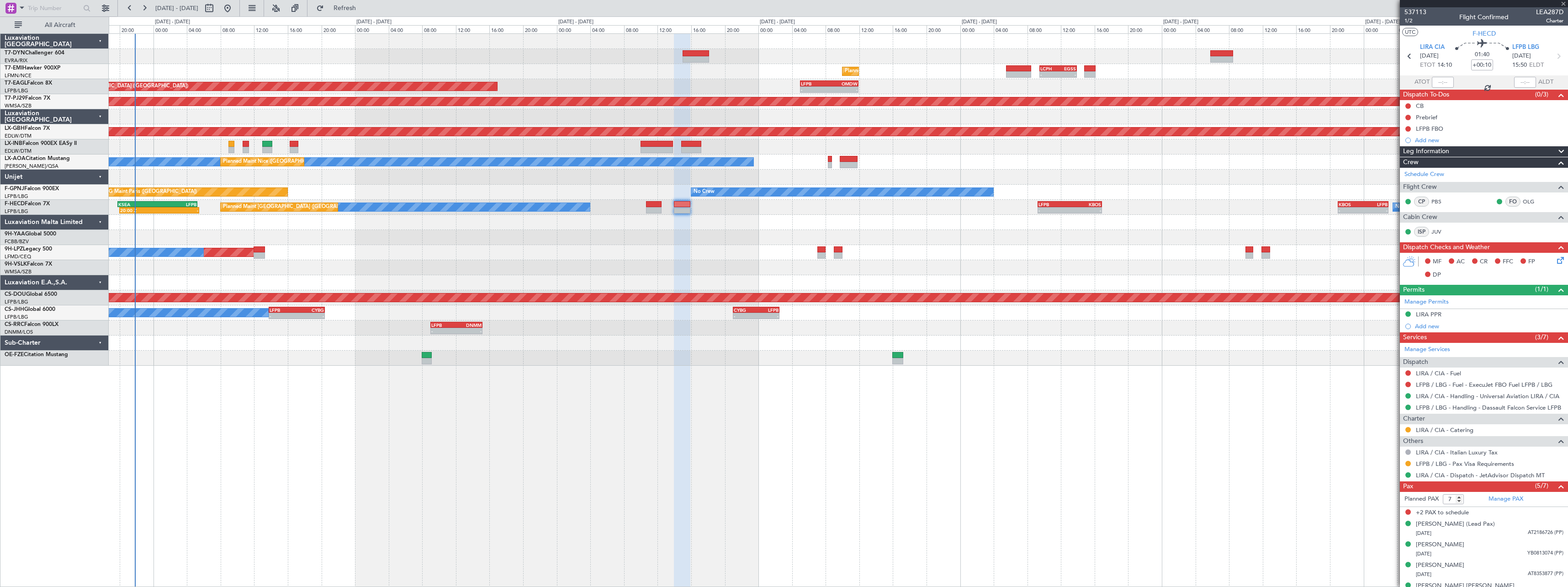
type input "+00:15"
type input "0"
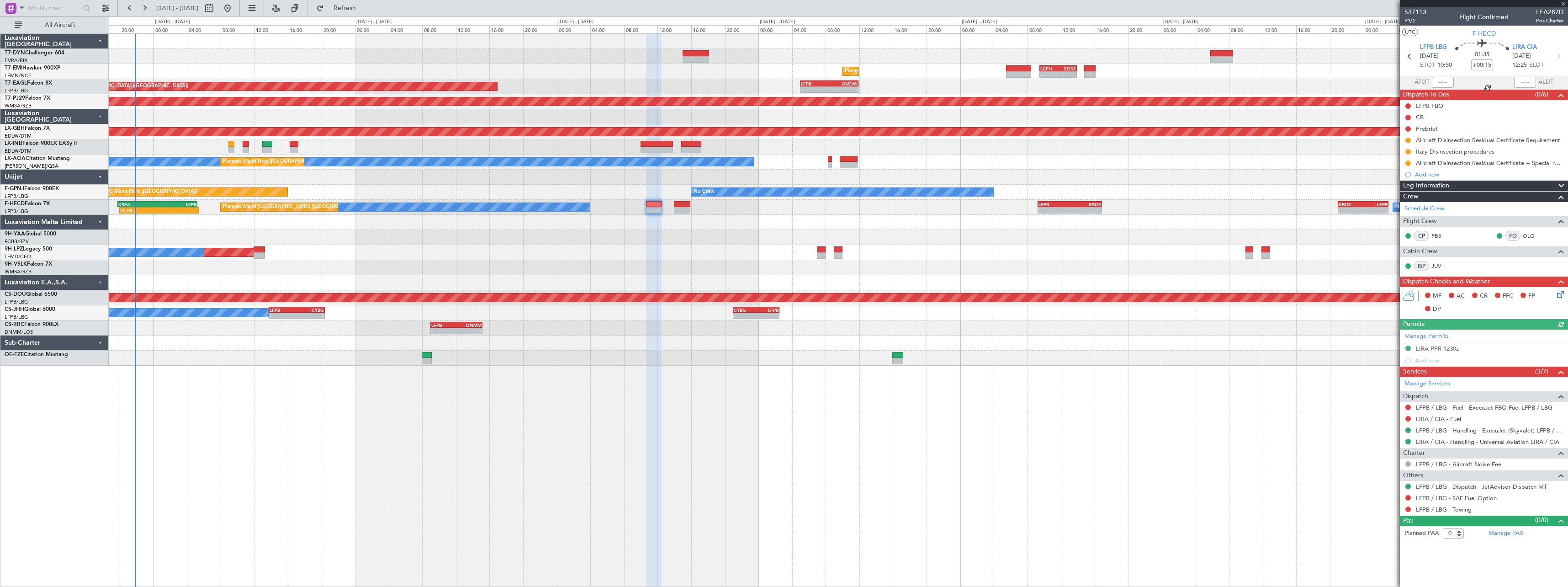
click at [1561, 294] on icon at bounding box center [1559, 293] width 7 height 7
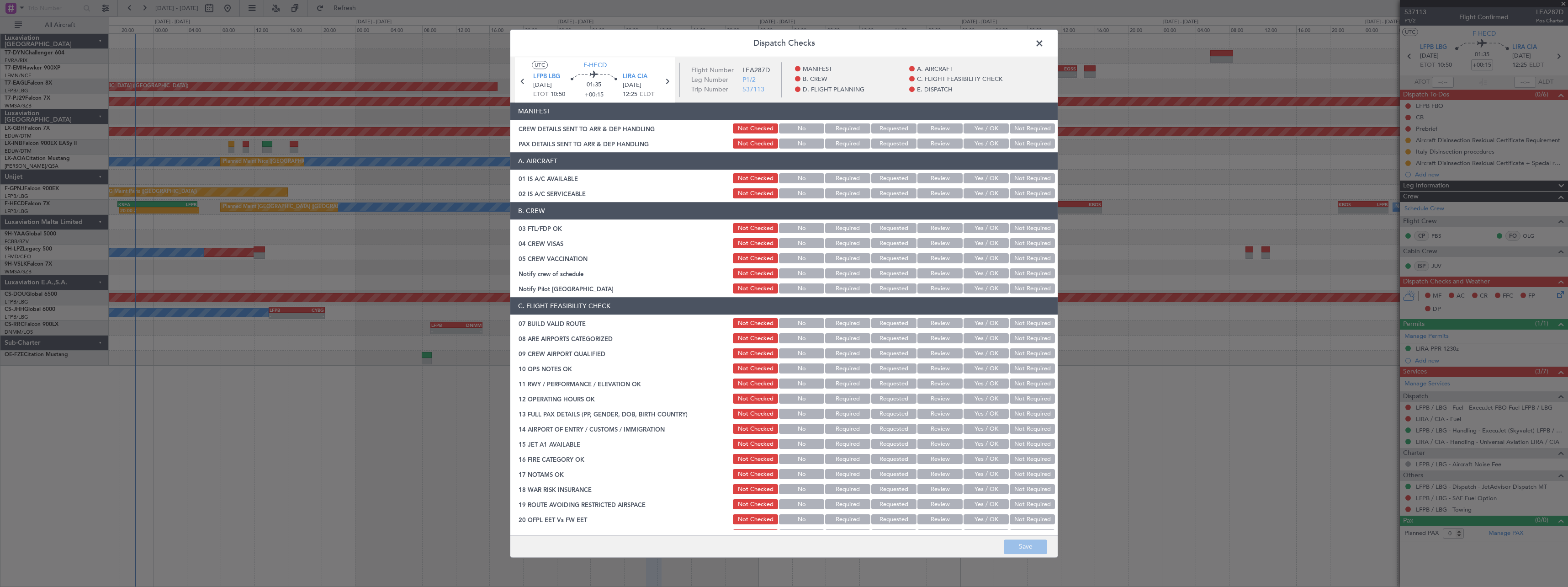
click at [988, 130] on button "Yes / OK" at bounding box center [986, 128] width 45 height 10
click at [987, 141] on button "Yes / OK" at bounding box center [986, 144] width 45 height 10
click at [1041, 547] on button "Save" at bounding box center [1025, 547] width 43 height 15
click at [1044, 42] on span at bounding box center [1044, 46] width 0 height 18
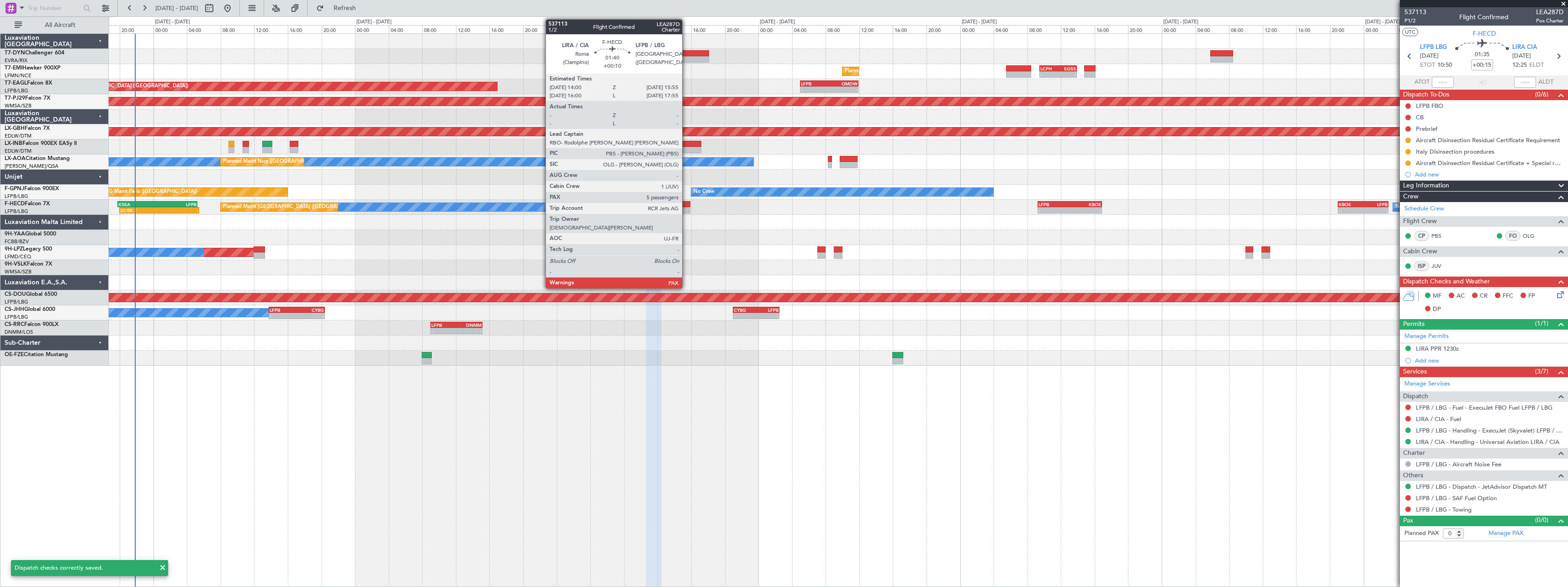
click at [686, 208] on div at bounding box center [682, 210] width 16 height 7
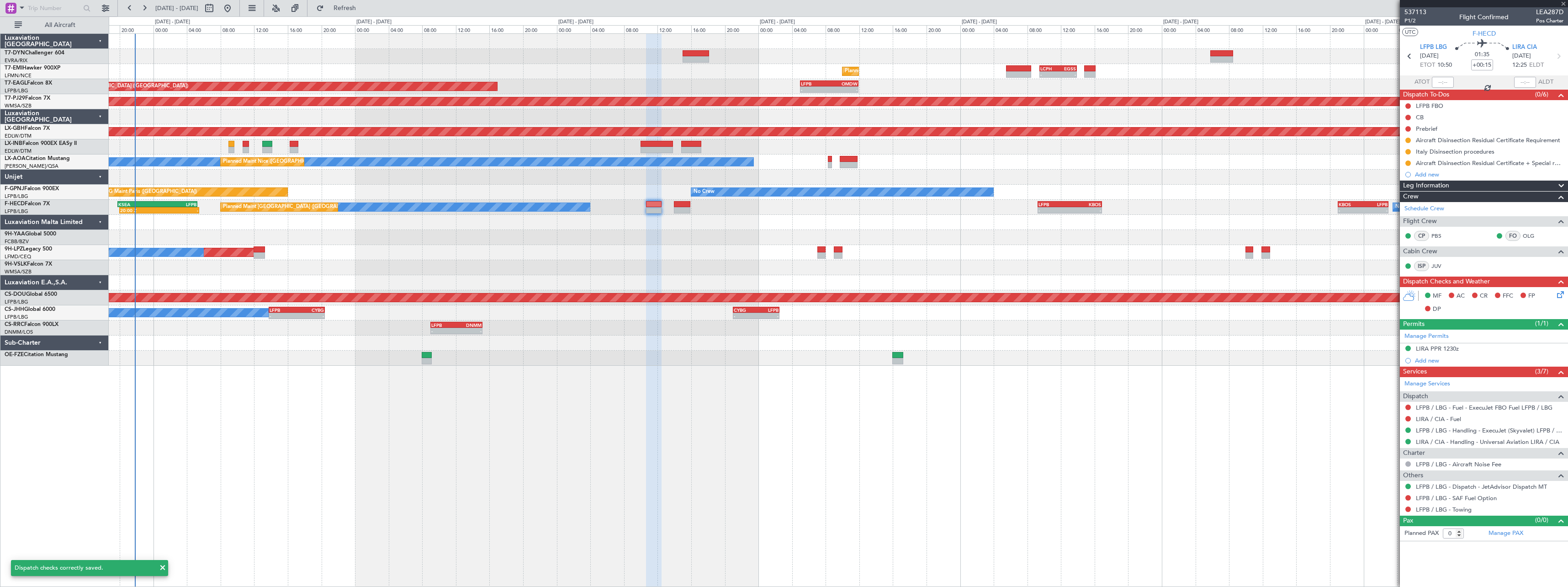
type input "+00:10"
type input "7"
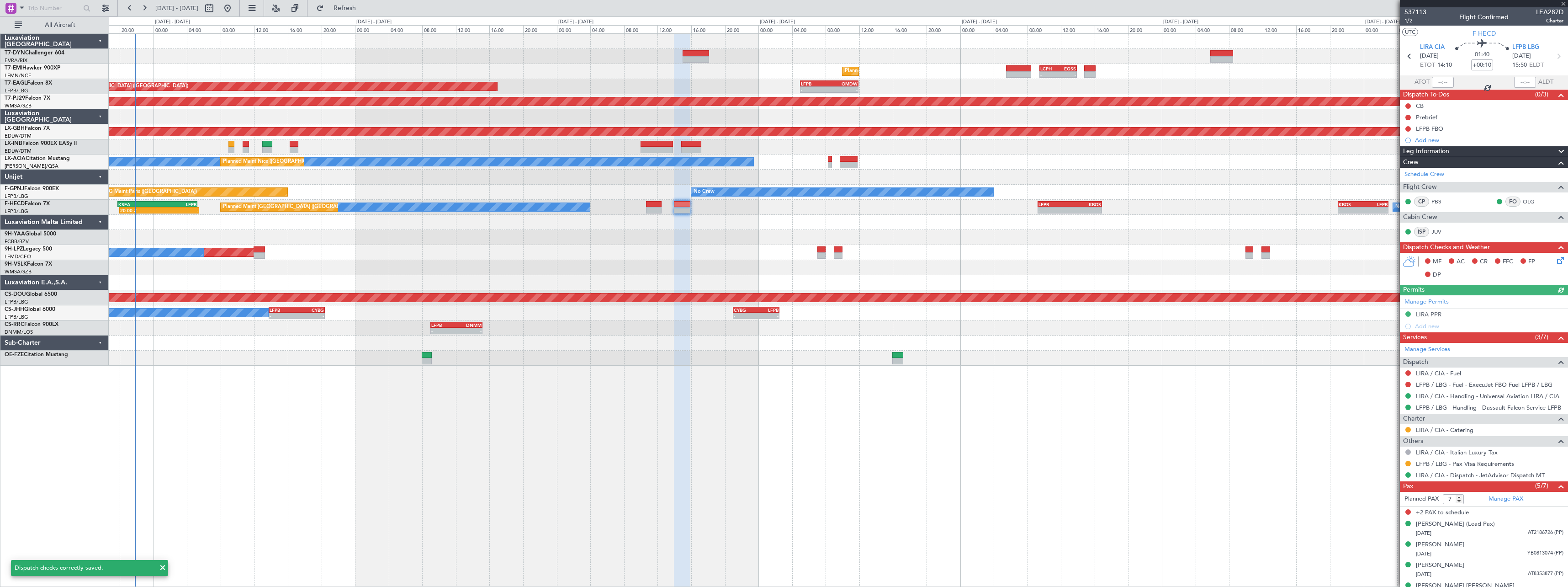
click at [1555, 260] on icon at bounding box center [1559, 259] width 7 height 7
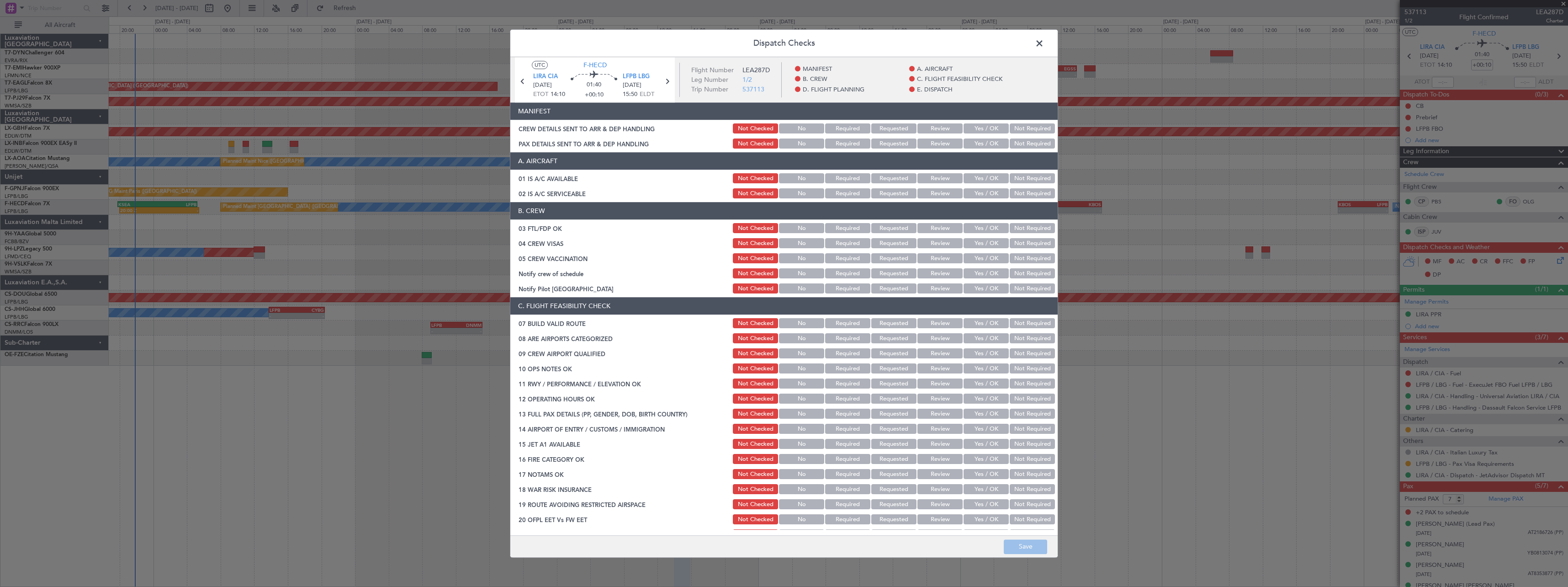
click at [983, 132] on button "Yes / OK" at bounding box center [986, 128] width 45 height 10
click at [981, 149] on div "Yes / OK" at bounding box center [985, 144] width 46 height 13
click at [979, 146] on button "Yes / OK" at bounding box center [986, 144] width 45 height 10
click at [1040, 545] on button "Save" at bounding box center [1025, 547] width 43 height 15
click at [1044, 41] on span at bounding box center [1044, 46] width 0 height 18
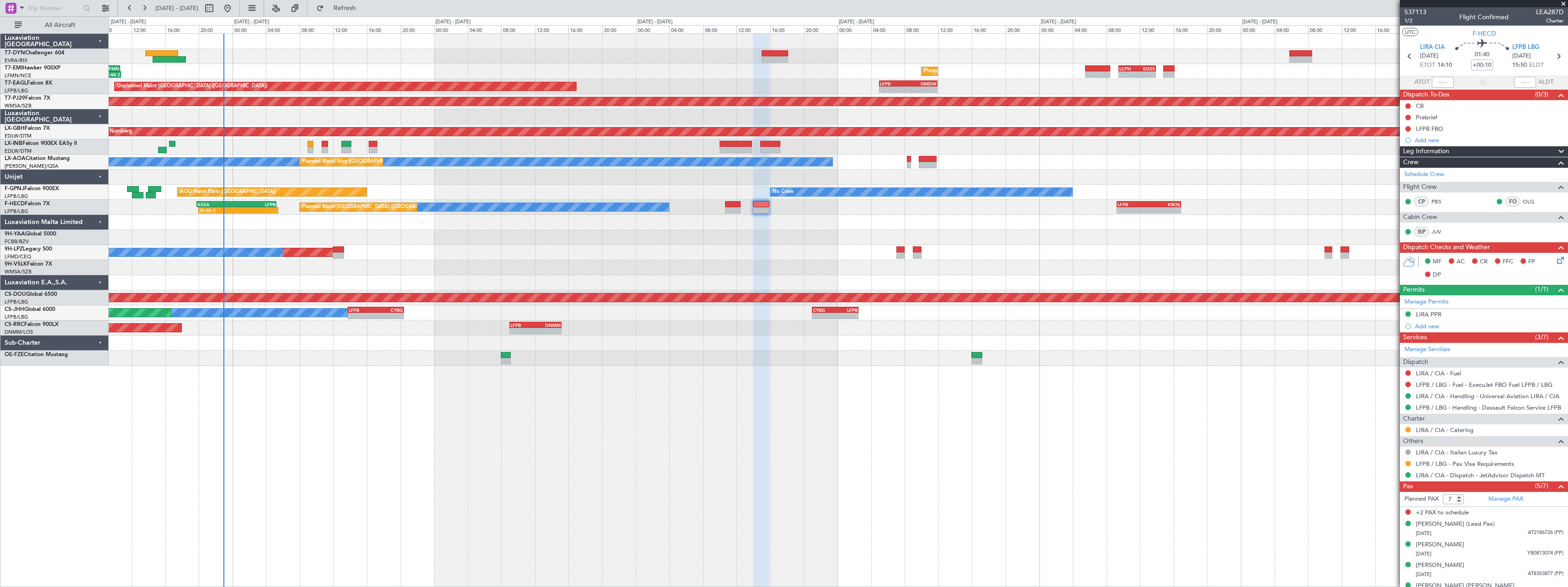
click at [513, 230] on div at bounding box center [838, 237] width 1459 height 15
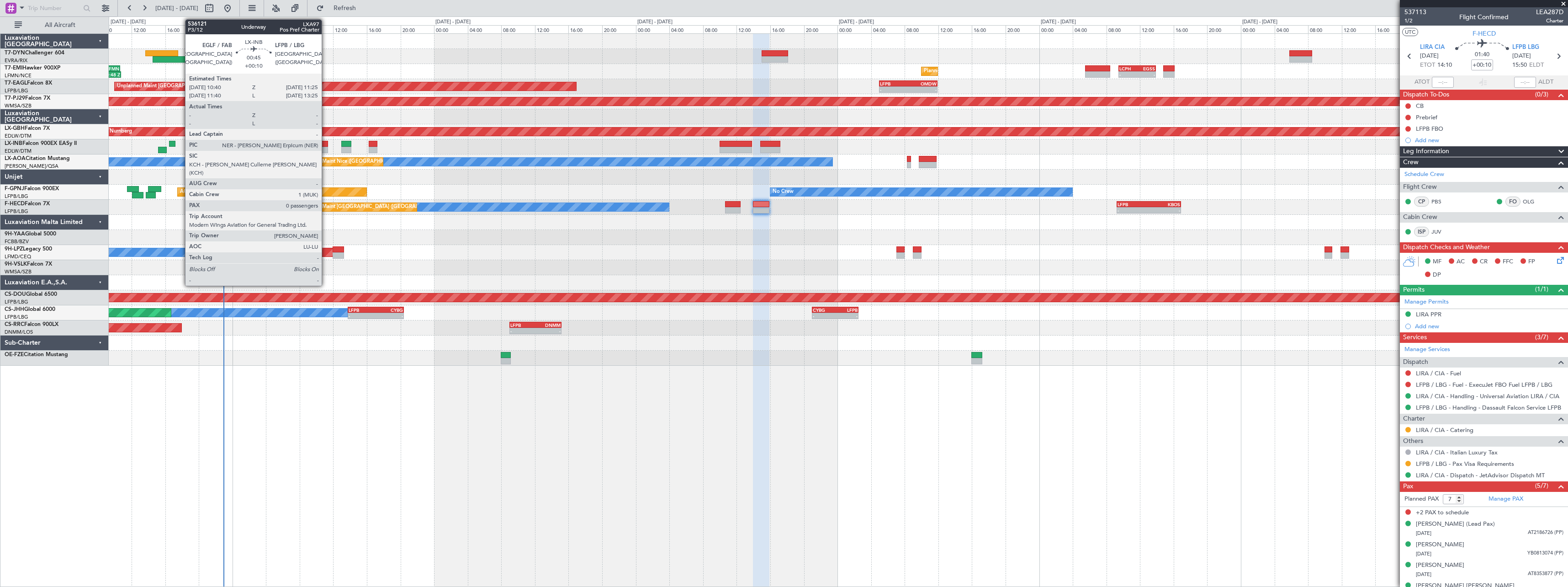
click at [326, 144] on div at bounding box center [324, 144] width 7 height 7
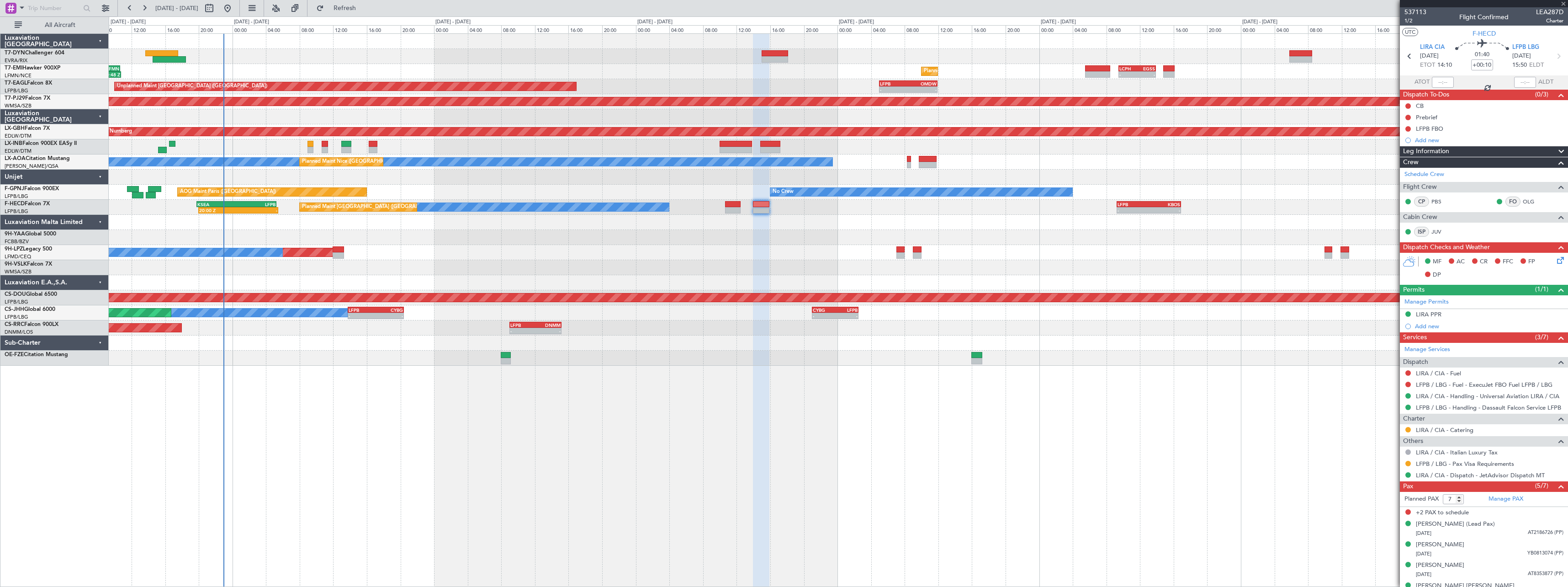
type input "0"
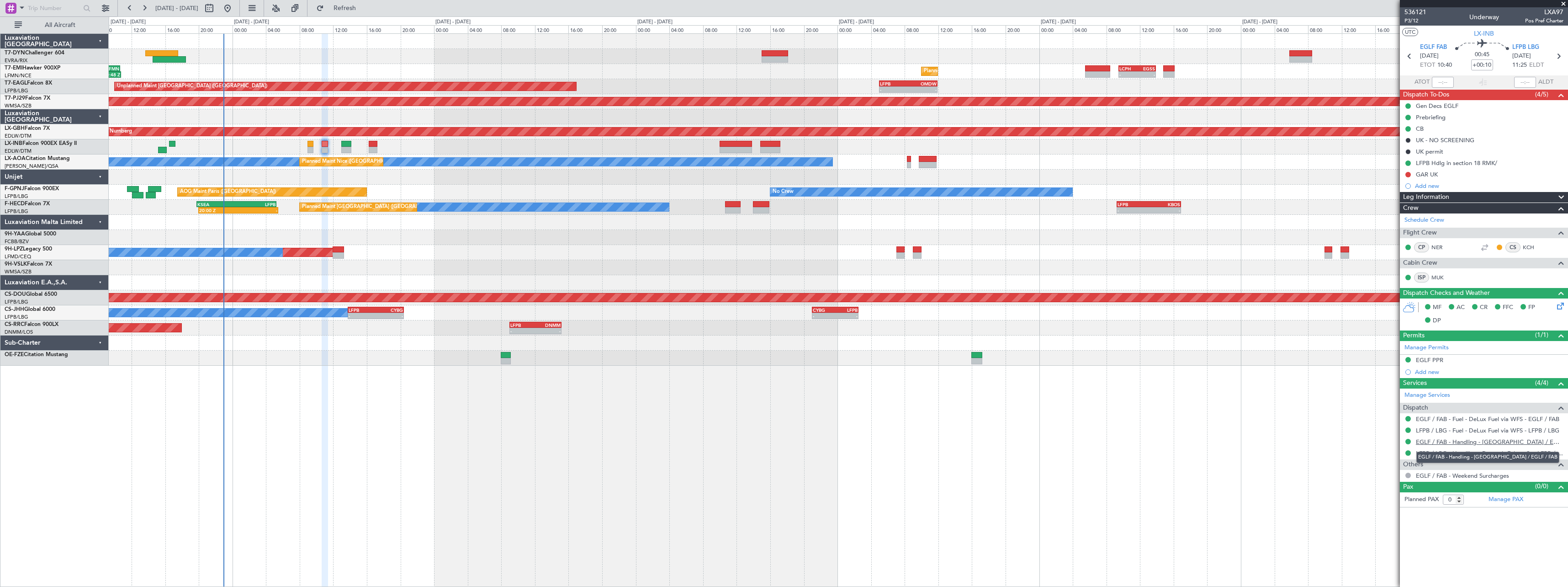
click at [1532, 443] on link "EGLF / FAB - Handling - [GEOGRAPHIC_DATA] / EGLF / FAB" at bounding box center [1489, 441] width 147 height 8
click at [1512, 175] on div "GAR UK" at bounding box center [1484, 174] width 168 height 12
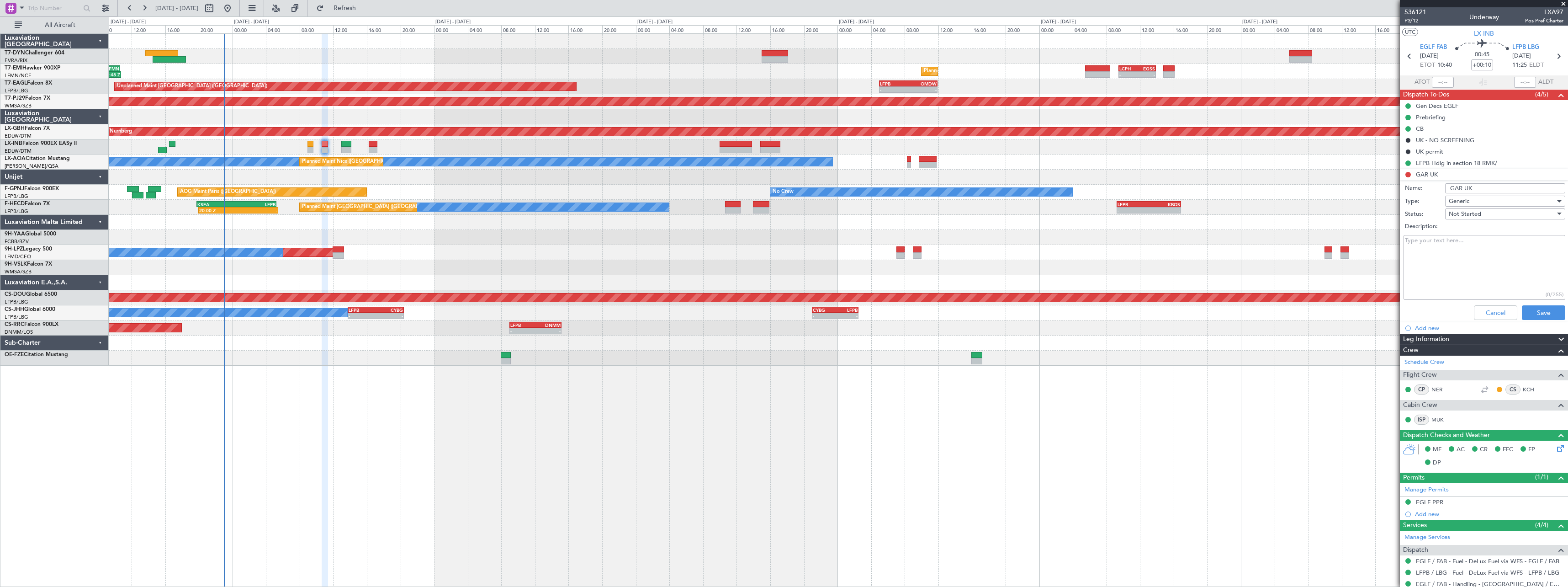
click at [1506, 214] on div "Not Started" at bounding box center [1502, 214] width 107 height 14
click at [1475, 259] on span "Completed" at bounding box center [1501, 259] width 107 height 14
click at [1533, 317] on button "Save" at bounding box center [1543, 312] width 43 height 15
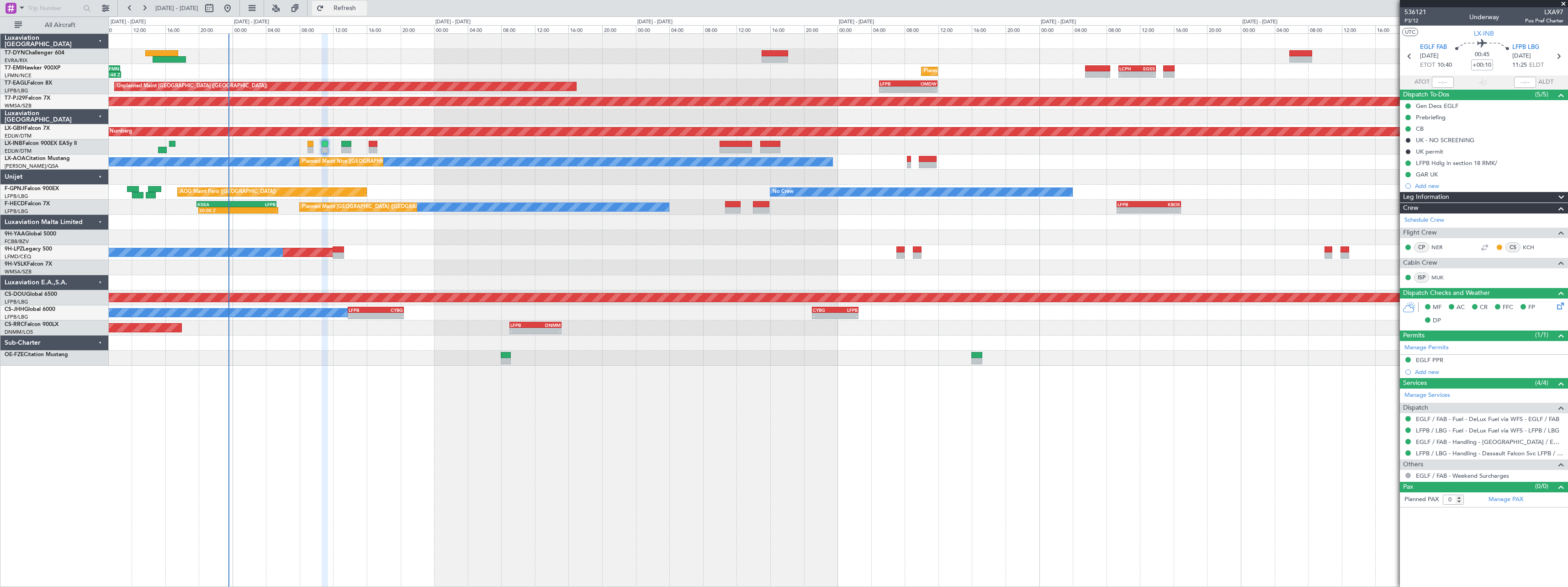
click at [349, 14] on button "Refresh" at bounding box center [340, 9] width 55 height 15
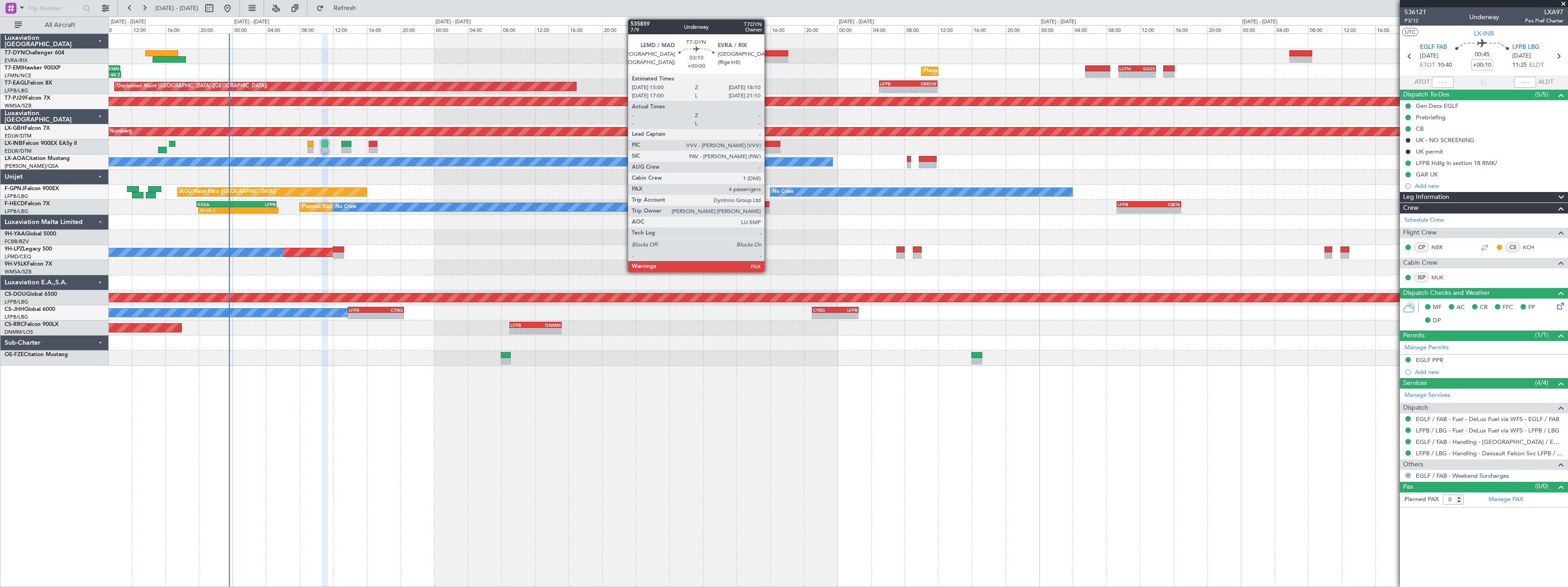
click at [768, 54] on div at bounding box center [775, 54] width 27 height 7
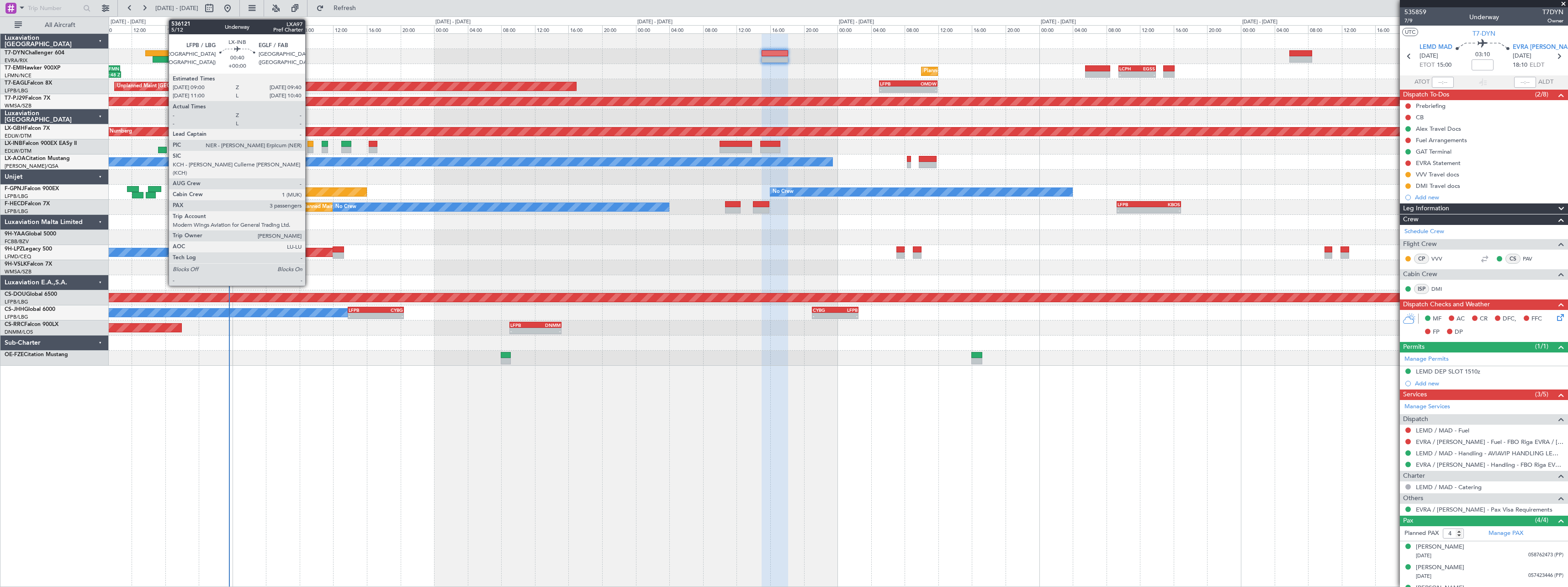
click at [309, 147] on div at bounding box center [310, 150] width 6 height 7
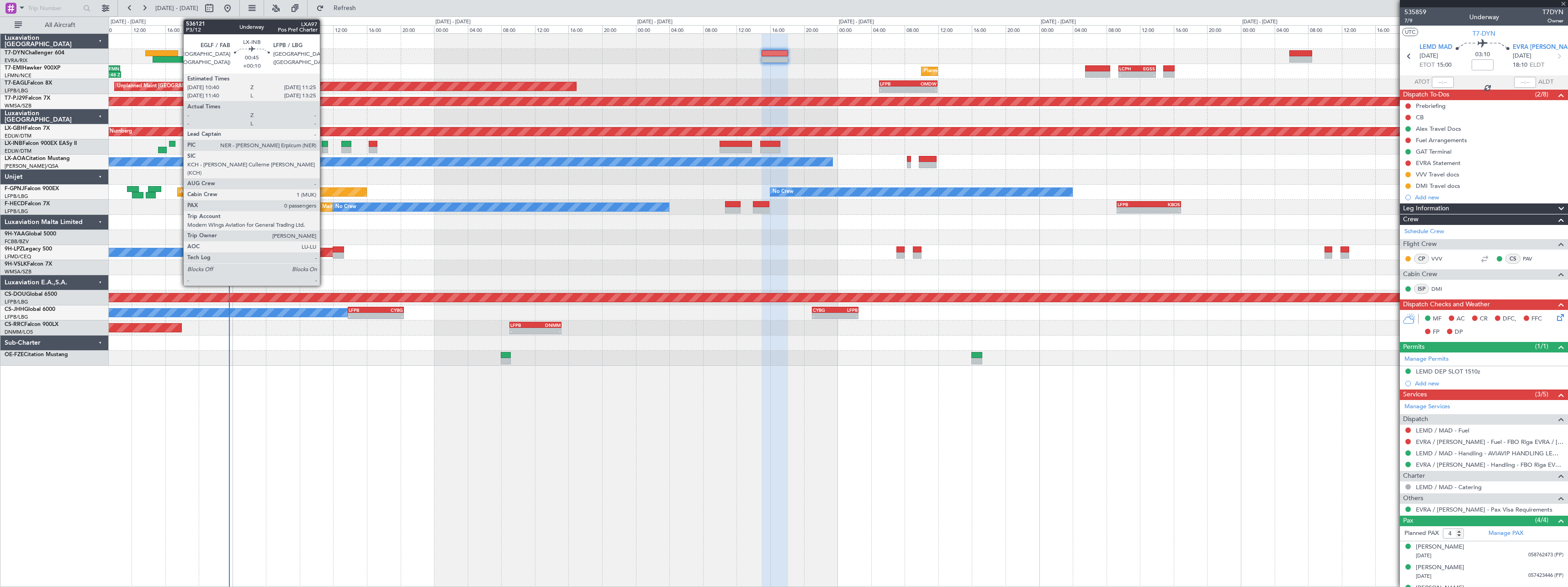
type input "3"
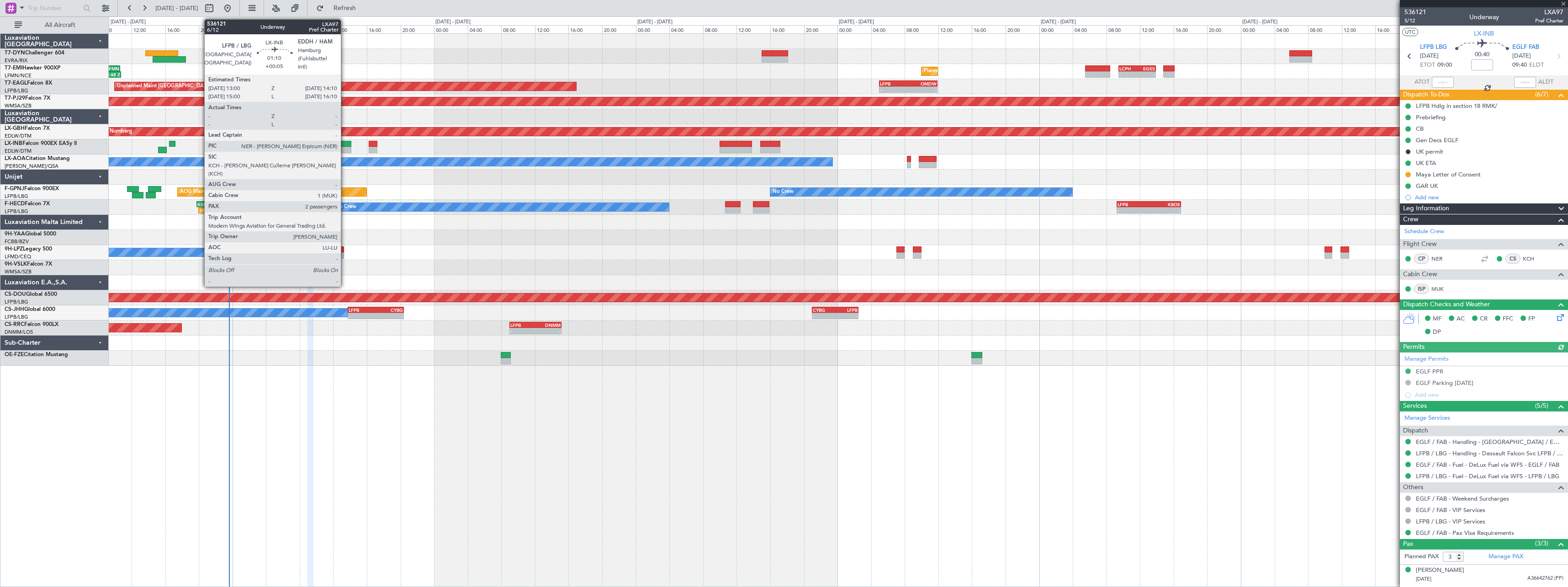
click at [345, 142] on div at bounding box center [346, 144] width 10 height 7
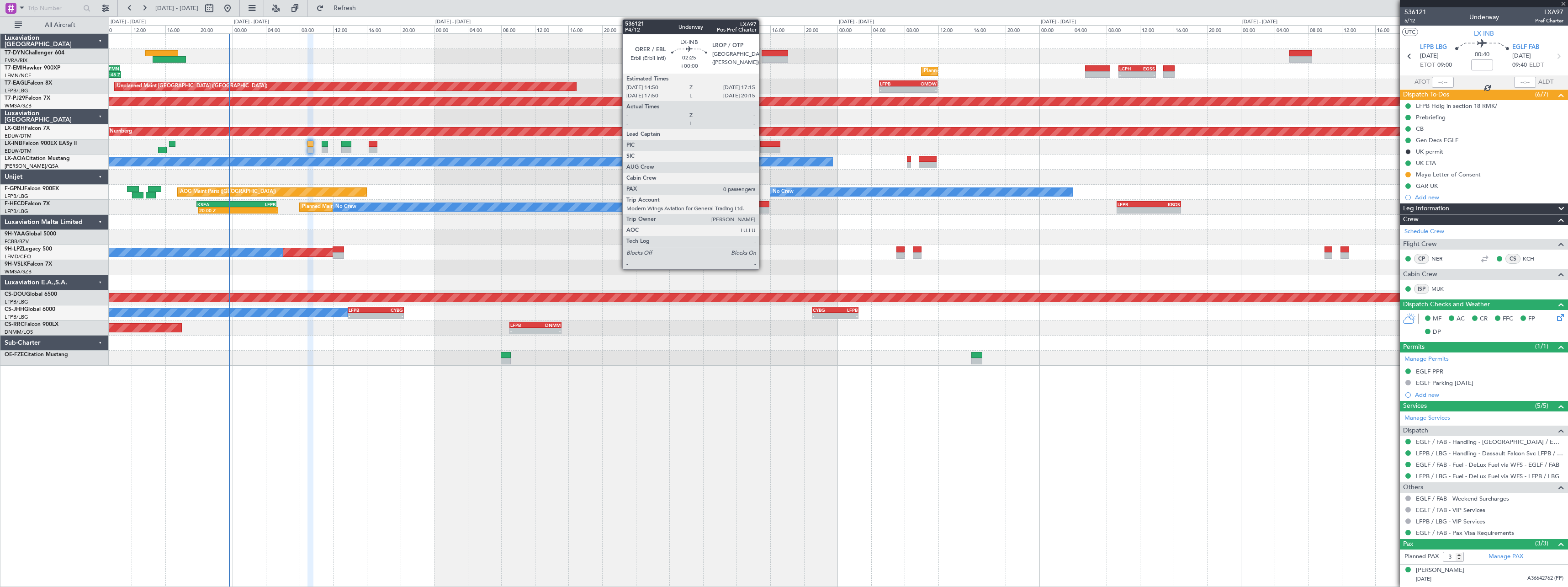
type input "+00:05"
type input "2"
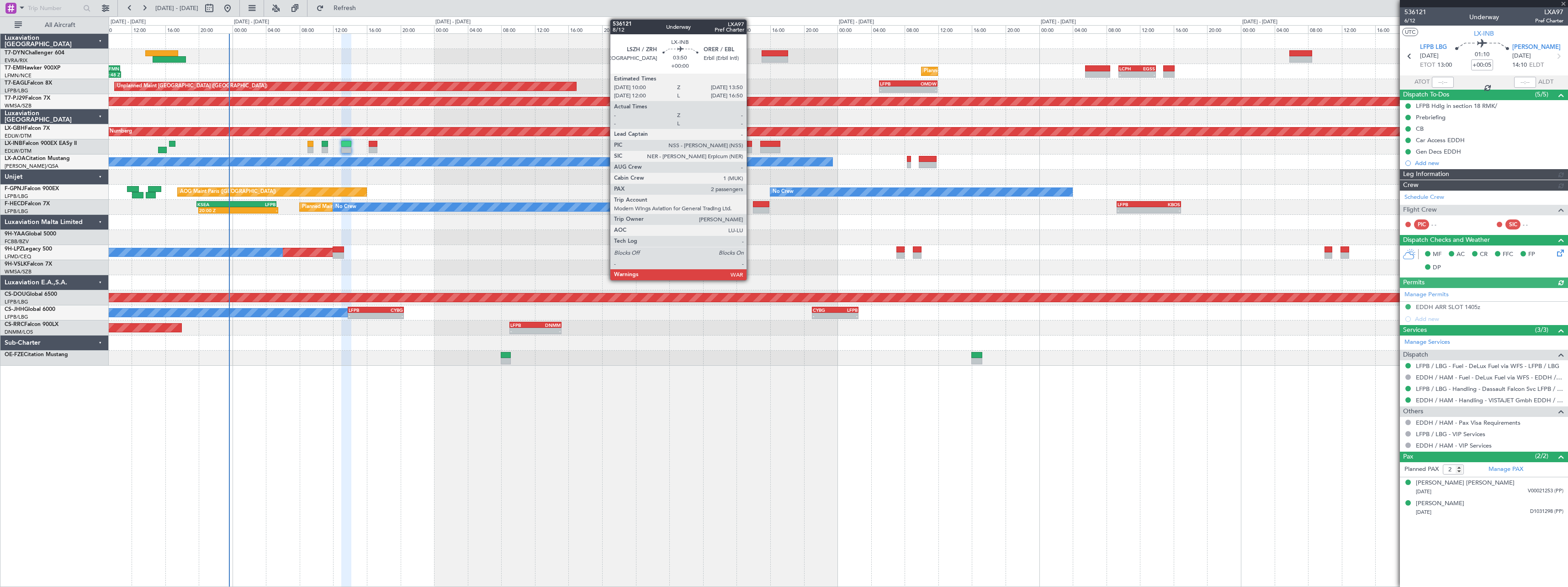
click at [751, 146] on div at bounding box center [735, 144] width 32 height 7
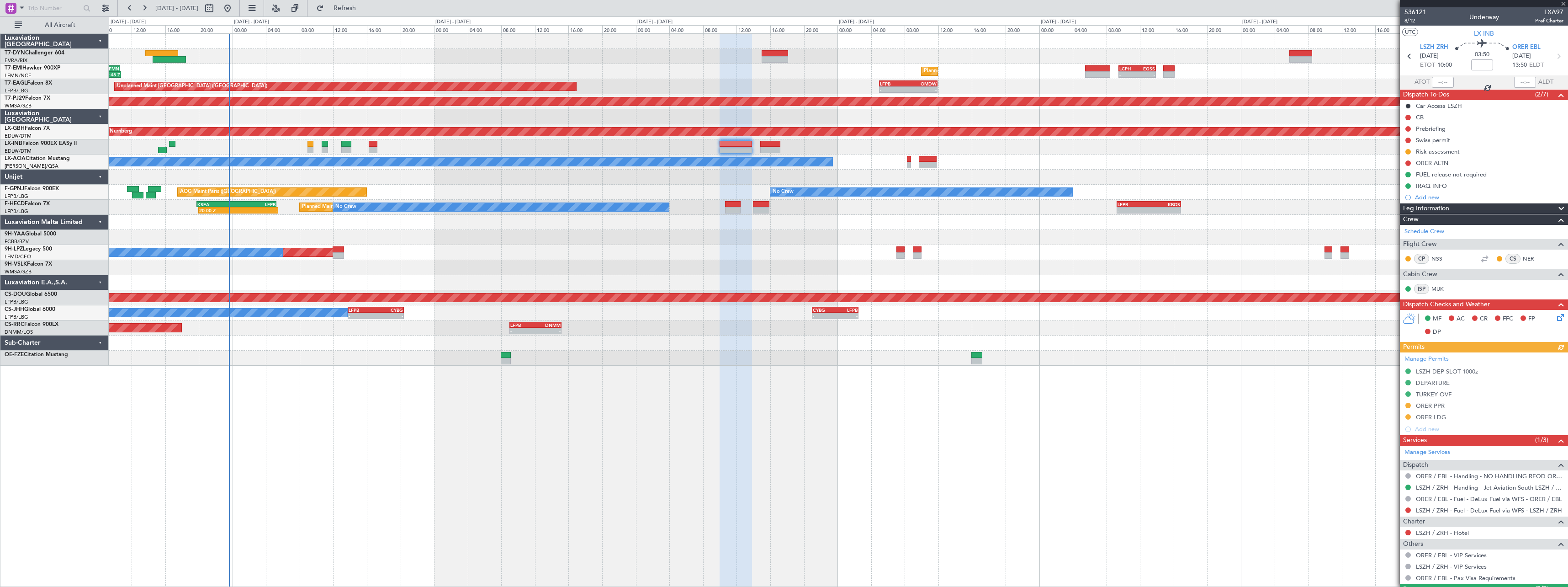
scroll to position [86, 0]
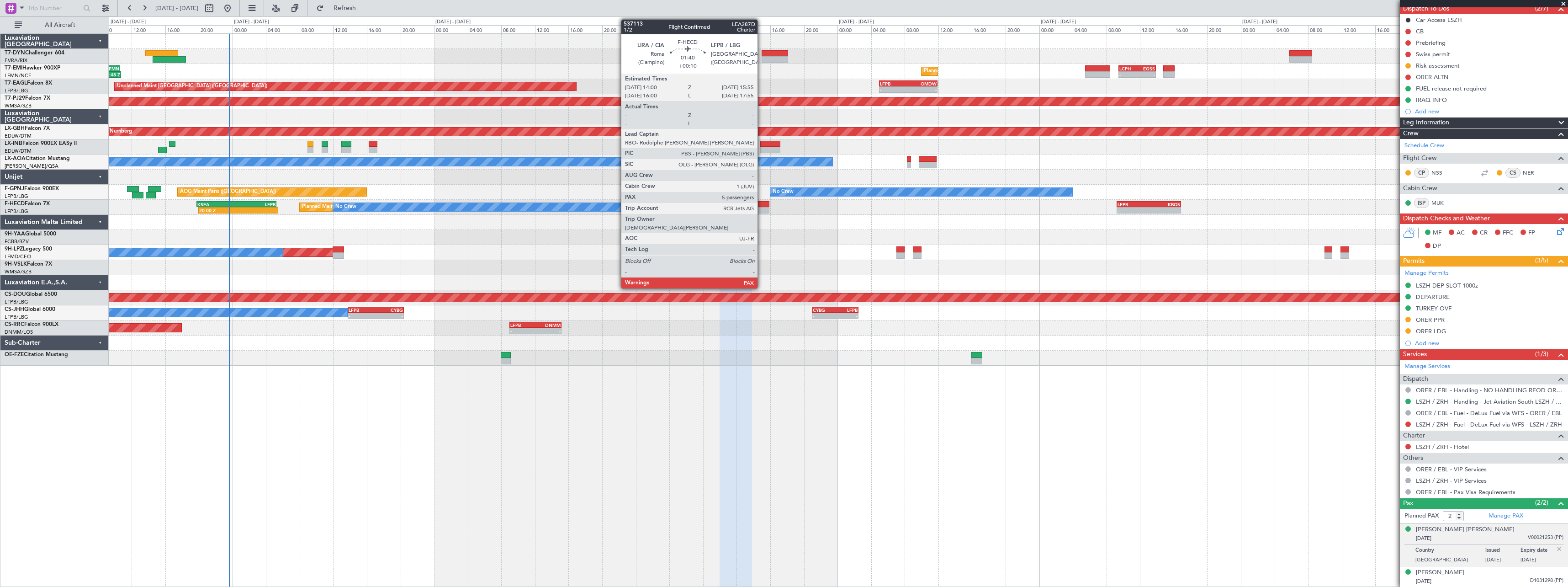
click at [761, 210] on div at bounding box center [761, 210] width 16 height 7
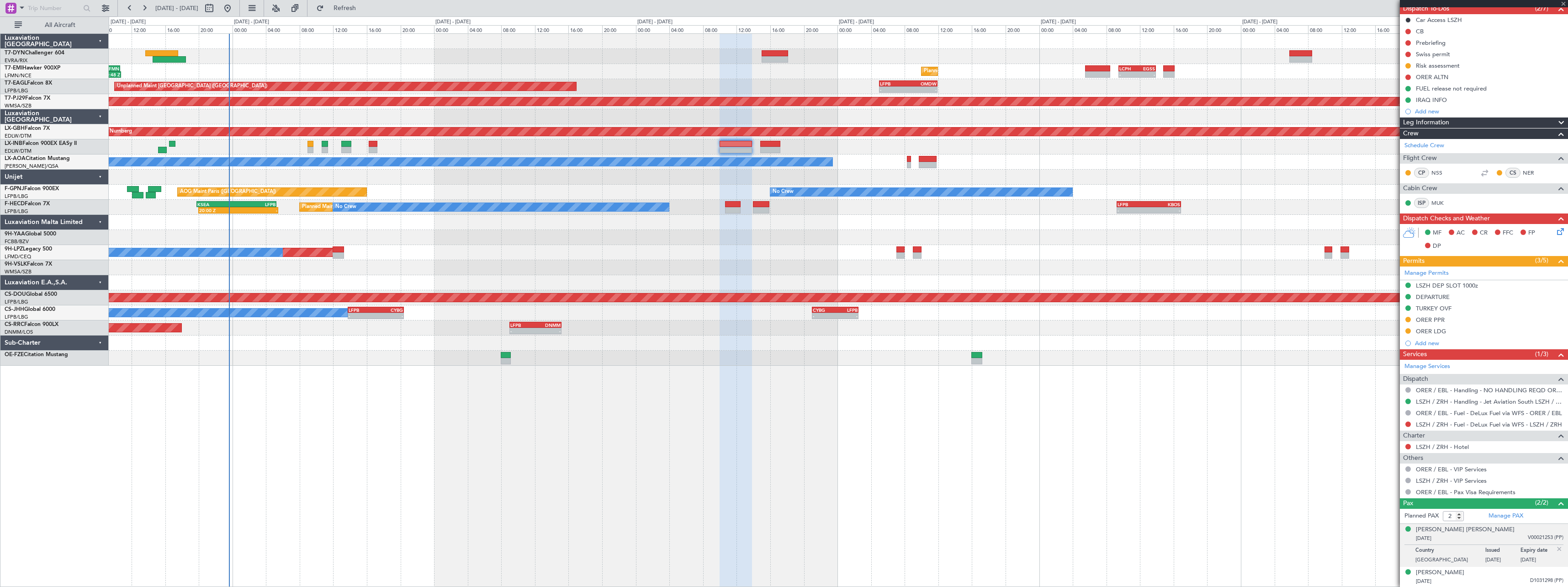
type input "+00:10"
type input "7"
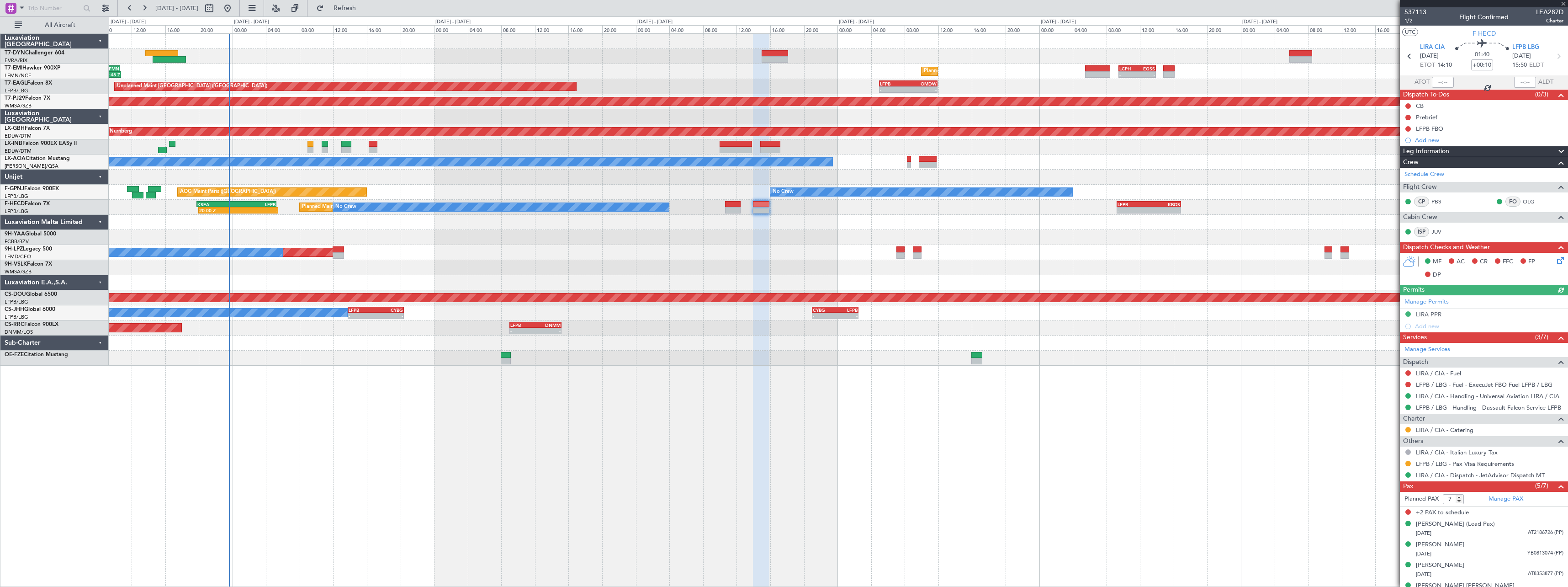
click at [338, 245] on div "Planned Maint St Gallen (Altenrhein) No Crew No Crew" at bounding box center [838, 252] width 1459 height 15
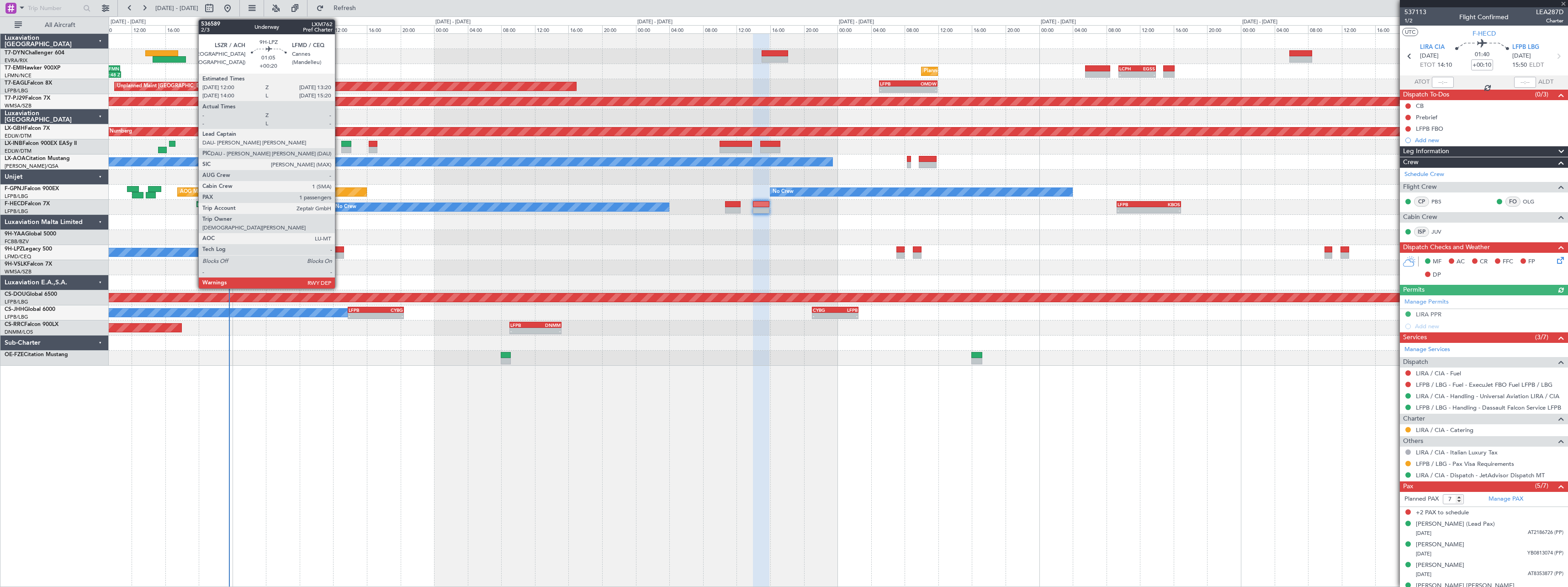
click at [340, 248] on div at bounding box center [338, 250] width 12 height 7
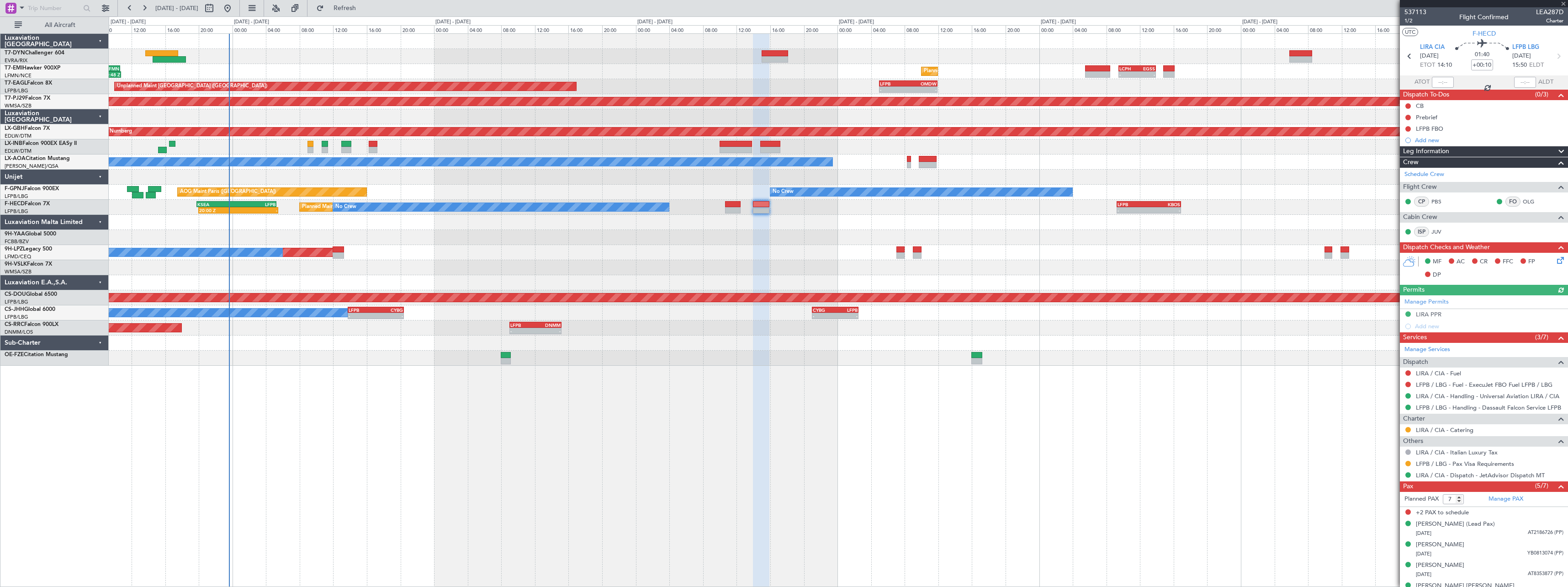
type input "+00:20"
type input "1"
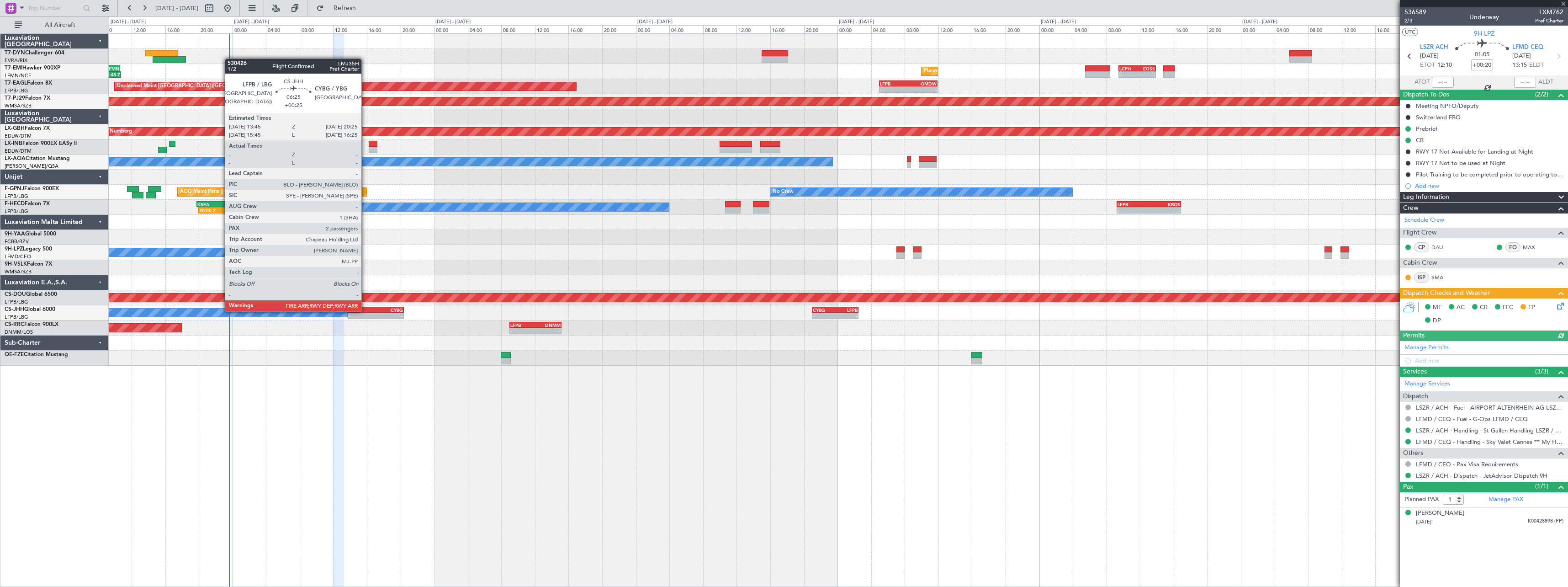
click at [365, 311] on div "LFPB" at bounding box center [362, 309] width 27 height 5
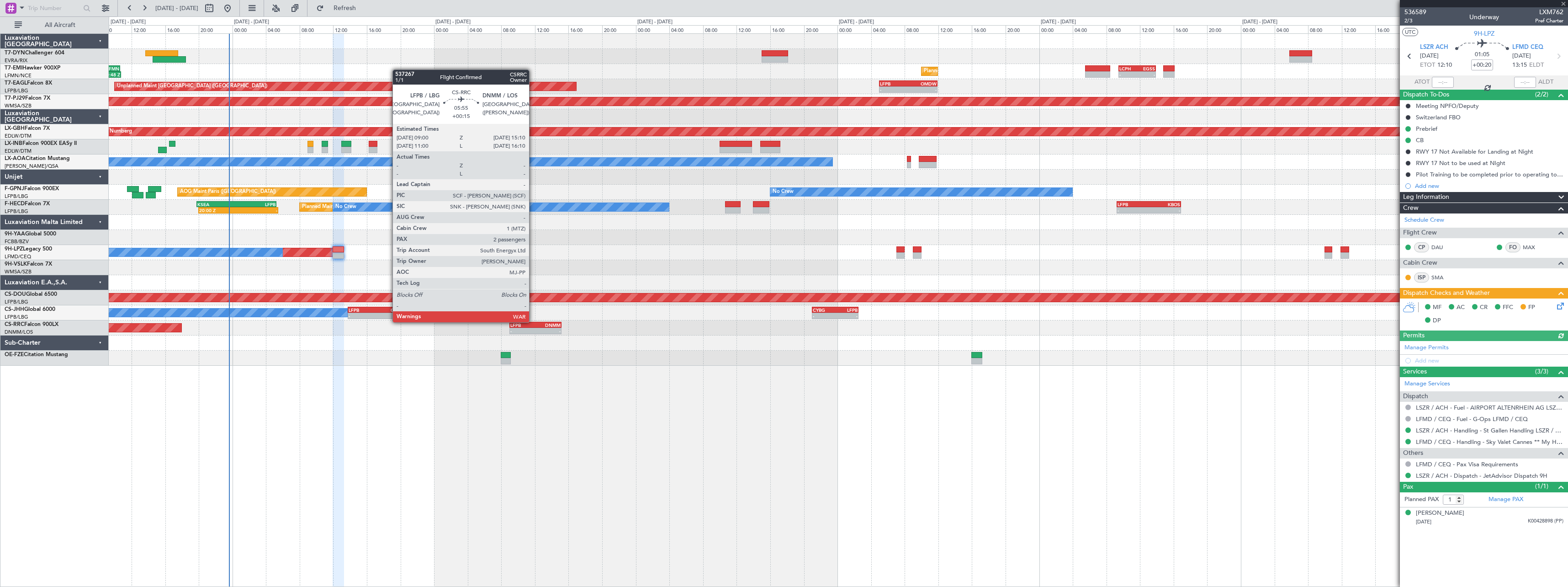
type input "+00:25"
type input "2"
